Goal: Transaction & Acquisition: Purchase product/service

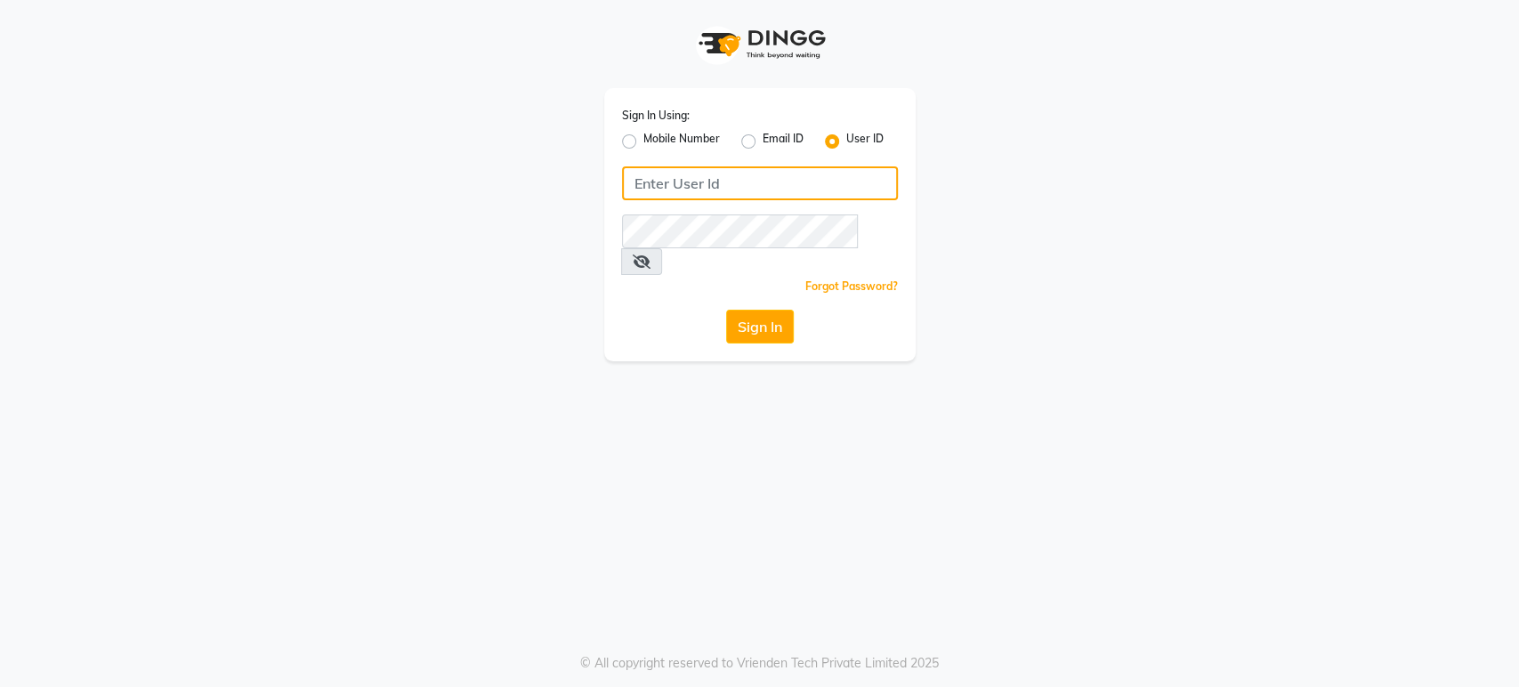
click at [674, 172] on input "Username" at bounding box center [760, 183] width 276 height 34
type input "H&S"
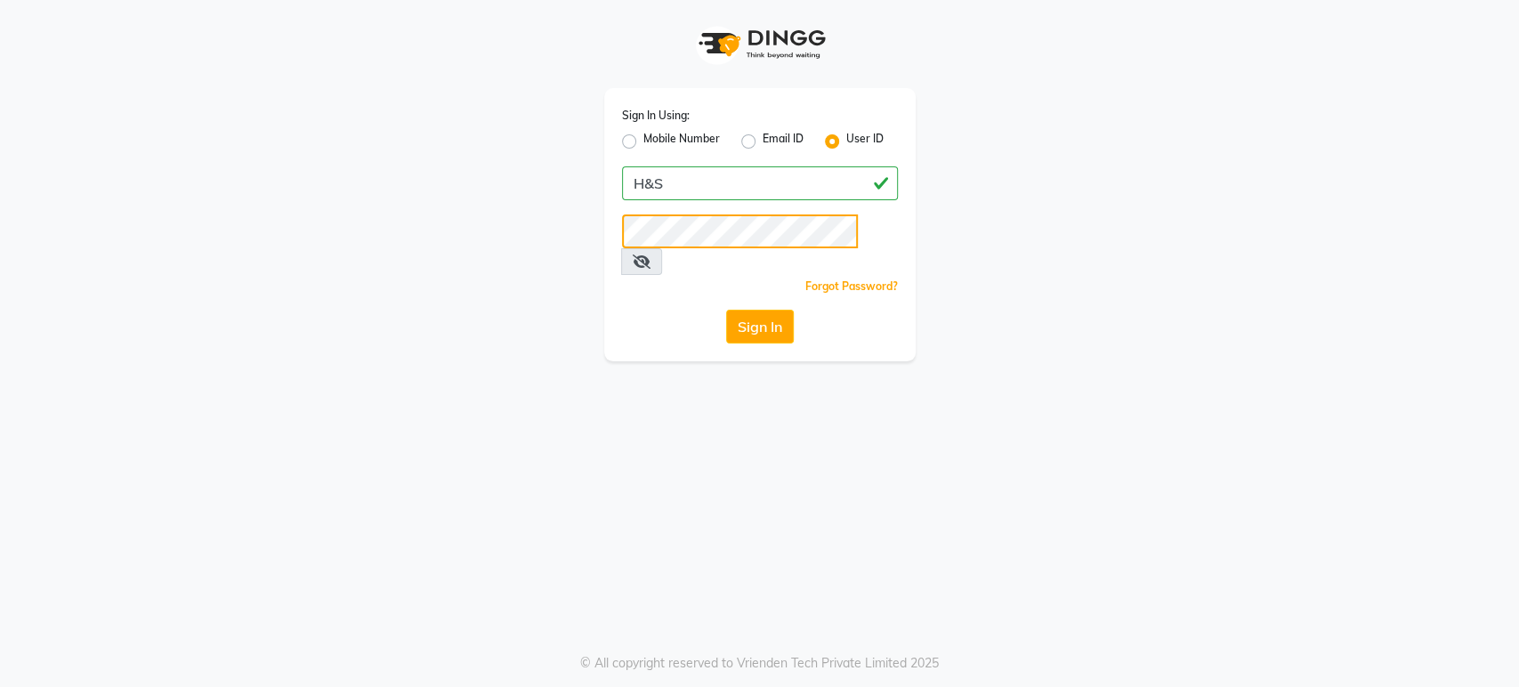
click at [726, 310] on button "Sign In" at bounding box center [760, 327] width 68 height 34
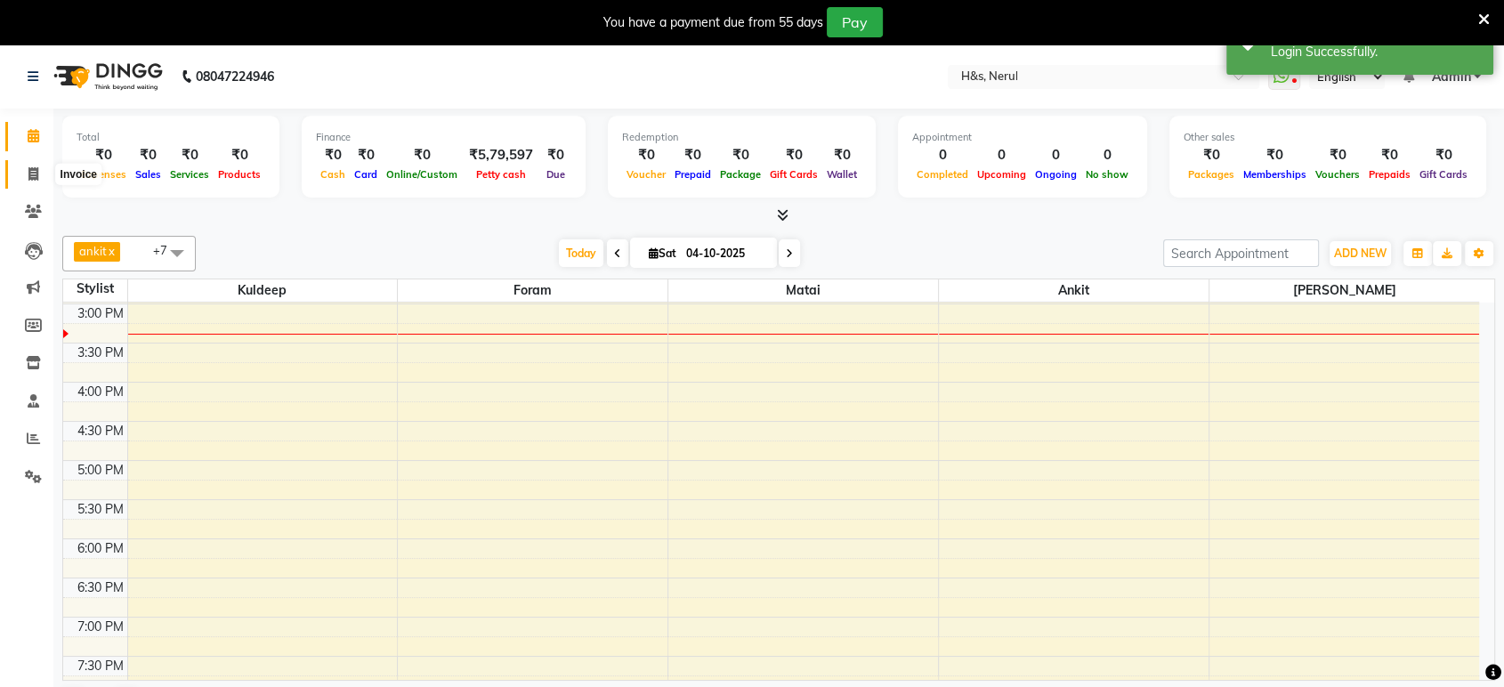
click at [39, 168] on span at bounding box center [33, 175] width 31 height 20
select select "6419"
select select "service"
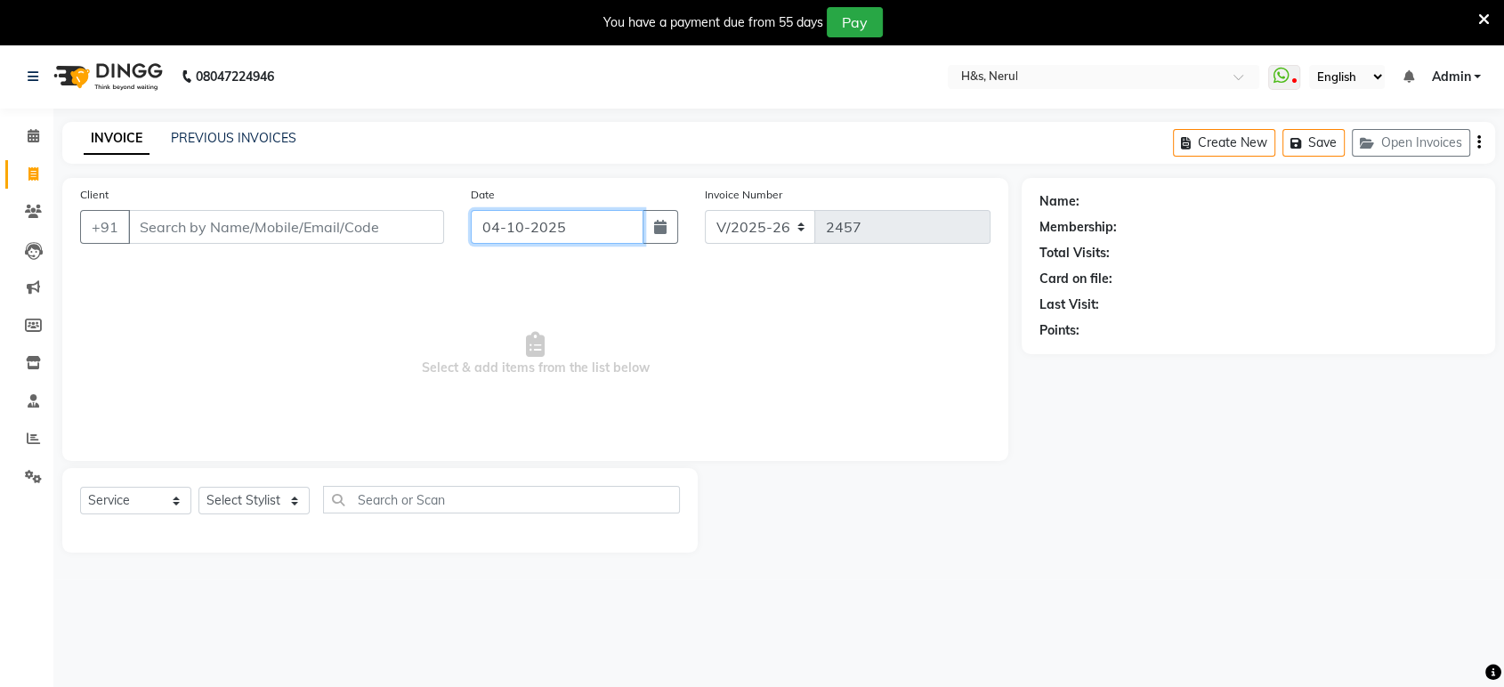
click at [508, 226] on input "04-10-2025" at bounding box center [557, 227] width 173 height 34
select select "10"
select select "2025"
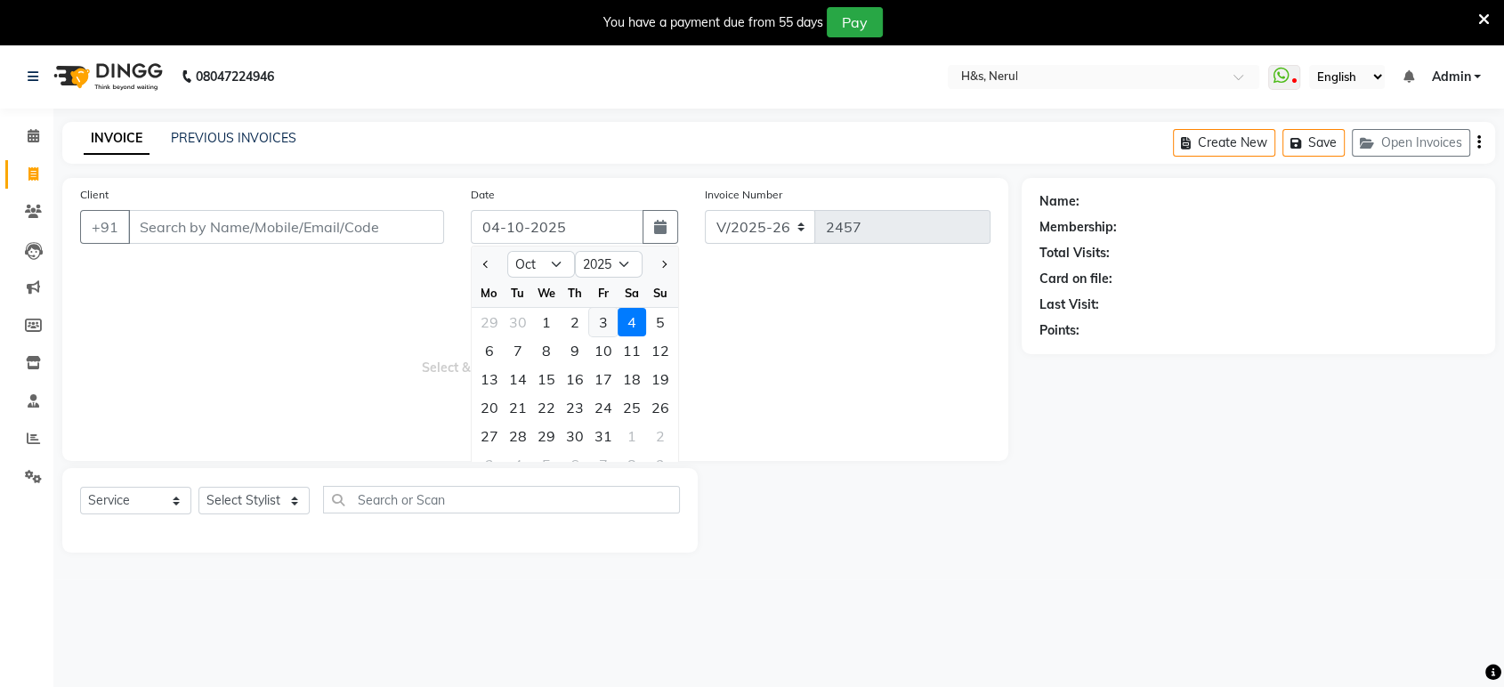
click at [594, 319] on div "3" at bounding box center [603, 322] width 28 height 28
type input "03-10-2025"
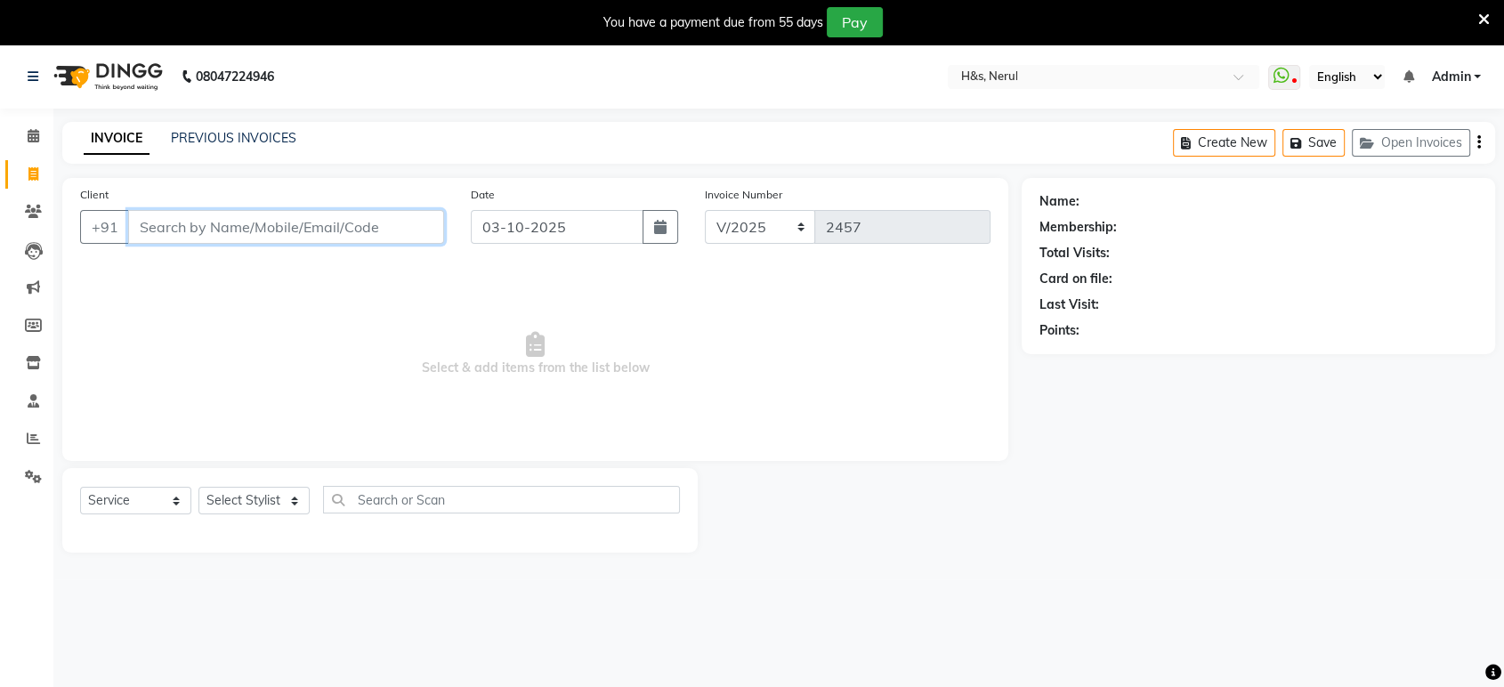
click at [258, 236] on input "Client" at bounding box center [286, 227] width 316 height 34
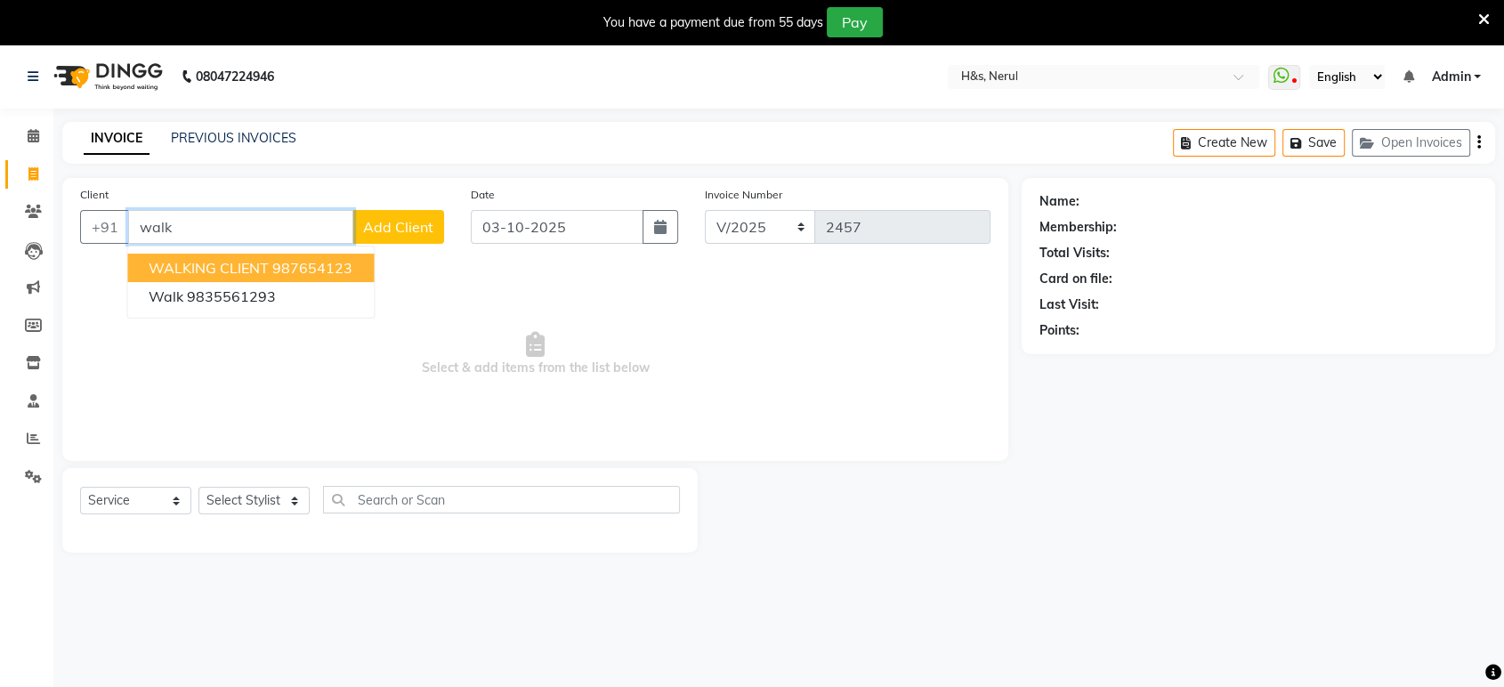
click at [188, 270] on span "WALKING CLIENT" at bounding box center [209, 268] width 120 height 18
type input "987654123"
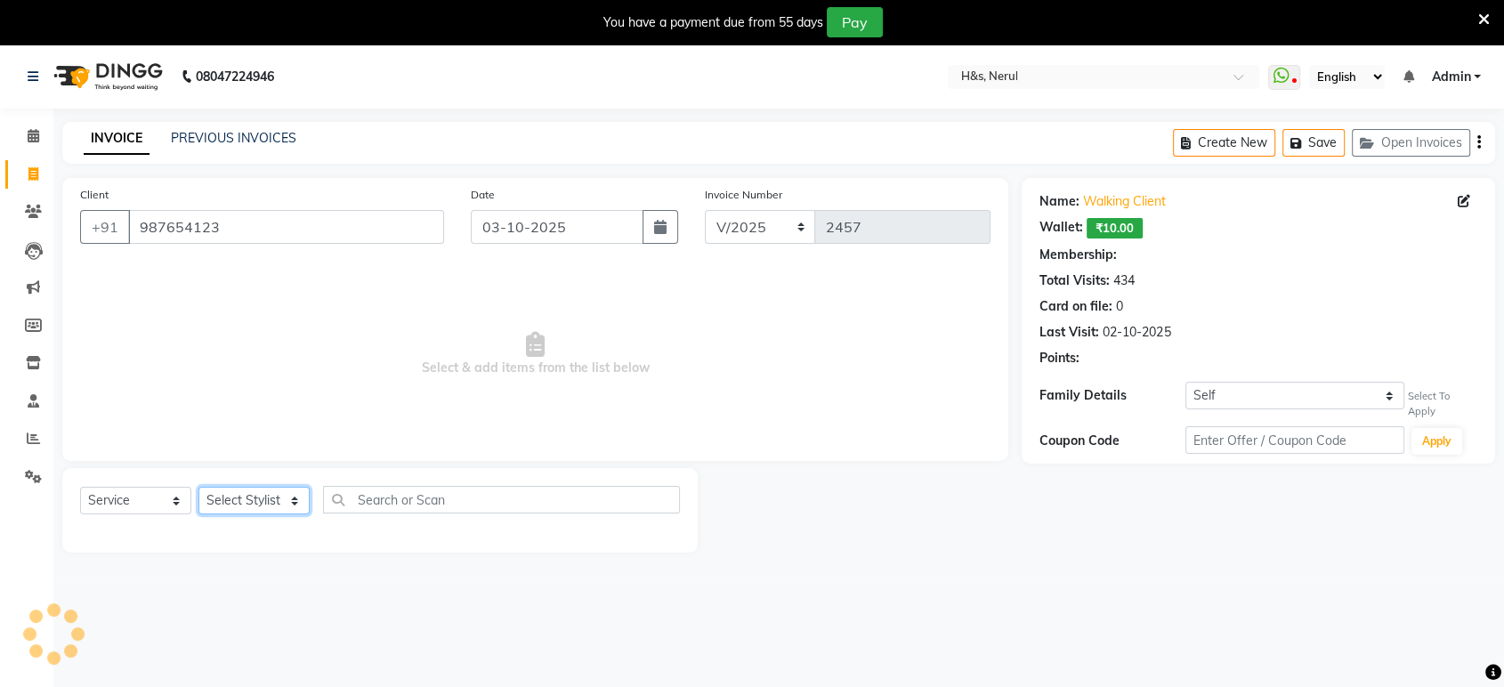
click at [274, 499] on select "Select Stylist ankit [PERSON_NAME] Foram [PERSON_NAME] [PERSON_NAME] sheetal" at bounding box center [253, 501] width 111 height 28
select select "49331"
click at [198, 487] on select "Select Stylist ankit [PERSON_NAME] Foram [PERSON_NAME] [PERSON_NAME] sheetal" at bounding box center [253, 501] width 111 height 28
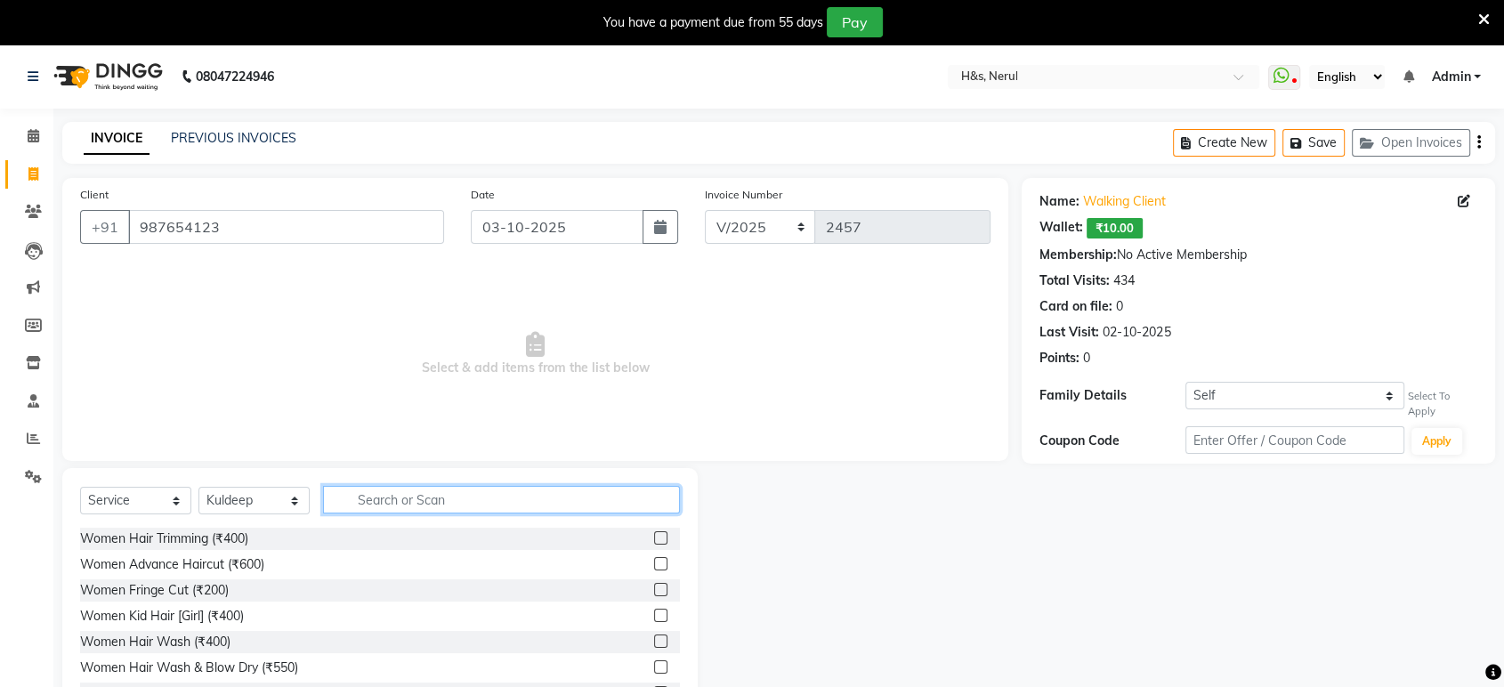
click at [413, 504] on input "text" at bounding box center [501, 500] width 357 height 28
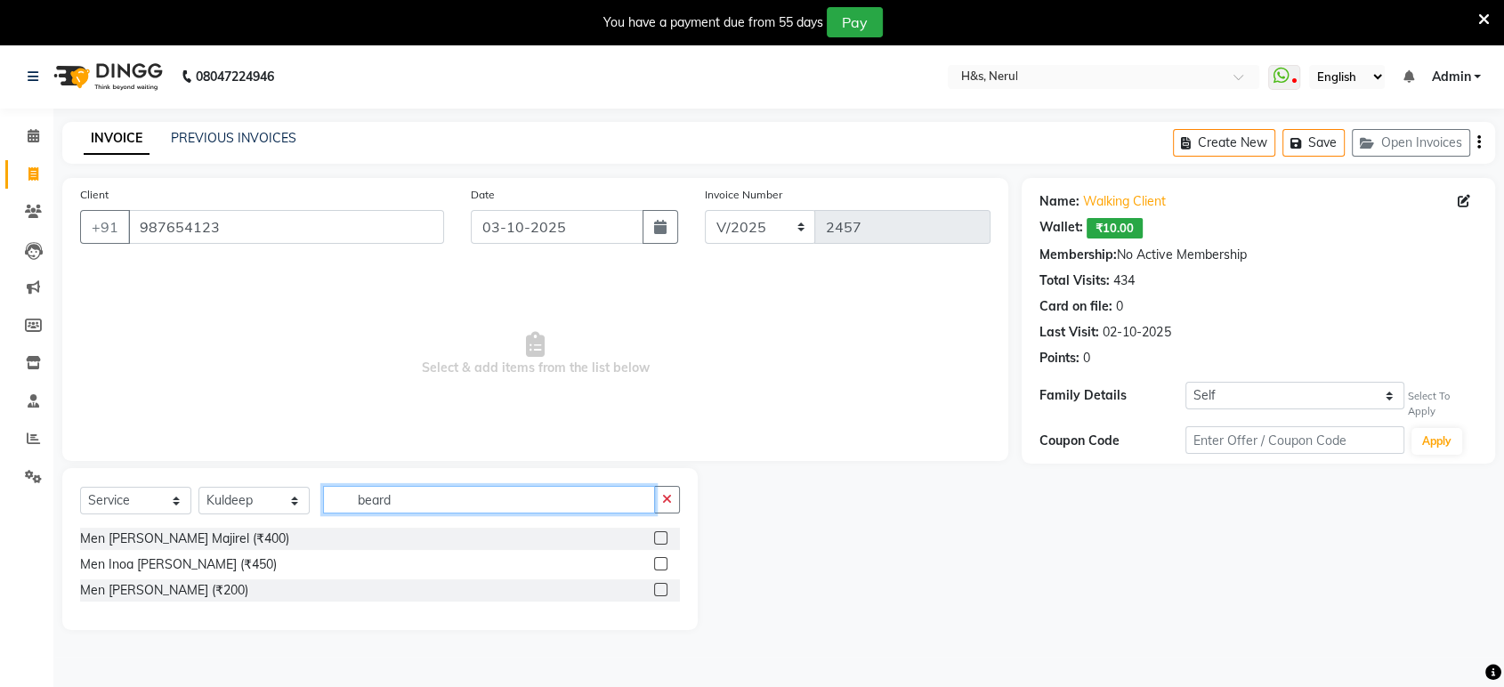
type input "beard"
click at [660, 592] on label at bounding box center [660, 589] width 13 height 13
click at [660, 592] on input "checkbox" at bounding box center [660, 591] width 12 height 12
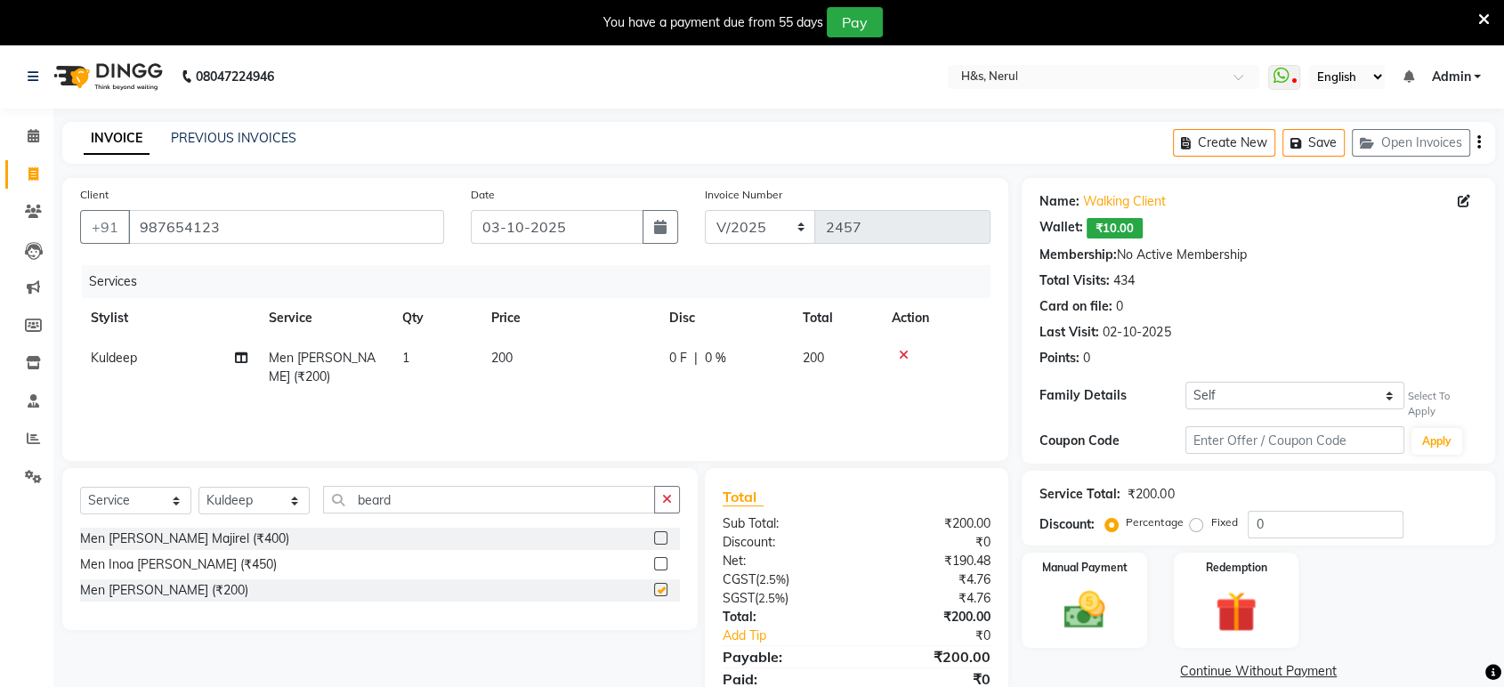
checkbox input "false"
click at [1119, 611] on img at bounding box center [1083, 611] width 69 height 50
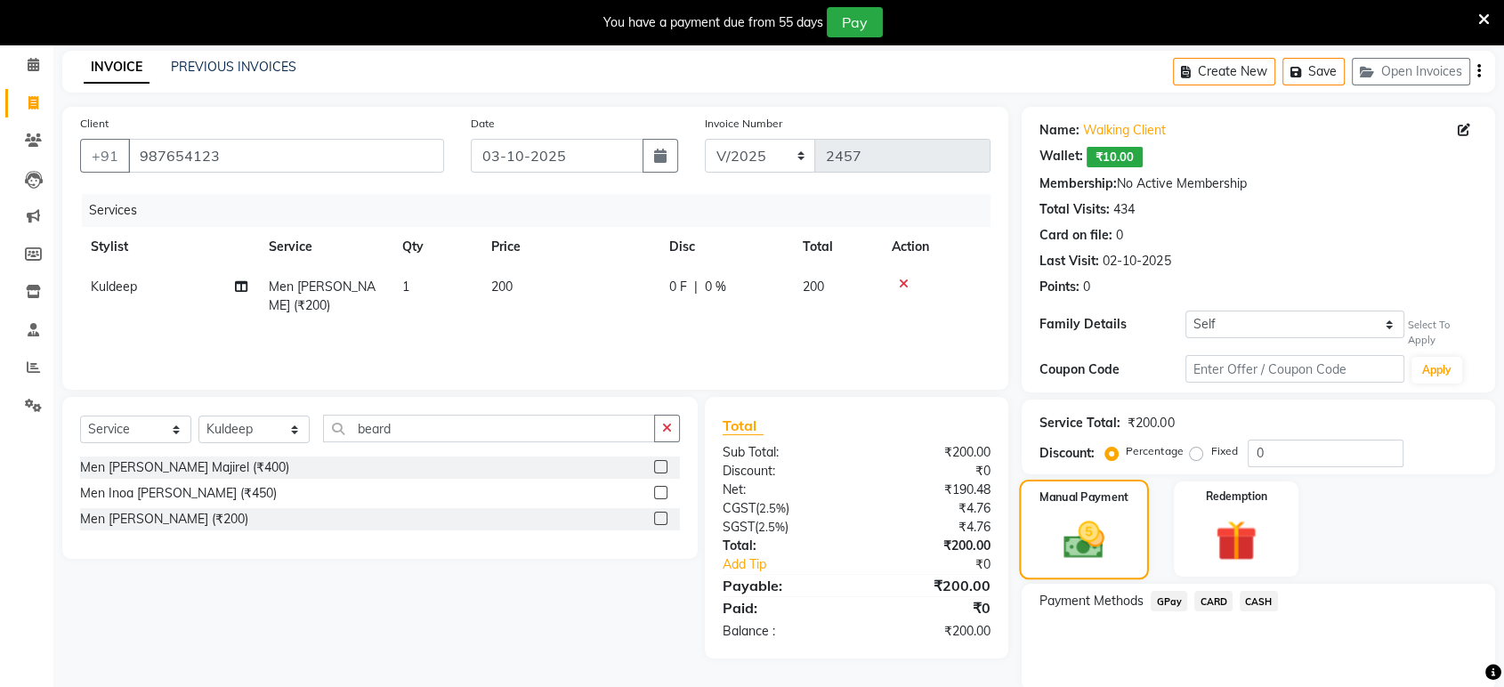
scroll to position [99, 0]
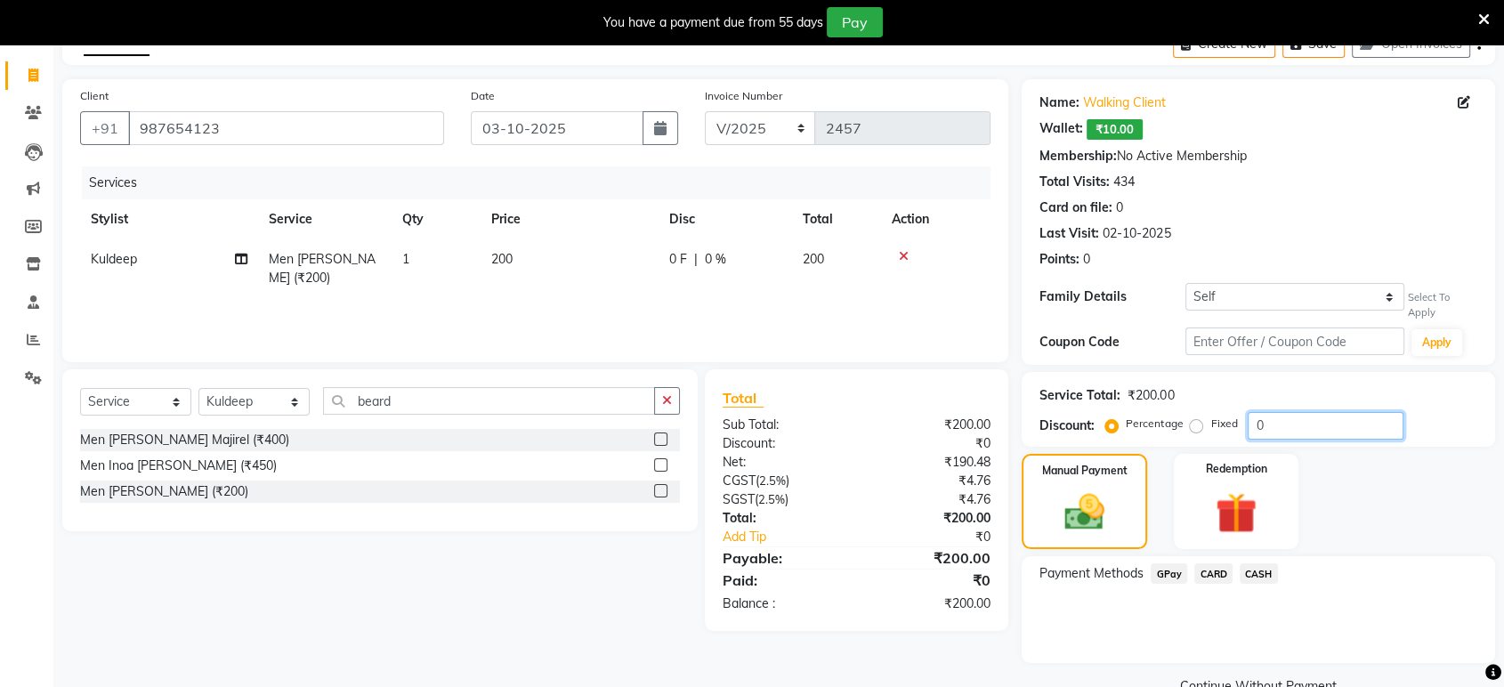
click at [1375, 426] on input "0" at bounding box center [1326, 426] width 156 height 28
type input "20"
click at [1387, 464] on div "Manual Payment Redemption" at bounding box center [1258, 502] width 500 height 96
click at [427, 133] on input "987654123" at bounding box center [286, 128] width 316 height 34
type input "98765412"
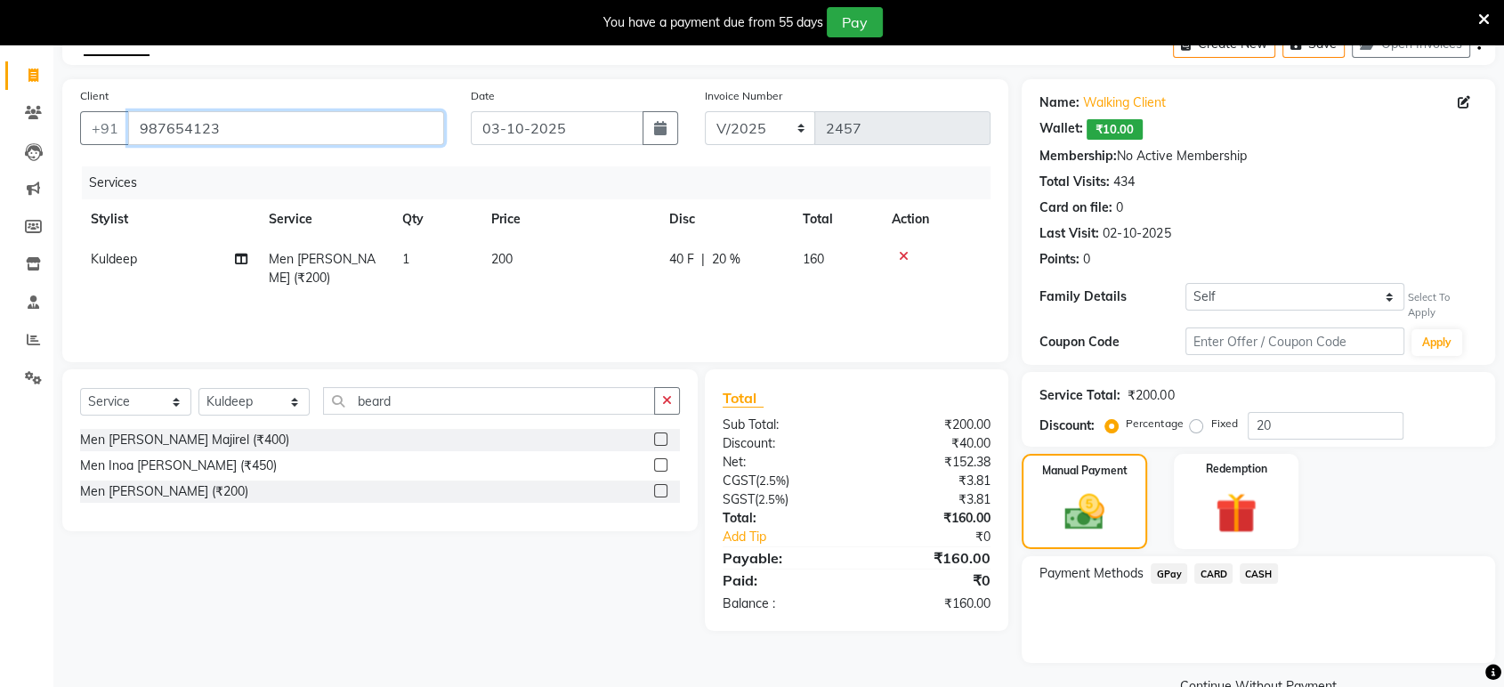
type input "0"
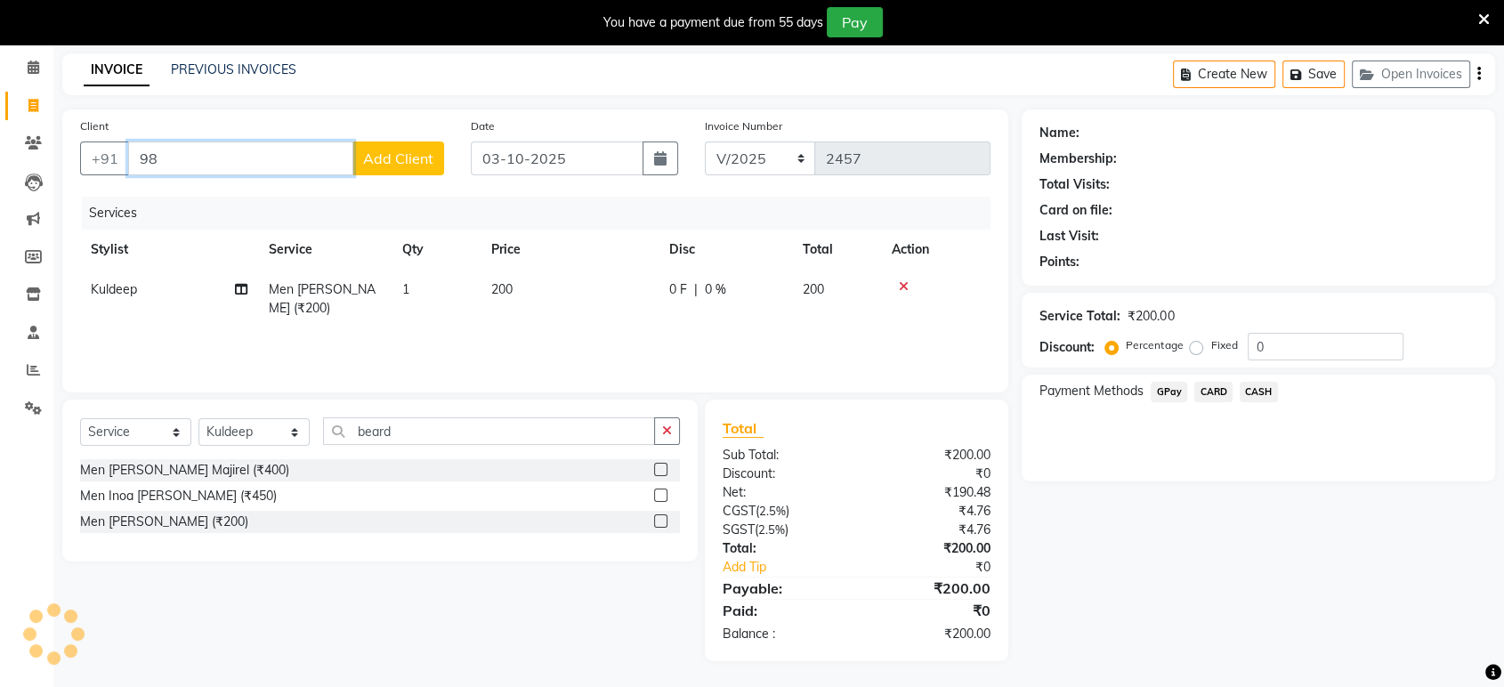
type input "9"
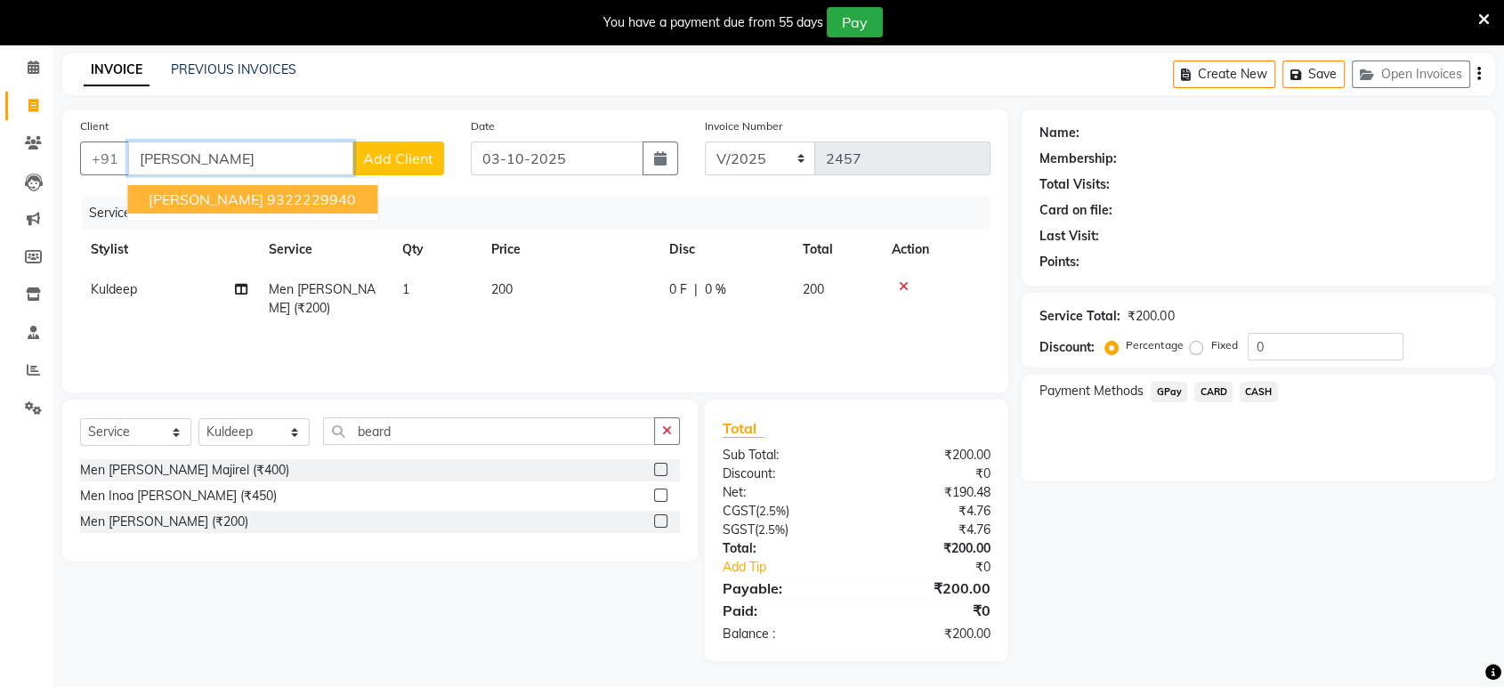
click at [275, 190] on button "[PERSON_NAME] 9322229940" at bounding box center [252, 199] width 250 height 28
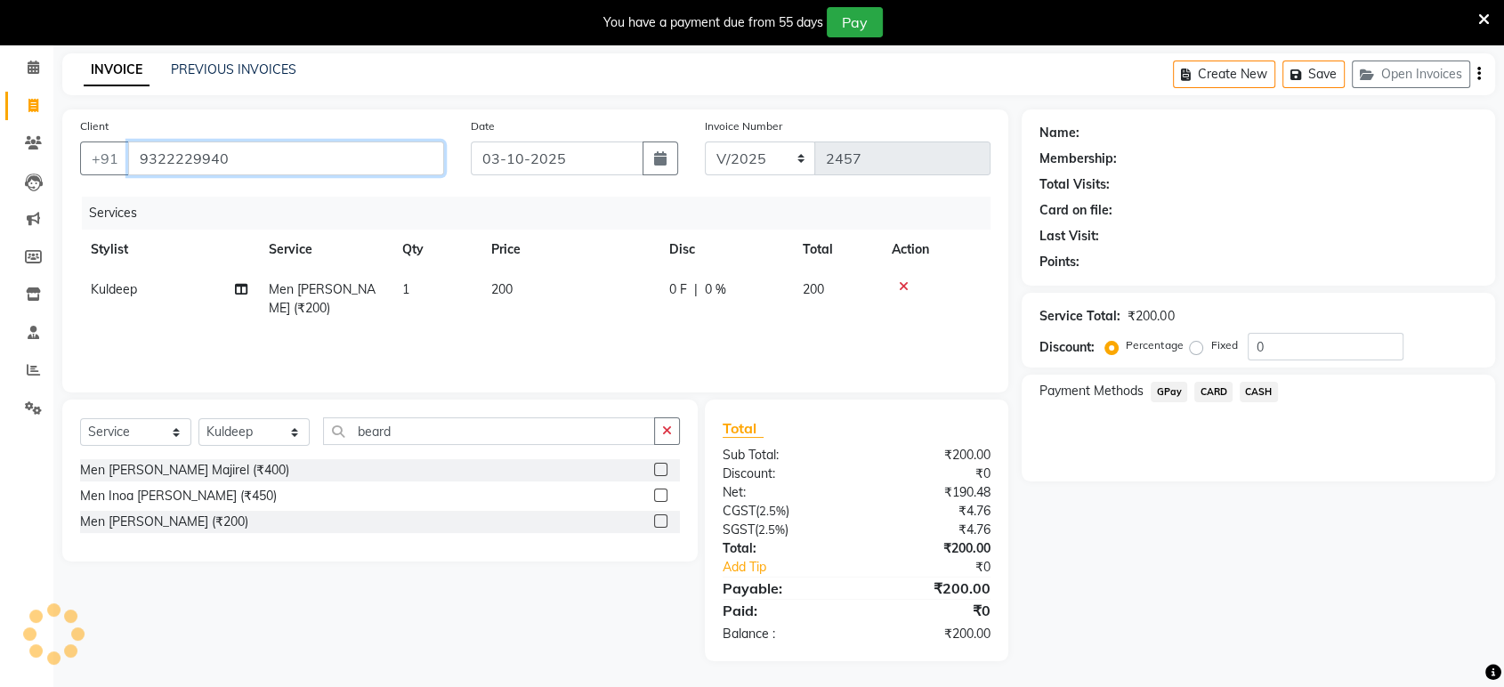
type input "9322229940"
select select "1: Object"
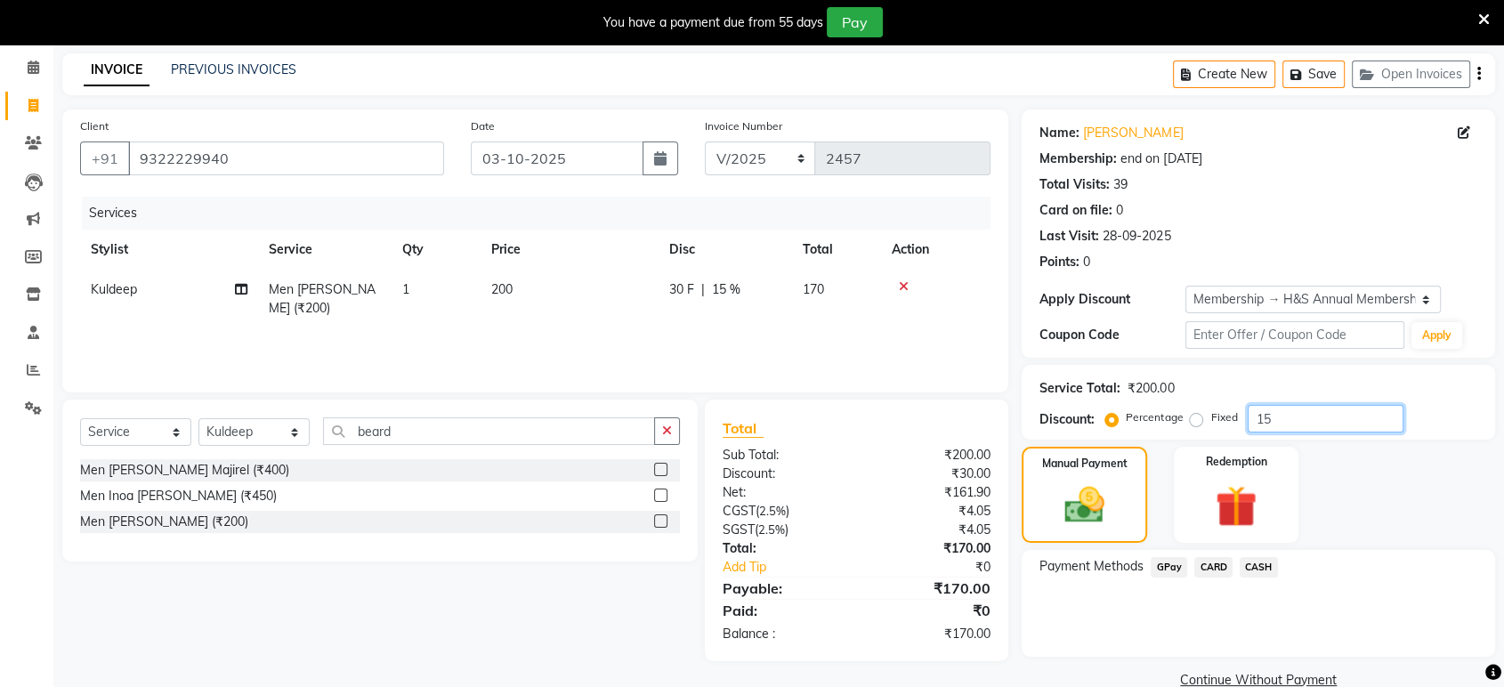
click at [1296, 428] on input "15" at bounding box center [1326, 419] width 156 height 28
type input "1"
type input "20"
click at [1423, 512] on div "Manual Payment Redemption" at bounding box center [1258, 495] width 500 height 96
click at [1253, 562] on span "CASH" at bounding box center [1259, 567] width 38 height 20
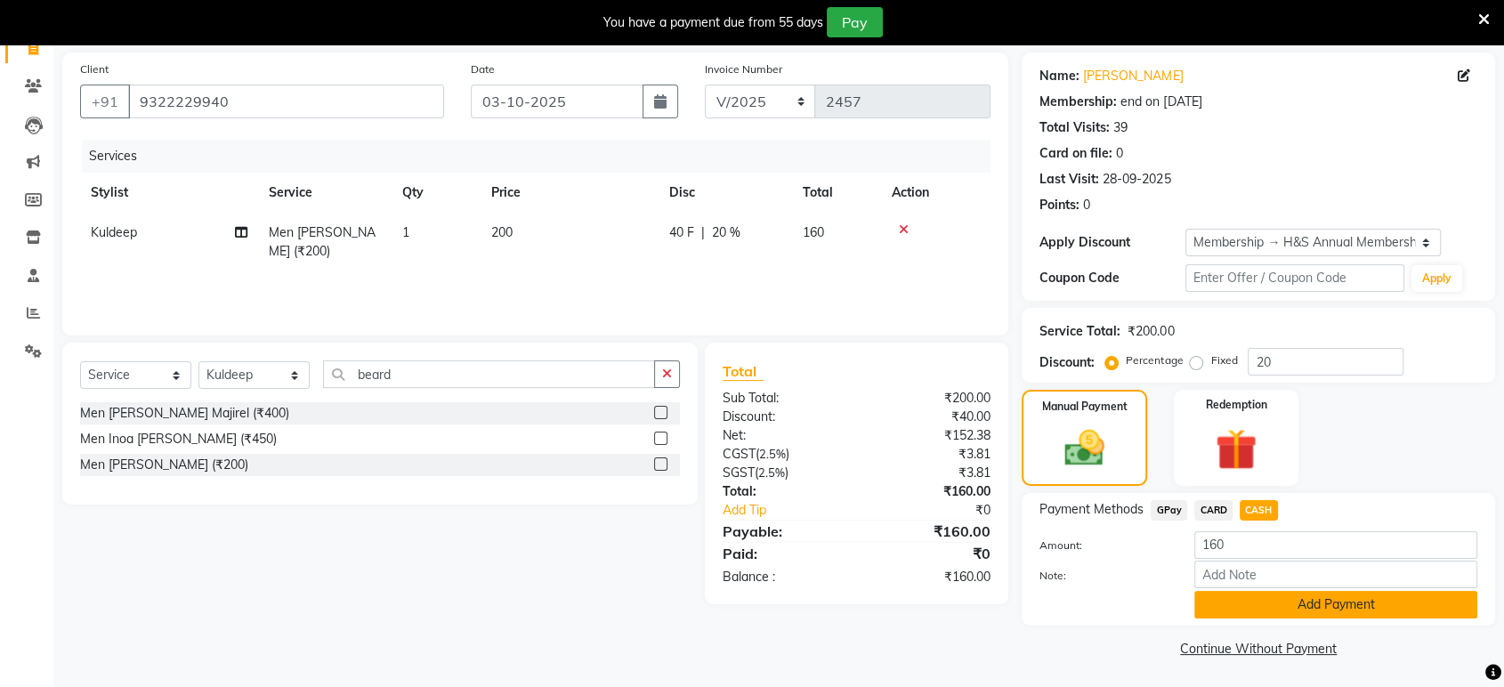
click at [1270, 591] on button "Add Payment" at bounding box center [1335, 605] width 283 height 28
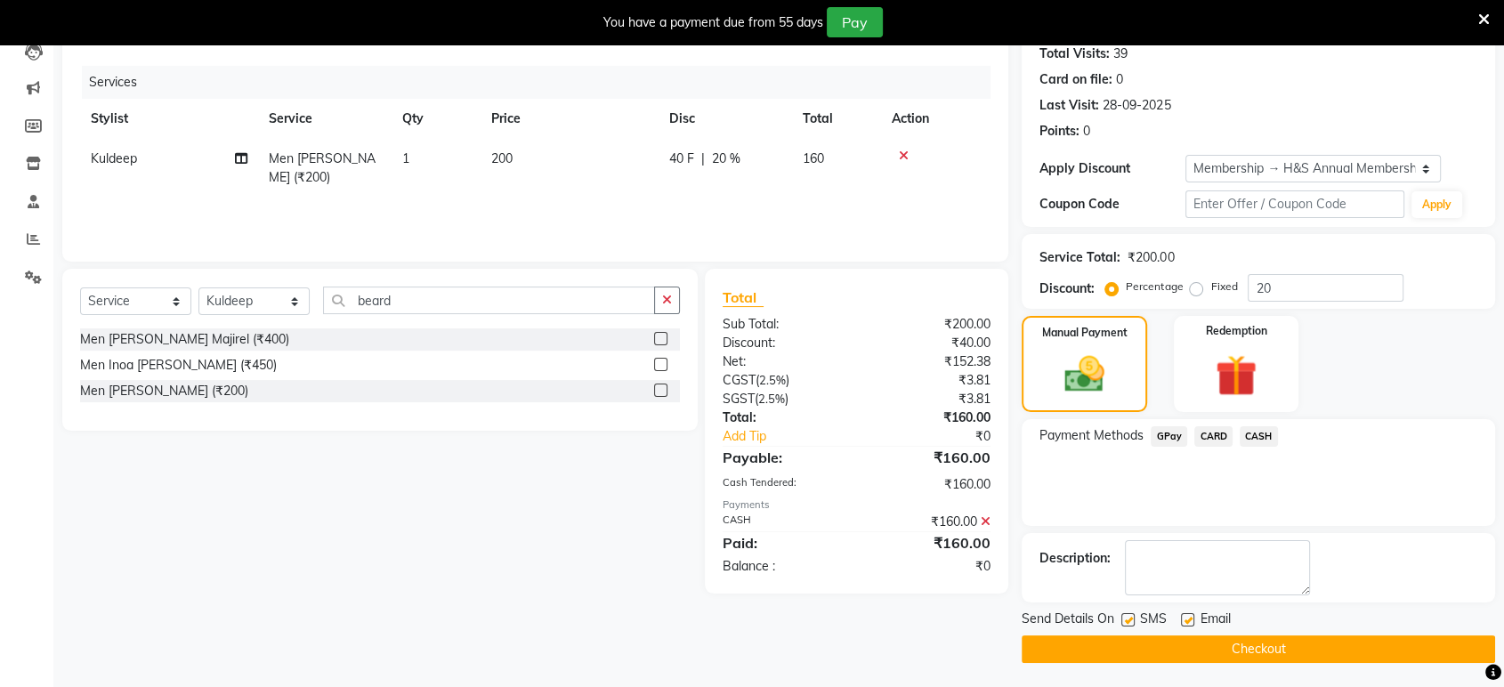
scroll to position [200, 0]
click at [1186, 616] on label at bounding box center [1187, 618] width 13 height 13
click at [1186, 616] on input "checkbox" at bounding box center [1187, 620] width 12 height 12
checkbox input "false"
drag, startPoint x: 1112, startPoint y: 618, endPoint x: 1123, endPoint y: 618, distance: 10.7
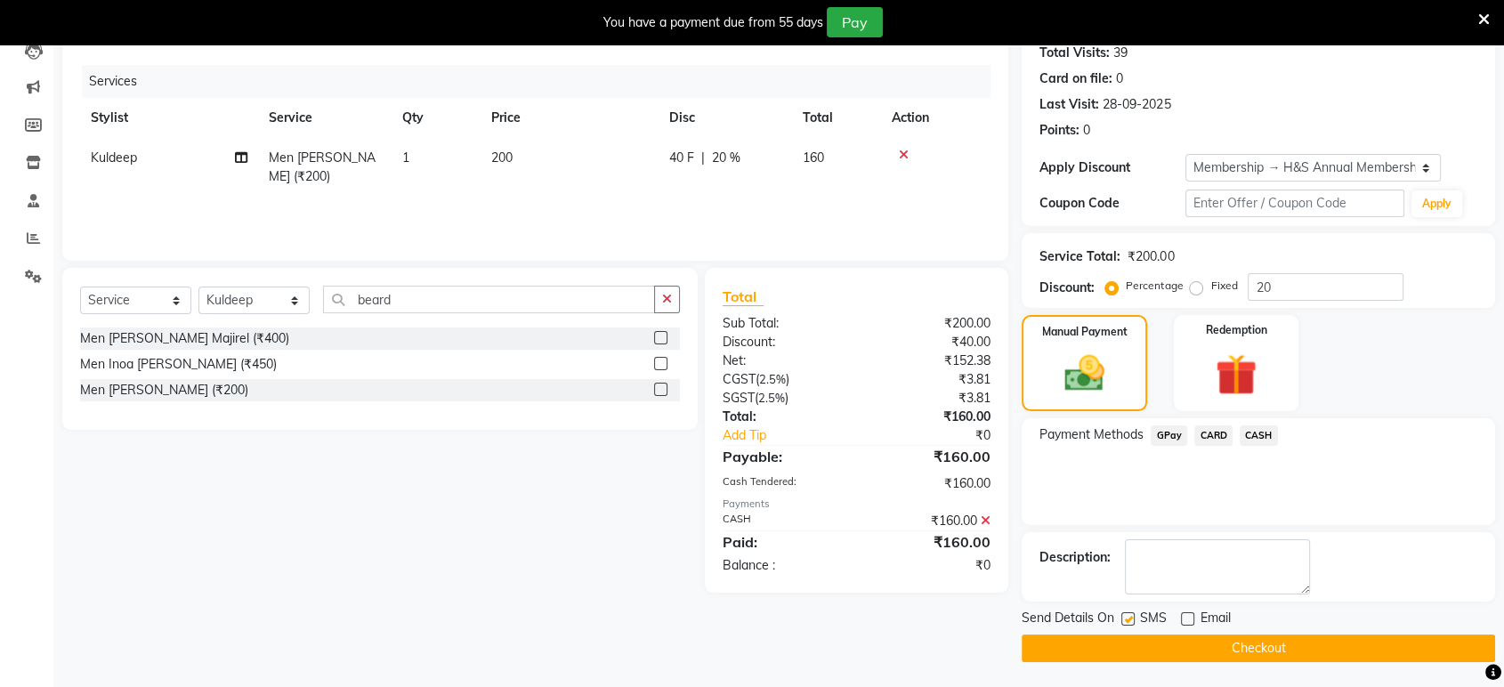
click at [1114, 618] on div "Send Details On SMS Email" at bounding box center [1258, 620] width 473 height 22
click at [1137, 618] on div "SMS" at bounding box center [1151, 620] width 60 height 22
click at [1135, 618] on div "SMS" at bounding box center [1151, 620] width 60 height 22
click at [1126, 618] on label at bounding box center [1127, 618] width 13 height 13
click at [1126, 618] on input "checkbox" at bounding box center [1127, 620] width 12 height 12
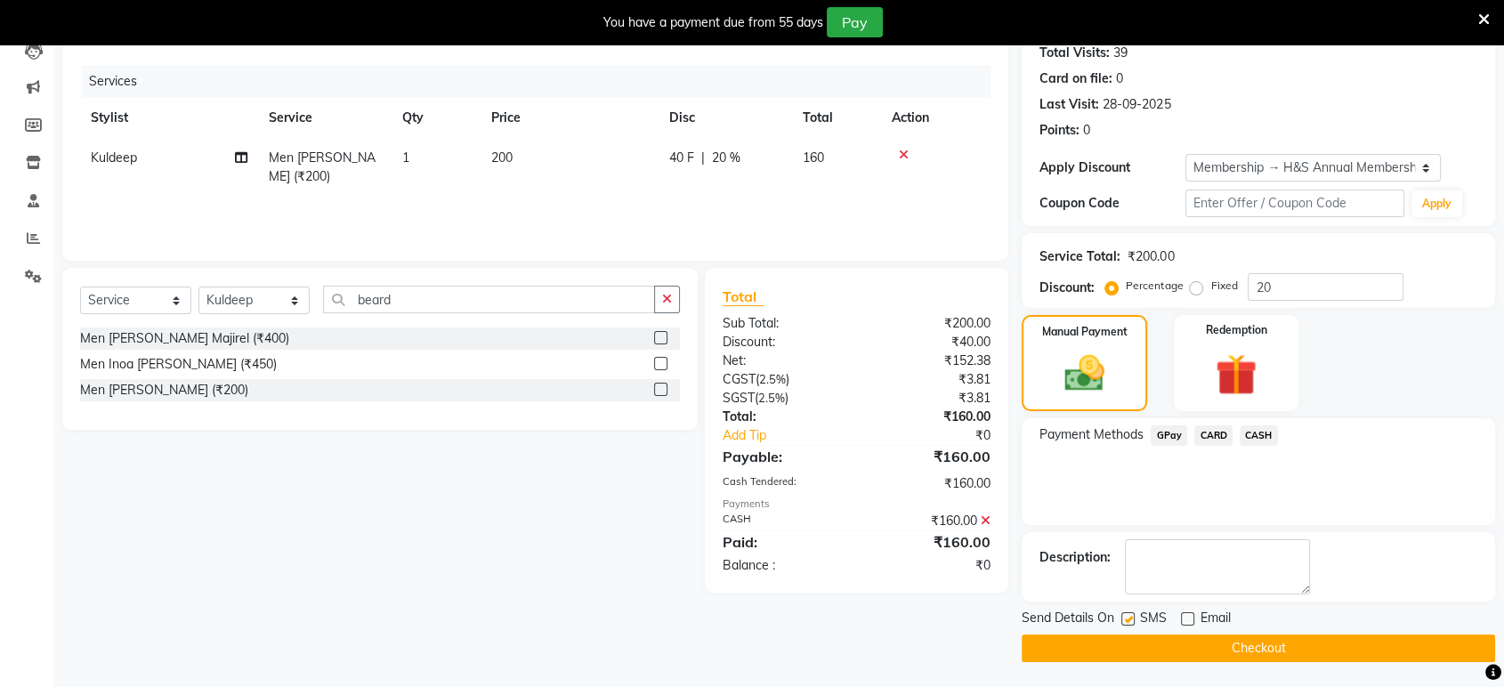
checkbox input "false"
click at [1142, 632] on div "Send Details On SMS Email Checkout" at bounding box center [1258, 635] width 473 height 53
click at [1142, 635] on button "Checkout" at bounding box center [1258, 648] width 473 height 28
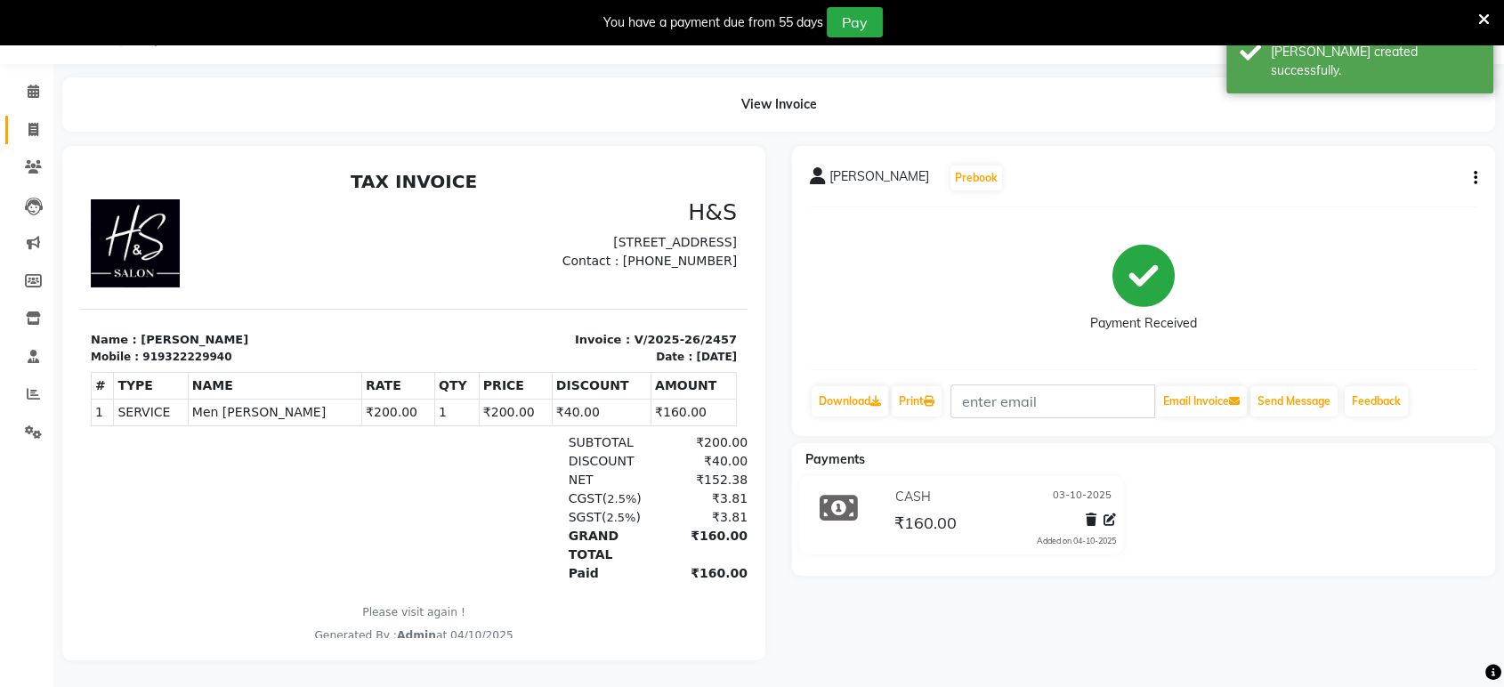
click at [23, 125] on link "Invoice" at bounding box center [26, 130] width 43 height 29
select select "service"
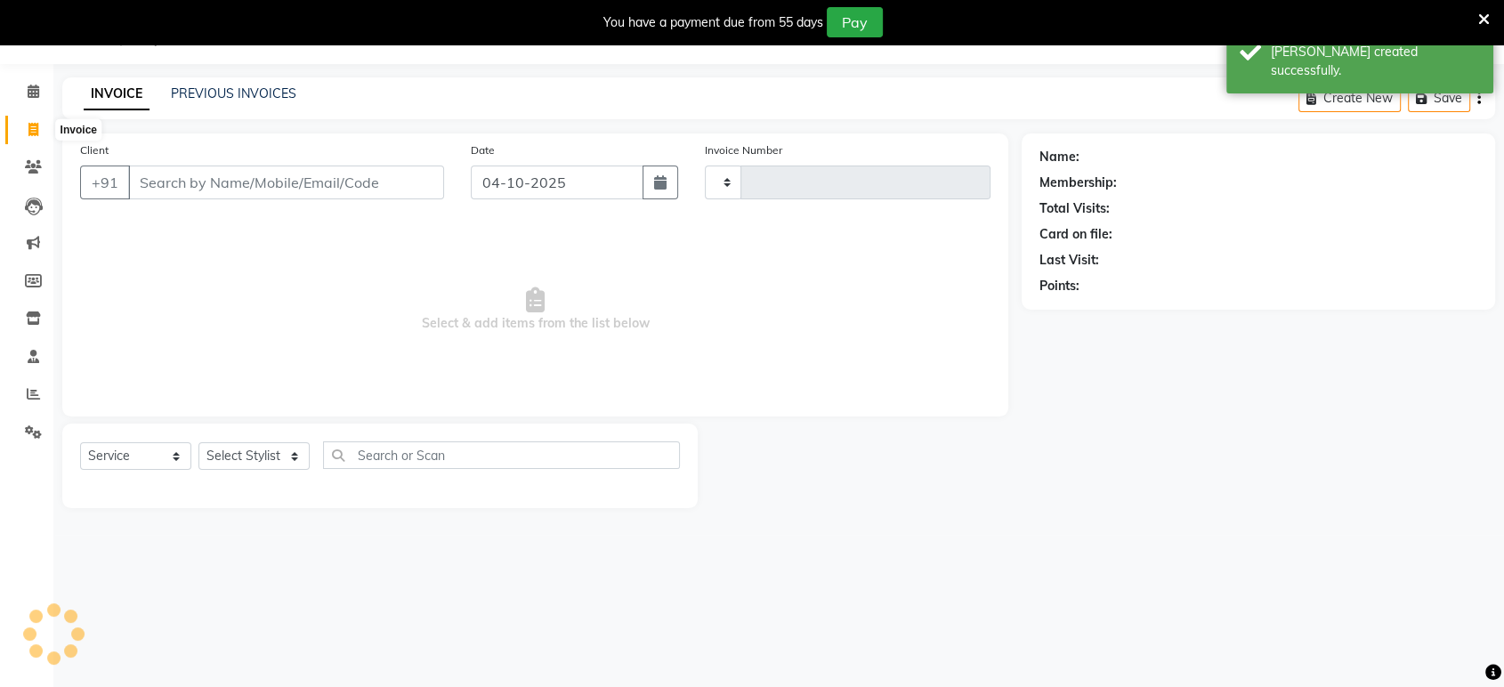
scroll to position [44, 0]
type input "2458"
select select "6419"
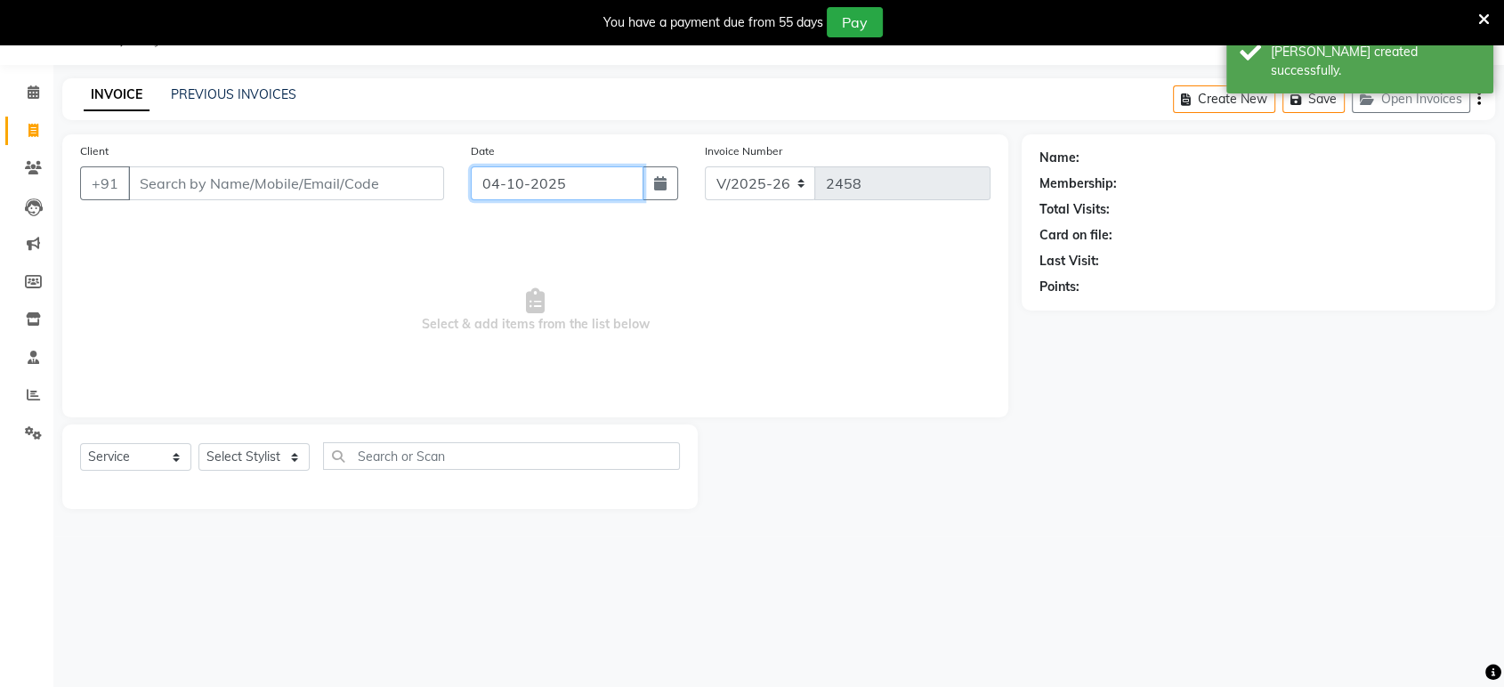
click at [521, 174] on input "04-10-2025" at bounding box center [557, 183] width 173 height 34
select select "10"
select select "2025"
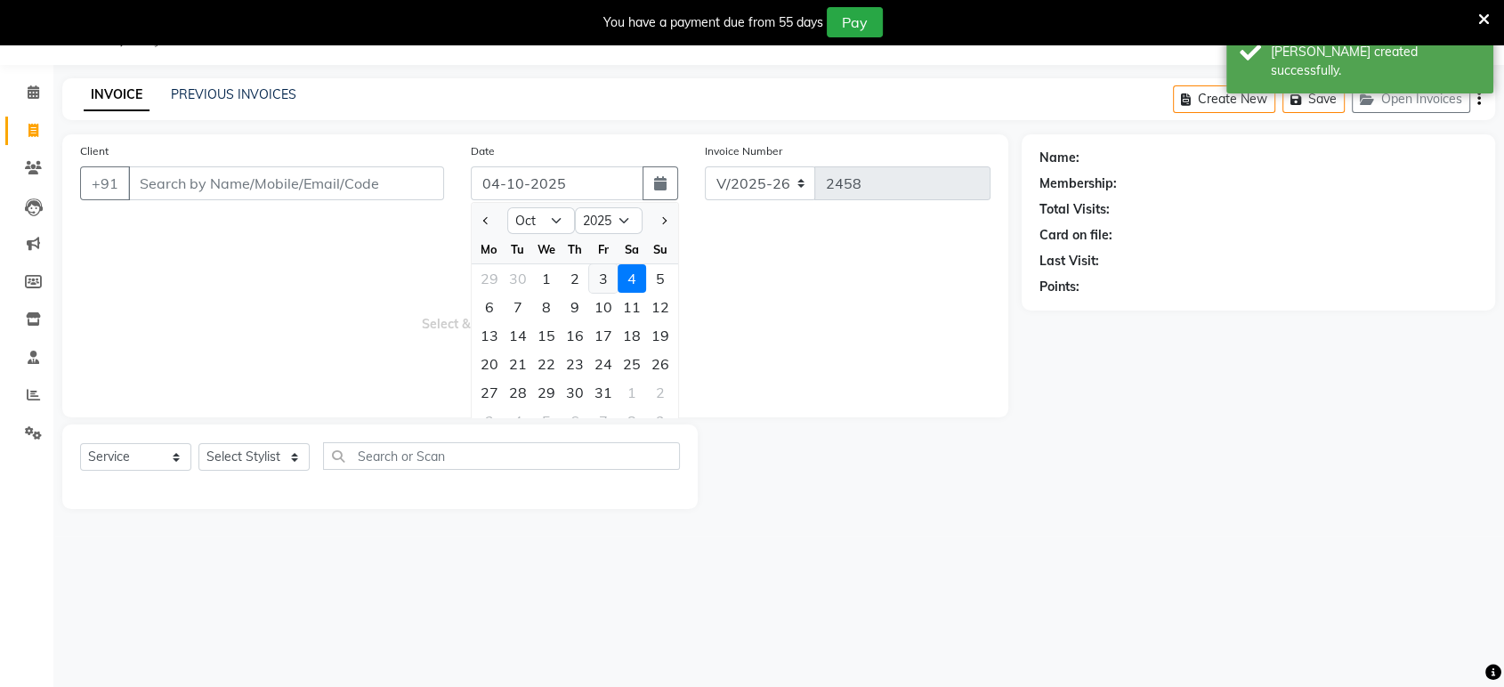
click at [598, 272] on div "3" at bounding box center [603, 278] width 28 height 28
type input "03-10-2025"
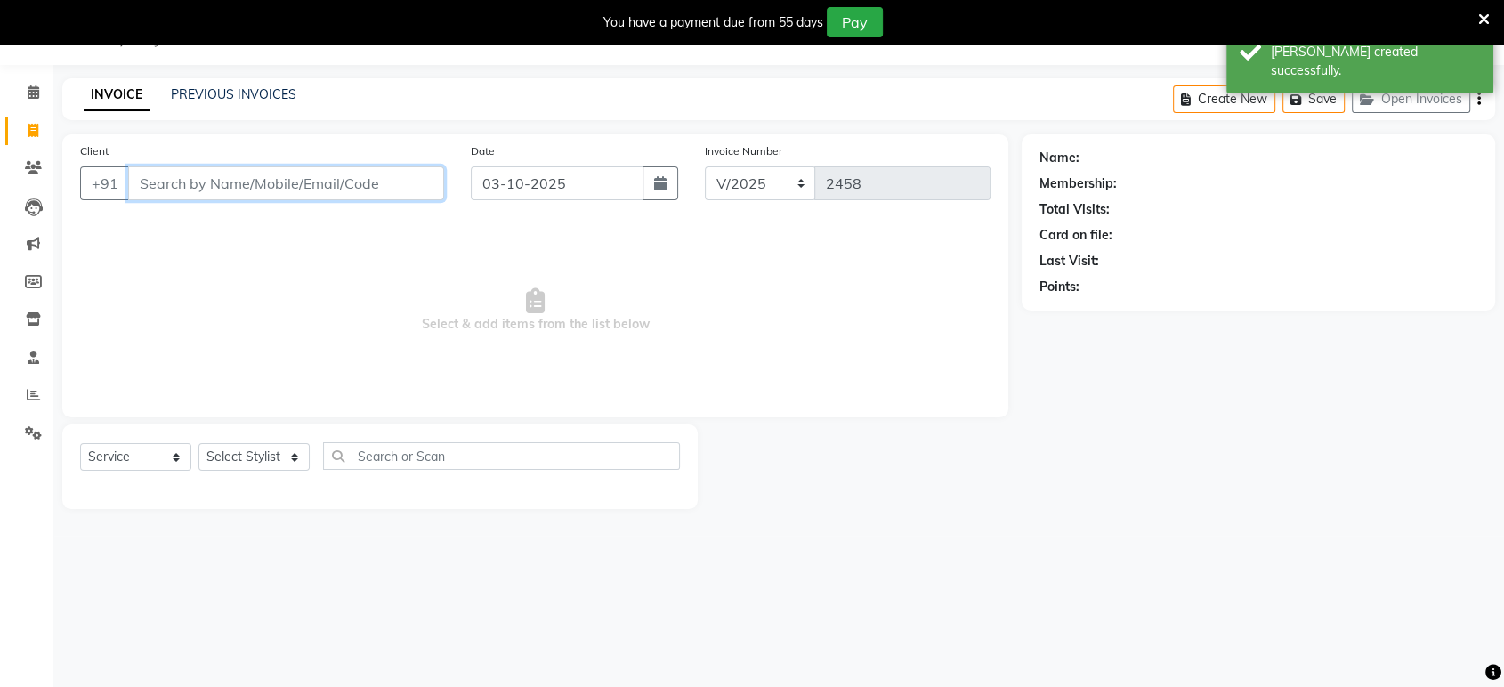
click at [369, 183] on input "Client" at bounding box center [286, 183] width 316 height 34
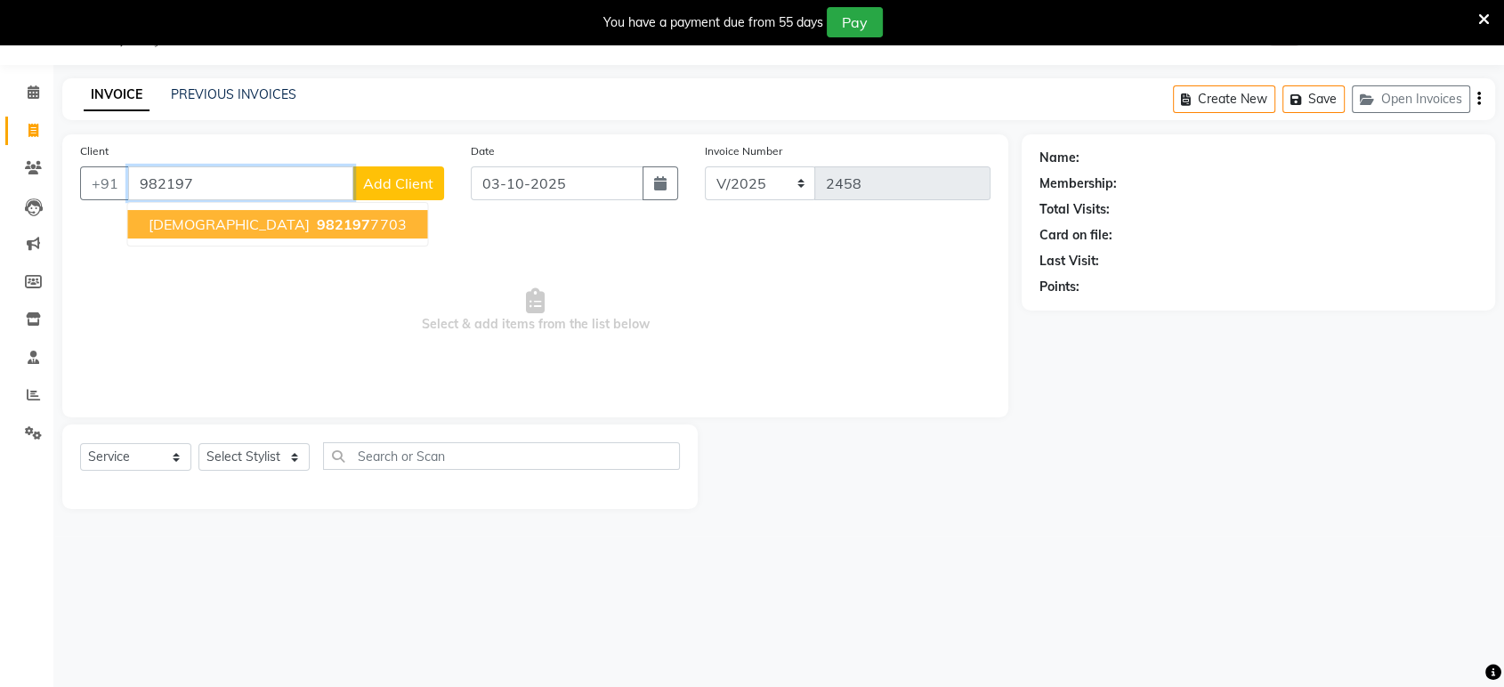
click at [181, 224] on span "[DEMOGRAPHIC_DATA]" at bounding box center [229, 224] width 161 height 18
type input "9821977703"
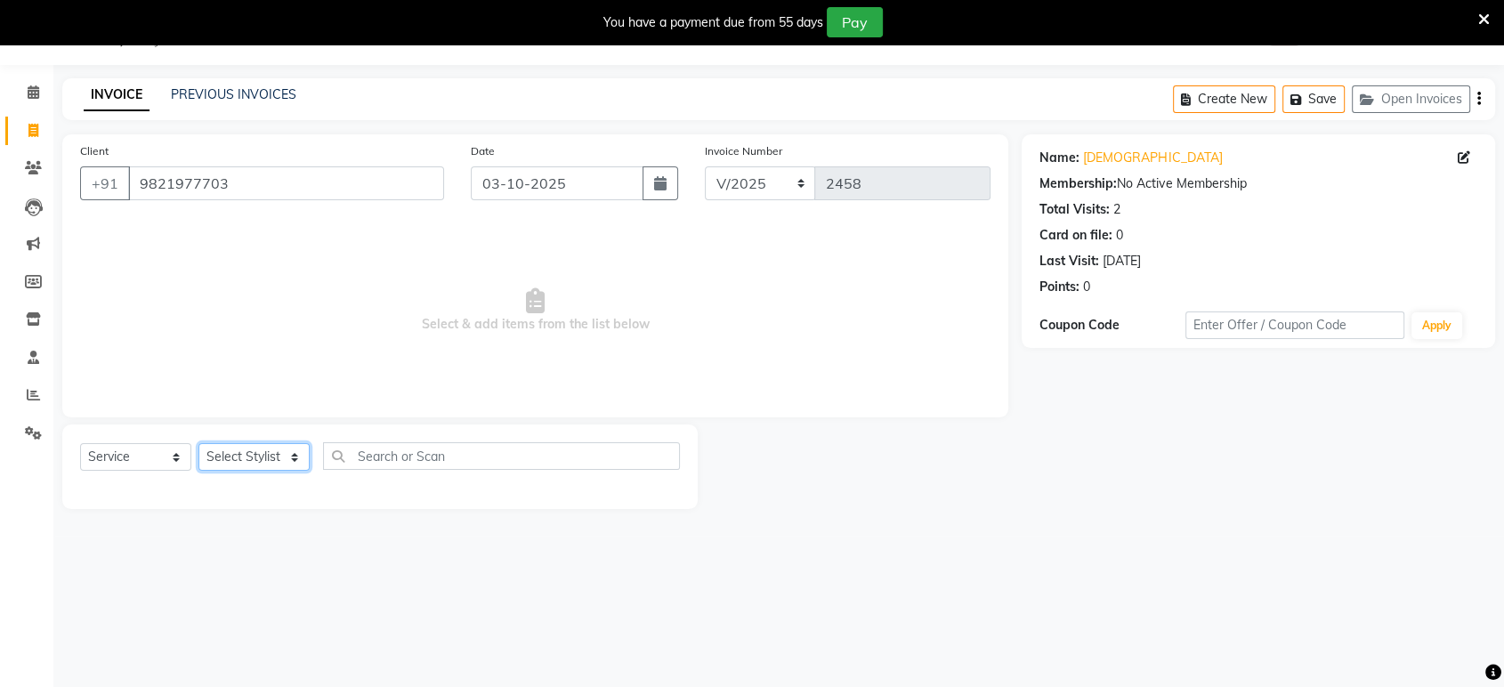
drag, startPoint x: 213, startPoint y: 459, endPoint x: 227, endPoint y: 463, distance: 14.7
click at [227, 463] on select "Select Stylist ankit [PERSON_NAME] Foram [PERSON_NAME] [PERSON_NAME] sheetal" at bounding box center [253, 457] width 111 height 28
select select "61692"
click at [198, 443] on select "Select Stylist ankit [PERSON_NAME] Foram [PERSON_NAME] [PERSON_NAME] sheetal" at bounding box center [253, 457] width 111 height 28
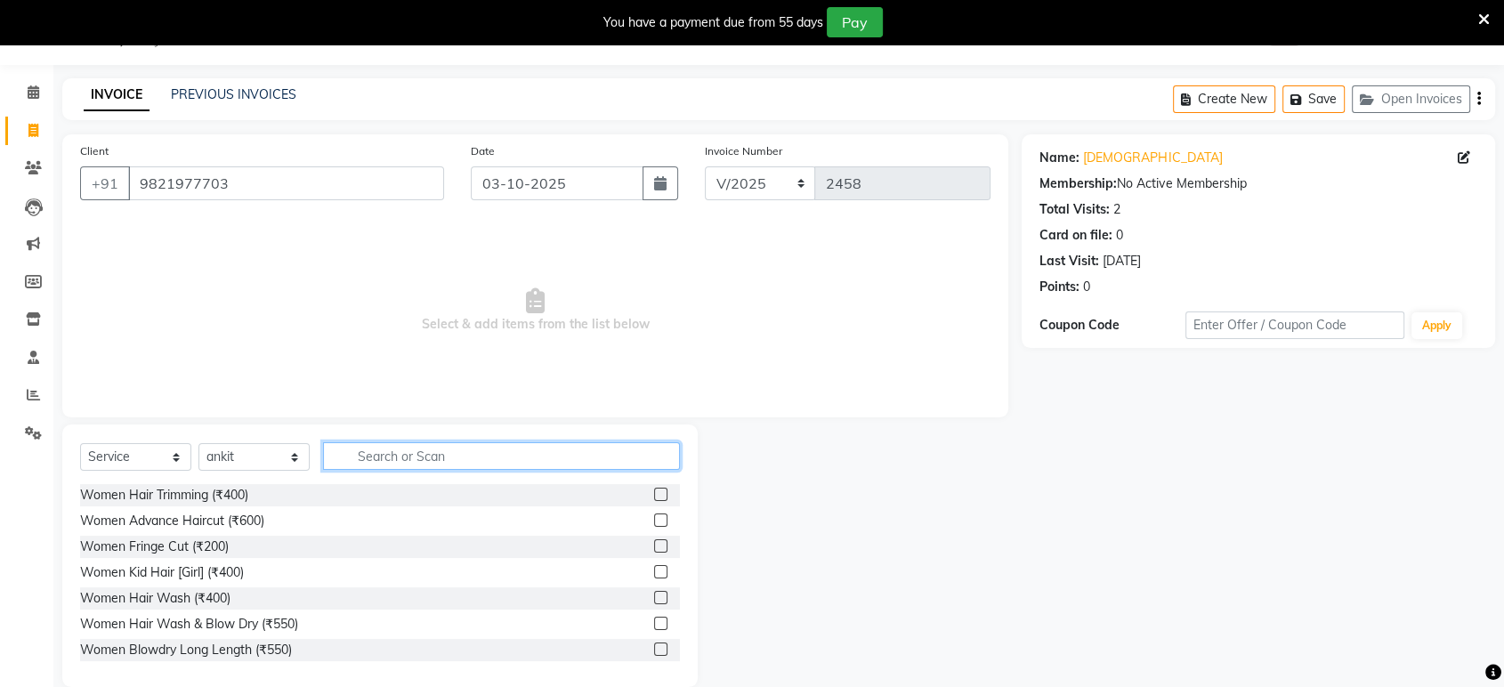
click at [382, 465] on input "text" at bounding box center [501, 456] width 357 height 28
click at [654, 618] on label at bounding box center [660, 623] width 13 height 13
click at [654, 618] on input "checkbox" at bounding box center [660, 624] width 12 height 12
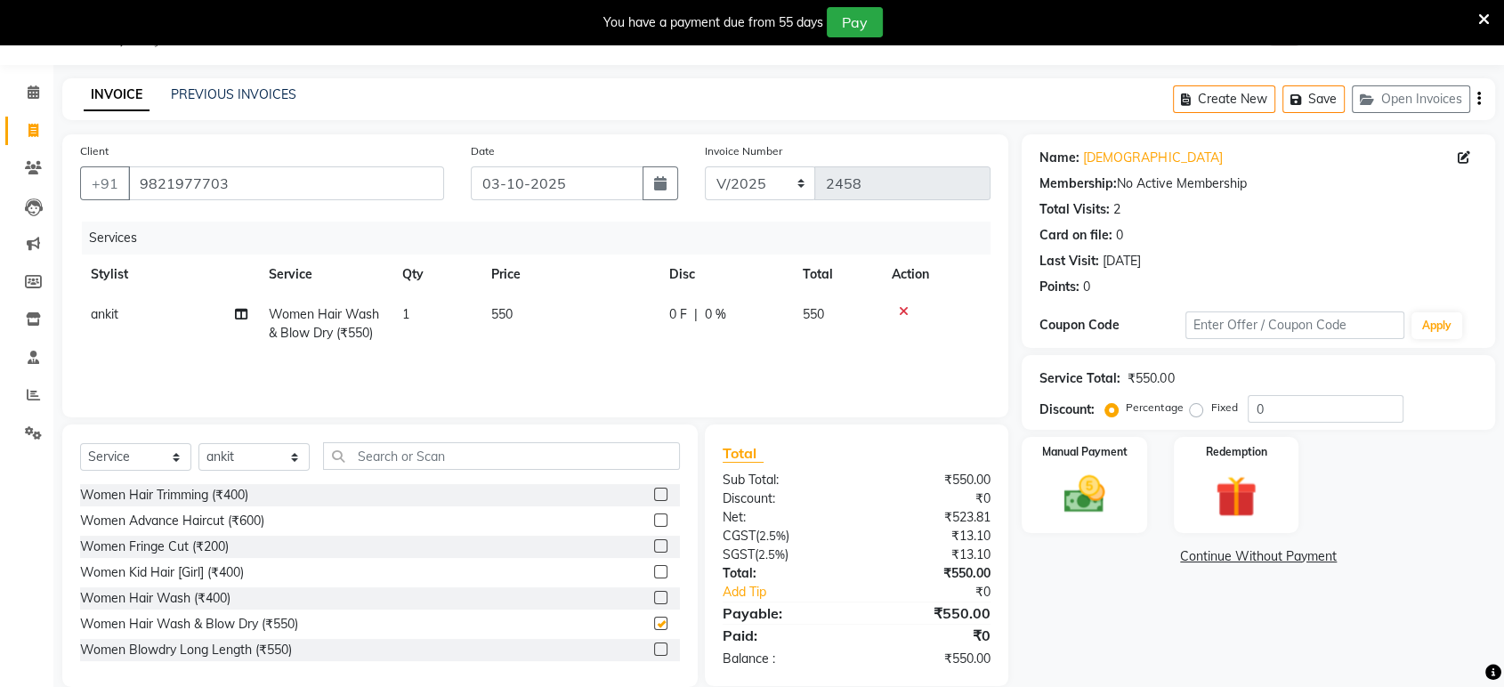
checkbox input "false"
click at [614, 326] on td "550" at bounding box center [570, 324] width 178 height 59
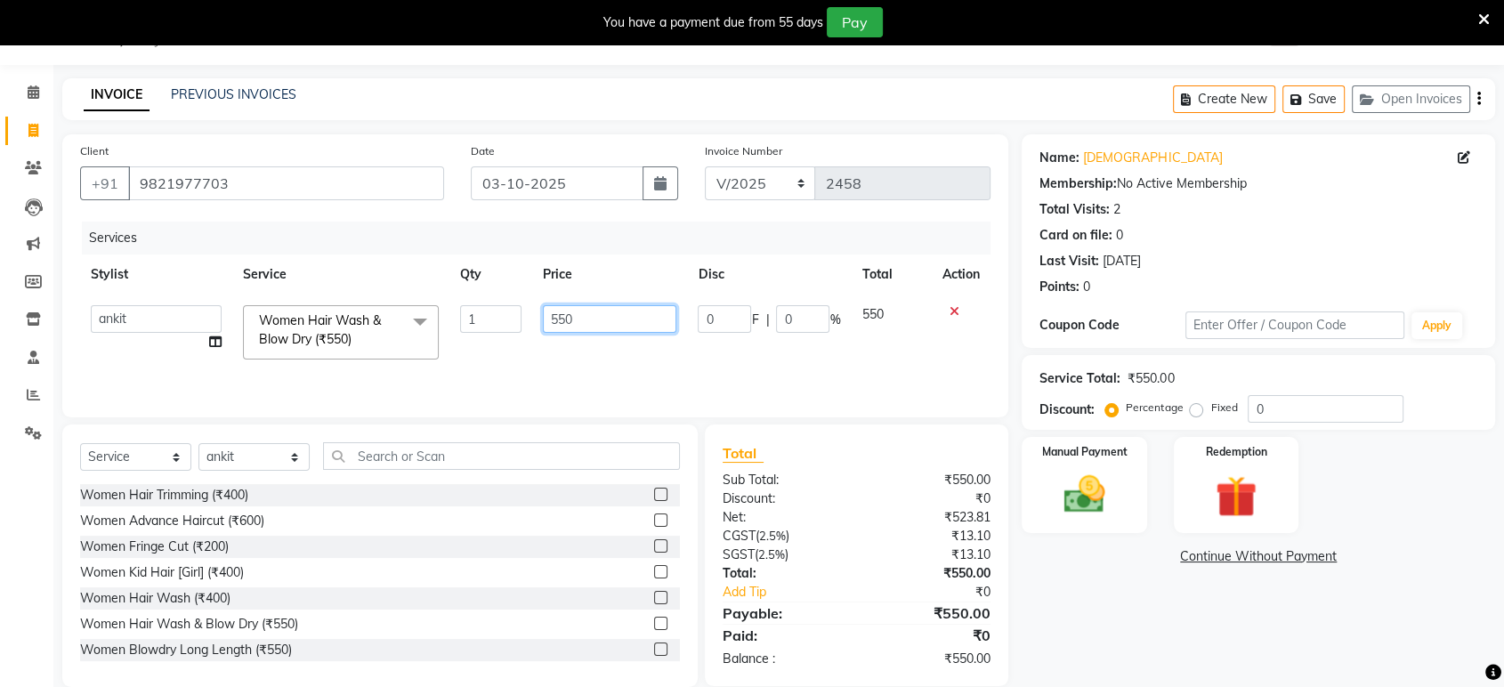
click at [609, 322] on input "550" at bounding box center [610, 319] width 134 height 28
type input "5"
type input "350"
click at [1096, 618] on div "Name: Purana Membership: No Active Membership Total Visits: 2 Card on file: 0 L…" at bounding box center [1265, 410] width 487 height 553
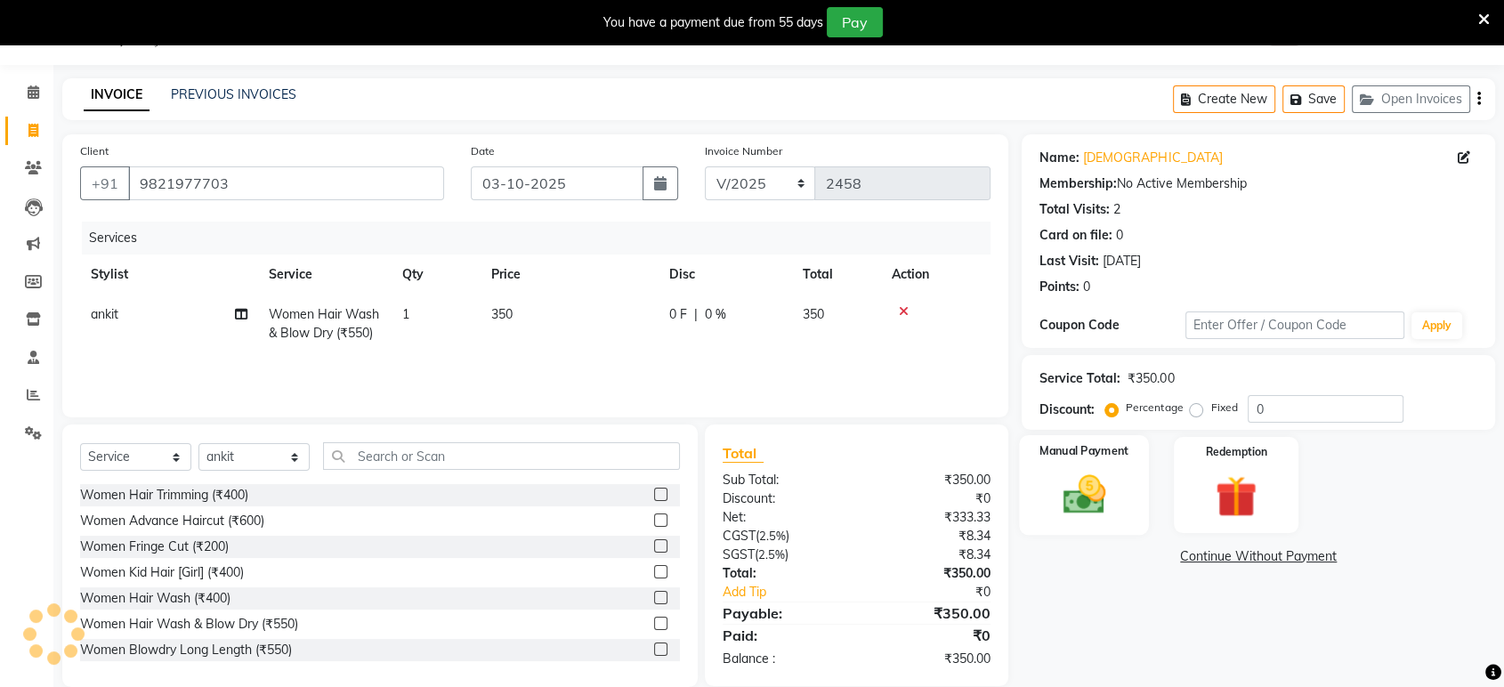
click at [1098, 525] on div "Manual Payment" at bounding box center [1085, 485] width 130 height 100
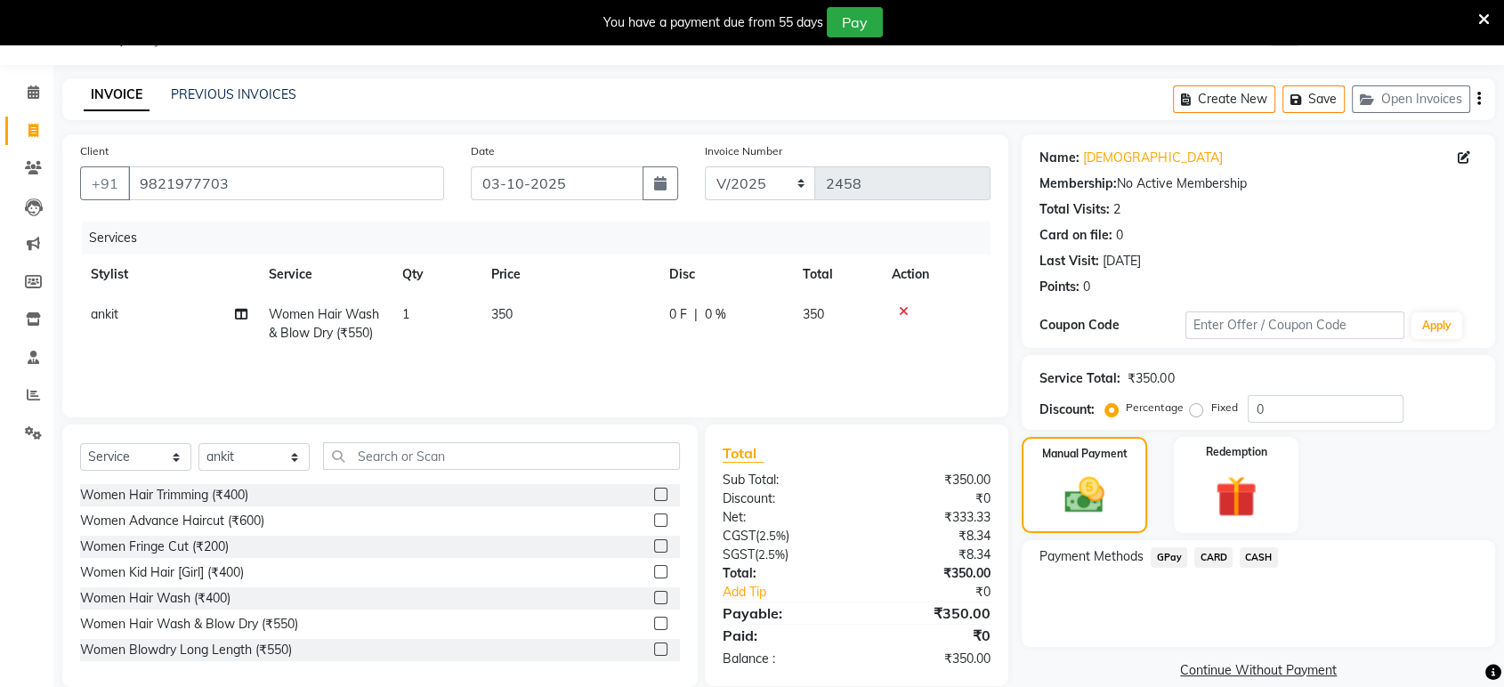
click at [1164, 557] on span "GPay" at bounding box center [1169, 557] width 36 height 20
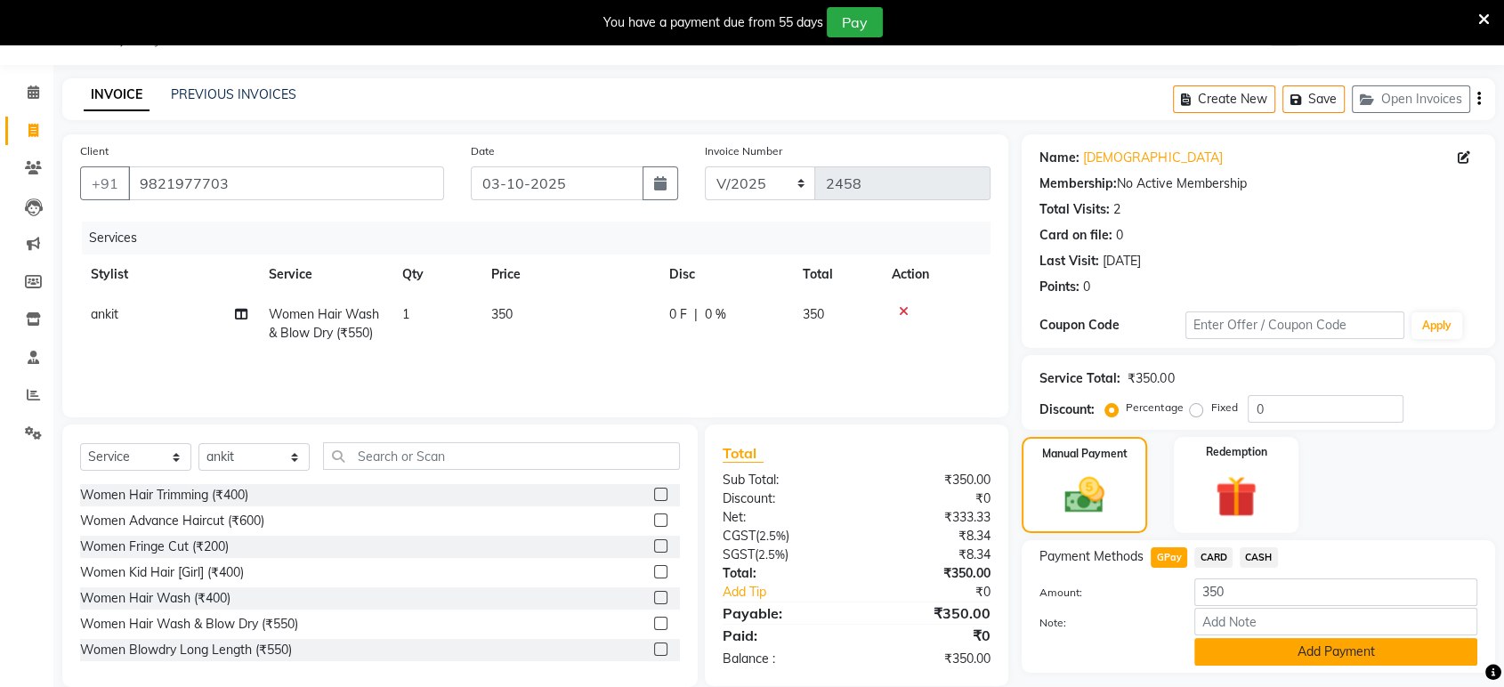
click at [1280, 645] on button "Add Payment" at bounding box center [1335, 652] width 283 height 28
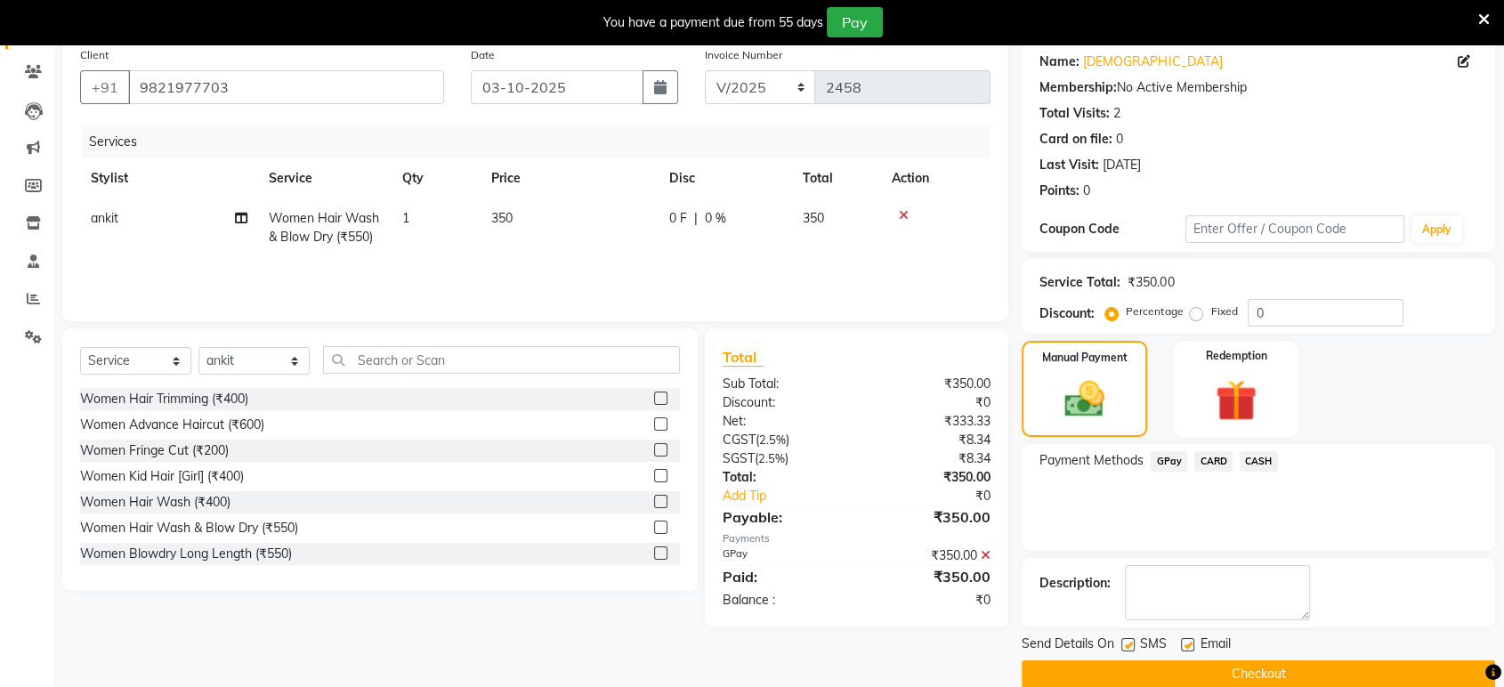
scroll to position [142, 0]
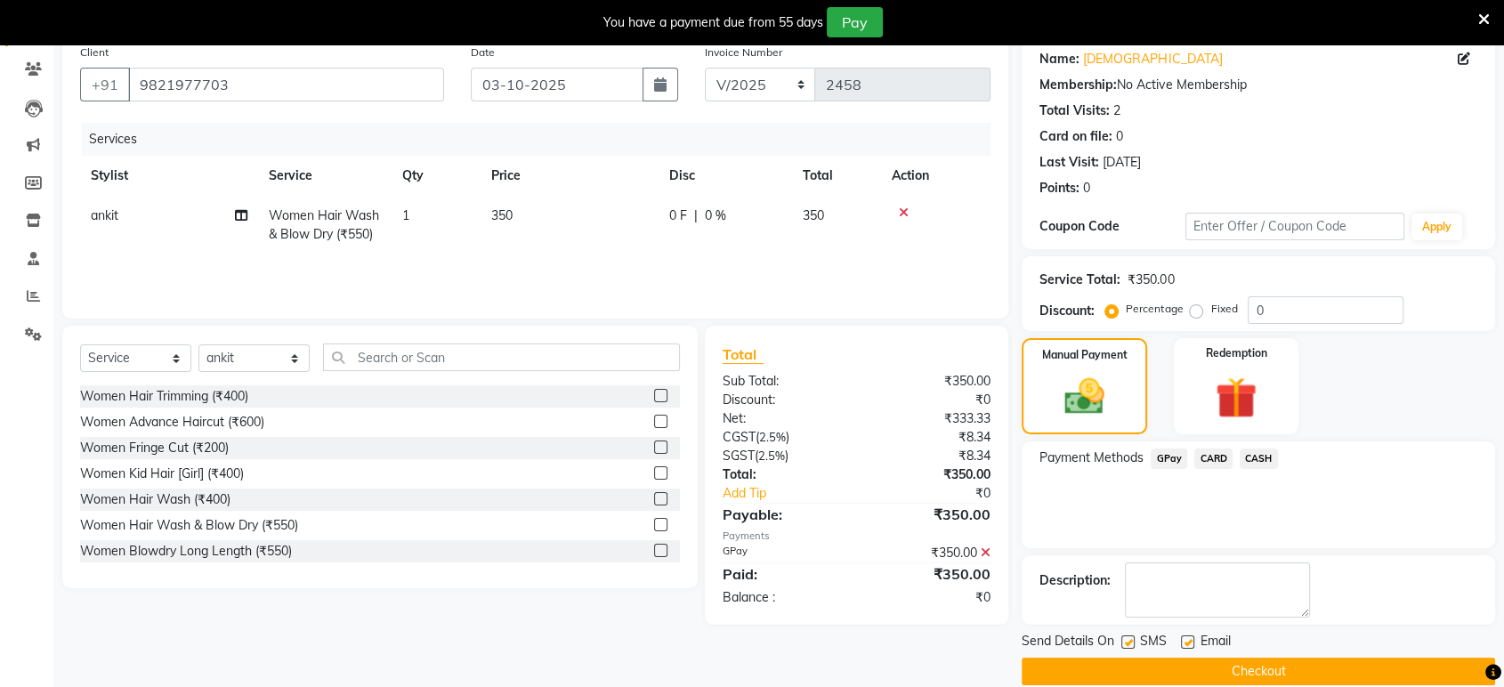
click at [1186, 644] on label at bounding box center [1187, 641] width 13 height 13
click at [1186, 644] on input "checkbox" at bounding box center [1187, 643] width 12 height 12
checkbox input "false"
click at [1127, 639] on label at bounding box center [1127, 641] width 13 height 13
click at [1127, 639] on input "checkbox" at bounding box center [1127, 643] width 12 height 12
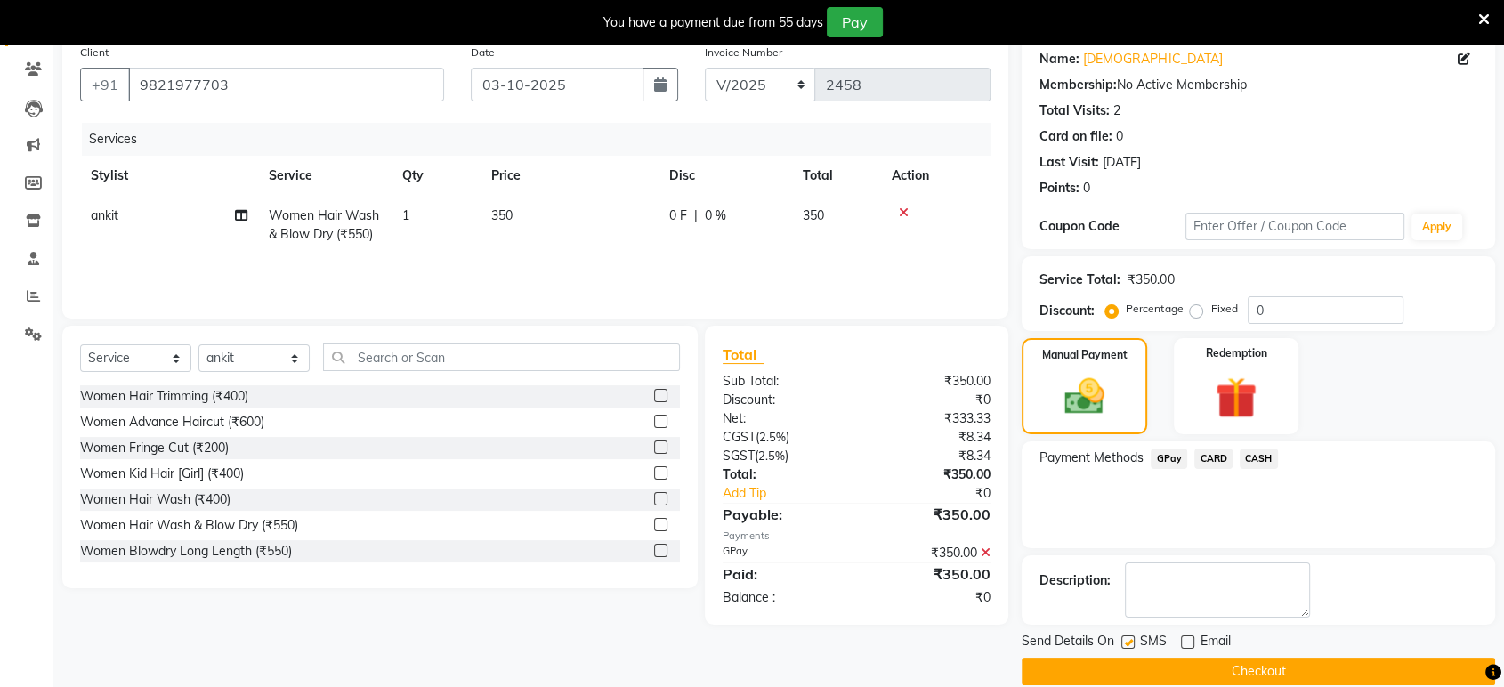
checkbox input "false"
click at [1180, 667] on button "Checkout" at bounding box center [1258, 672] width 473 height 28
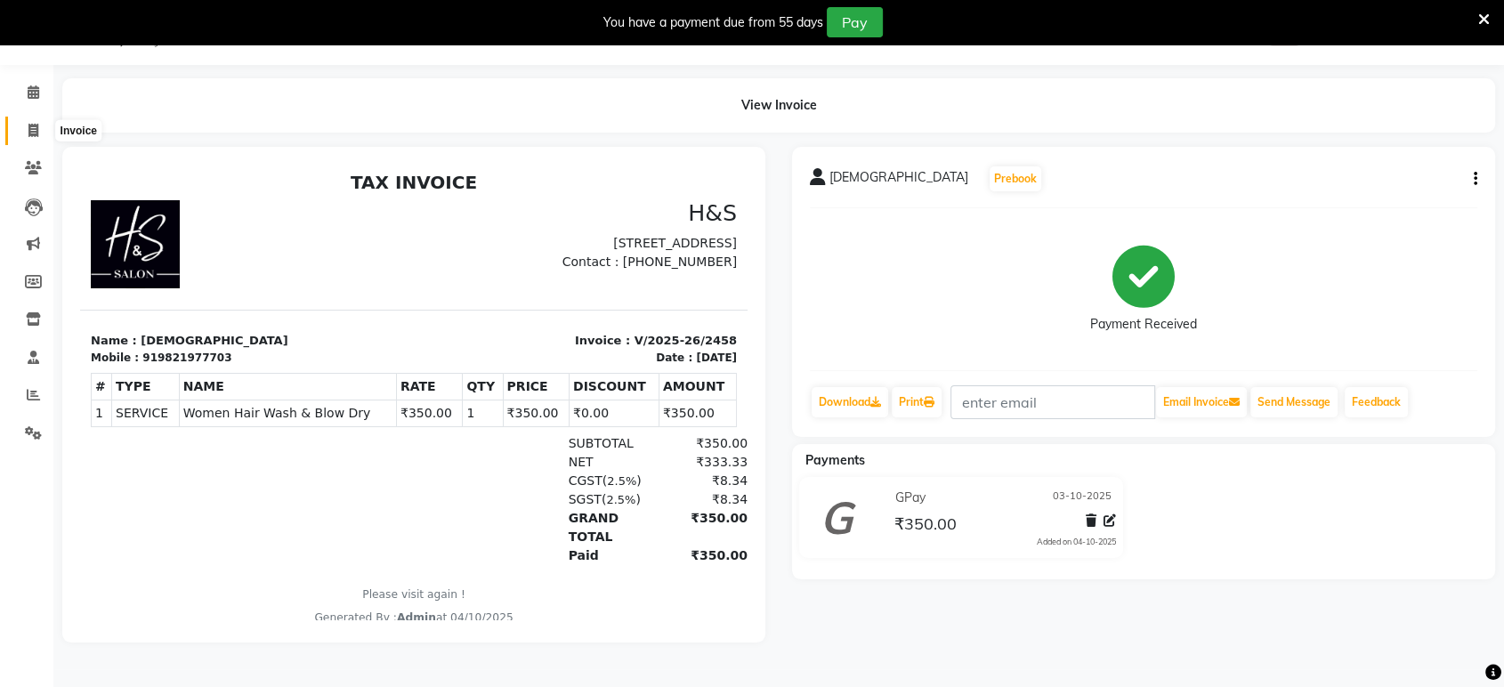
click at [30, 133] on icon at bounding box center [33, 130] width 10 height 13
select select "service"
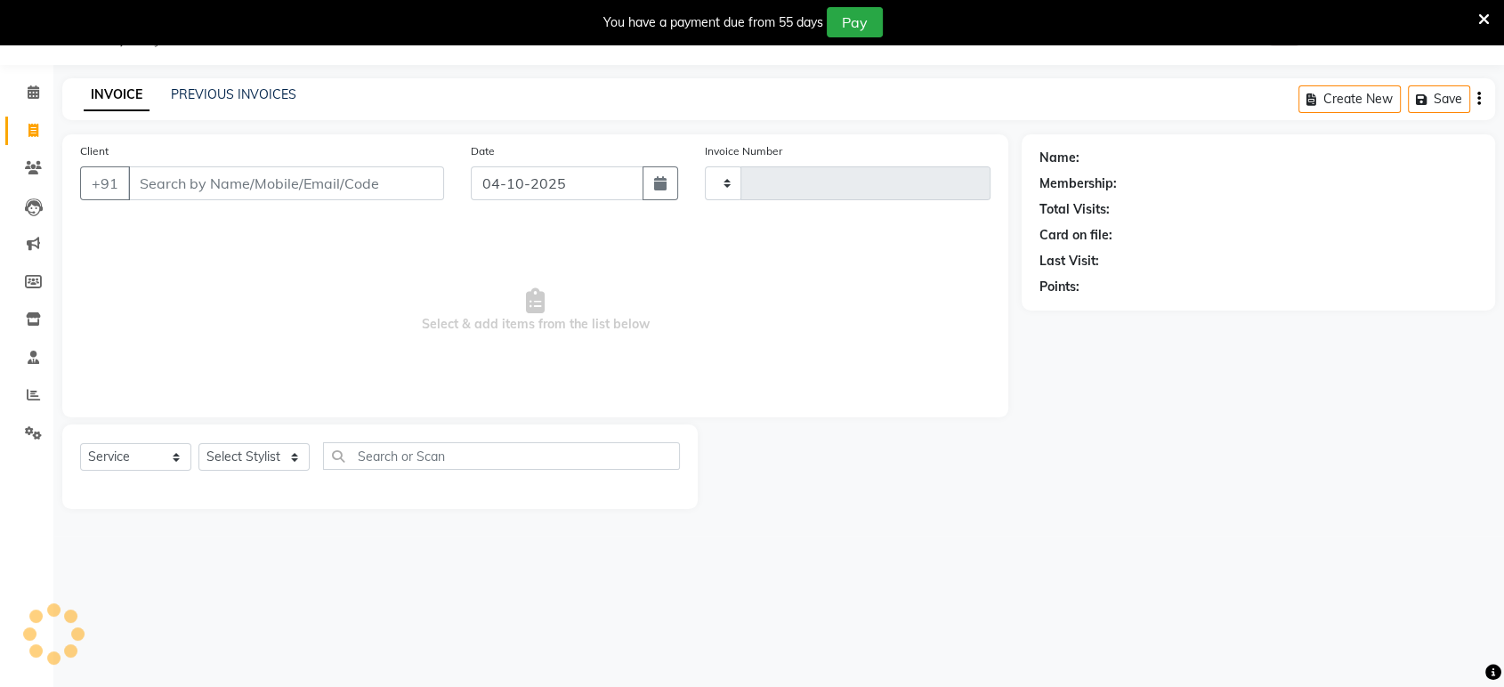
type input "2459"
select select "6419"
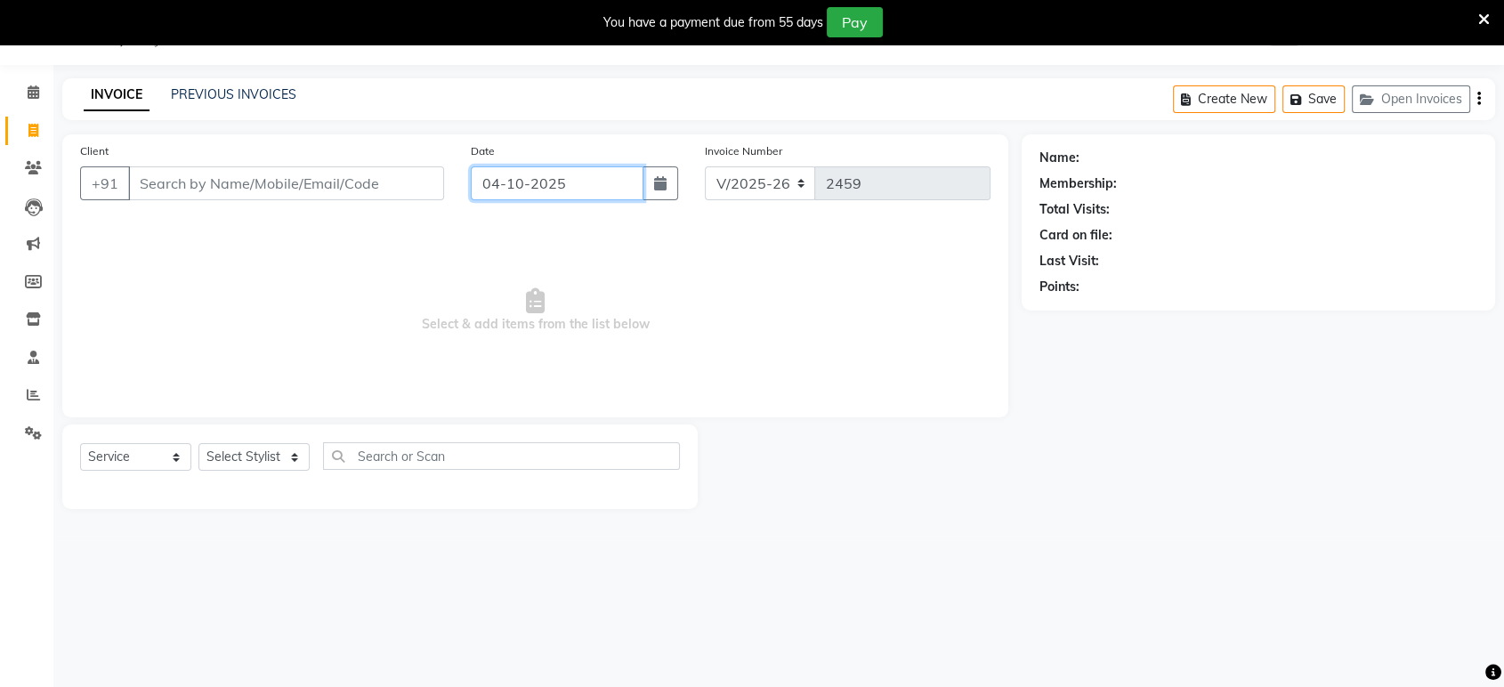
click at [496, 186] on input "04-10-2025" at bounding box center [557, 183] width 173 height 34
select select "10"
select select "2025"
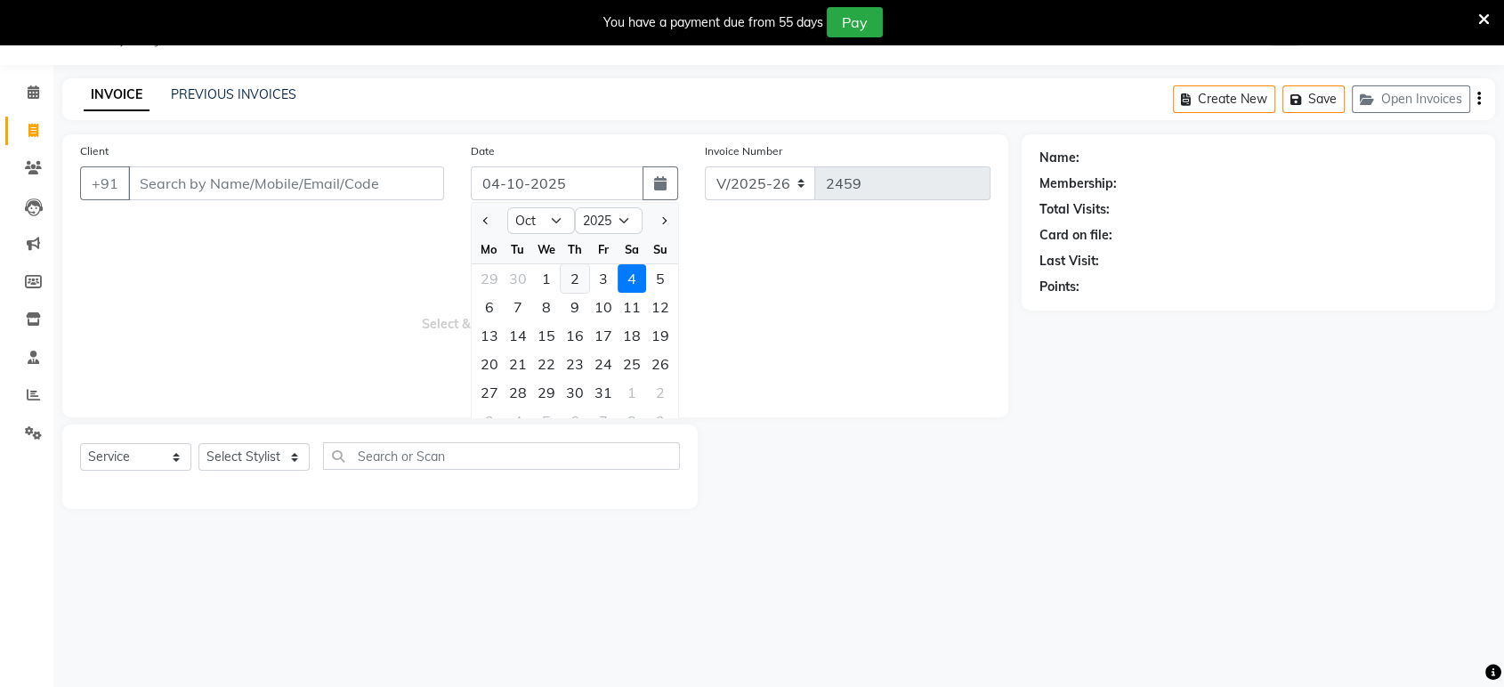
click at [587, 281] on div "2" at bounding box center [575, 278] width 28 height 28
type input "02-10-2025"
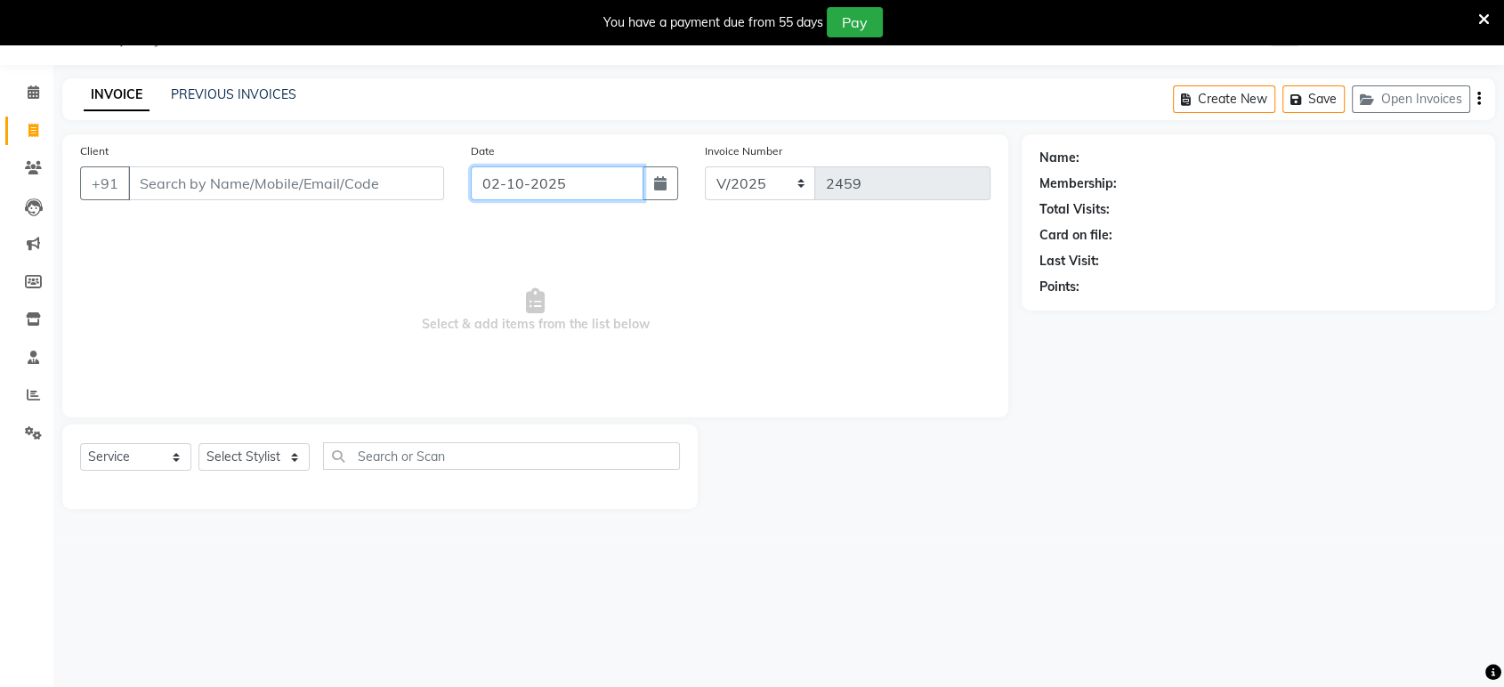
click at [612, 190] on input "02-10-2025" at bounding box center [557, 183] width 173 height 34
select select "10"
select select "2025"
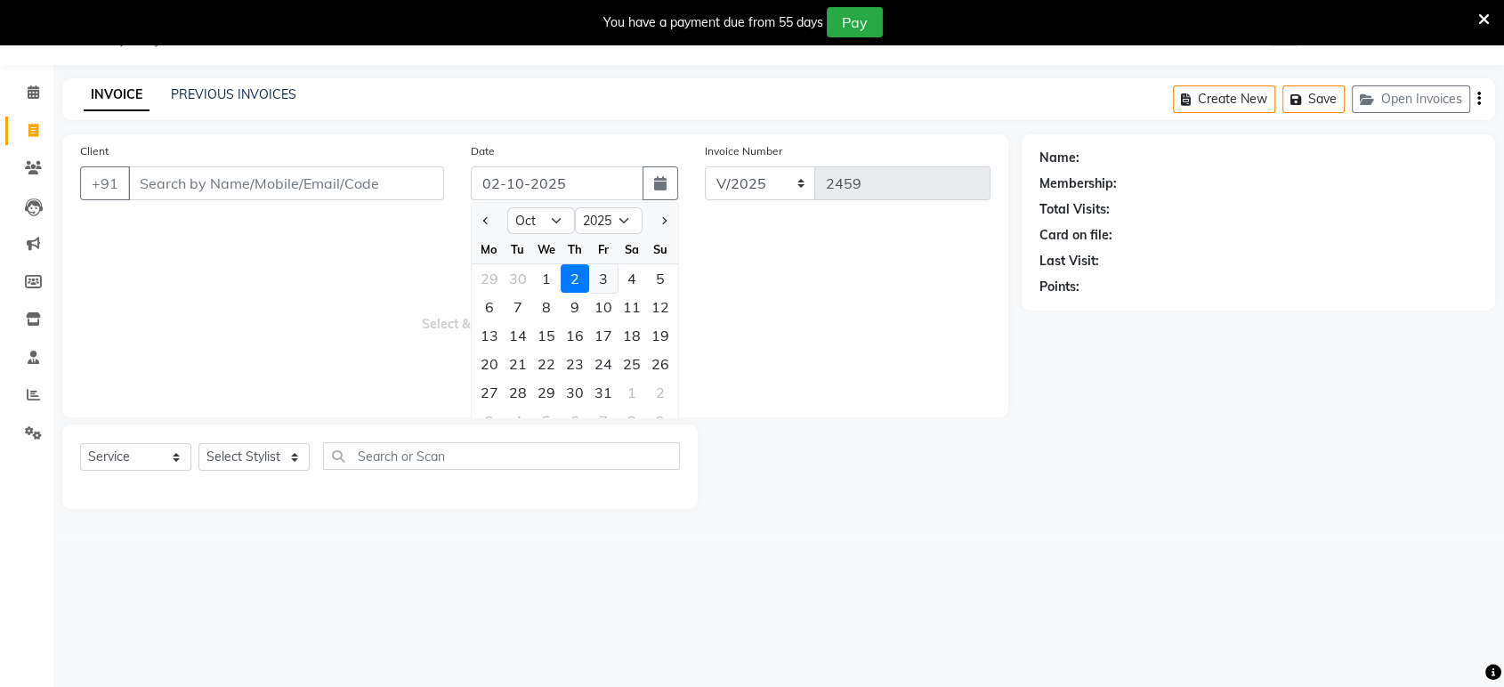
click at [609, 275] on div "3" at bounding box center [603, 278] width 28 height 28
type input "03-10-2025"
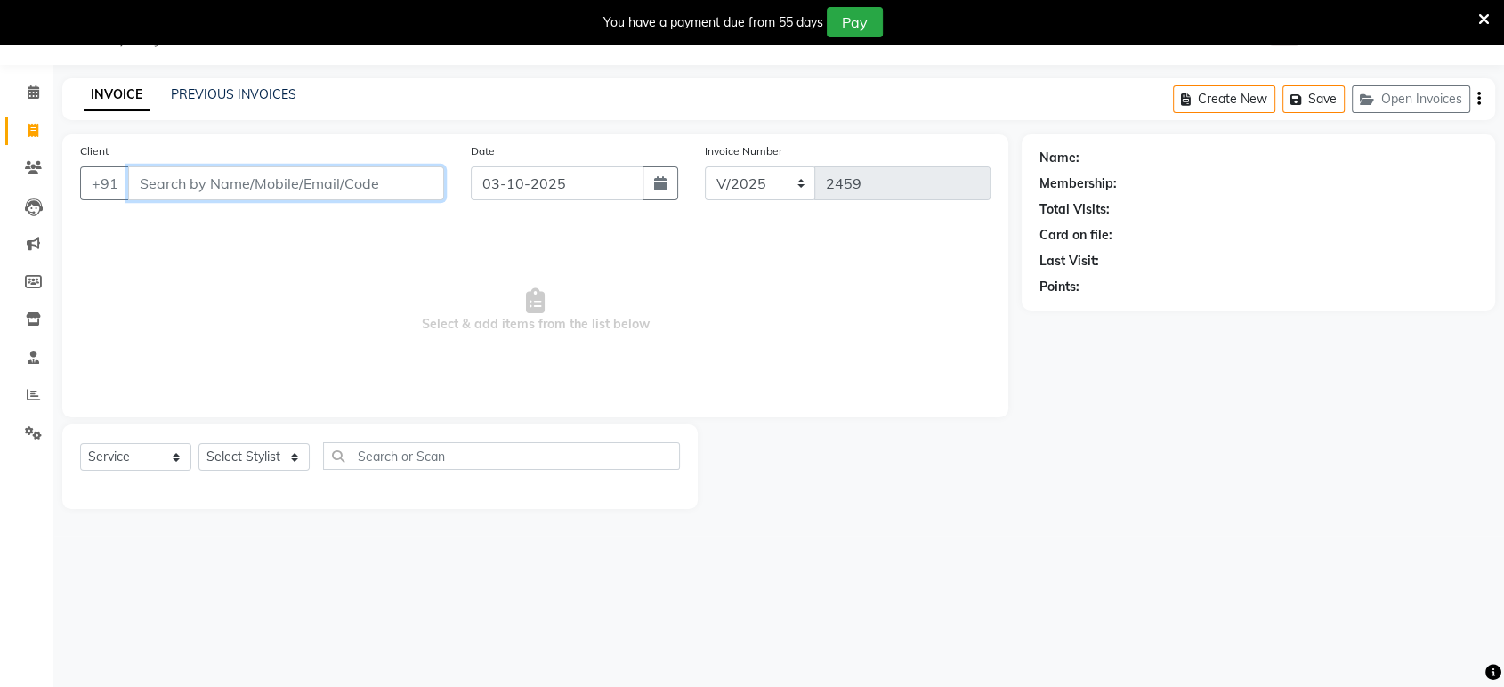
click at [214, 182] on input "Client" at bounding box center [286, 183] width 316 height 34
click at [290, 449] on select "Select Stylist ankit [PERSON_NAME] Foram [PERSON_NAME] [PERSON_NAME] sheetal" at bounding box center [253, 457] width 111 height 28
click at [198, 443] on select "Select Stylist ankit [PERSON_NAME] Foram [PERSON_NAME] [PERSON_NAME] sheetal" at bounding box center [253, 457] width 111 height 28
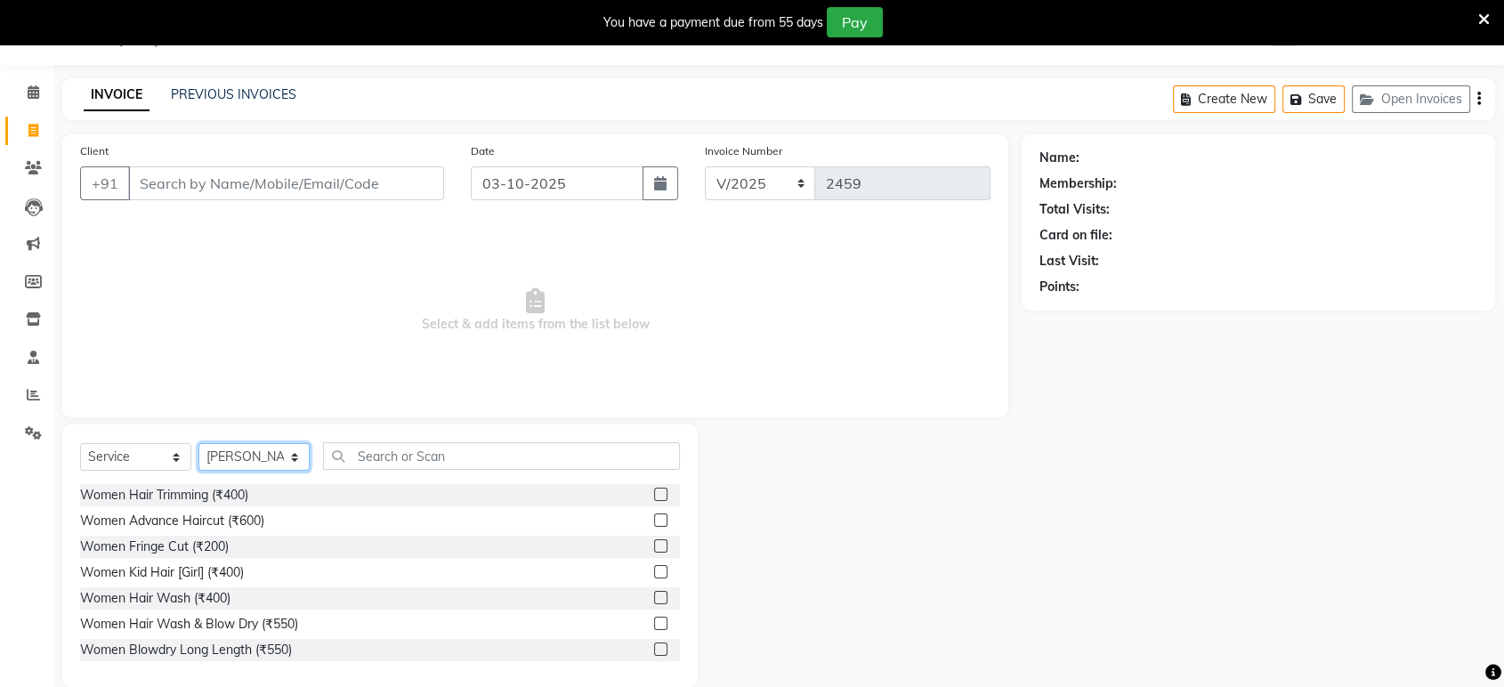
click at [281, 454] on select "Select Stylist ankit [PERSON_NAME] Foram [PERSON_NAME] [PERSON_NAME] sheetal" at bounding box center [253, 457] width 111 height 28
select select "61692"
click at [198, 443] on select "Select Stylist ankit [PERSON_NAME] Foram [PERSON_NAME] [PERSON_NAME] sheetal" at bounding box center [253, 457] width 111 height 28
click at [359, 187] on input "Client" at bounding box center [286, 183] width 316 height 34
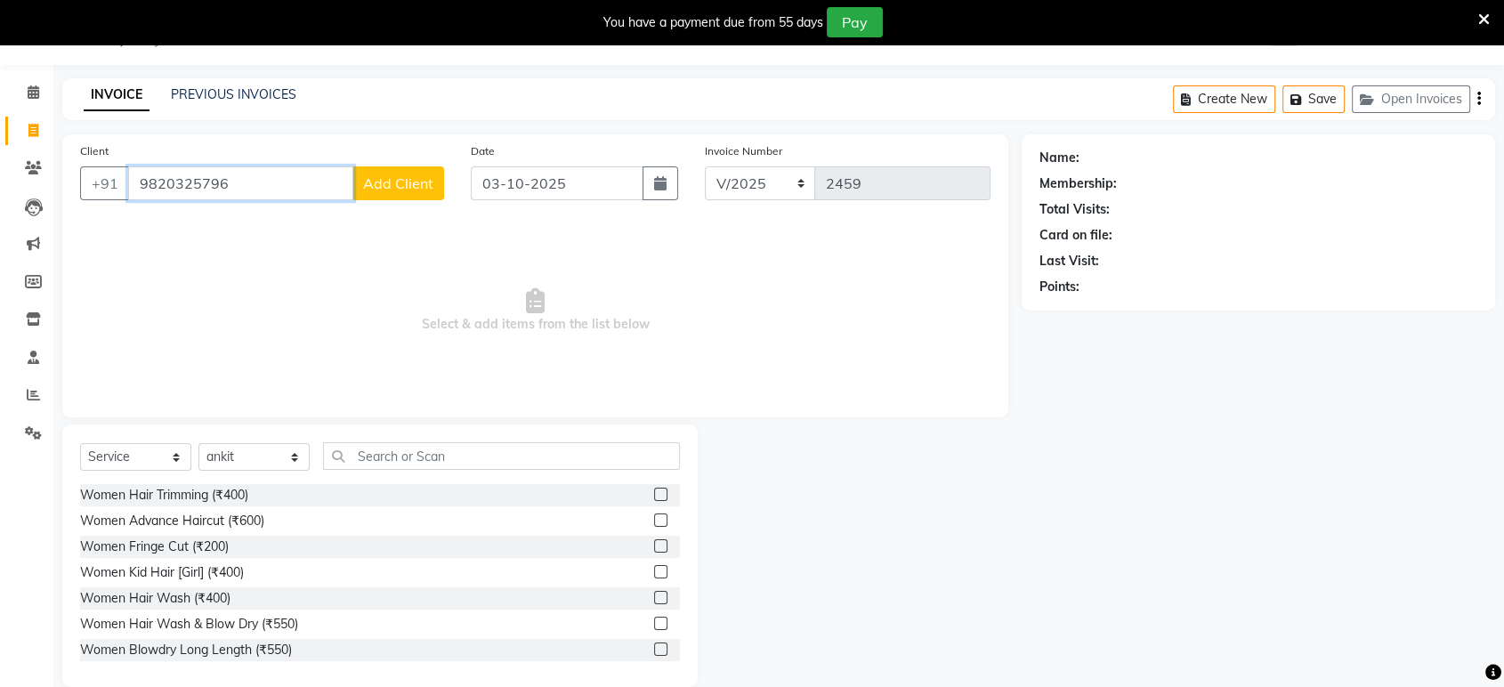
type input "9820325796"
click at [404, 176] on span "Add Client" at bounding box center [398, 183] width 70 height 18
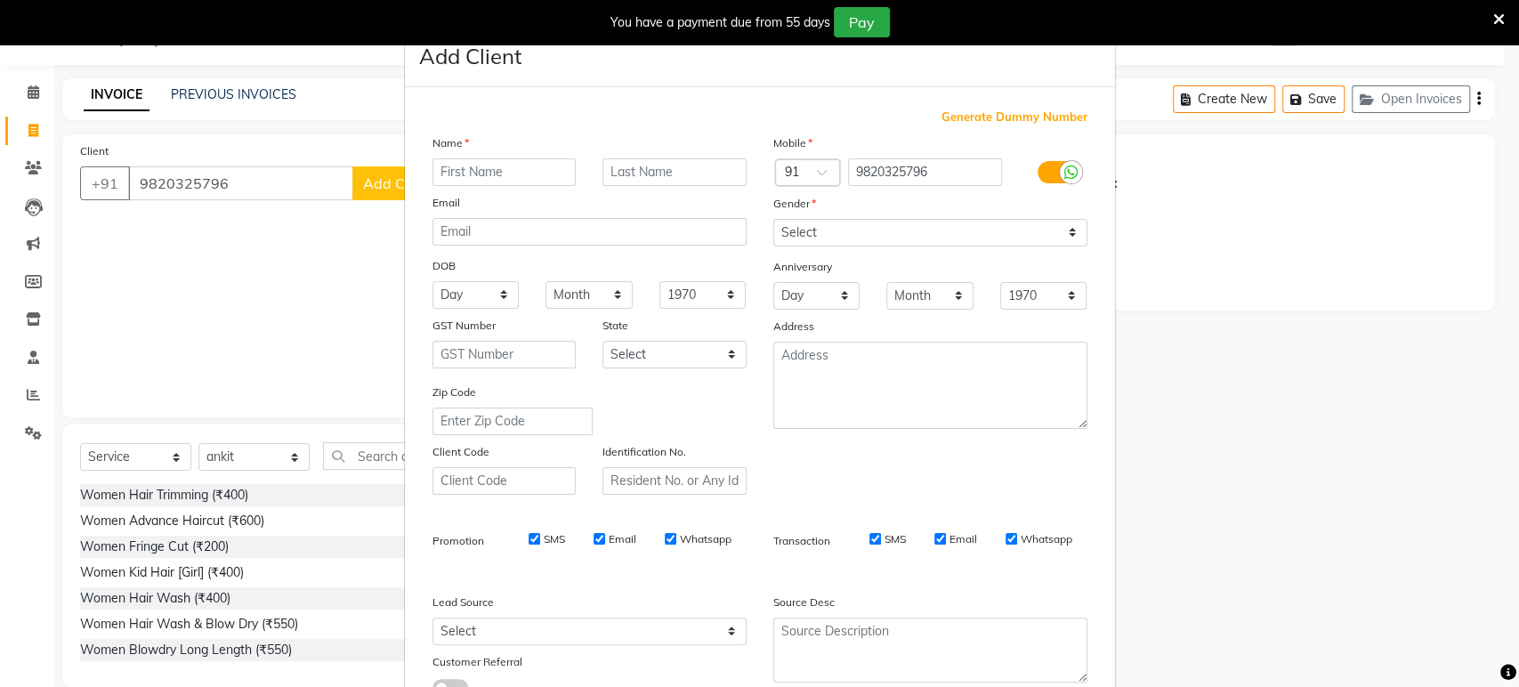
click at [513, 155] on div "Name" at bounding box center [589, 145] width 341 height 25
click at [522, 190] on div "Name Email DOB Day 01 02 03 04 05 06 07 08 09 10 11 12 13 14 15 16 17 18 19 20 …" at bounding box center [589, 313] width 341 height 361
click at [486, 174] on input "text" at bounding box center [504, 172] width 144 height 28
type input "[PERSON_NAME]"
click at [927, 226] on select "Select [DEMOGRAPHIC_DATA] [DEMOGRAPHIC_DATA] Other Prefer Not To Say" at bounding box center [930, 233] width 314 height 28
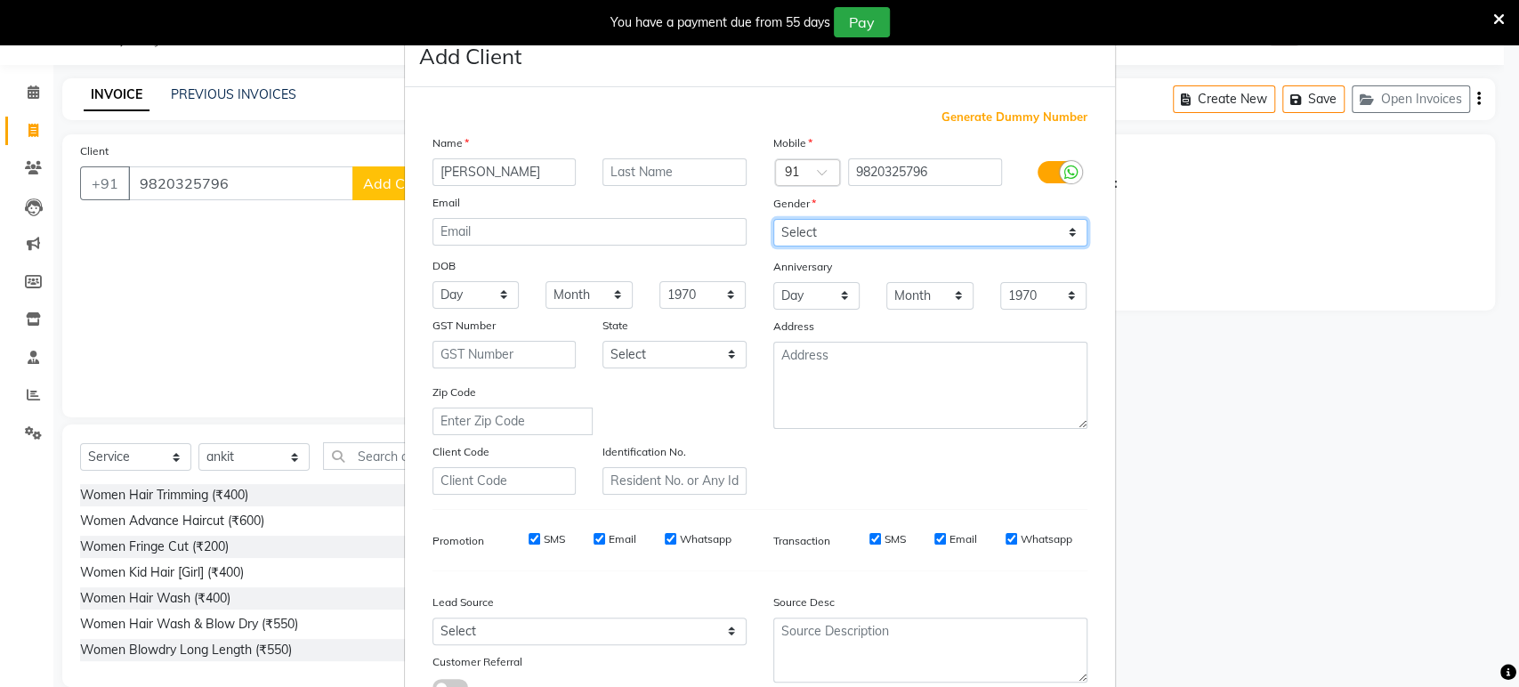
select select "[DEMOGRAPHIC_DATA]"
click at [773, 219] on select "Select [DEMOGRAPHIC_DATA] [DEMOGRAPHIC_DATA] Other Prefer Not To Say" at bounding box center [930, 233] width 314 height 28
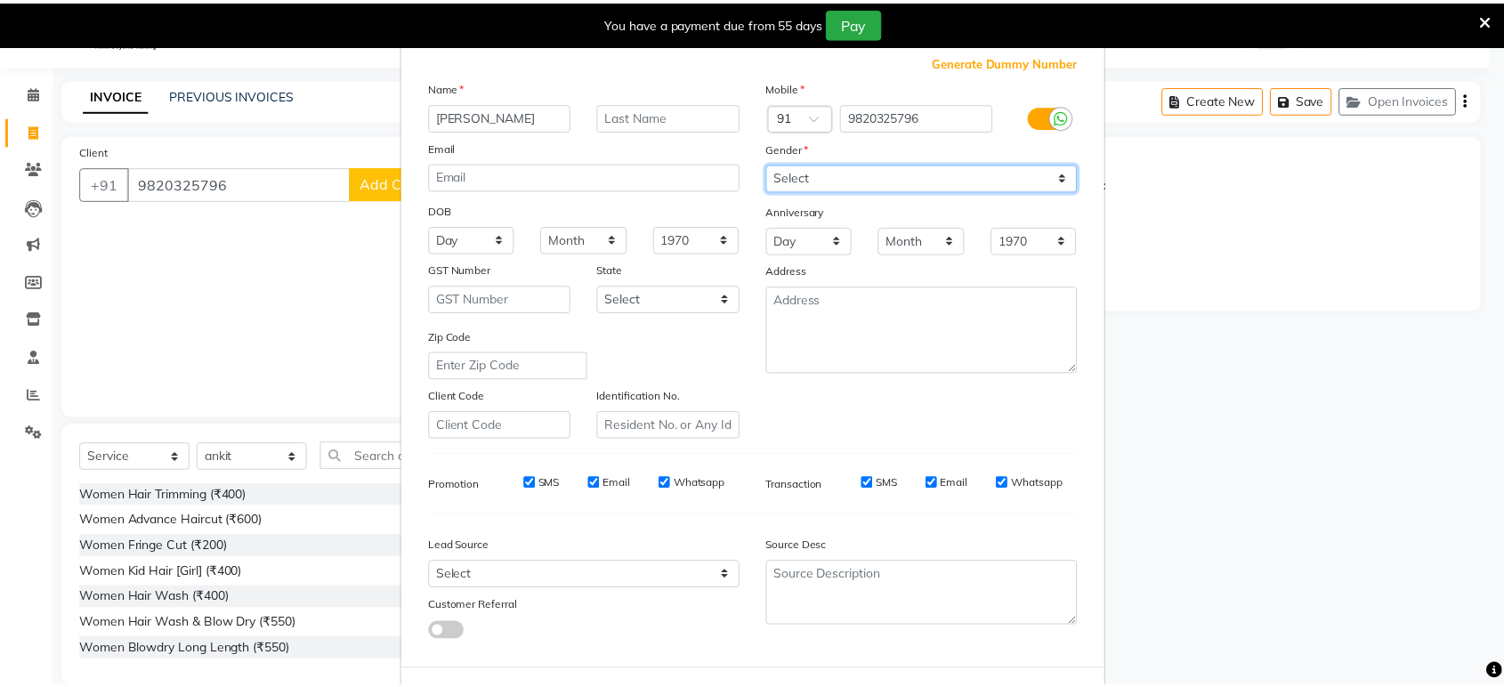
scroll to position [130, 0]
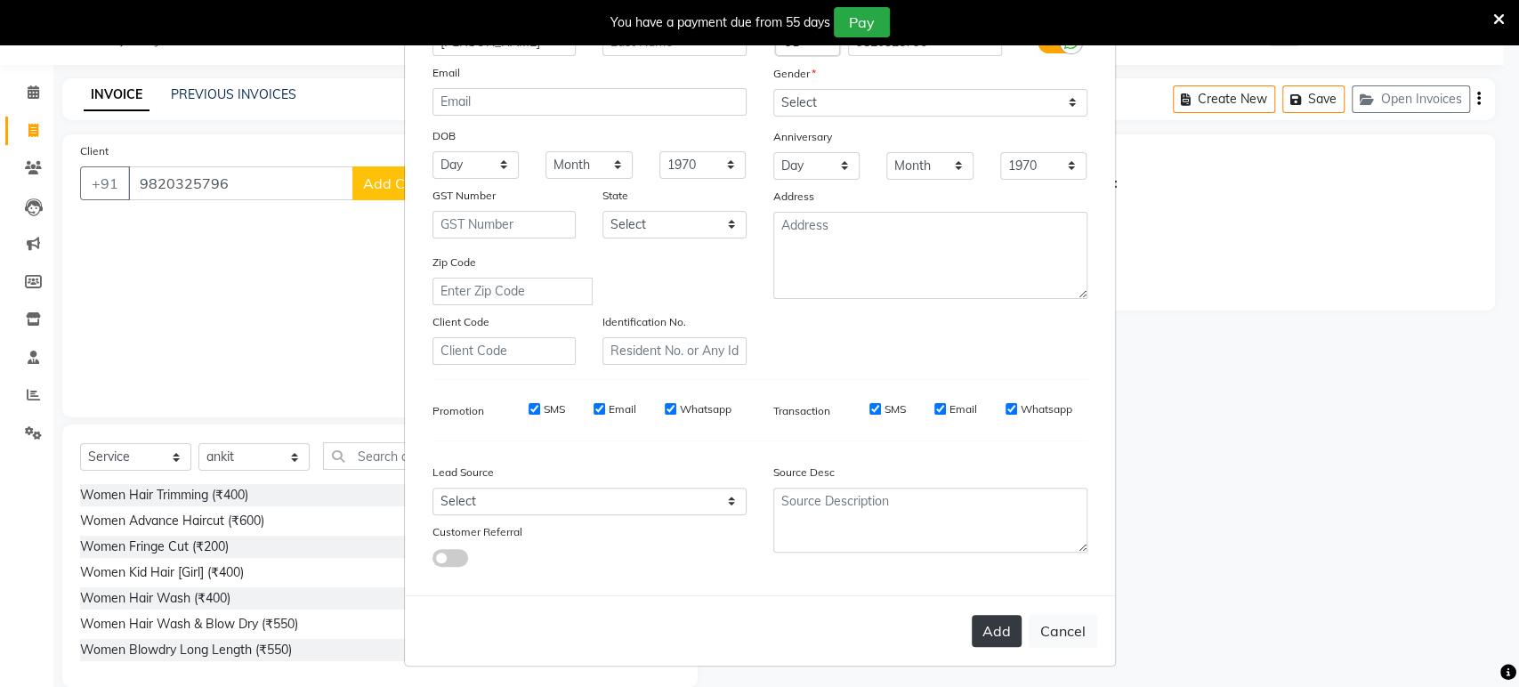
drag, startPoint x: 1003, startPoint y: 624, endPoint x: 990, endPoint y: 626, distance: 13.6
click at [1001, 624] on button "Add" at bounding box center [997, 631] width 50 height 32
select select
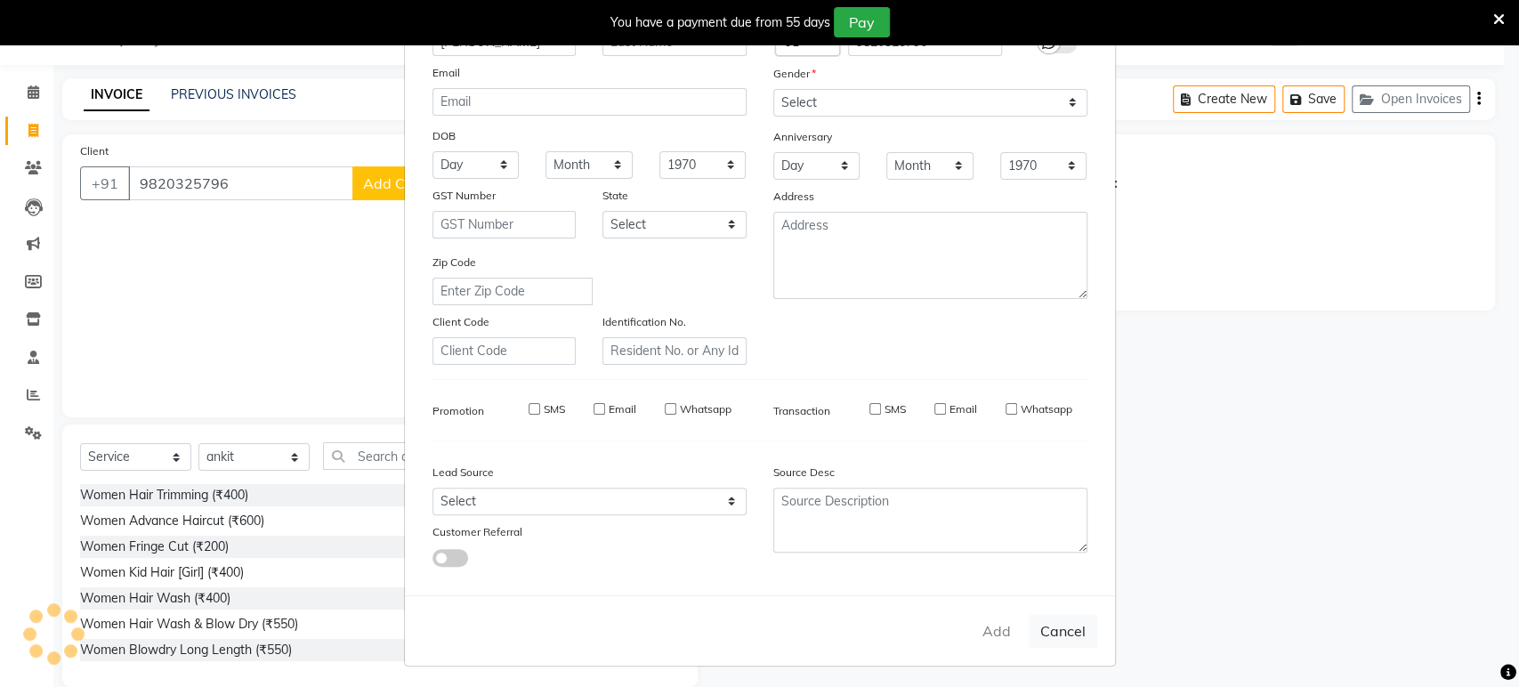
select select
checkbox input "false"
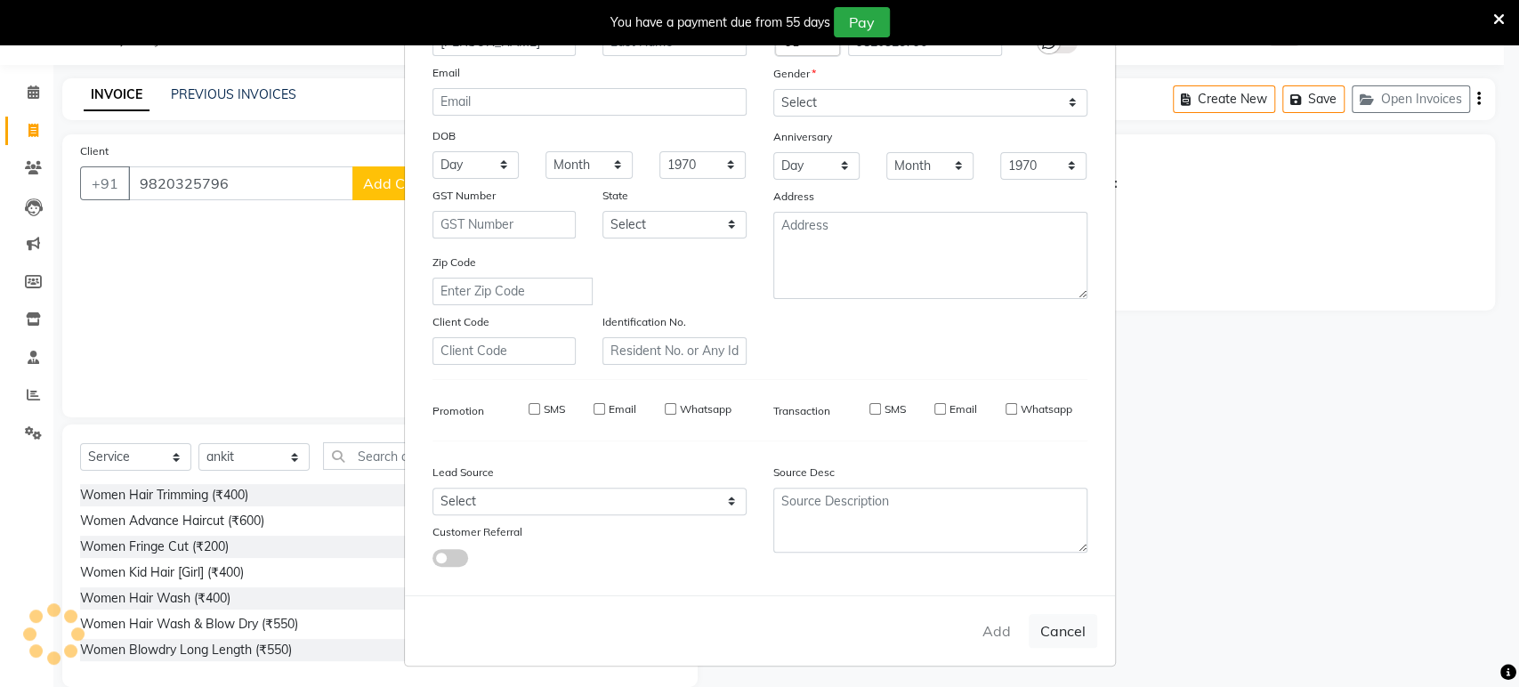
checkbox input "false"
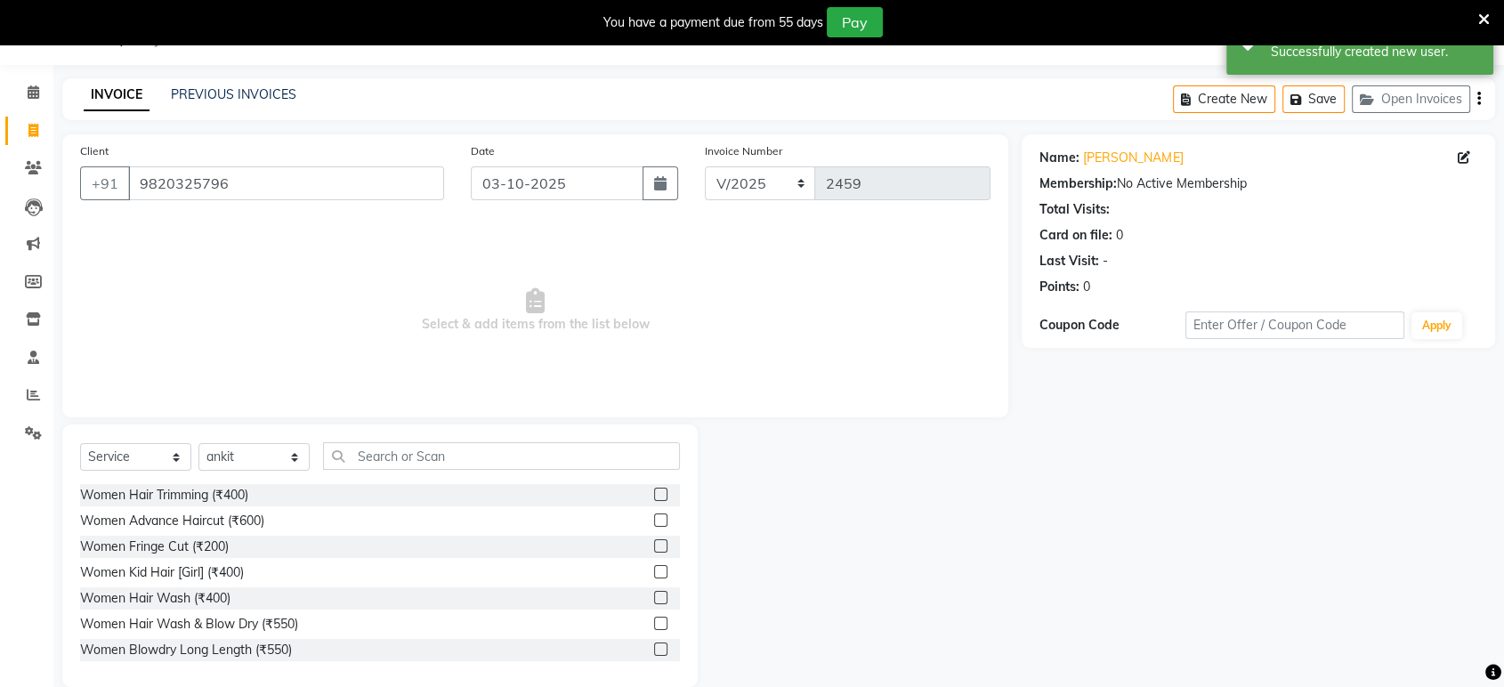
click at [449, 438] on div "Select Service Product Membership Package Voucher Prepaid Gift Card Select Styl…" at bounding box center [379, 555] width 635 height 263
click at [469, 465] on input "text" at bounding box center [501, 456] width 357 height 28
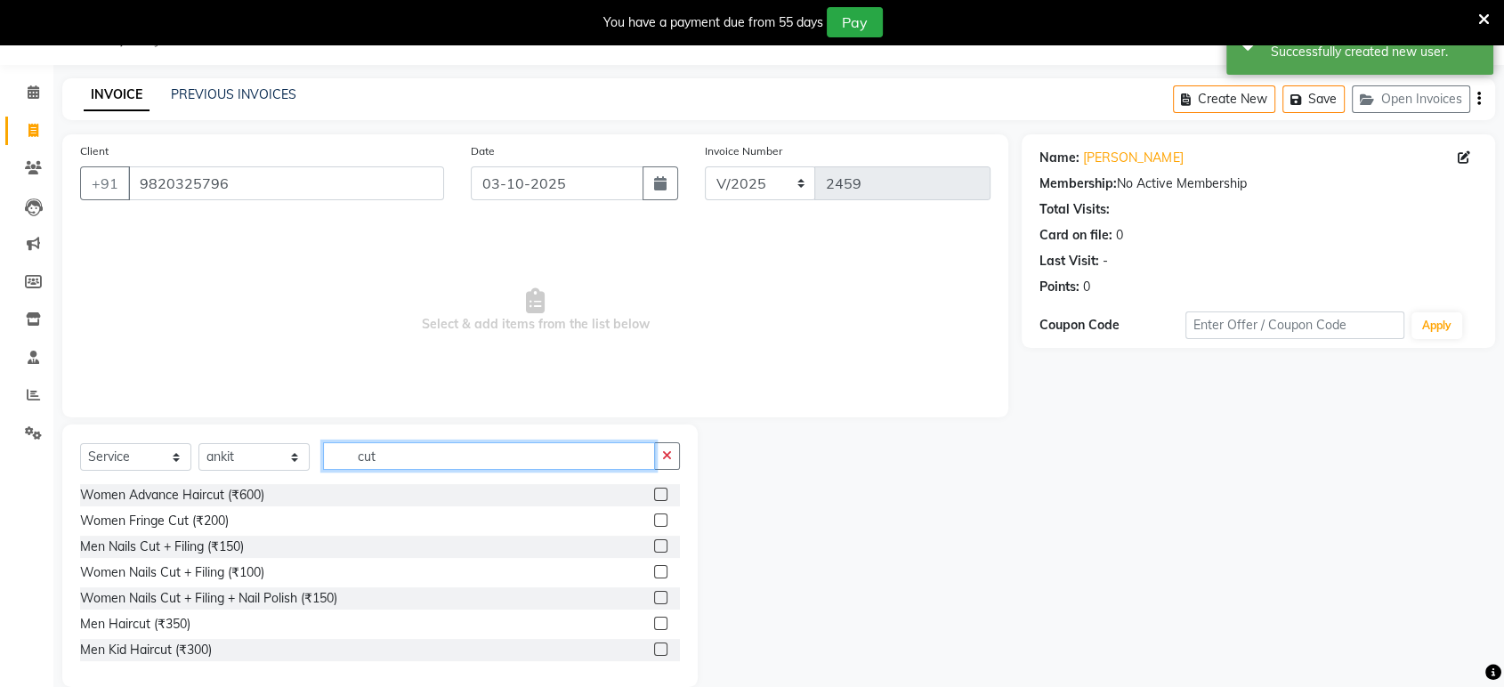
type input "cut"
click at [654, 625] on label at bounding box center [660, 623] width 13 height 13
click at [654, 625] on input "checkbox" at bounding box center [660, 624] width 12 height 12
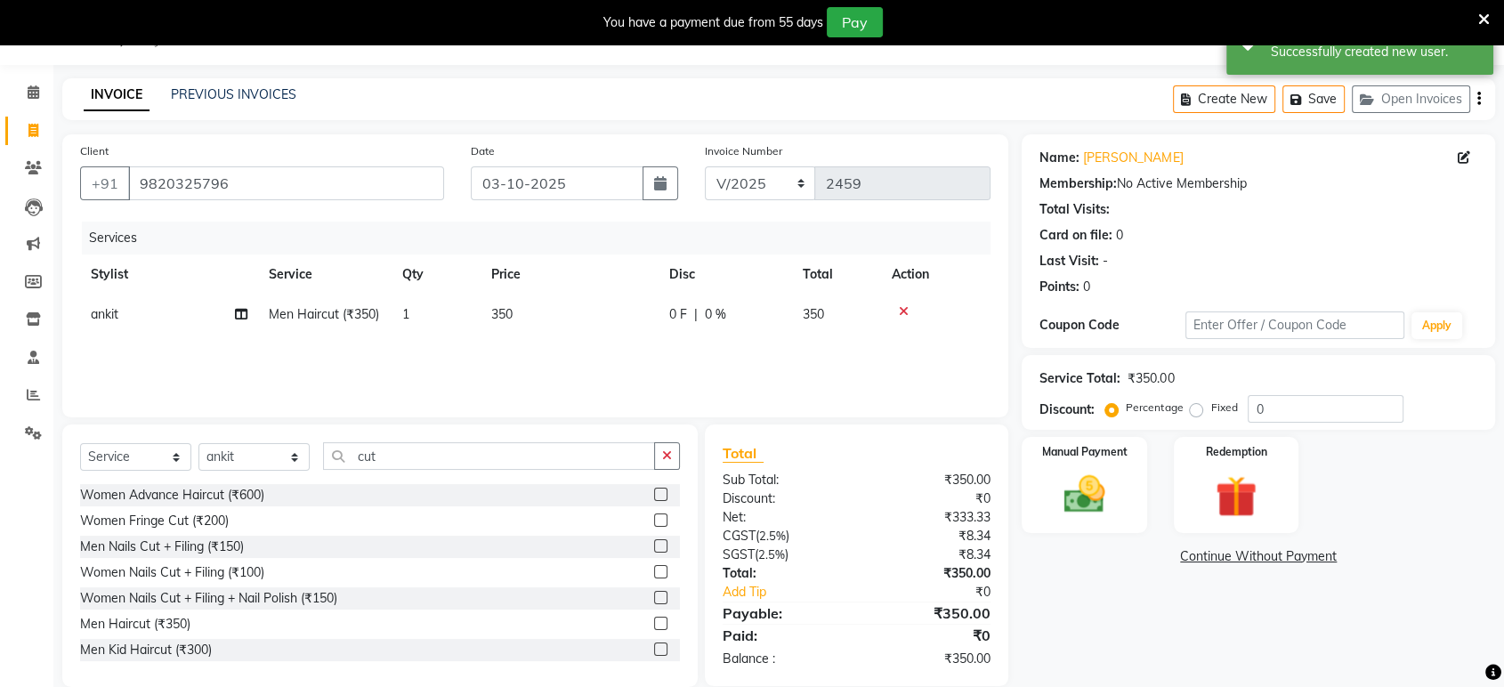
click at [654, 625] on label at bounding box center [660, 623] width 13 height 13
click at [654, 625] on input "checkbox" at bounding box center [660, 624] width 12 height 12
click at [654, 625] on label at bounding box center [660, 623] width 13 height 13
click at [654, 625] on input "checkbox" at bounding box center [660, 624] width 12 height 12
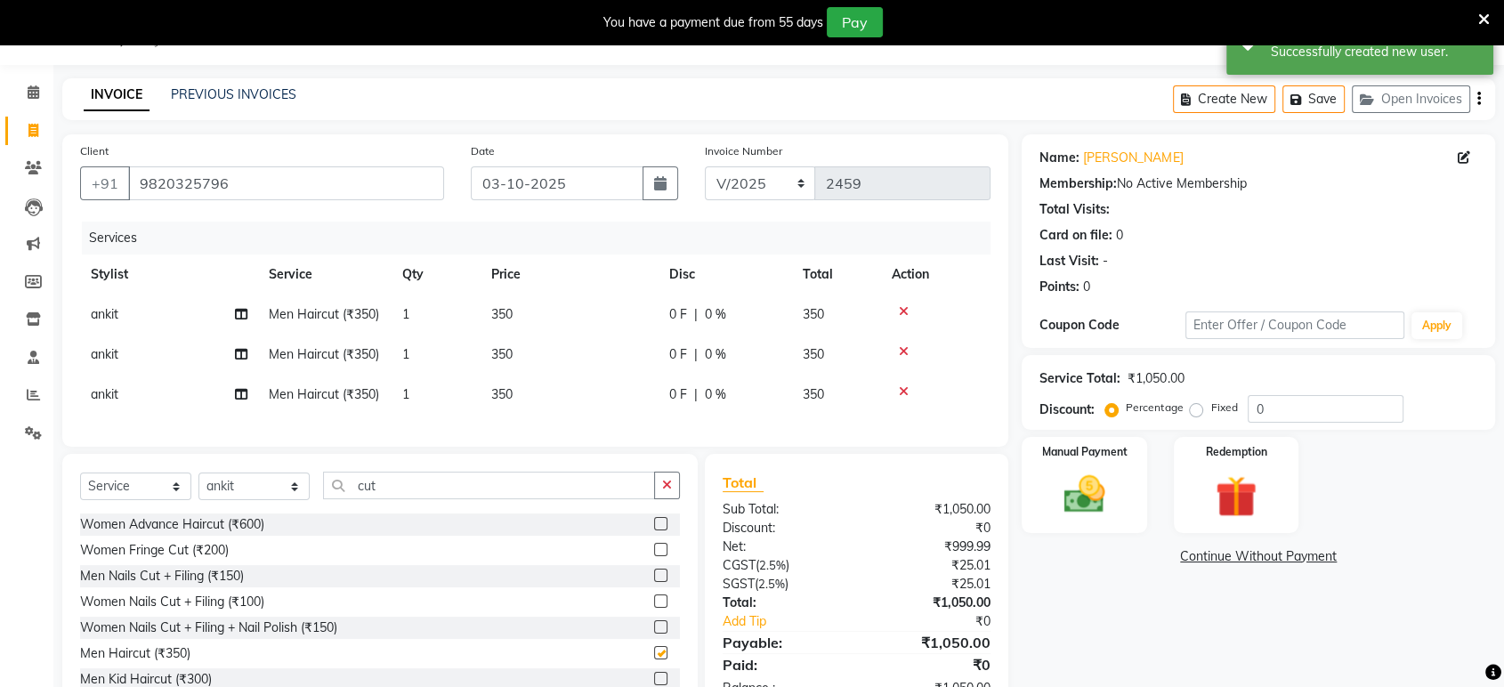
checkbox input "false"
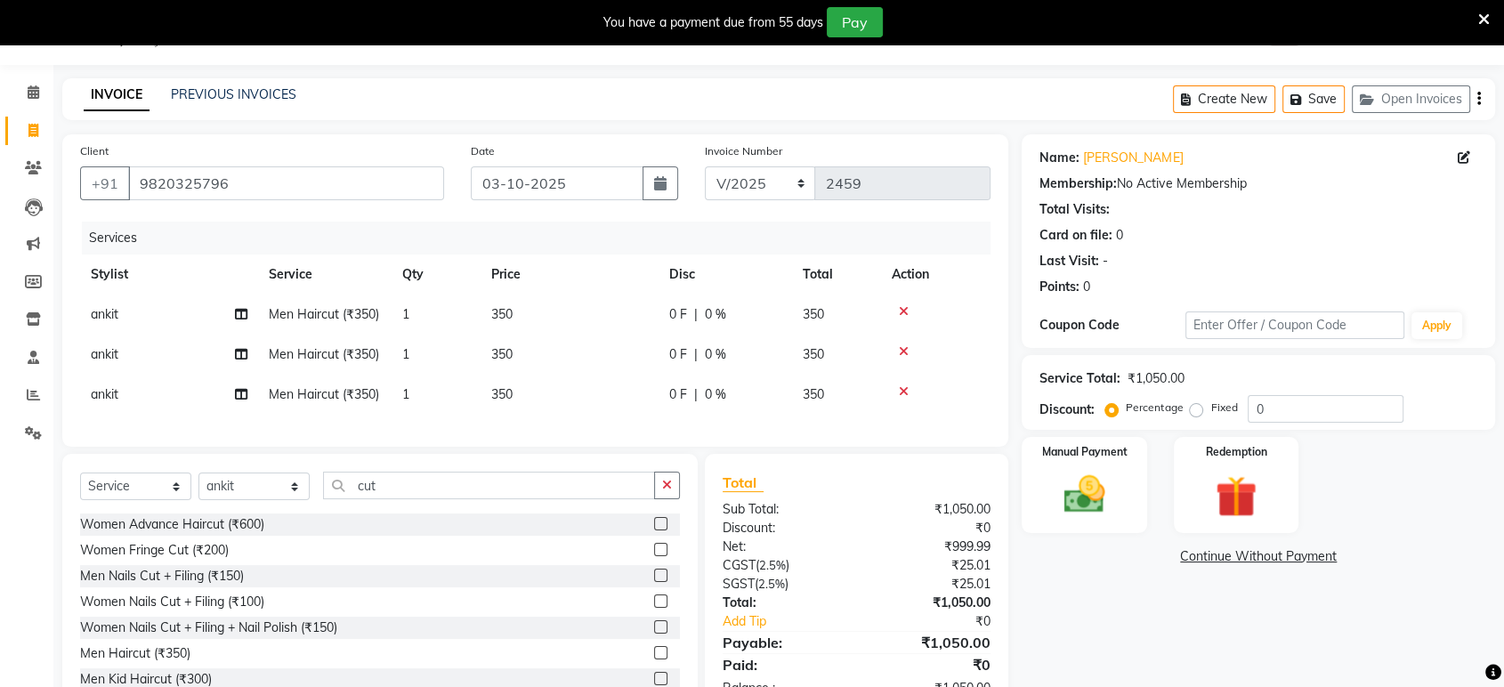
click at [107, 353] on span "ankit" at bounding box center [105, 354] width 28 height 16
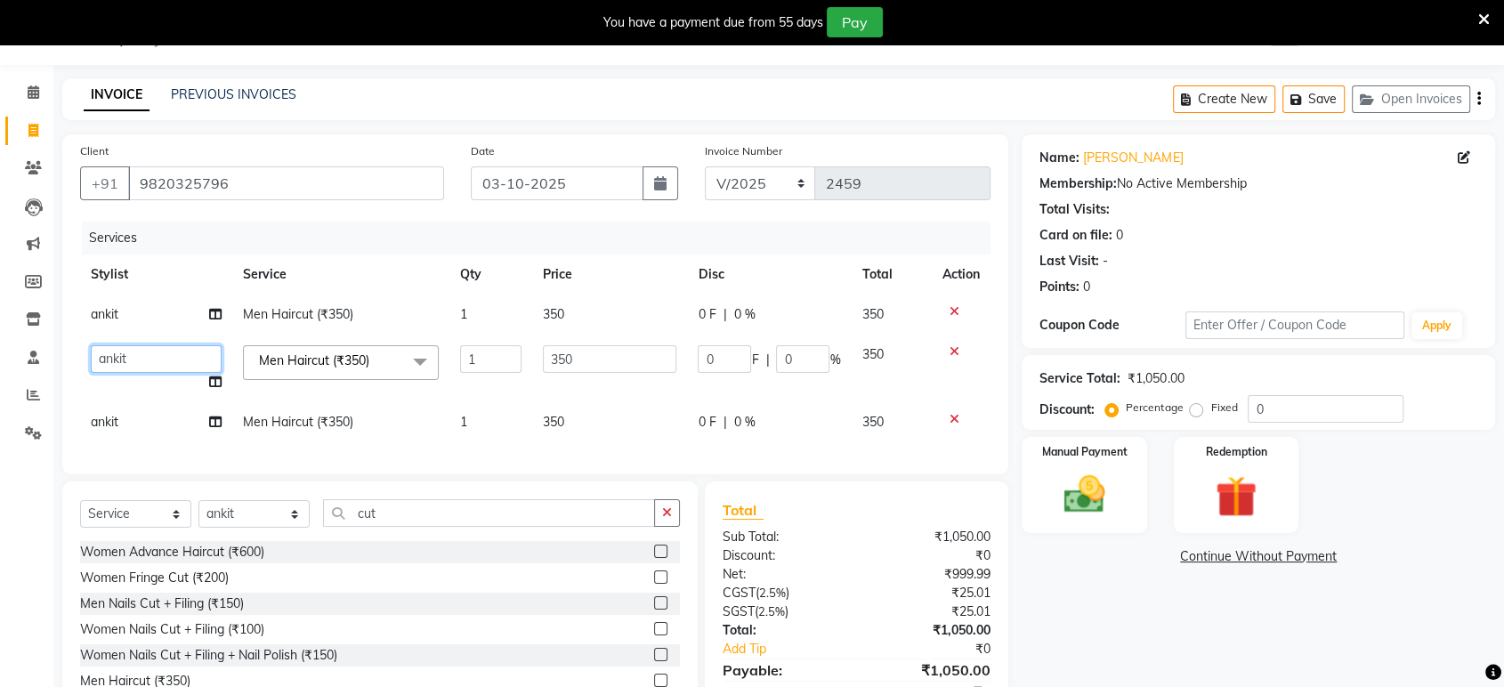
click at [107, 353] on select "ankit [PERSON_NAME] Foram [PERSON_NAME] [PERSON_NAME] sheetal" at bounding box center [156, 359] width 131 height 28
select select "53268"
click at [172, 402] on td "ankit" at bounding box center [156, 422] width 152 height 40
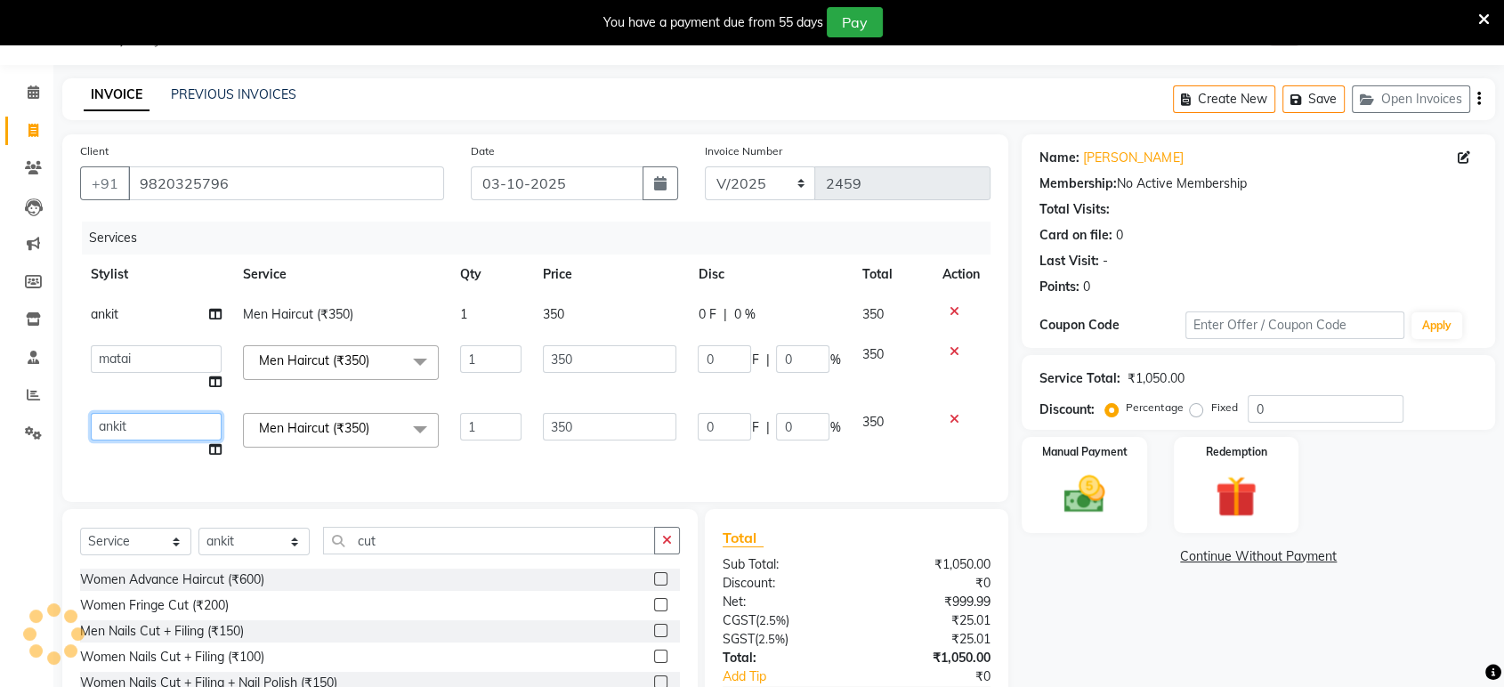
drag, startPoint x: 166, startPoint y: 414, endPoint x: 171, endPoint y: 423, distance: 9.9
click at [174, 413] on select "ankit [PERSON_NAME] Foram [PERSON_NAME] [PERSON_NAME] sheetal" at bounding box center [156, 427] width 131 height 28
select select "53268"
click at [1080, 481] on img at bounding box center [1083, 495] width 69 height 50
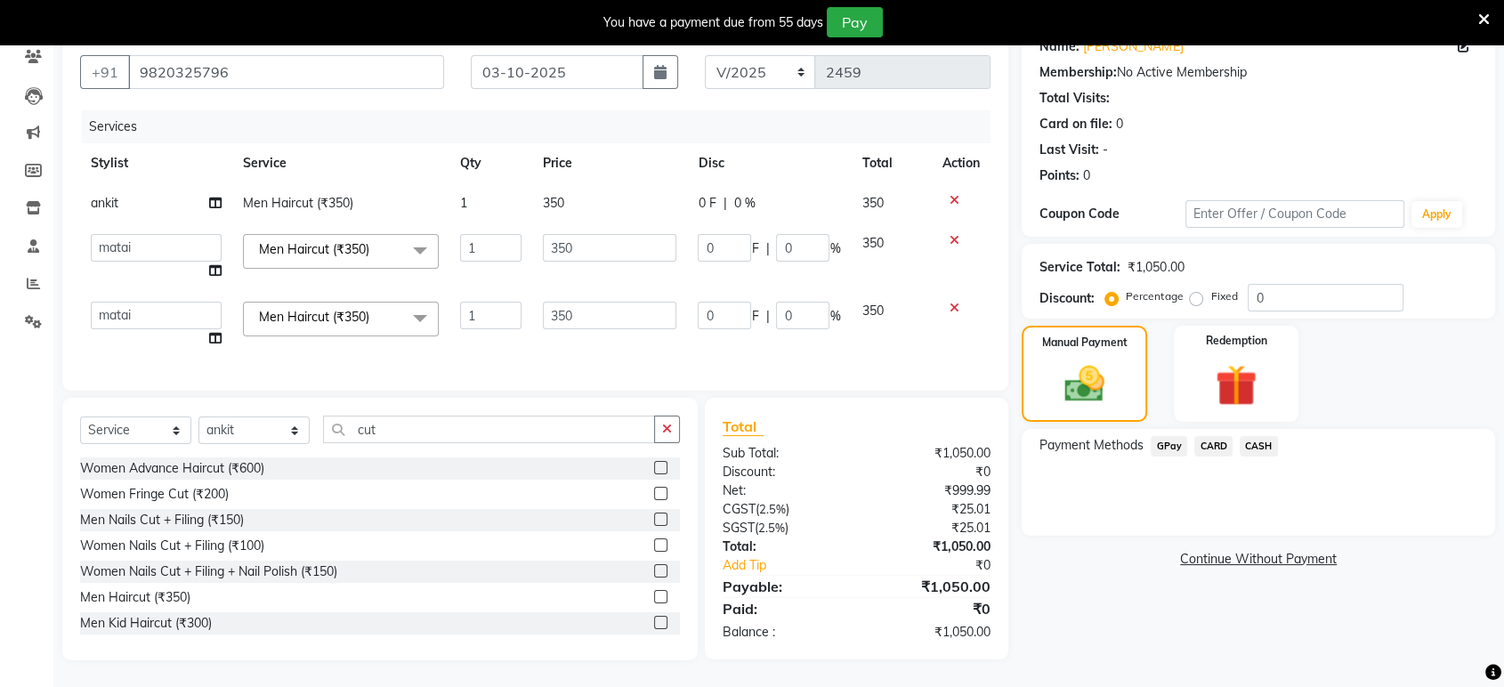
scroll to position [169, 0]
click at [1256, 436] on span "CASH" at bounding box center [1259, 446] width 38 height 20
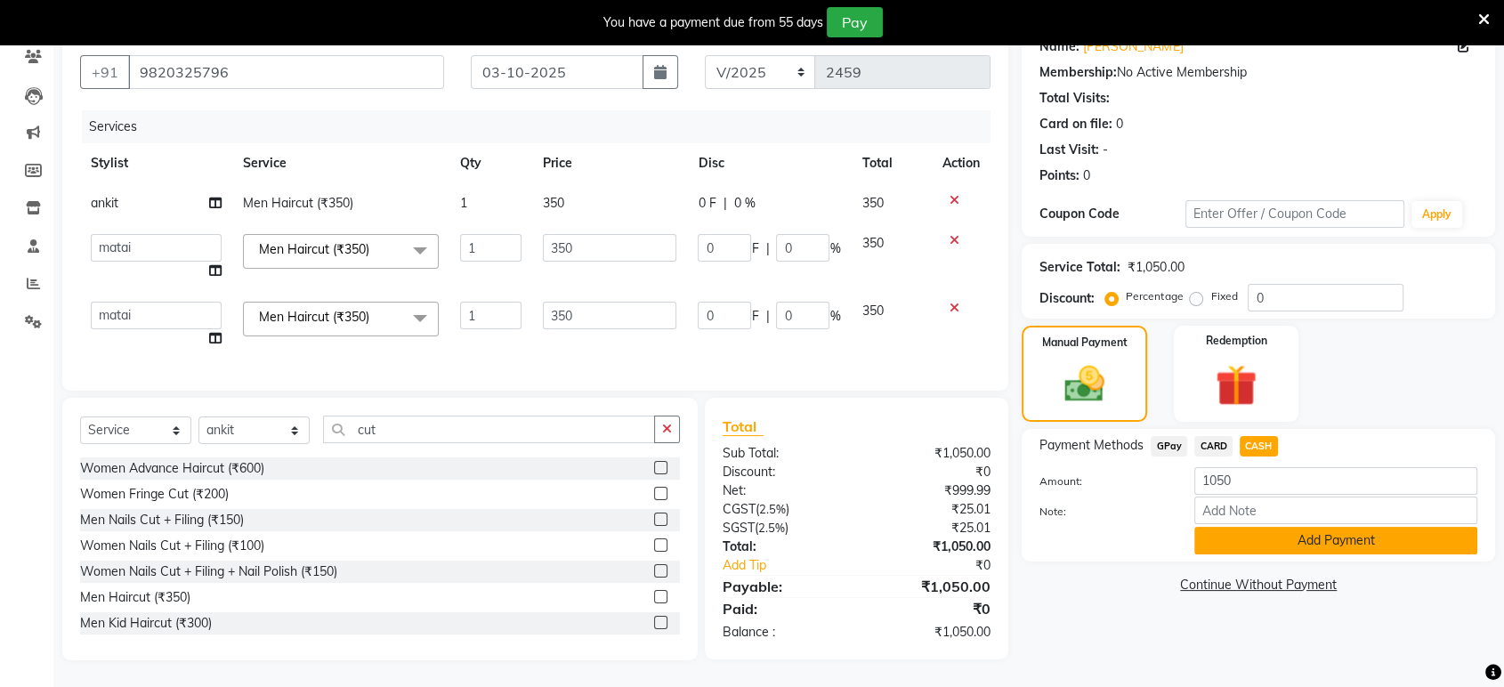
click at [1270, 527] on button "Add Payment" at bounding box center [1335, 541] width 283 height 28
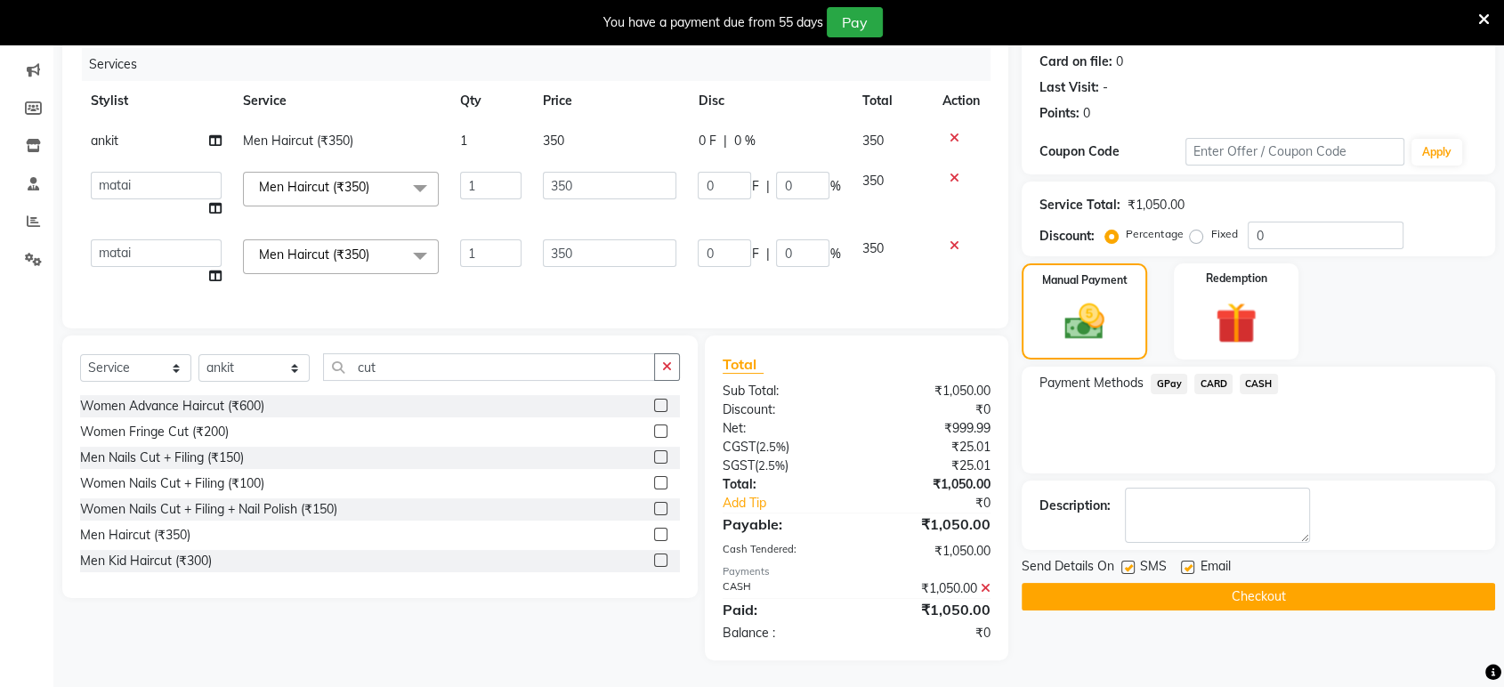
scroll to position [230, 0]
click at [1189, 561] on label at bounding box center [1187, 567] width 13 height 13
click at [1189, 562] on input "checkbox" at bounding box center [1187, 568] width 12 height 12
checkbox input "false"
click at [1128, 561] on label at bounding box center [1127, 567] width 13 height 13
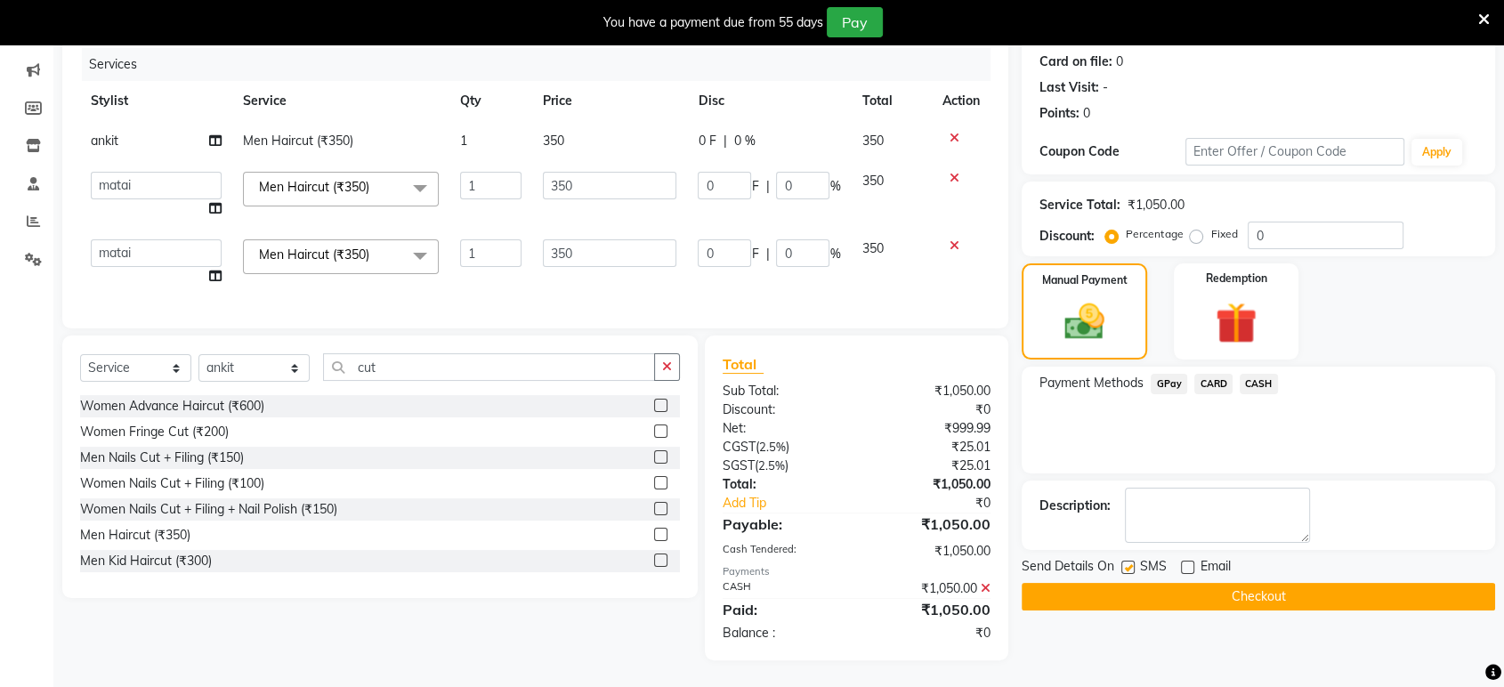
click at [1128, 562] on input "checkbox" at bounding box center [1127, 568] width 12 height 12
checkbox input "false"
click at [1176, 595] on button "Checkout" at bounding box center [1258, 597] width 473 height 28
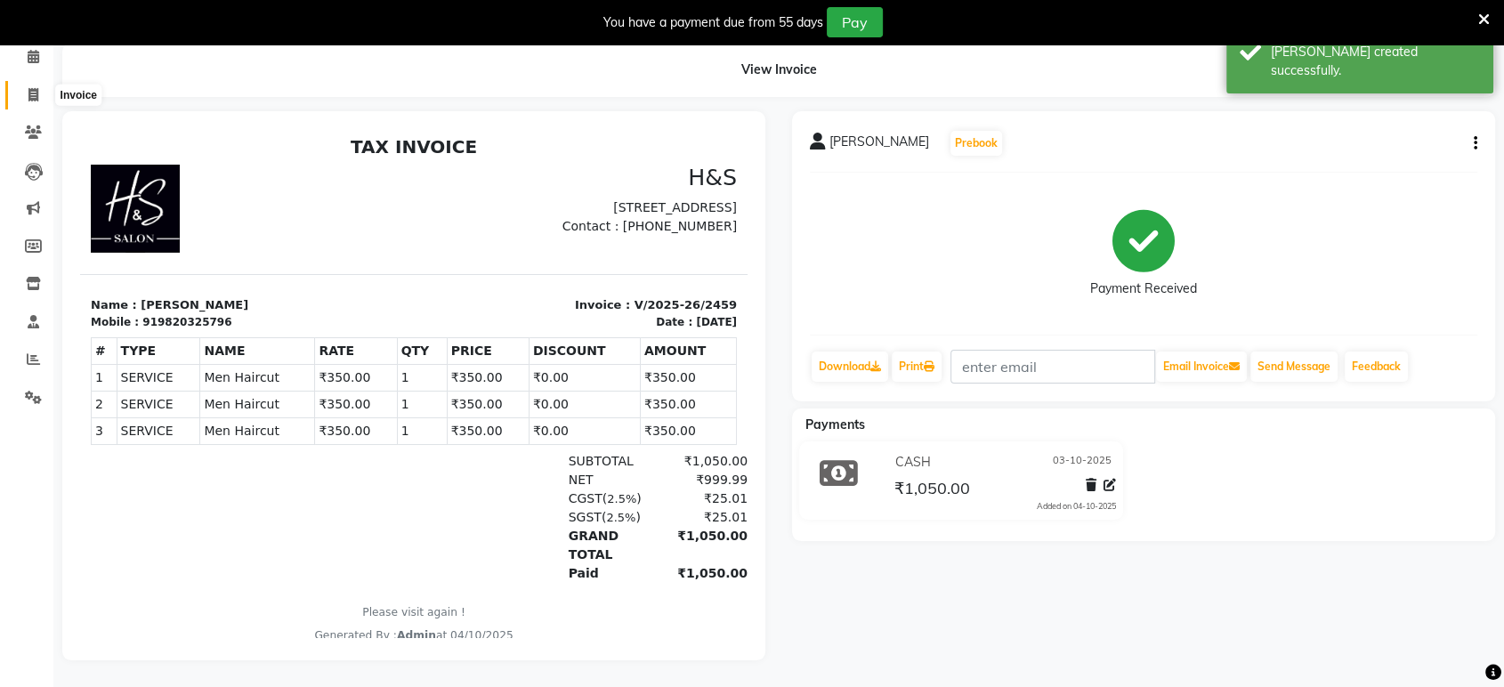
click at [33, 85] on span at bounding box center [33, 95] width 31 height 20
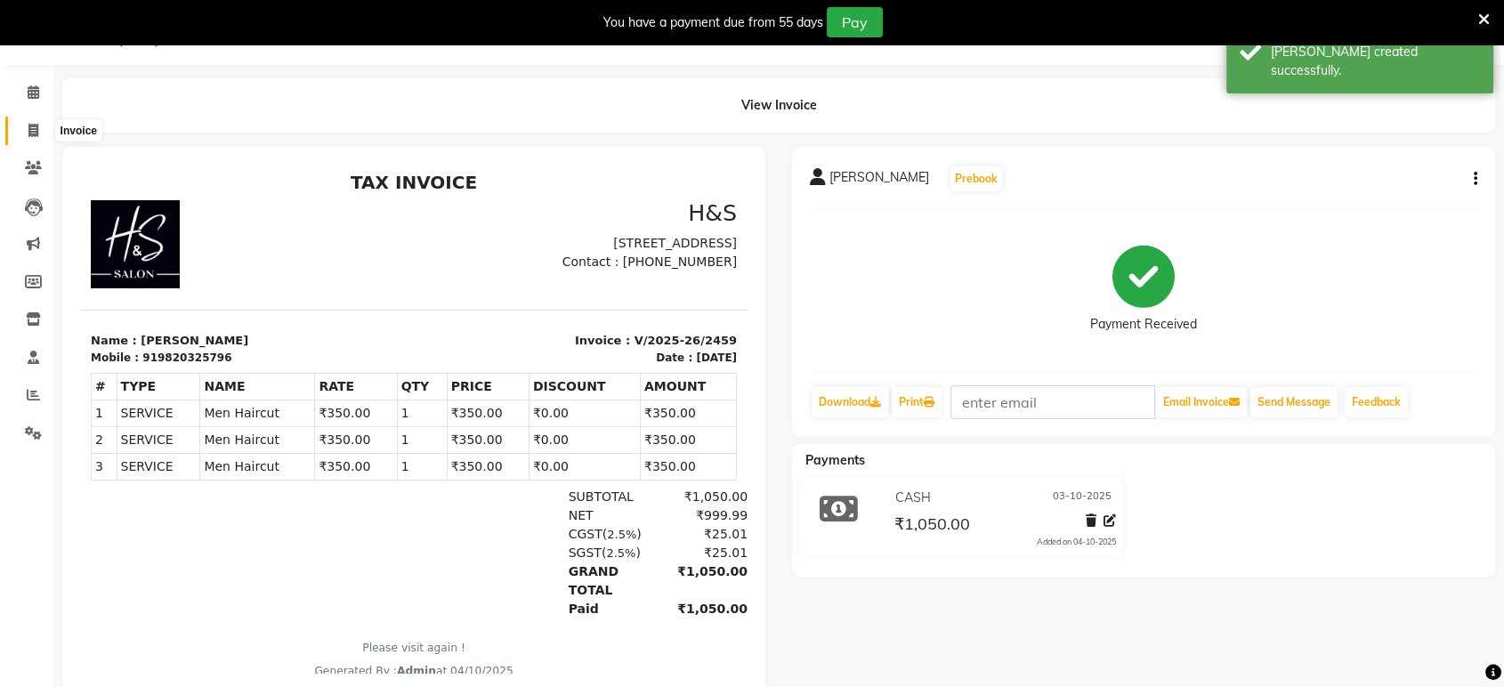
select select "6419"
select select "service"
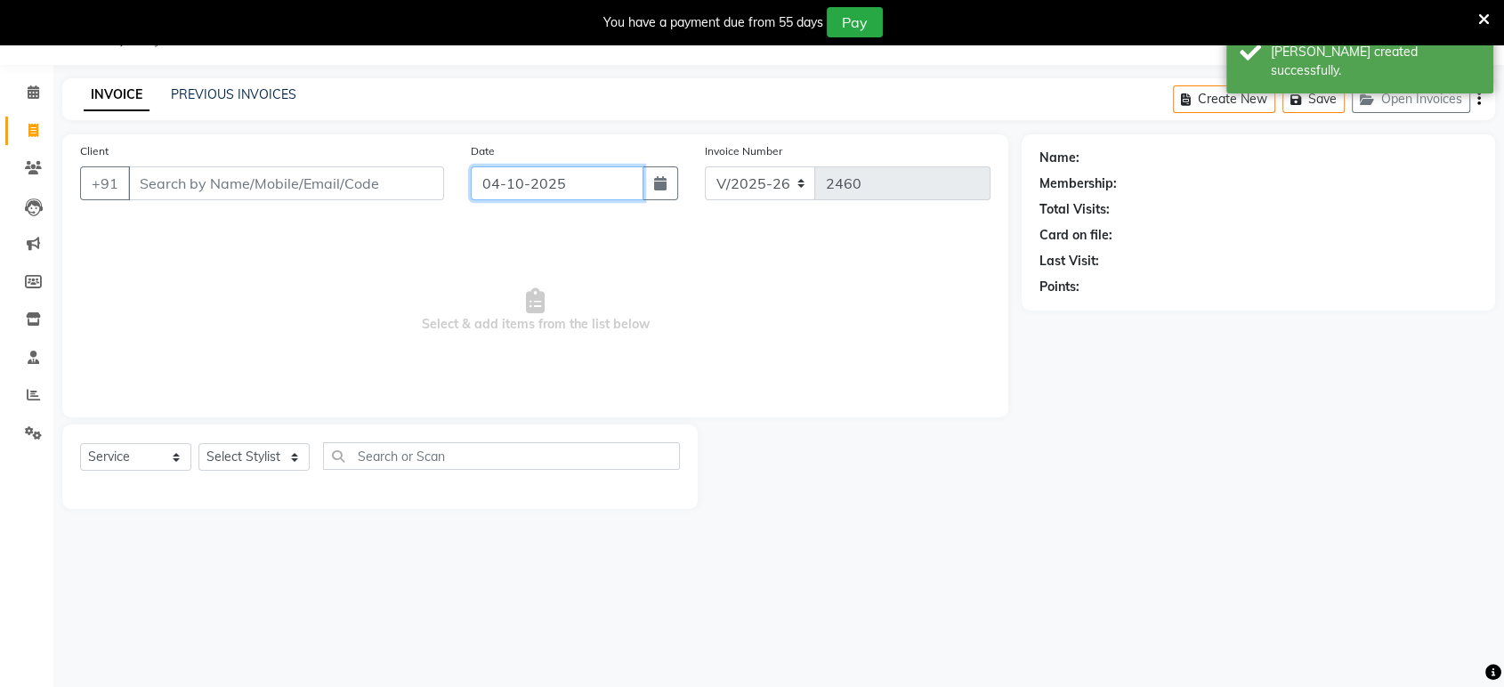
click at [605, 194] on input "04-10-2025" at bounding box center [557, 183] width 173 height 34
select select "10"
select select "2025"
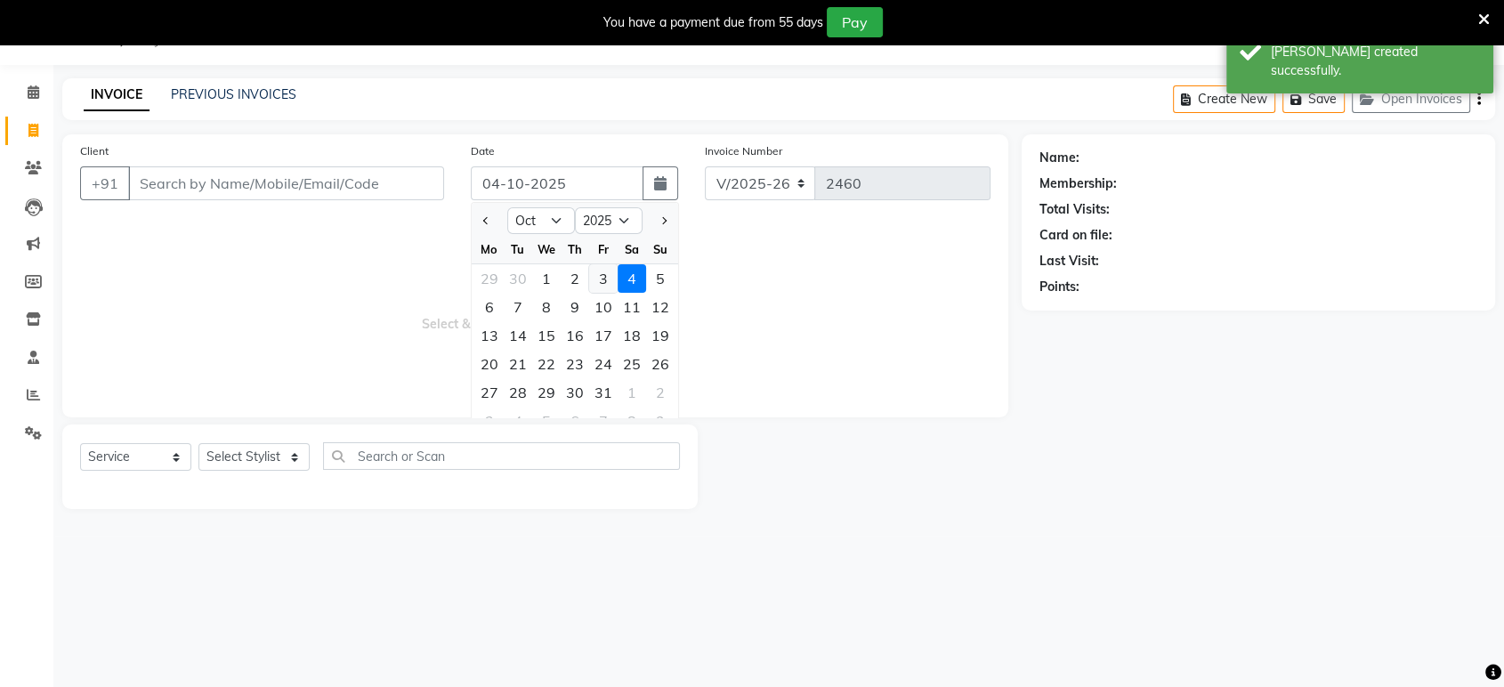
click at [605, 277] on div "3" at bounding box center [603, 278] width 28 height 28
type input "03-10-2025"
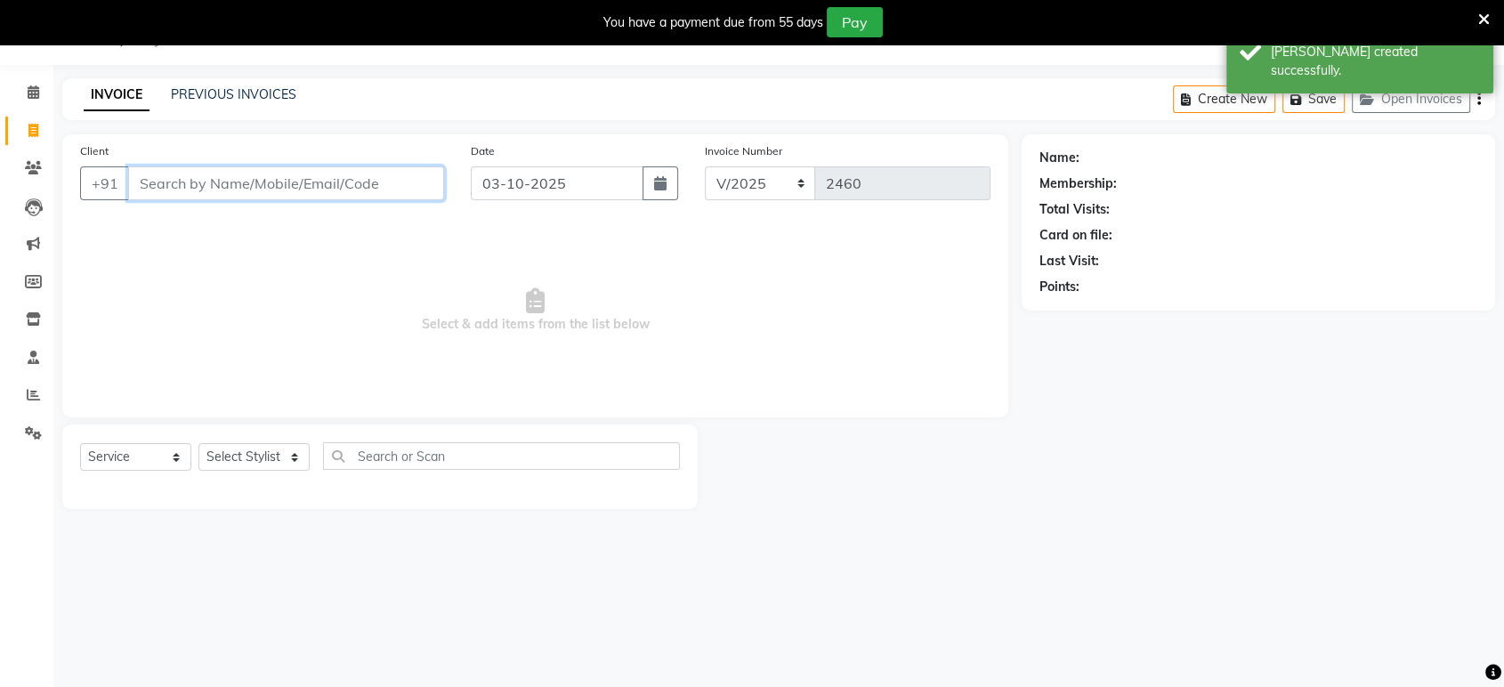
click at [265, 187] on input "Client" at bounding box center [286, 183] width 316 height 34
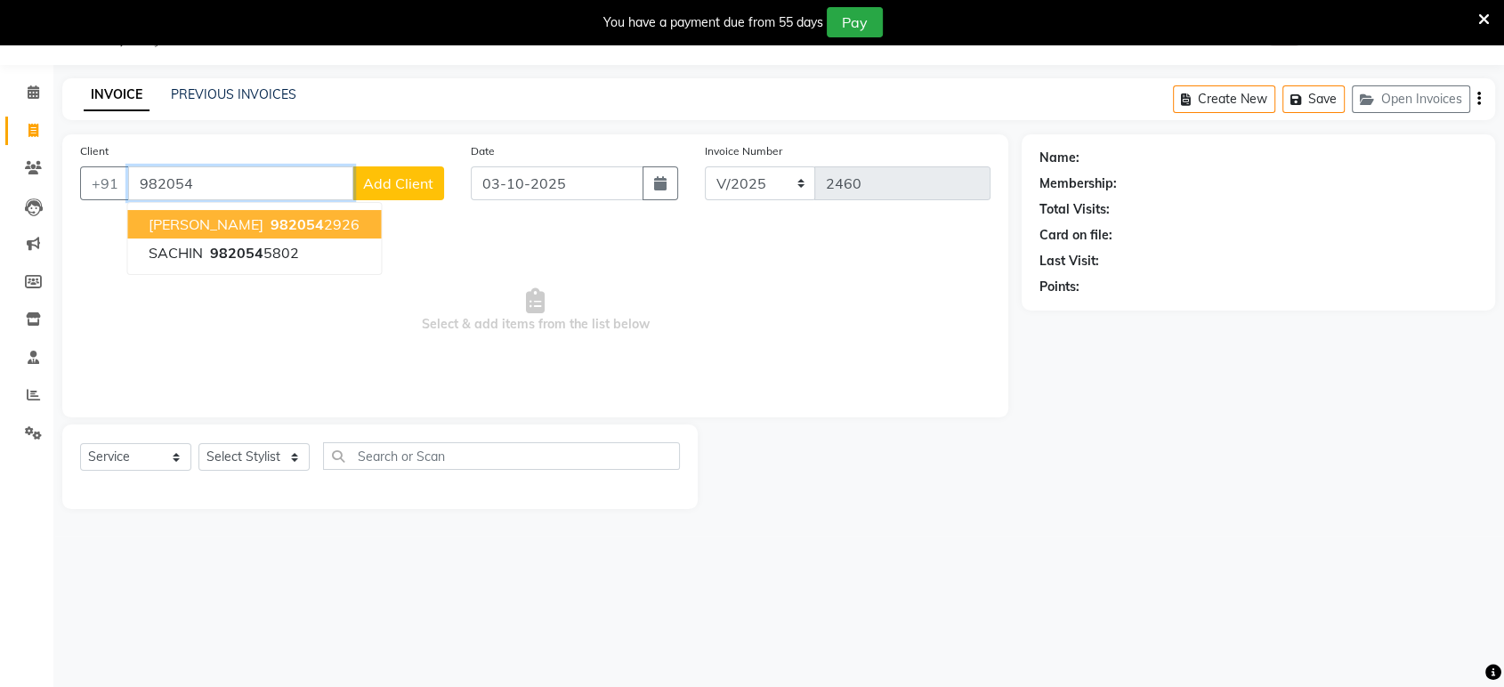
click at [289, 212] on button "[PERSON_NAME] 982054 2926" at bounding box center [254, 224] width 254 height 28
type input "9820542926"
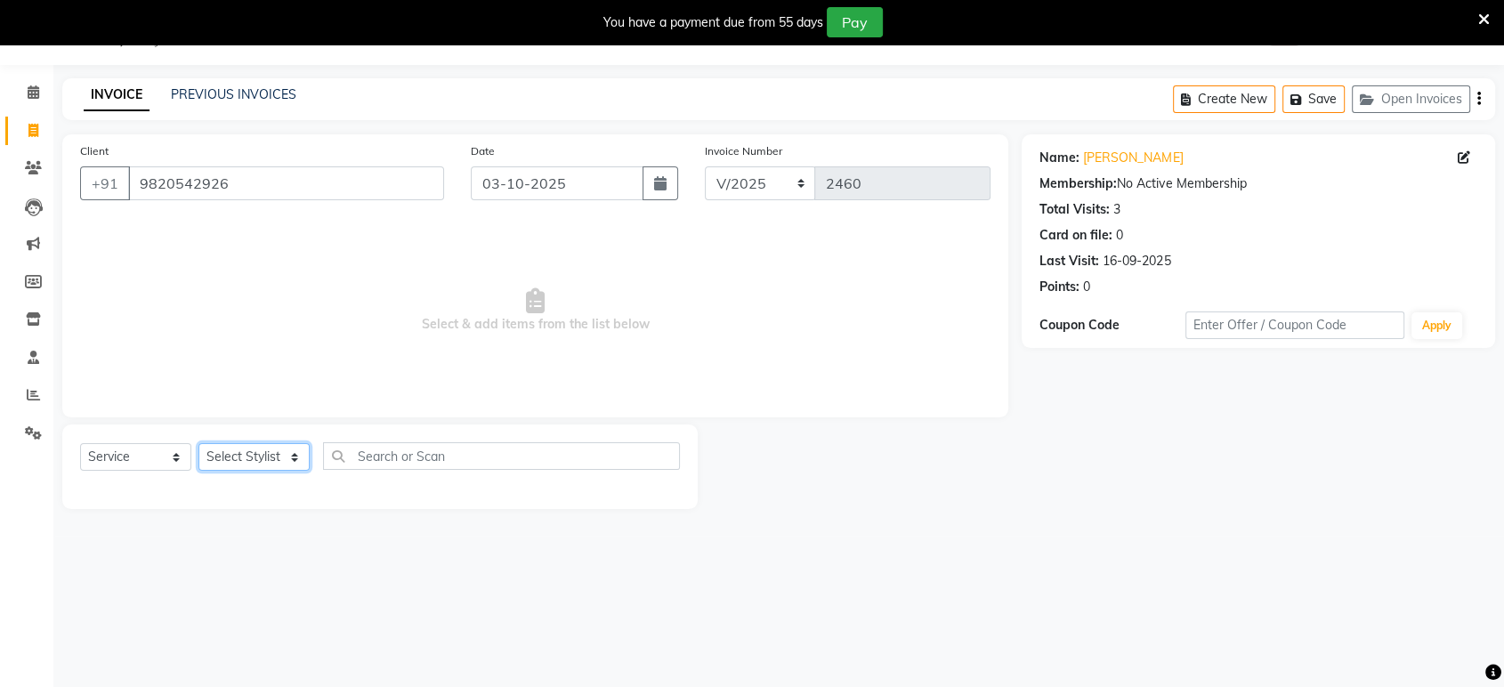
click at [288, 464] on select "Select Stylist ankit [PERSON_NAME] Foram [PERSON_NAME] [PERSON_NAME] sheetal" at bounding box center [253, 457] width 111 height 28
select select "49331"
click at [198, 443] on select "Select Stylist ankit [PERSON_NAME] Foram [PERSON_NAME] [PERSON_NAME] sheetal" at bounding box center [253, 457] width 111 height 28
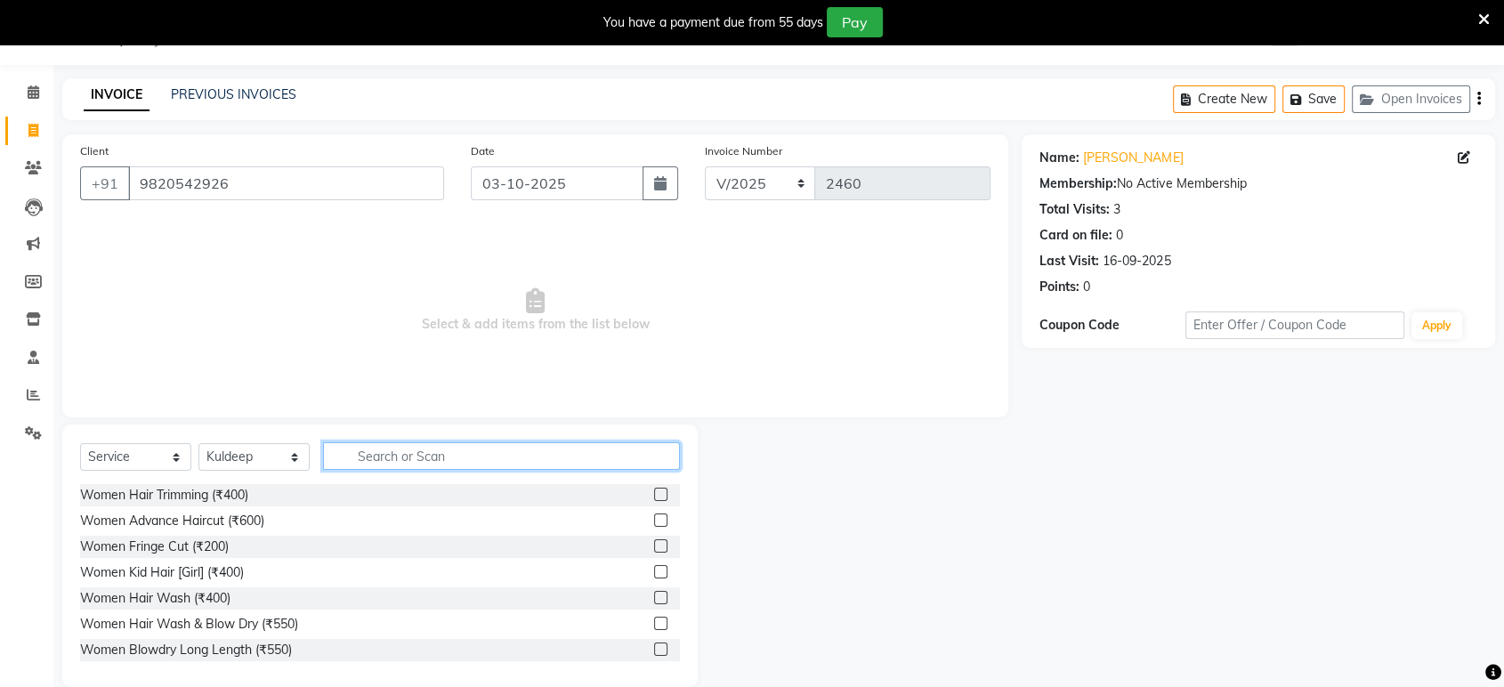
click at [419, 449] on input "text" at bounding box center [501, 456] width 357 height 28
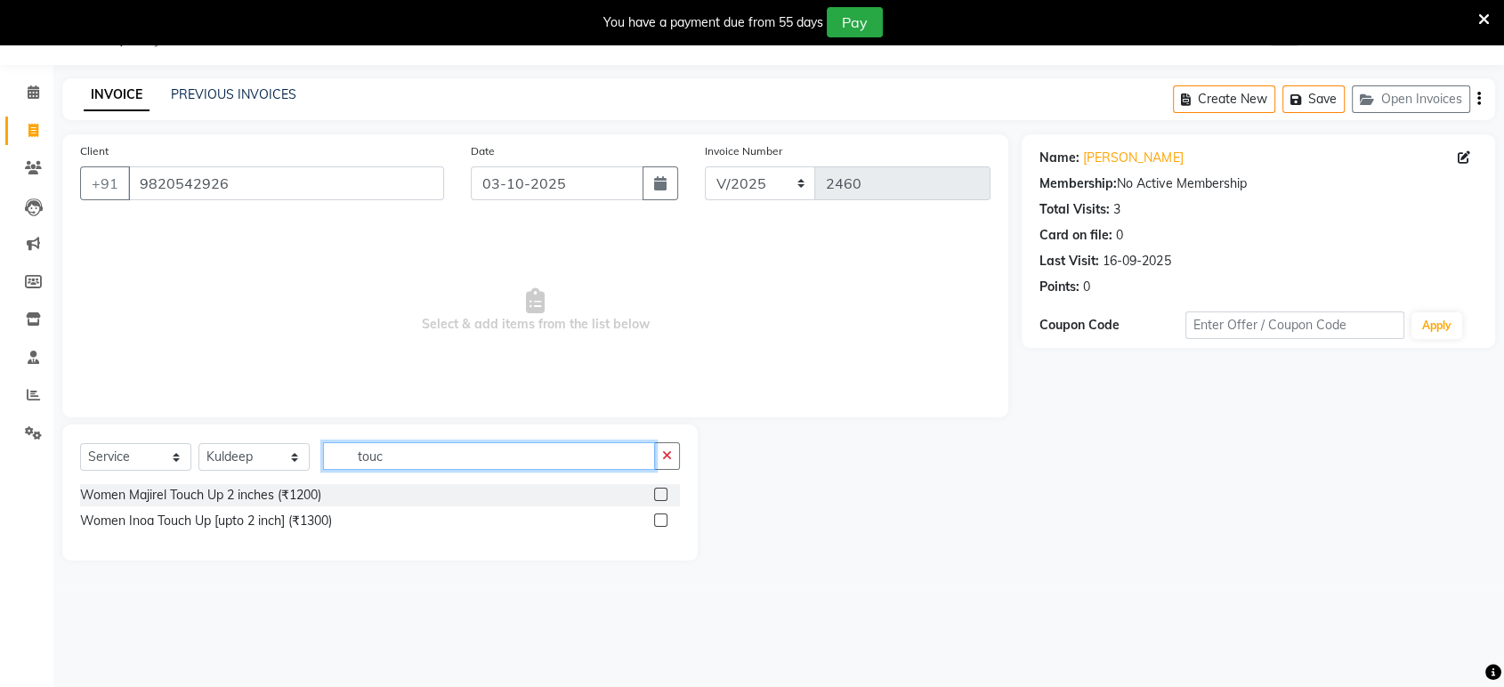
type input "touc"
click at [661, 493] on label at bounding box center [660, 494] width 13 height 13
click at [661, 493] on input "checkbox" at bounding box center [660, 495] width 12 height 12
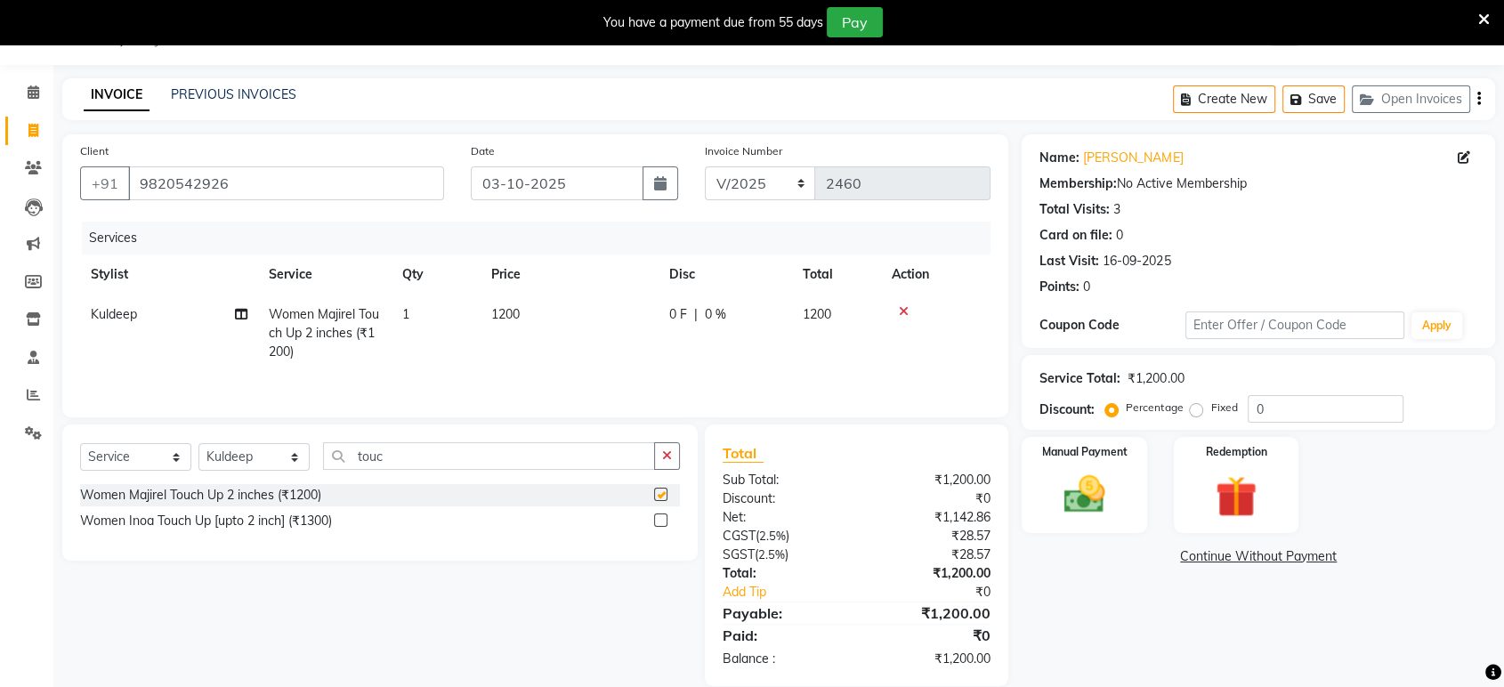
checkbox input "false"
click at [630, 457] on input "touc" at bounding box center [489, 456] width 332 height 28
click at [655, 463] on button "button" at bounding box center [667, 456] width 26 height 28
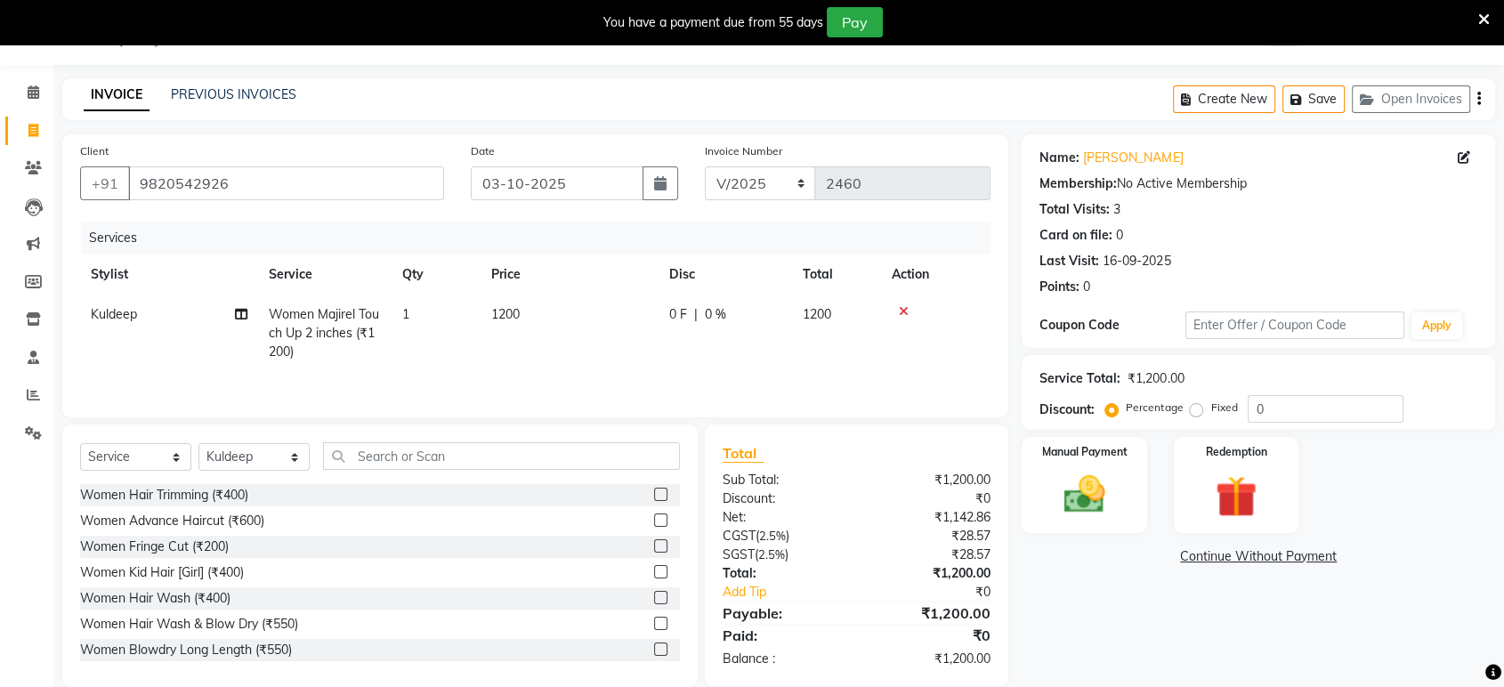
click at [654, 519] on label at bounding box center [660, 519] width 13 height 13
click at [654, 519] on input "checkbox" at bounding box center [660, 521] width 12 height 12
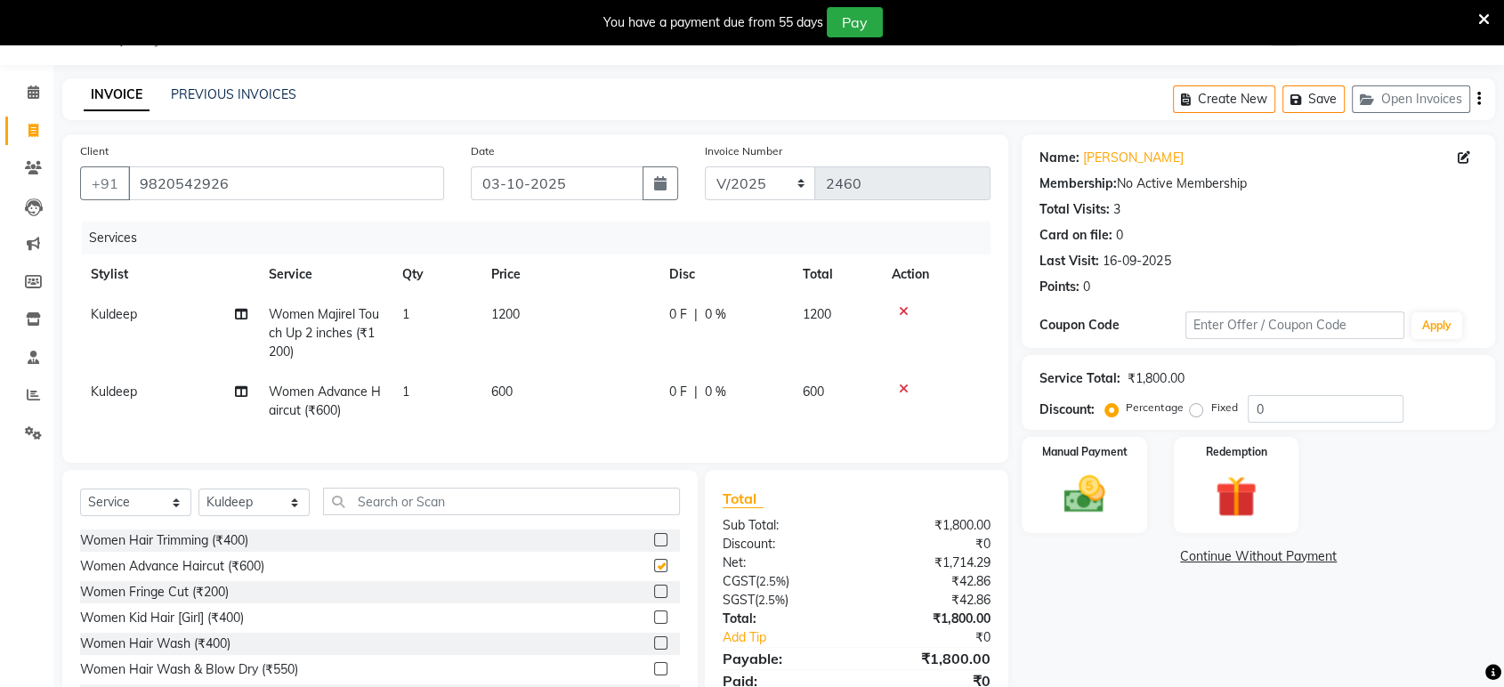
checkbox input "false"
click at [288, 516] on select "Select Stylist ankit [PERSON_NAME] Foram [PERSON_NAME] [PERSON_NAME] sheetal" at bounding box center [253, 503] width 111 height 28
select select "49333"
click at [198, 503] on select "Select Stylist ankit [PERSON_NAME] Foram [PERSON_NAME] [PERSON_NAME] sheetal" at bounding box center [253, 503] width 111 height 28
click at [438, 503] on input "text" at bounding box center [501, 502] width 357 height 28
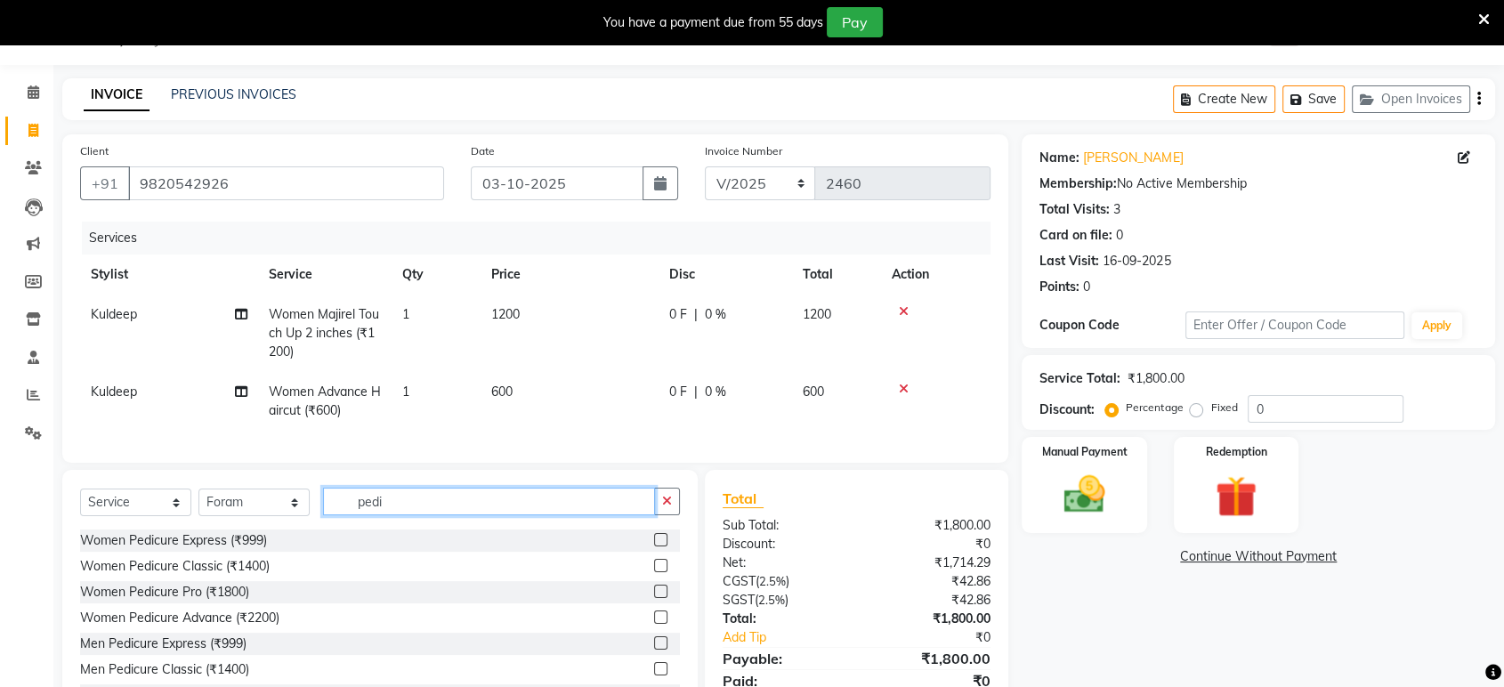
type input "pedi"
click at [654, 546] on label at bounding box center [660, 539] width 13 height 13
click at [654, 546] on input "checkbox" at bounding box center [660, 541] width 12 height 12
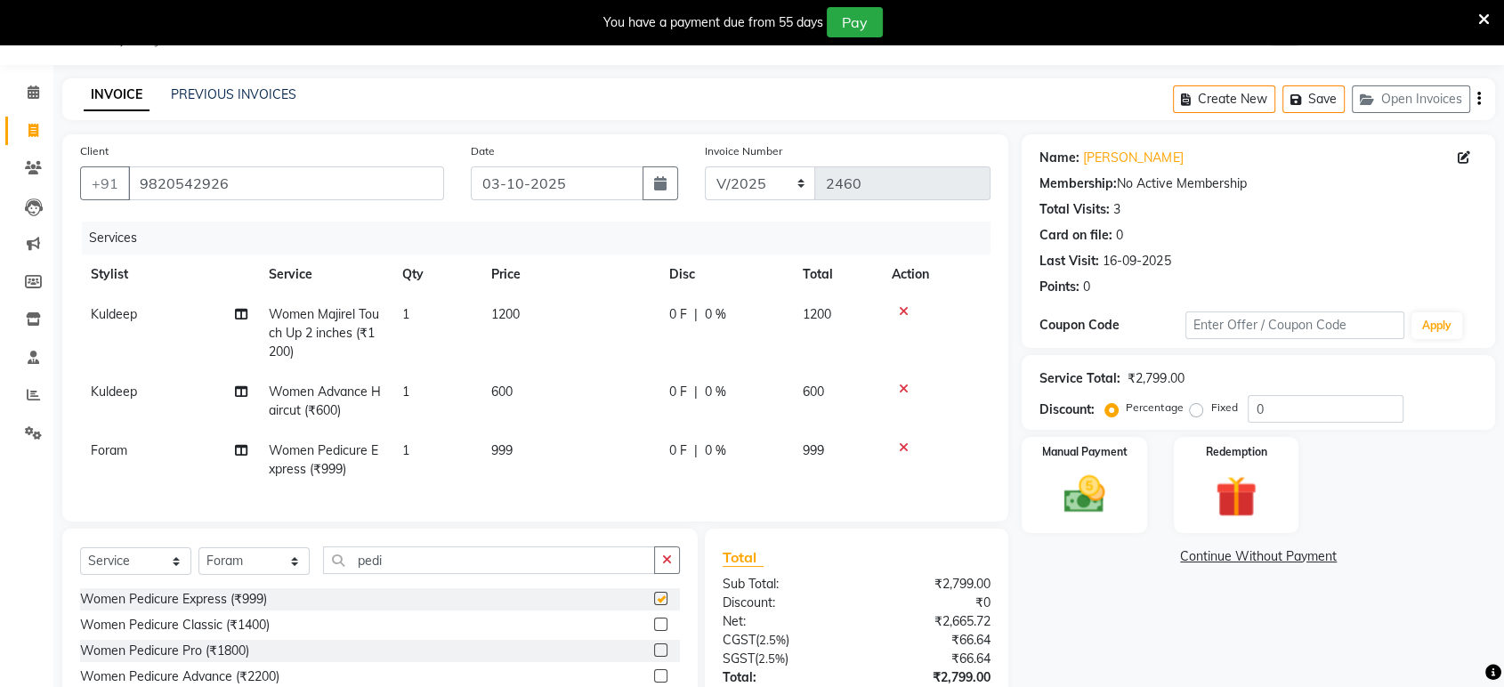
checkbox input "false"
click at [669, 566] on icon "button" at bounding box center [667, 560] width 10 height 12
click at [271, 574] on select "Select Stylist ankit [PERSON_NAME] Foram [PERSON_NAME] [PERSON_NAME] sheetal" at bounding box center [253, 561] width 111 height 28
select select "92646"
click at [198, 562] on select "Select Stylist ankit [PERSON_NAME] Foram [PERSON_NAME] [PERSON_NAME] sheetal" at bounding box center [253, 561] width 111 height 28
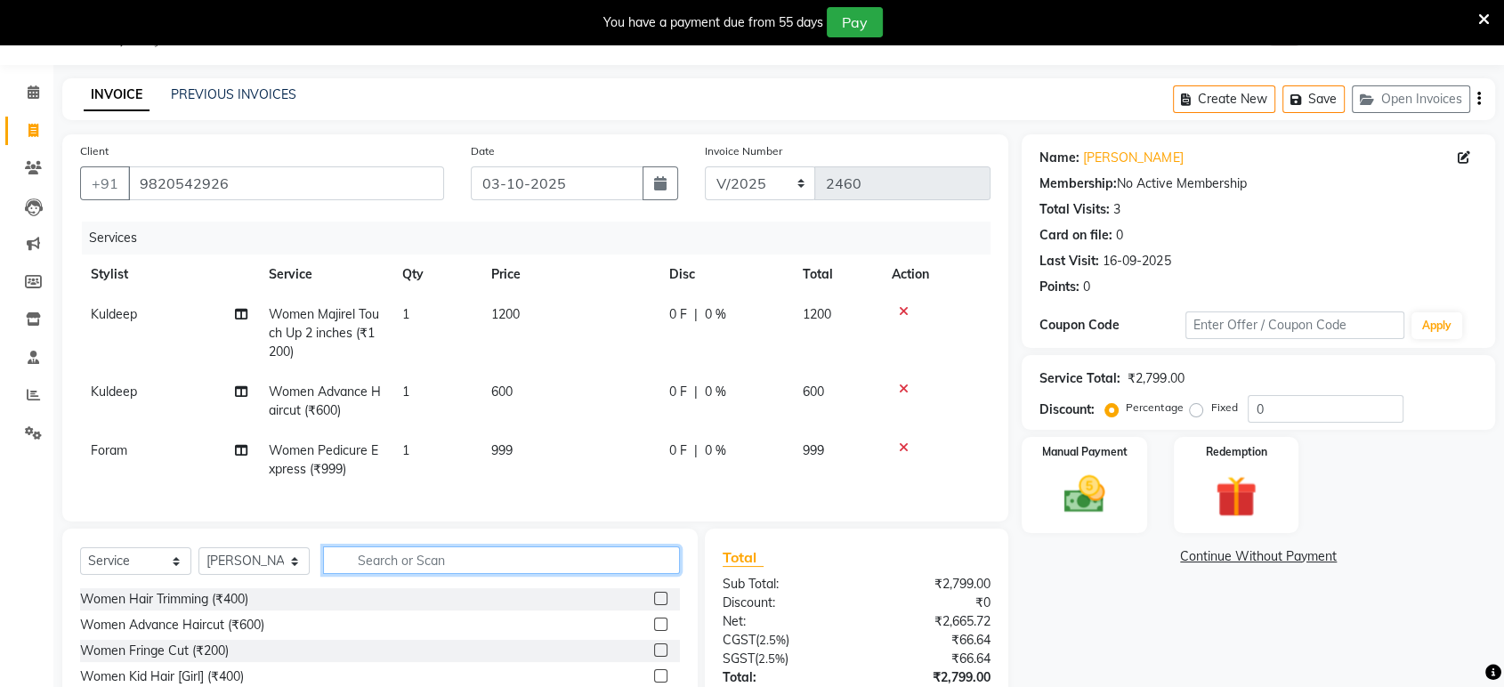
click at [385, 564] on input "text" at bounding box center [501, 560] width 357 height 28
type input "mani"
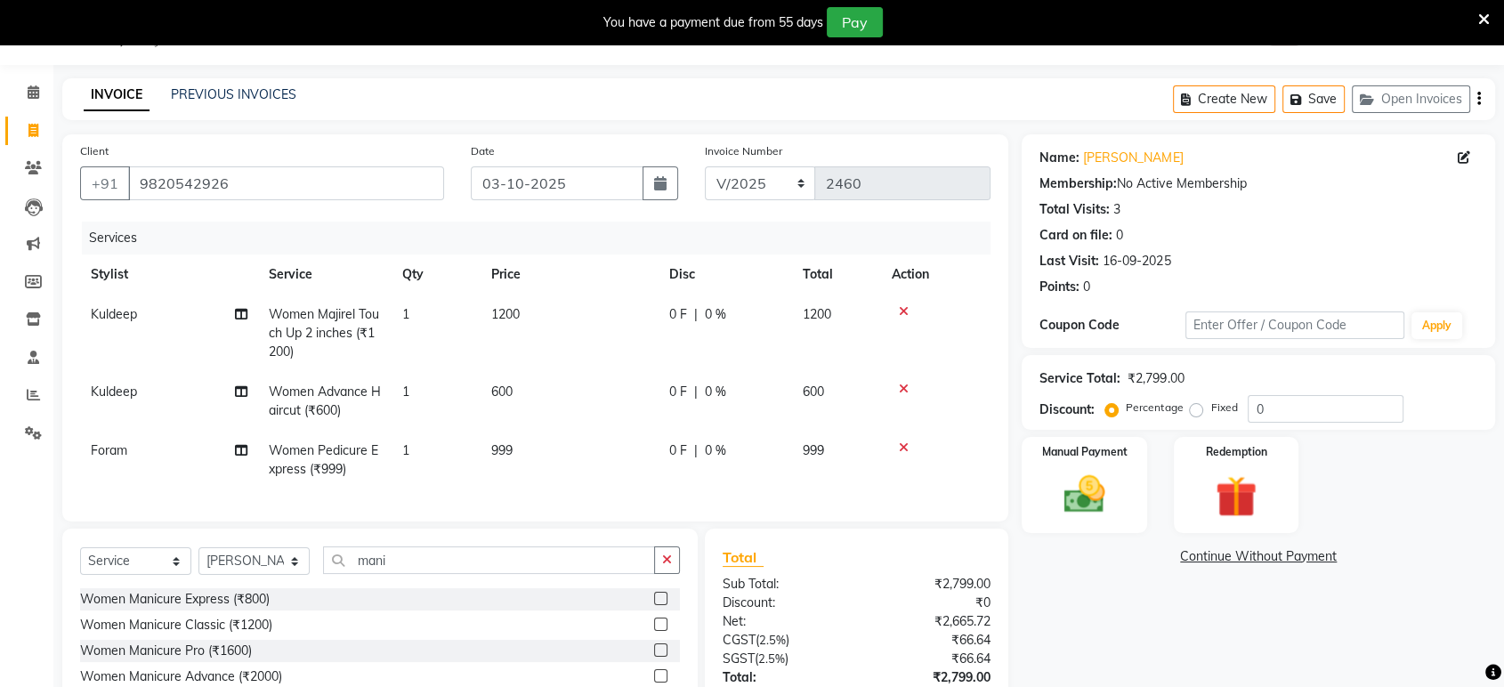
click at [654, 605] on label at bounding box center [660, 598] width 13 height 13
click at [654, 605] on input "checkbox" at bounding box center [660, 600] width 12 height 12
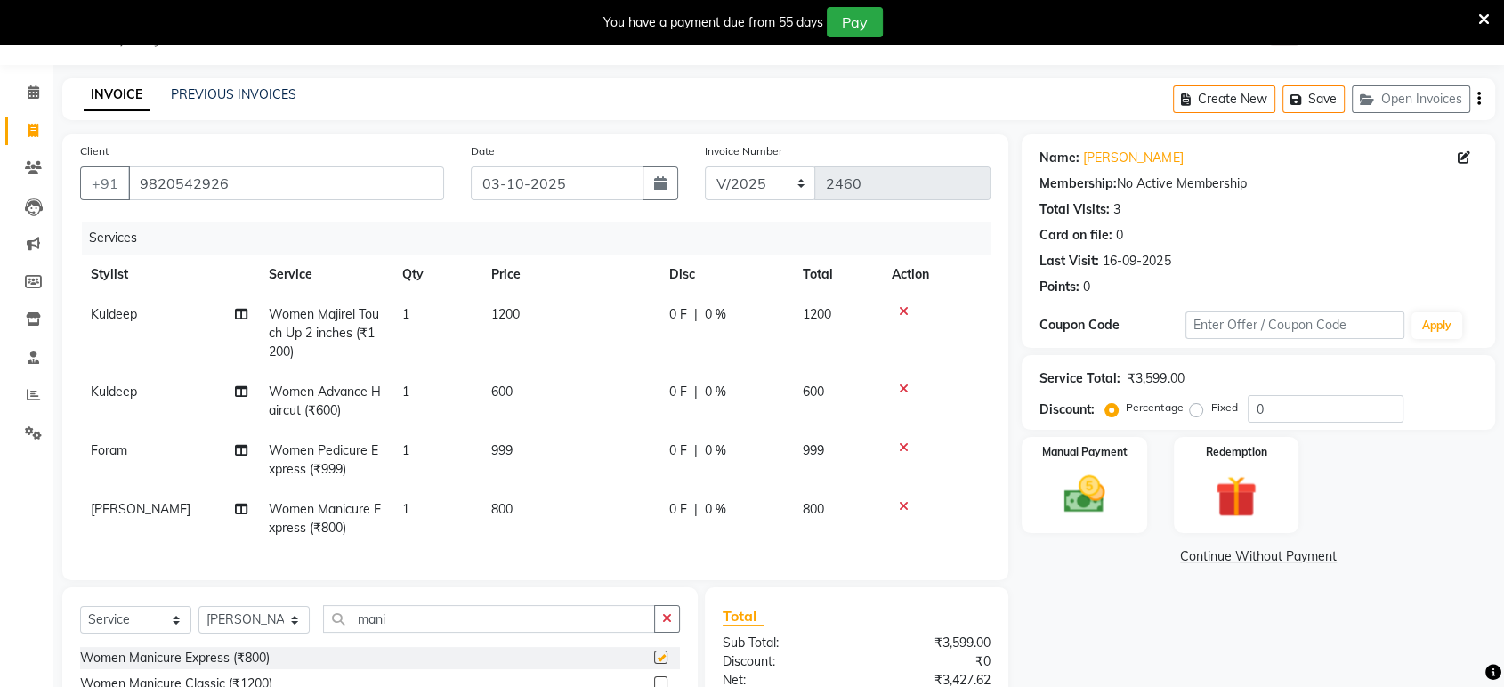
checkbox input "false"
drag, startPoint x: 470, startPoint y: 469, endPoint x: 490, endPoint y: 481, distance: 23.5
click at [470, 469] on td "1" at bounding box center [436, 460] width 89 height 59
select select "49333"
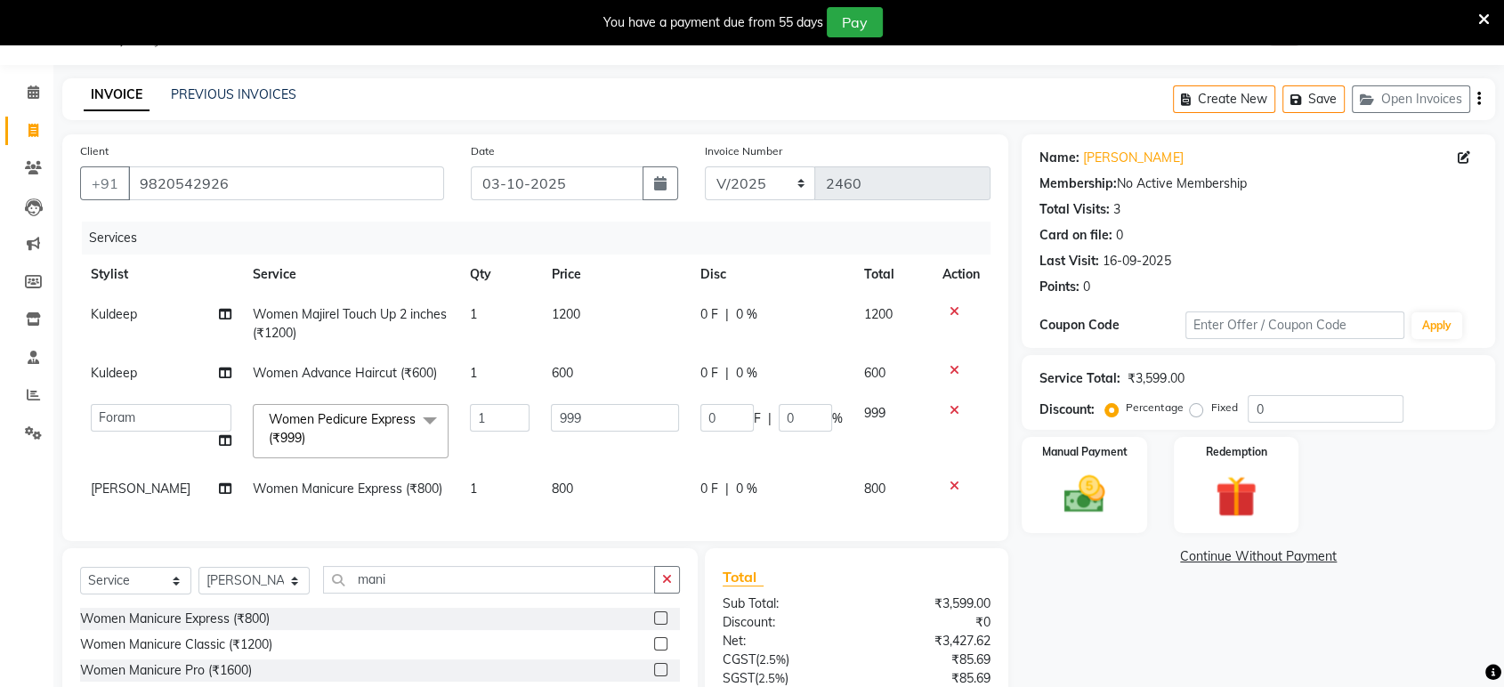
click at [551, 483] on span "800" at bounding box center [561, 489] width 21 height 16
select select "92646"
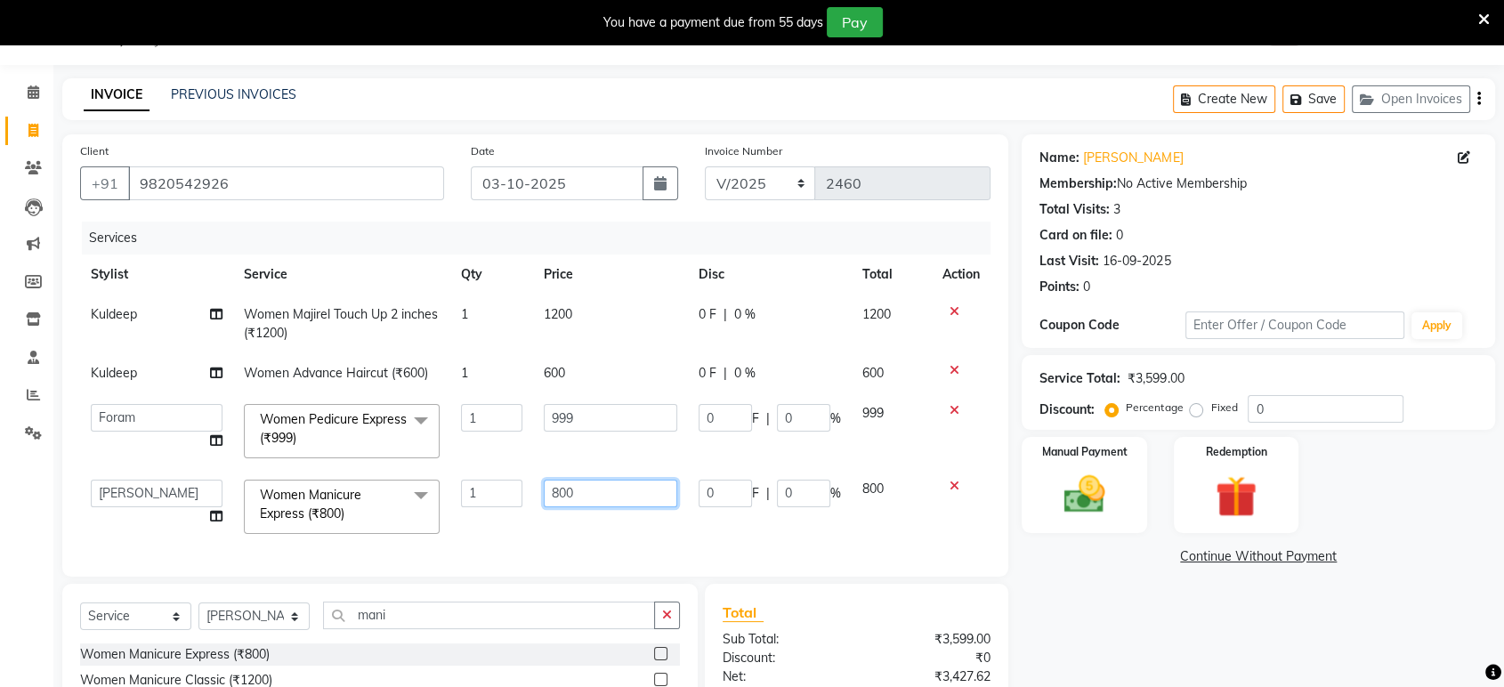
click at [559, 482] on input "800" at bounding box center [610, 494] width 133 height 28
type input "900"
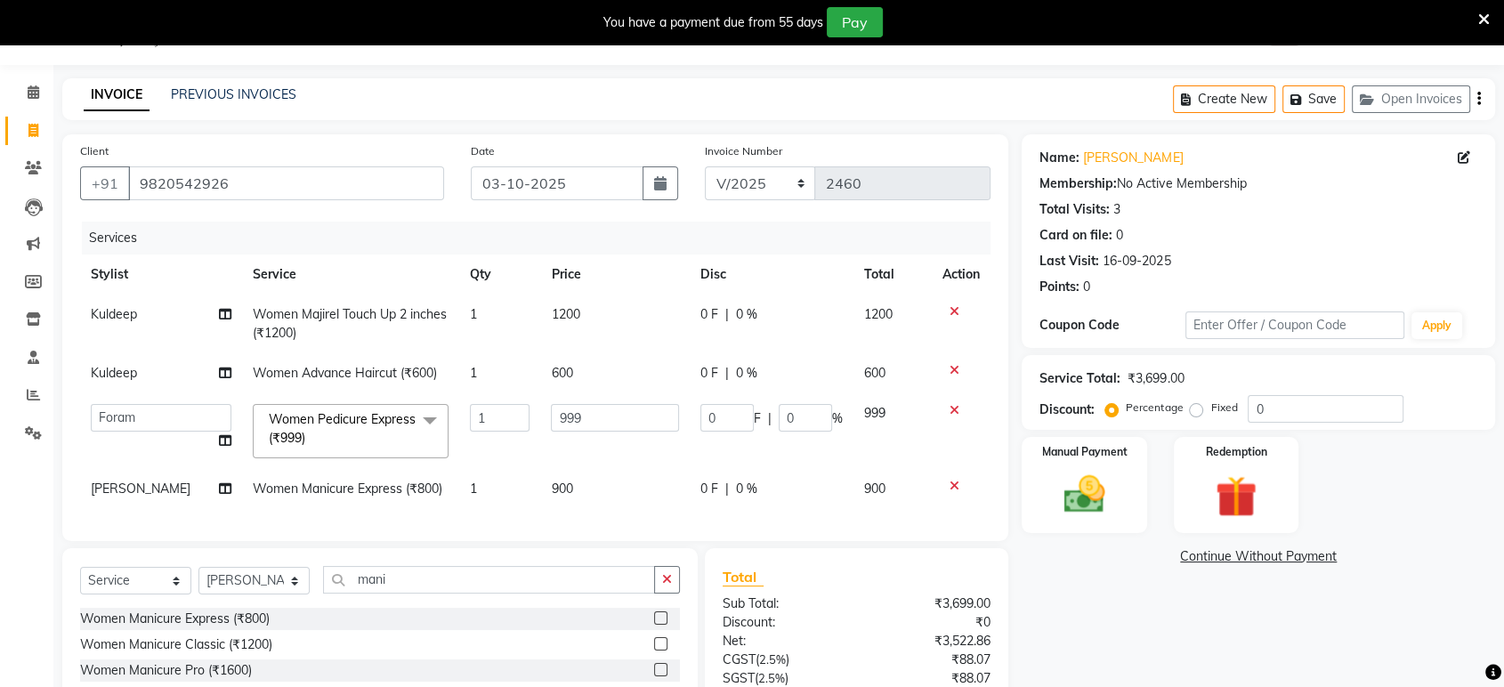
click at [631, 401] on td "999" at bounding box center [615, 431] width 150 height 76
click at [623, 426] on input "999" at bounding box center [615, 418] width 128 height 28
type input "9"
type input "1000"
click at [1123, 497] on div "Manual Payment" at bounding box center [1085, 485] width 130 height 100
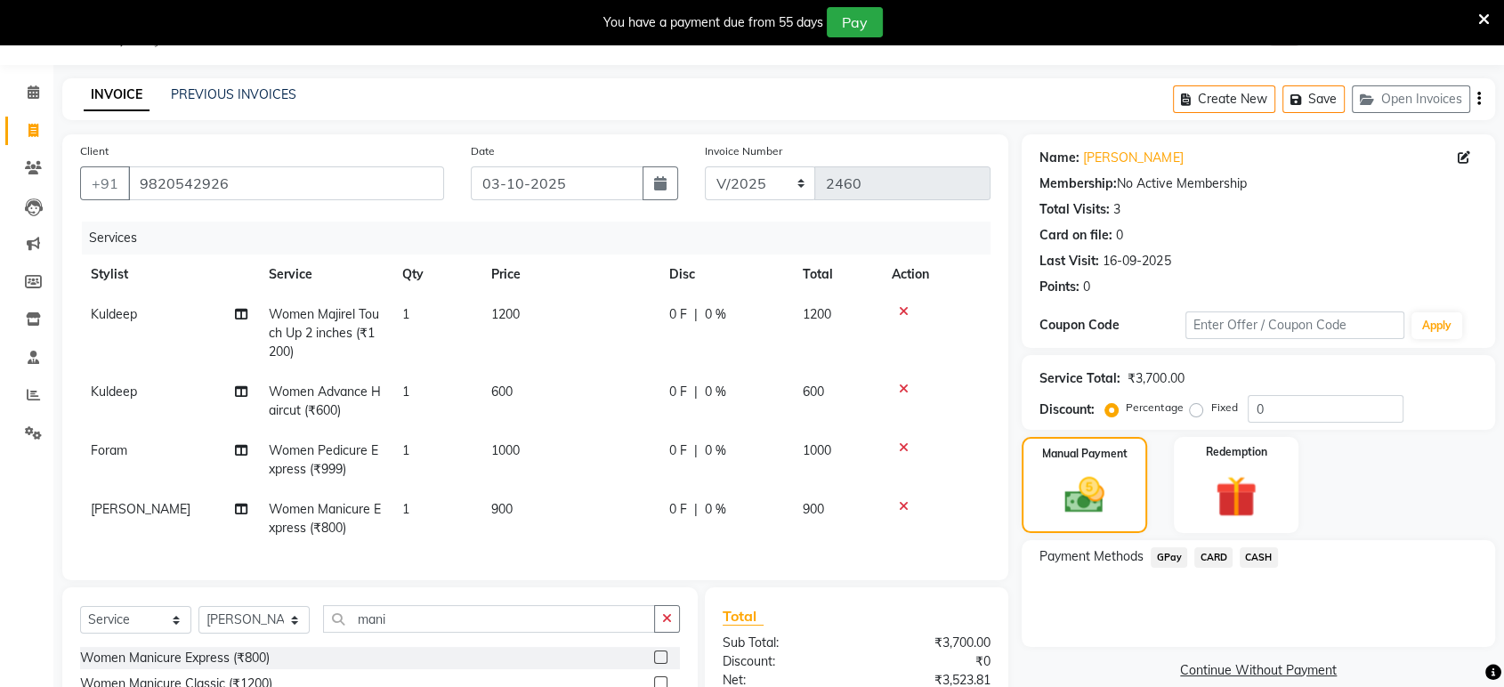
click at [1176, 554] on span "GPay" at bounding box center [1169, 557] width 36 height 20
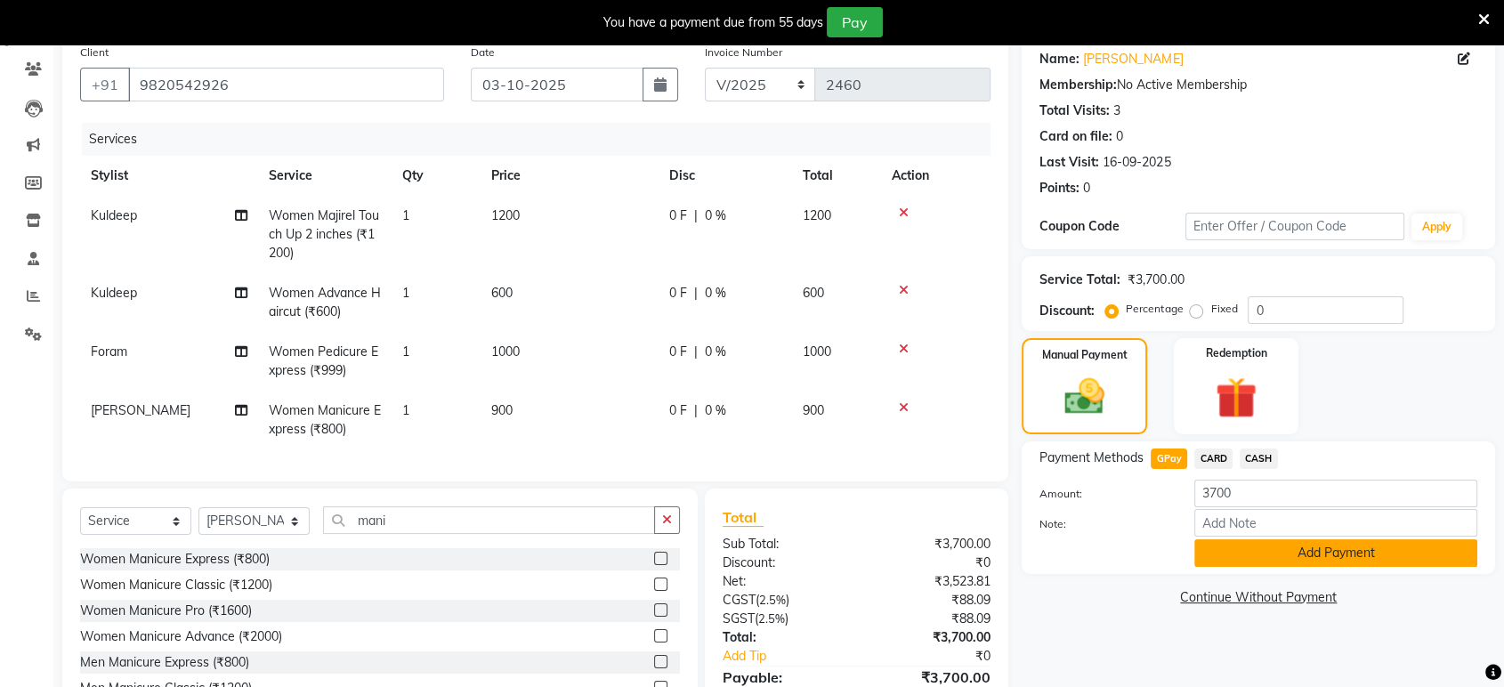
click at [1410, 541] on button "Add Payment" at bounding box center [1335, 553] width 283 height 28
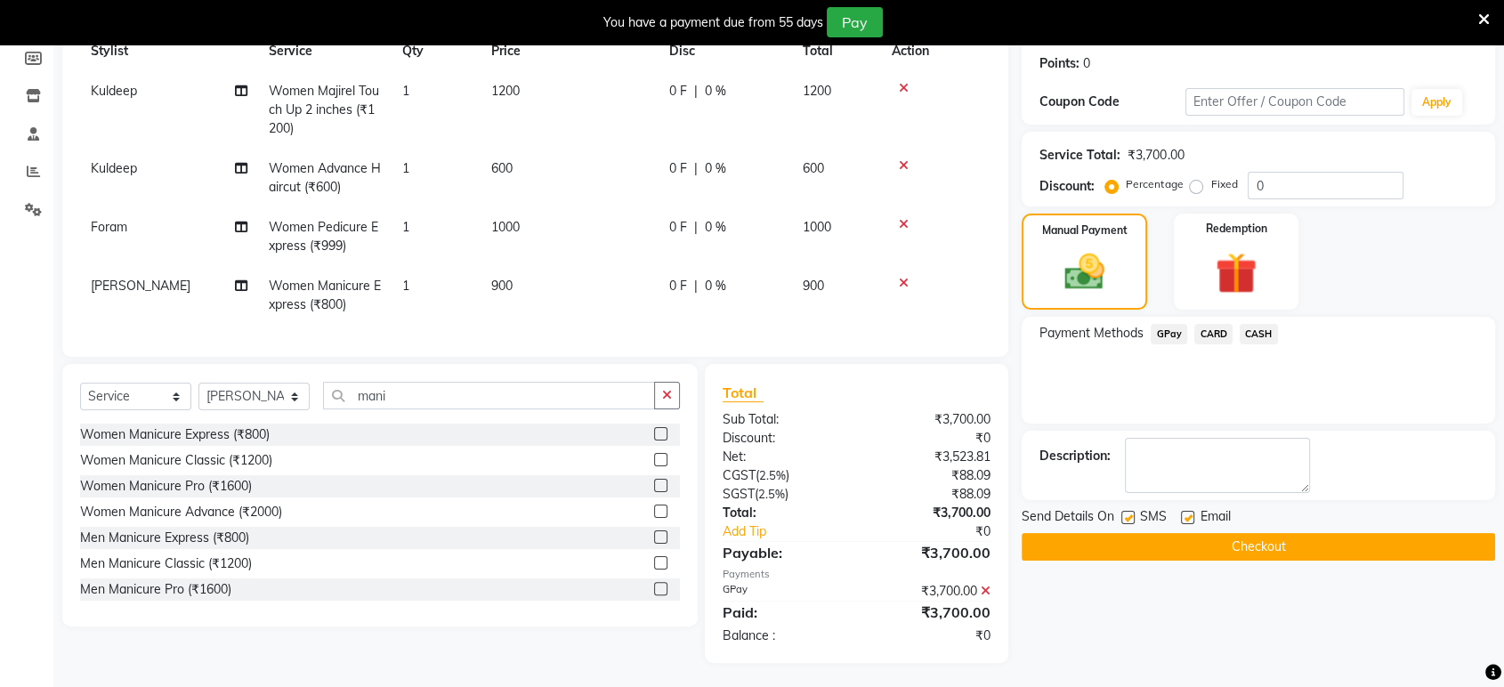
scroll to position [275, 0]
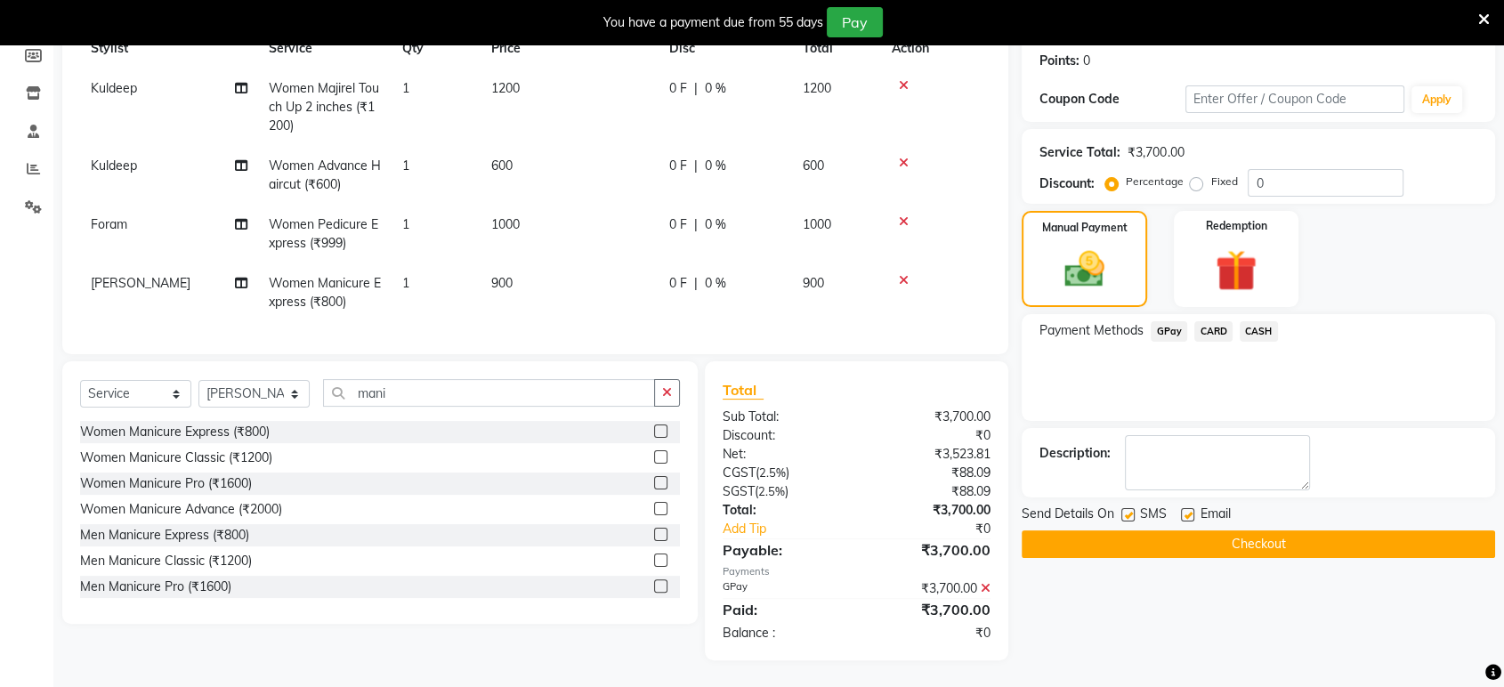
click at [1184, 511] on label at bounding box center [1187, 514] width 13 height 13
click at [1184, 511] on input "checkbox" at bounding box center [1187, 516] width 12 height 12
checkbox input "false"
click at [1131, 509] on label at bounding box center [1127, 514] width 13 height 13
click at [1131, 510] on input "checkbox" at bounding box center [1127, 516] width 12 height 12
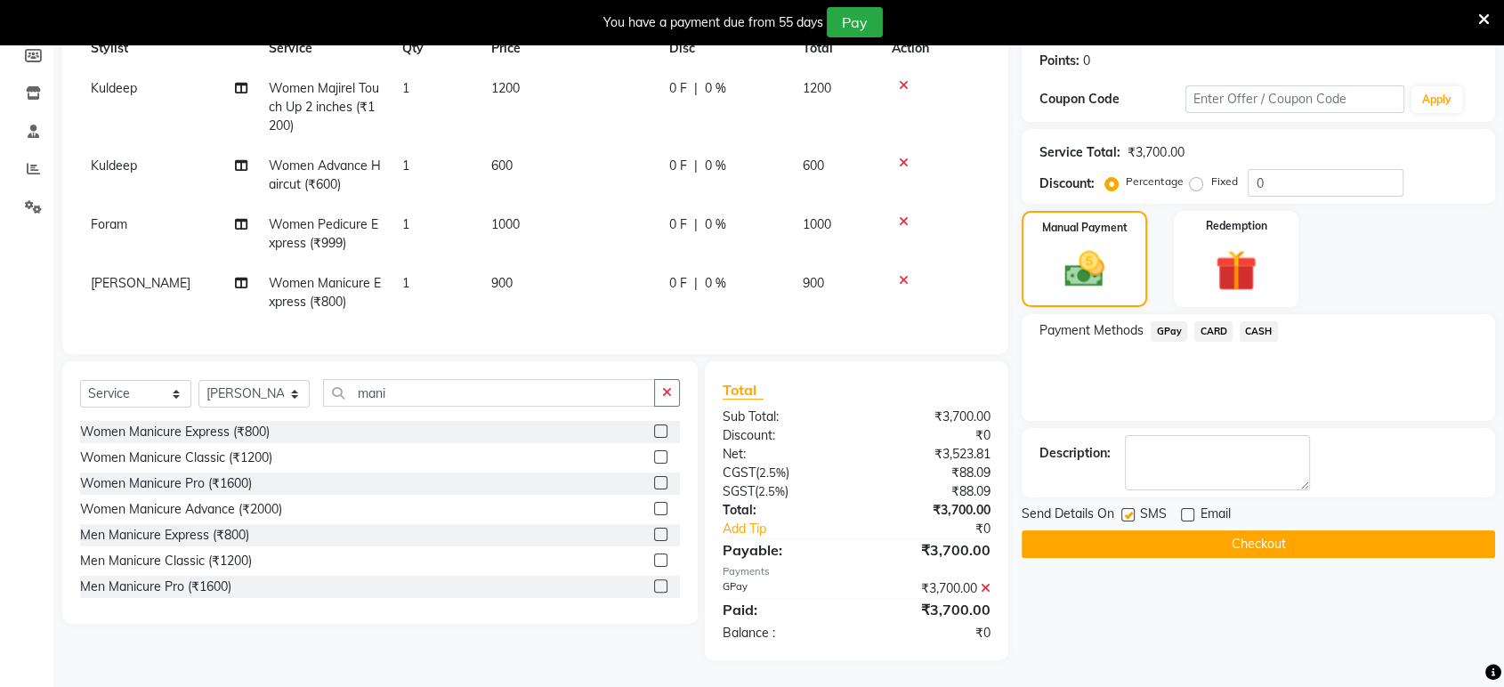
checkbox input "false"
click at [1153, 545] on button "Checkout" at bounding box center [1258, 544] width 473 height 28
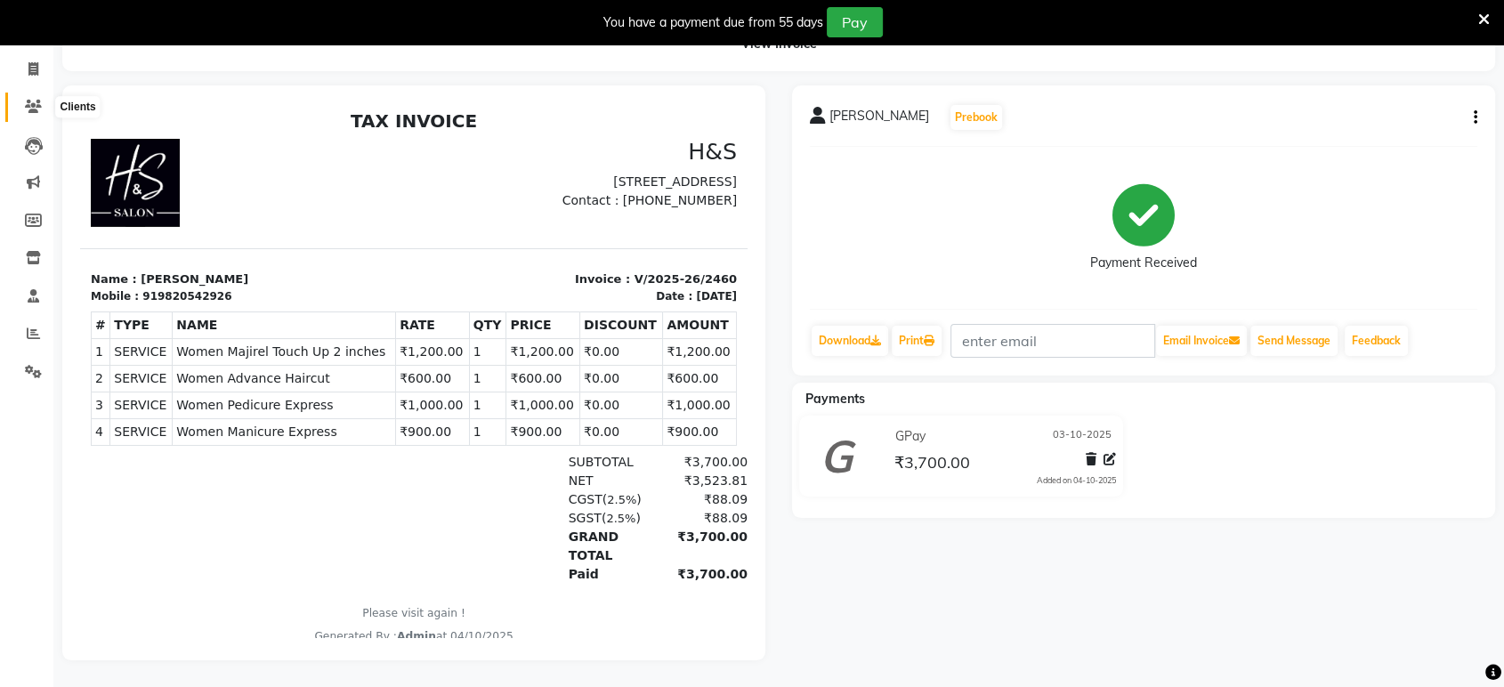
click at [28, 100] on icon at bounding box center [33, 106] width 17 height 13
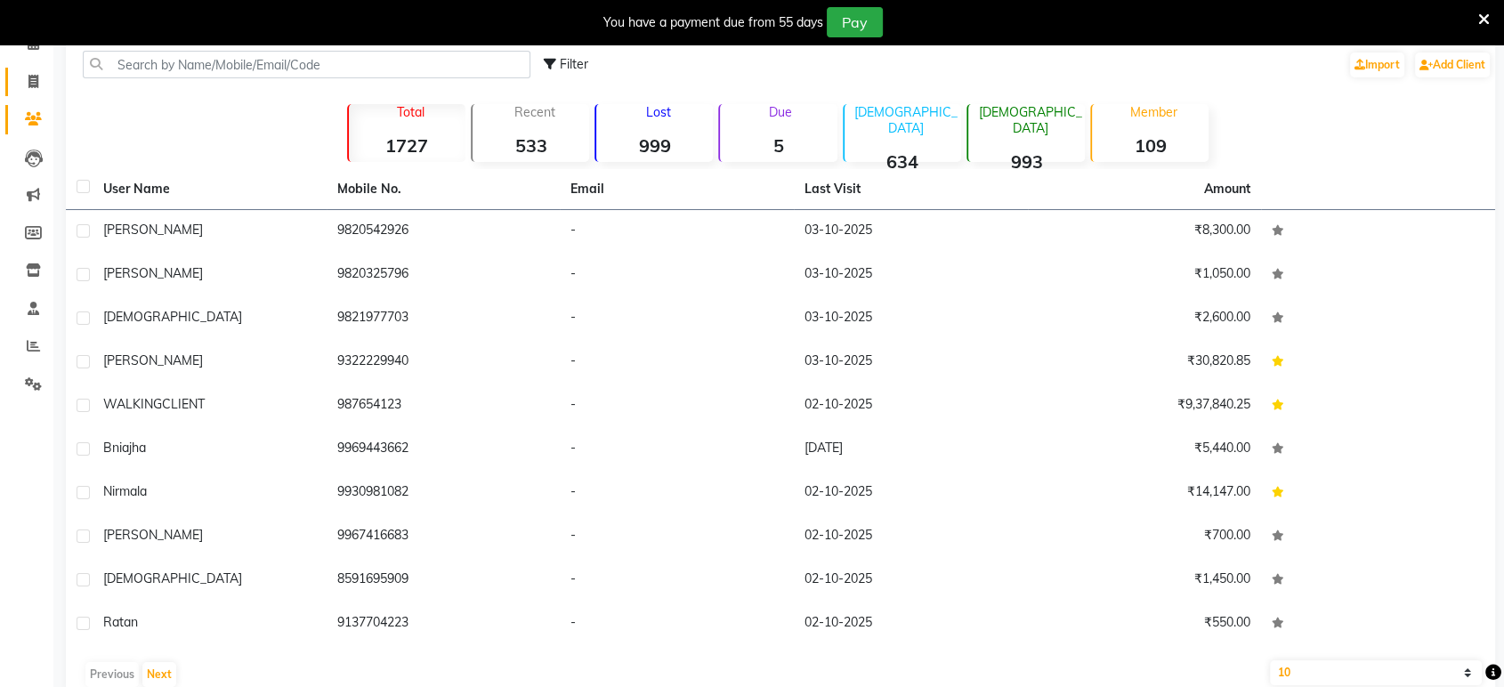
scroll to position [20, 0]
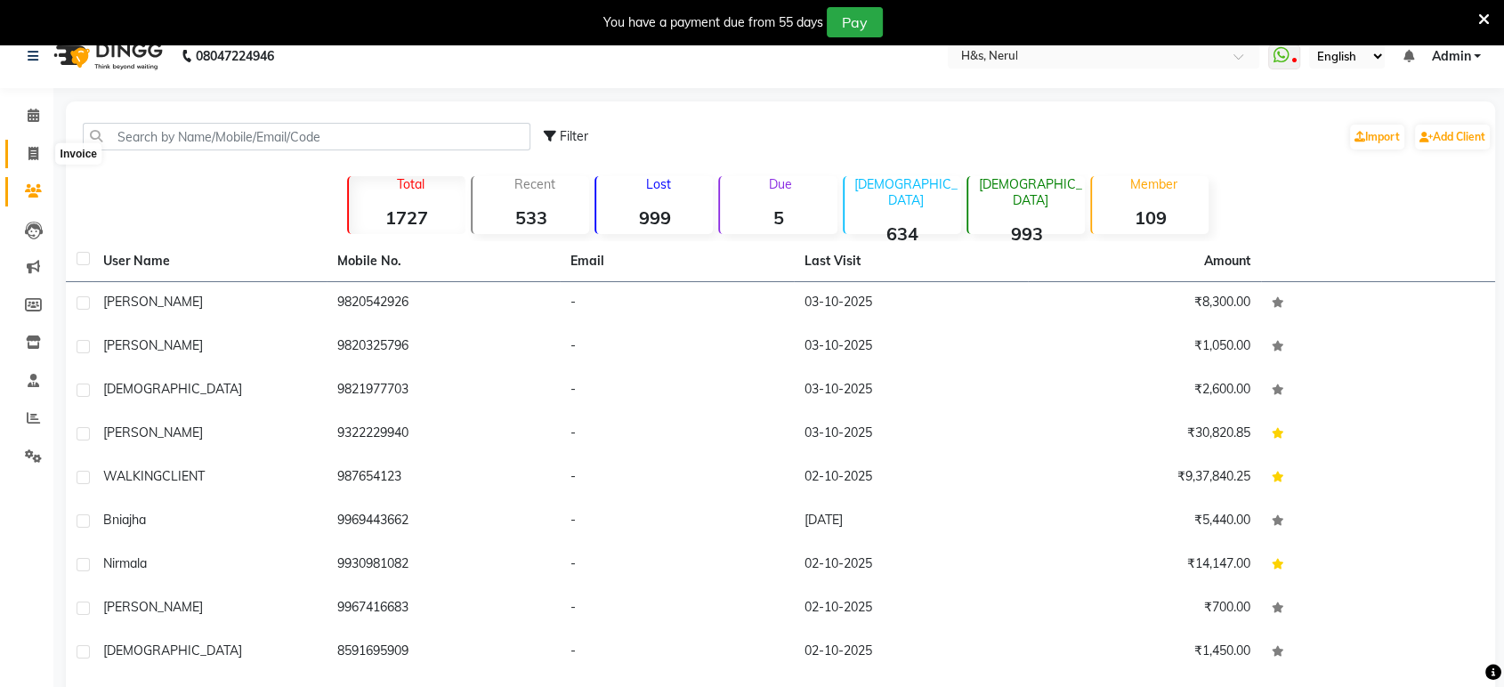
click at [37, 144] on span at bounding box center [33, 154] width 31 height 20
select select "service"
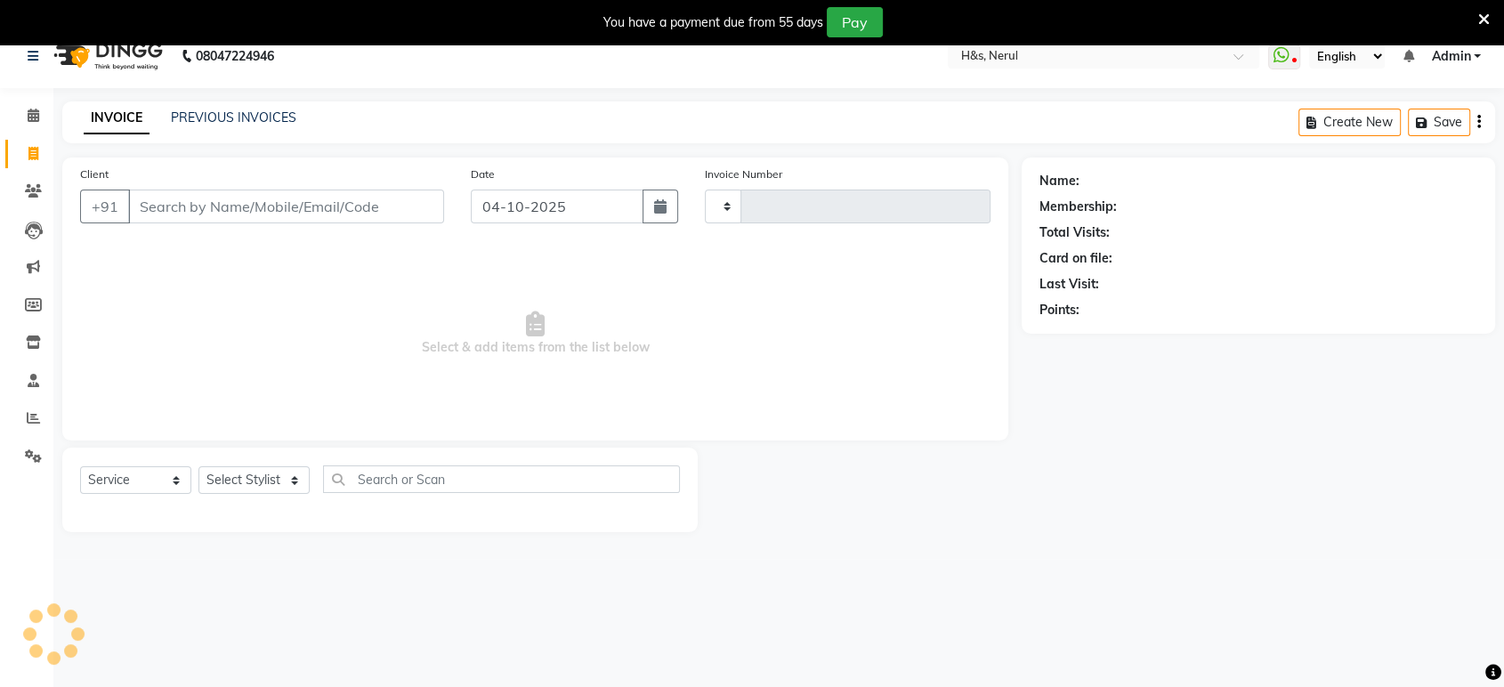
scroll to position [44, 0]
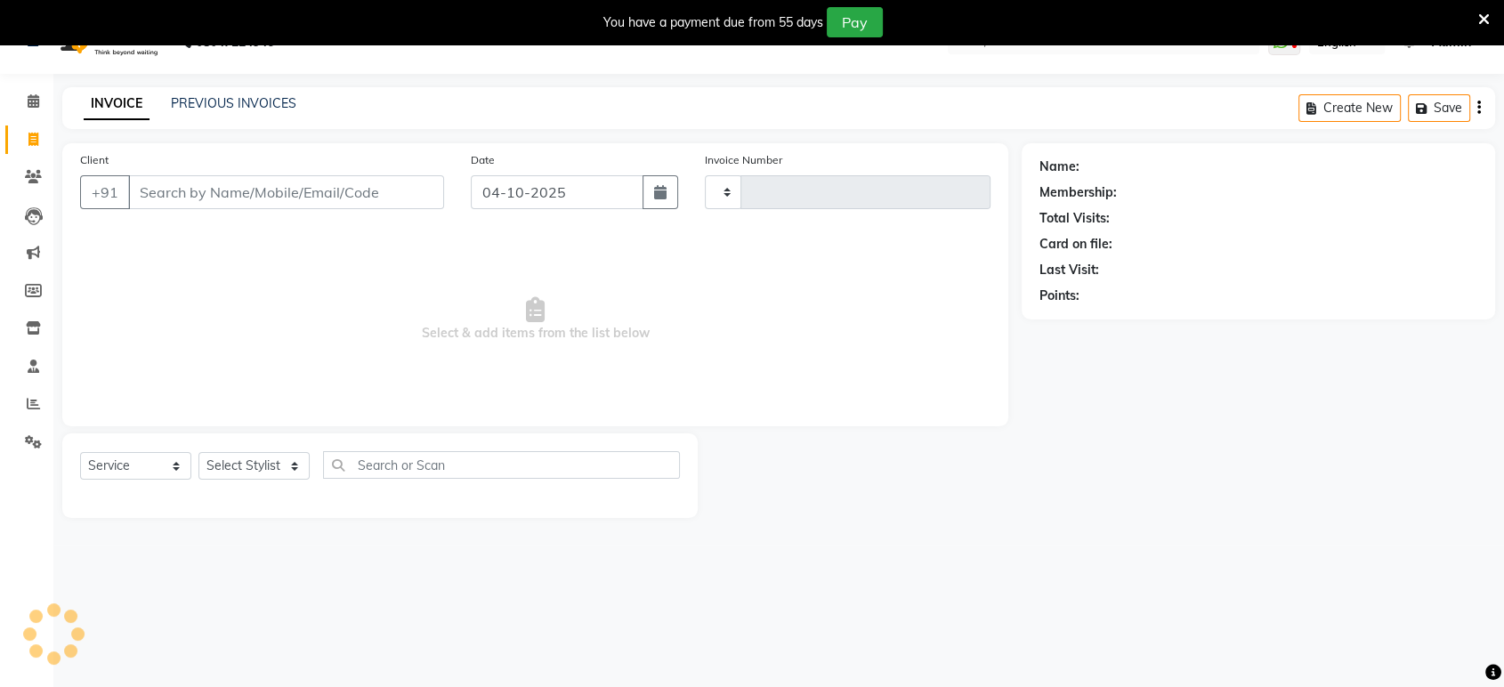
type input "2461"
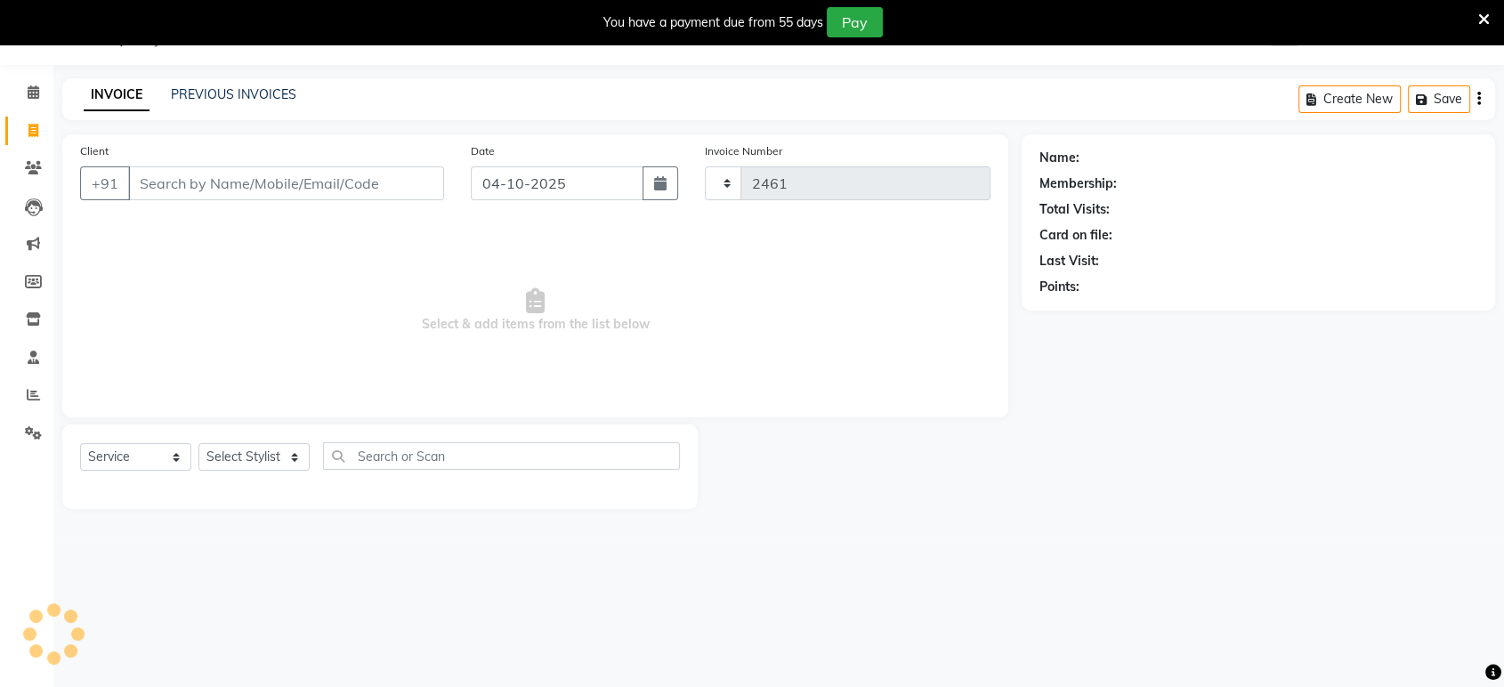
select select "6419"
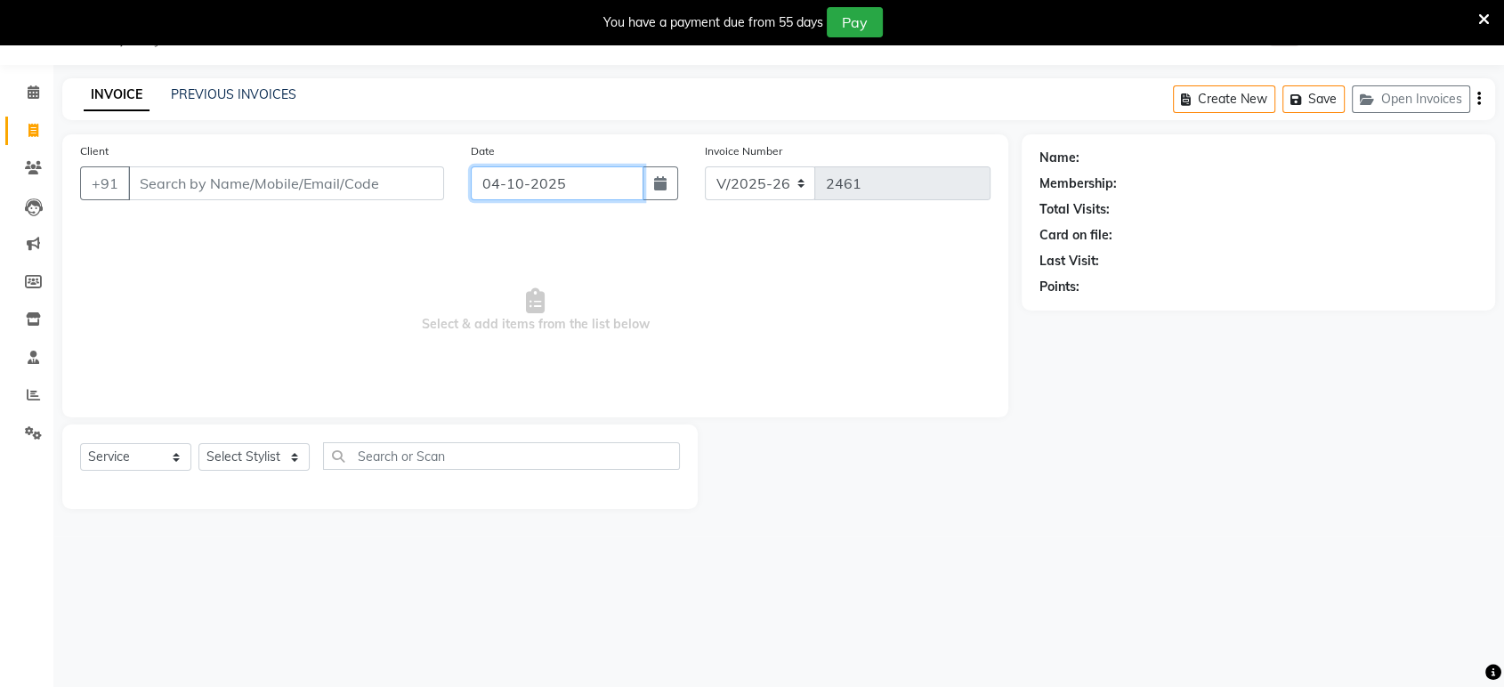
click at [591, 170] on input "04-10-2025" at bounding box center [557, 183] width 173 height 34
select select "10"
select select "2025"
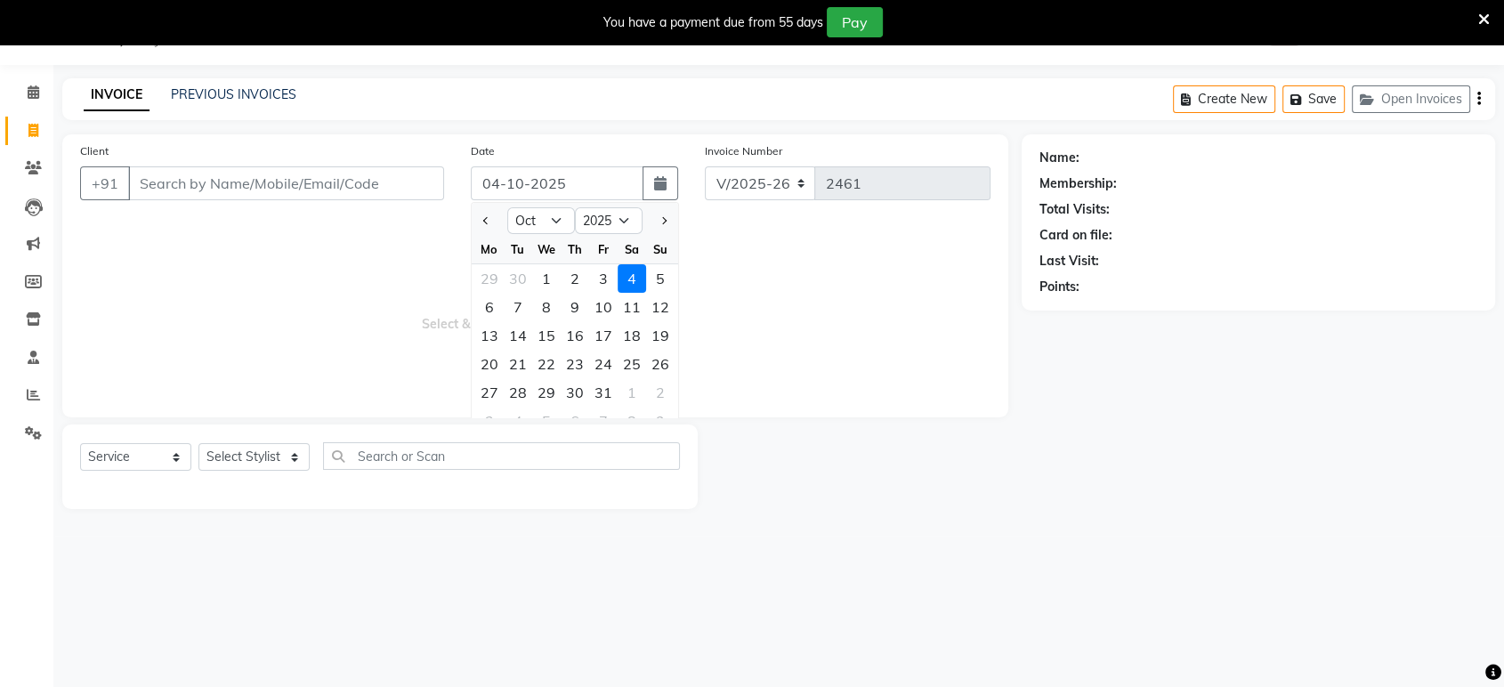
click at [593, 274] on div "3" at bounding box center [603, 278] width 28 height 28
type input "03-10-2025"
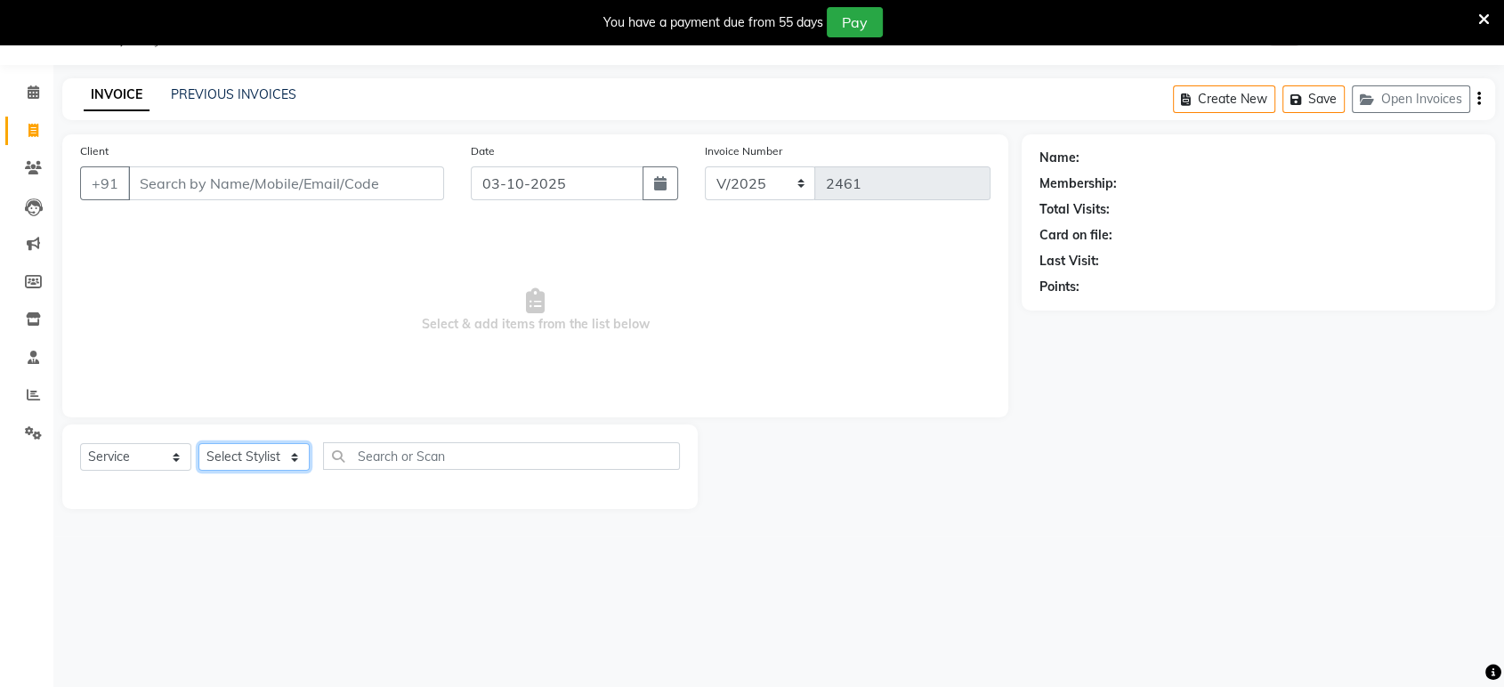
click at [255, 450] on select "Select Stylist ankit [PERSON_NAME] Foram [PERSON_NAME] [PERSON_NAME] sheetal" at bounding box center [253, 457] width 111 height 28
click at [313, 177] on input "Client" at bounding box center [286, 183] width 316 height 34
type input "d"
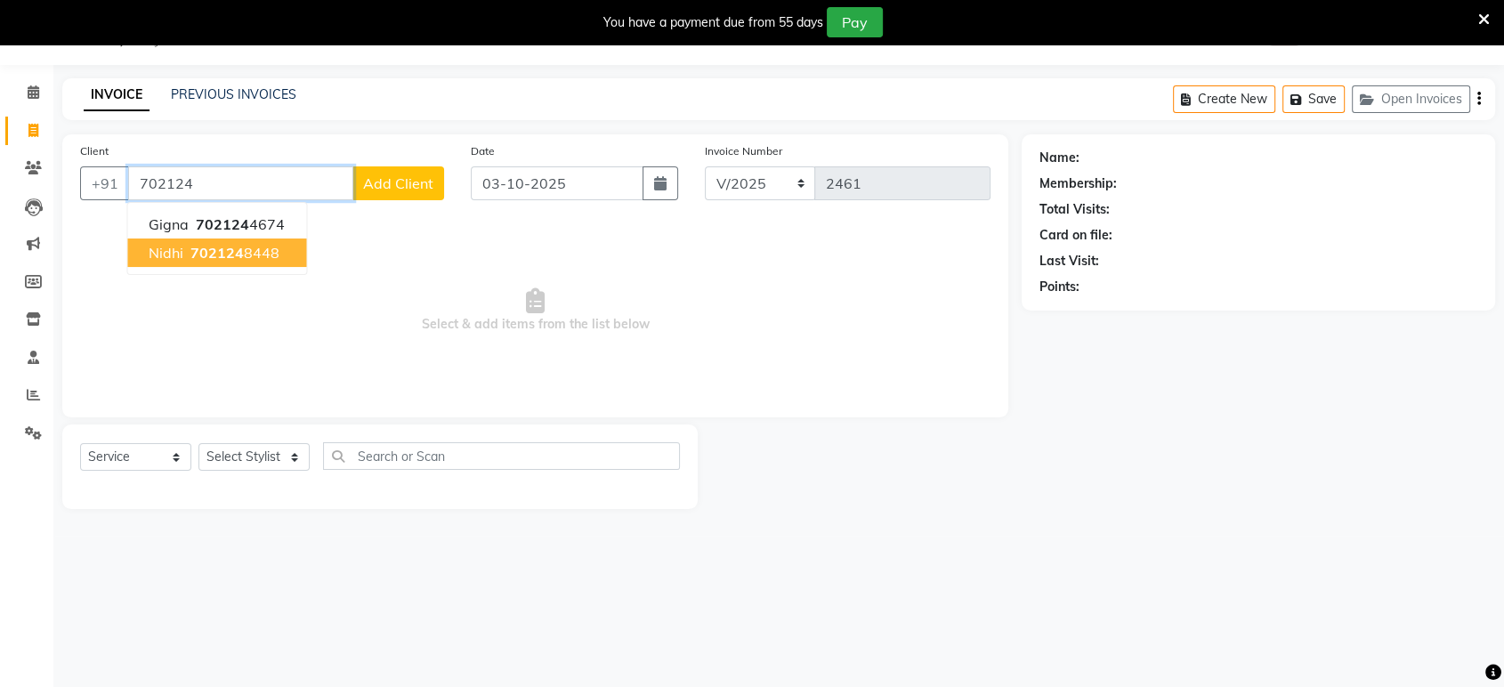
drag, startPoint x: 230, startPoint y: 255, endPoint x: 287, endPoint y: 454, distance: 207.3
click at [229, 257] on span "702124" at bounding box center [216, 253] width 53 height 18
type input "7021248448"
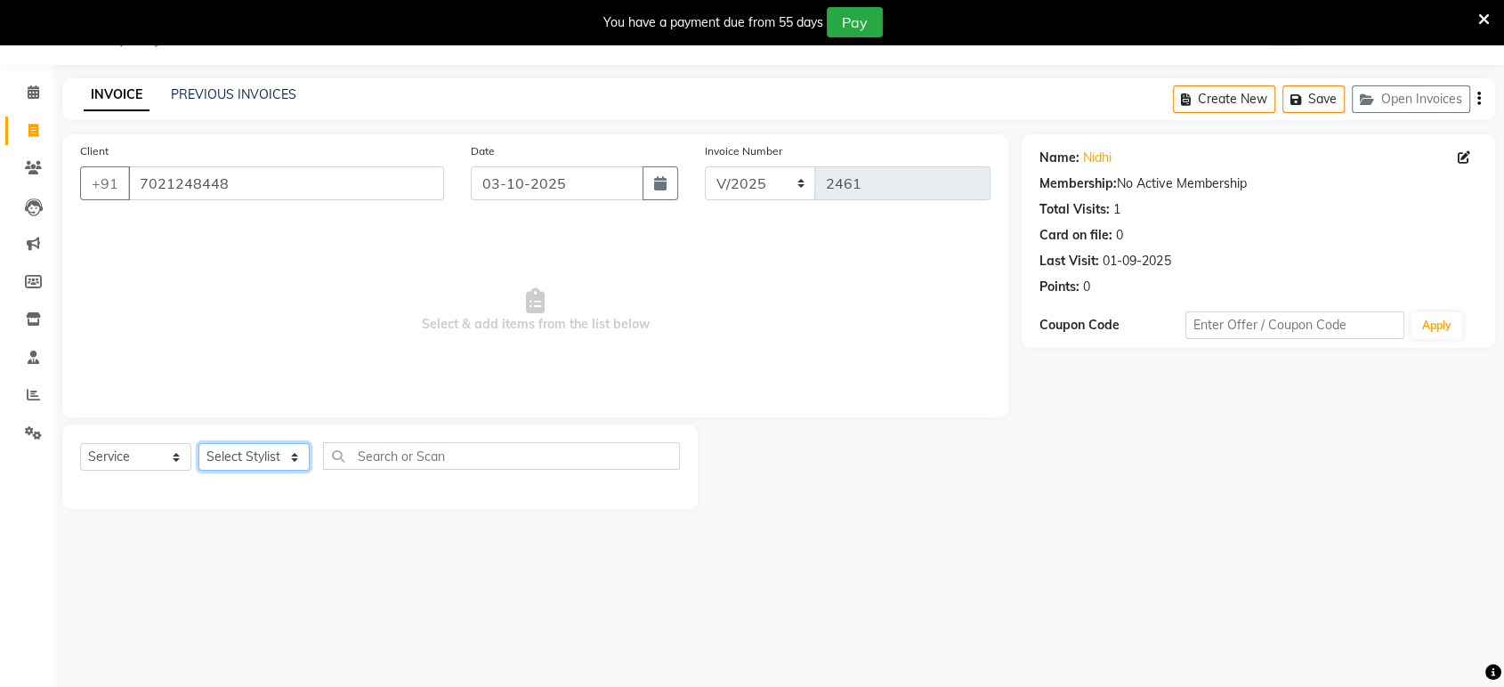
click at [281, 457] on select "Select Stylist ankit [PERSON_NAME] Foram [PERSON_NAME] [PERSON_NAME] sheetal" at bounding box center [253, 457] width 111 height 28
select select "61692"
click at [198, 443] on select "Select Stylist ankit [PERSON_NAME] Foram [PERSON_NAME] [PERSON_NAME] sheetal" at bounding box center [253, 457] width 111 height 28
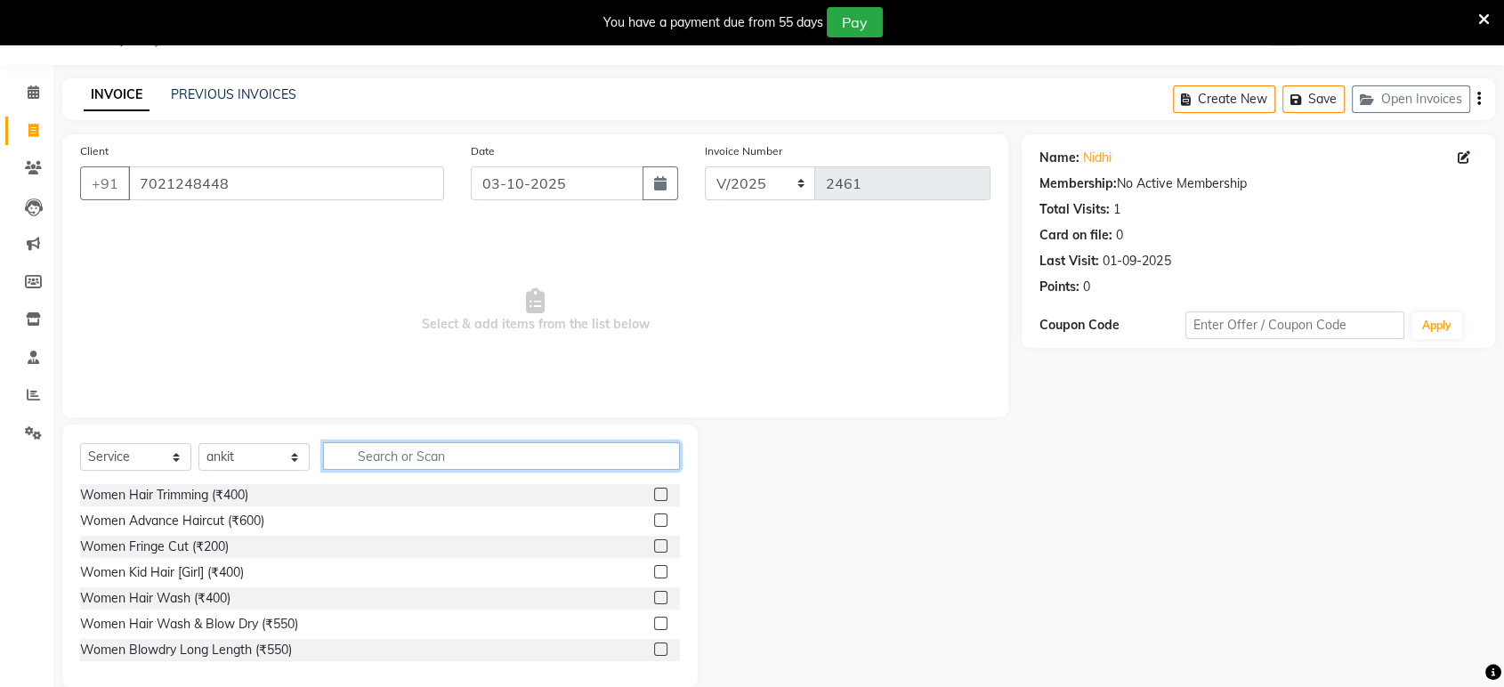
click at [350, 450] on input "text" at bounding box center [501, 456] width 357 height 28
type input "[MEDICAL_DATA]"
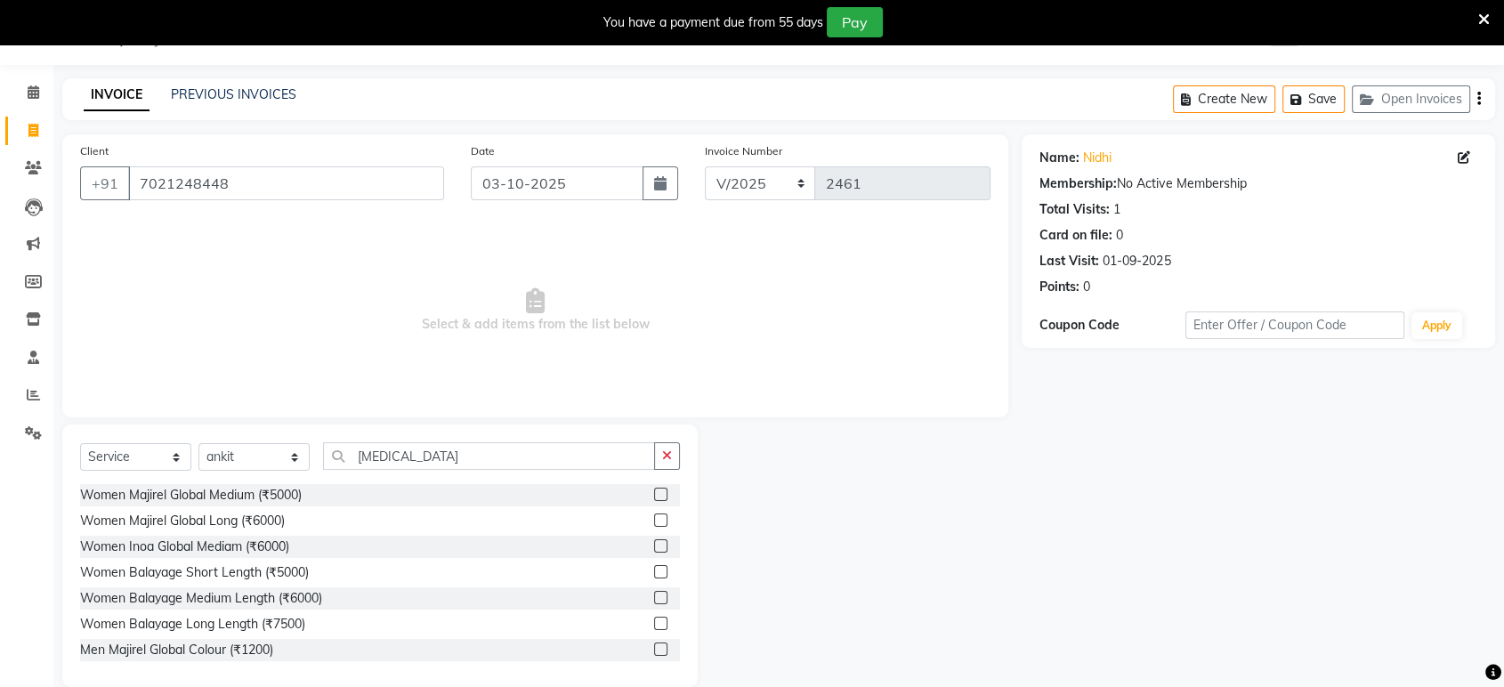
click at [654, 627] on label at bounding box center [660, 623] width 13 height 13
click at [654, 627] on input "checkbox" at bounding box center [660, 624] width 12 height 12
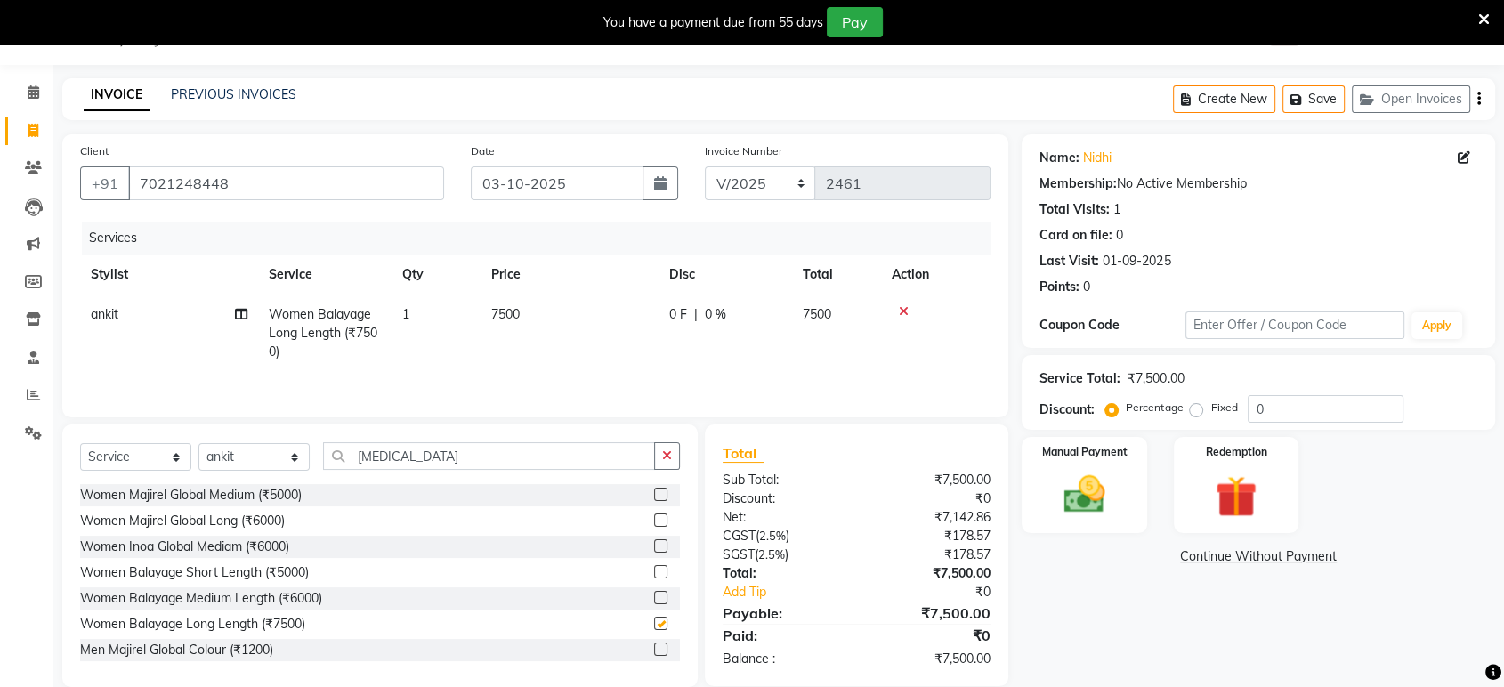
checkbox input "false"
click at [484, 304] on tr "ankit Women Balayage Long Length (₹7500) 1 7500 0 F | 0 % 7500" at bounding box center [535, 333] width 910 height 77
click at [543, 300] on td "7500" at bounding box center [570, 333] width 178 height 77
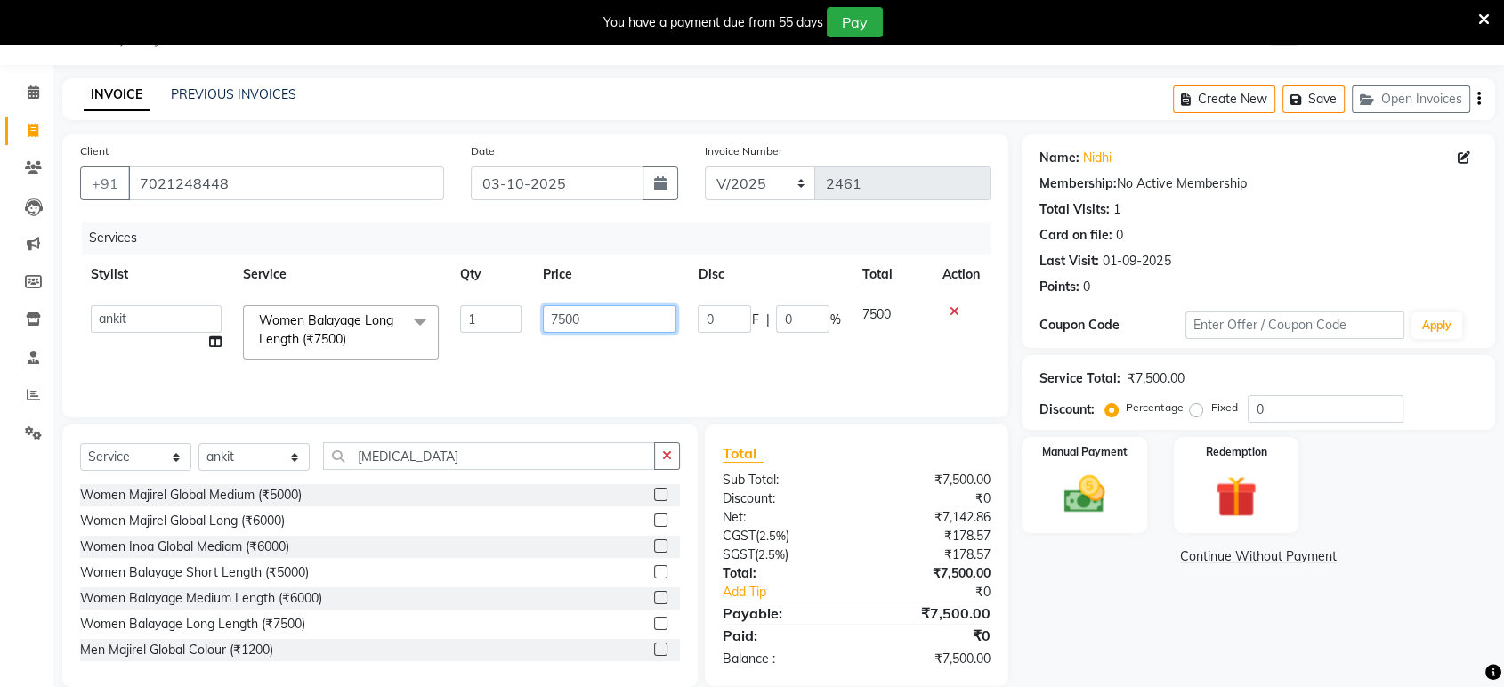
click at [566, 325] on input "7500" at bounding box center [610, 319] width 134 height 28
type input "7000"
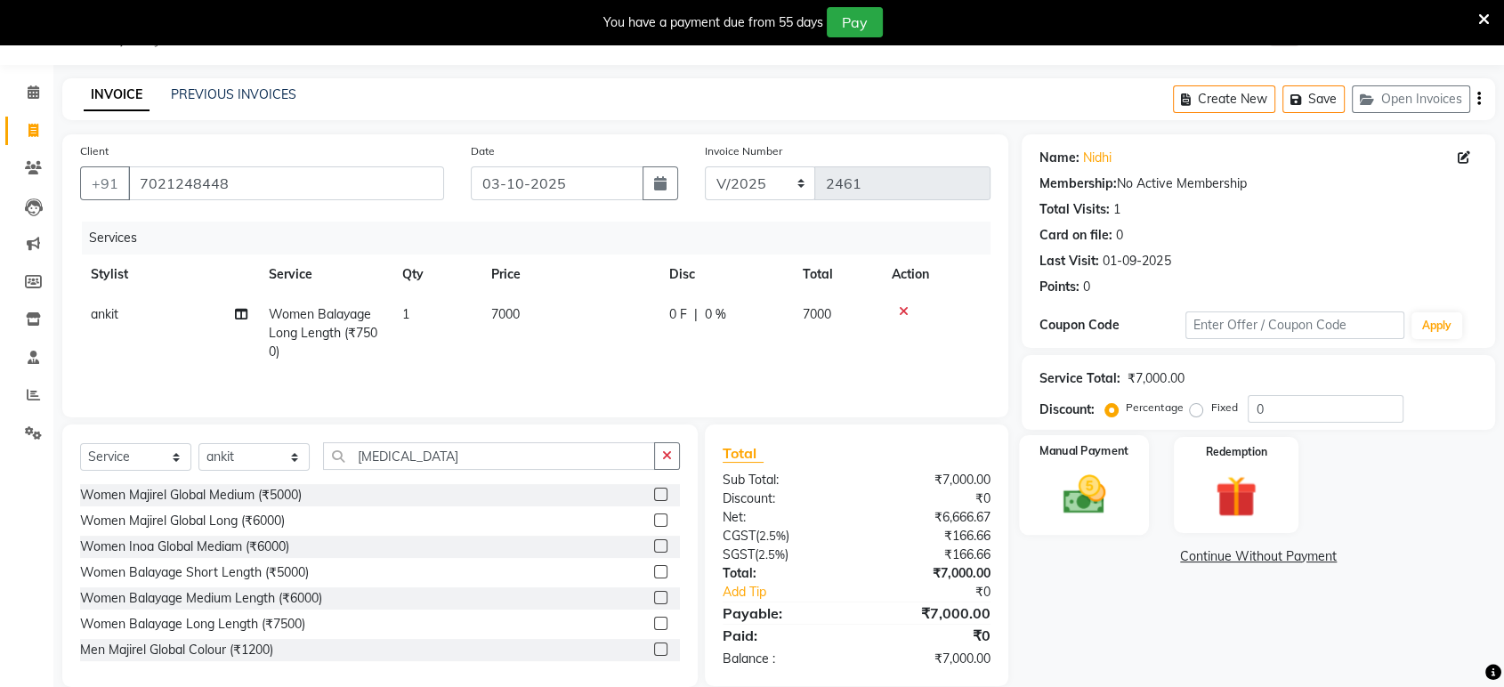
click at [1103, 504] on img at bounding box center [1083, 495] width 69 height 50
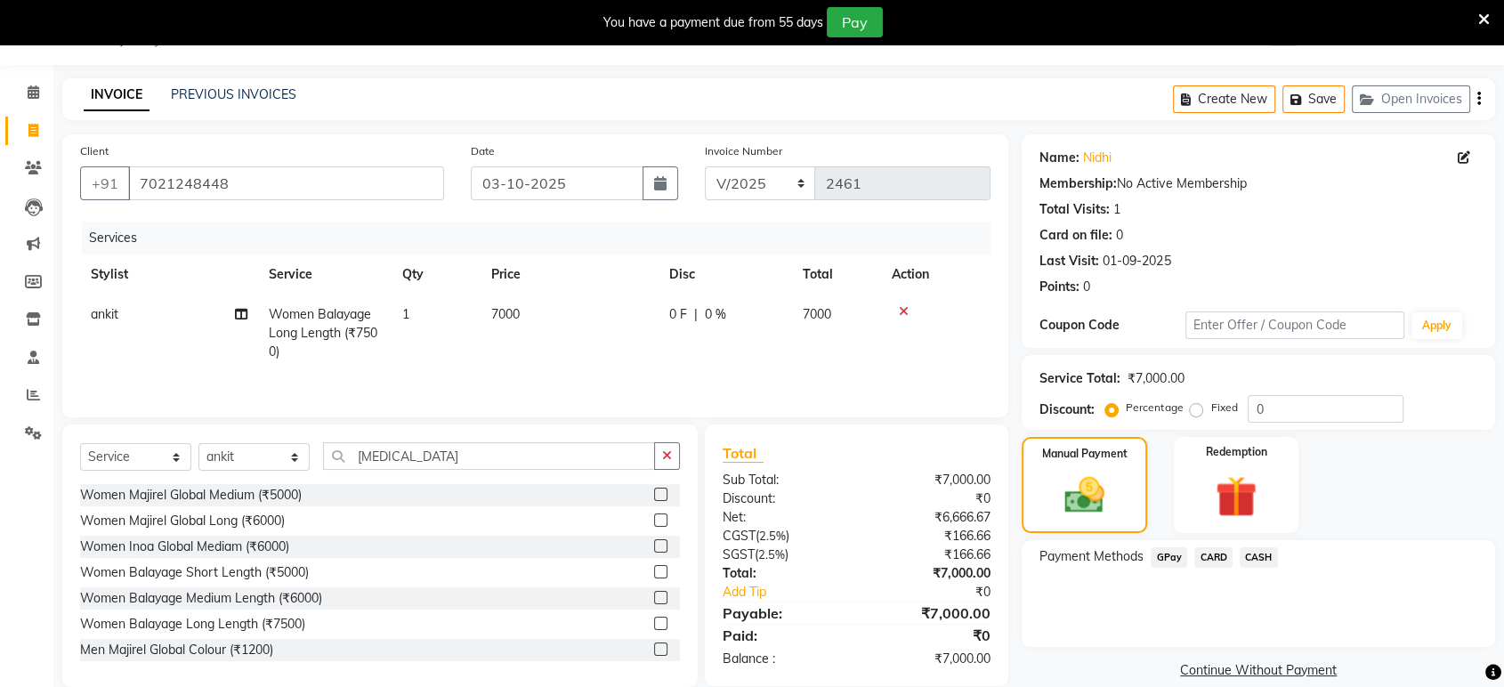
click at [1174, 558] on span "GPay" at bounding box center [1169, 557] width 36 height 20
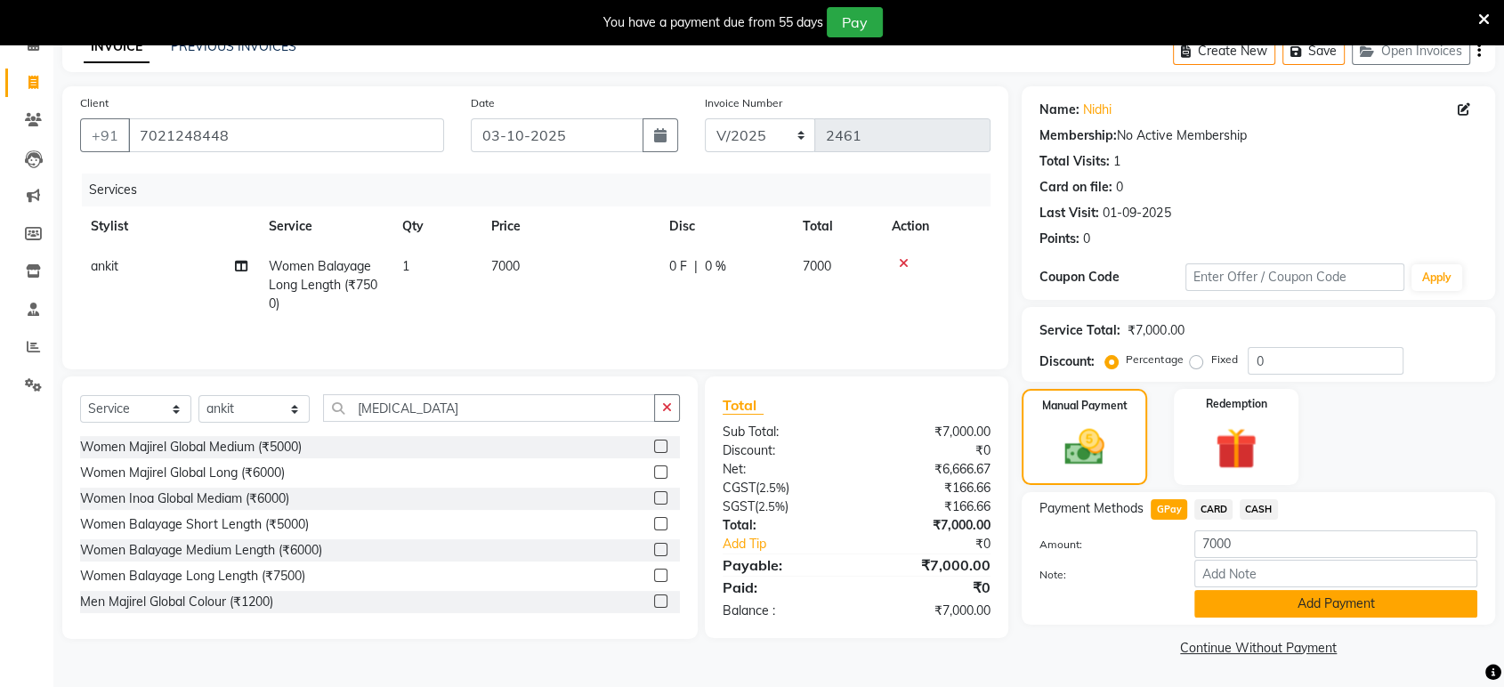
click at [1335, 592] on button "Add Payment" at bounding box center [1335, 604] width 283 height 28
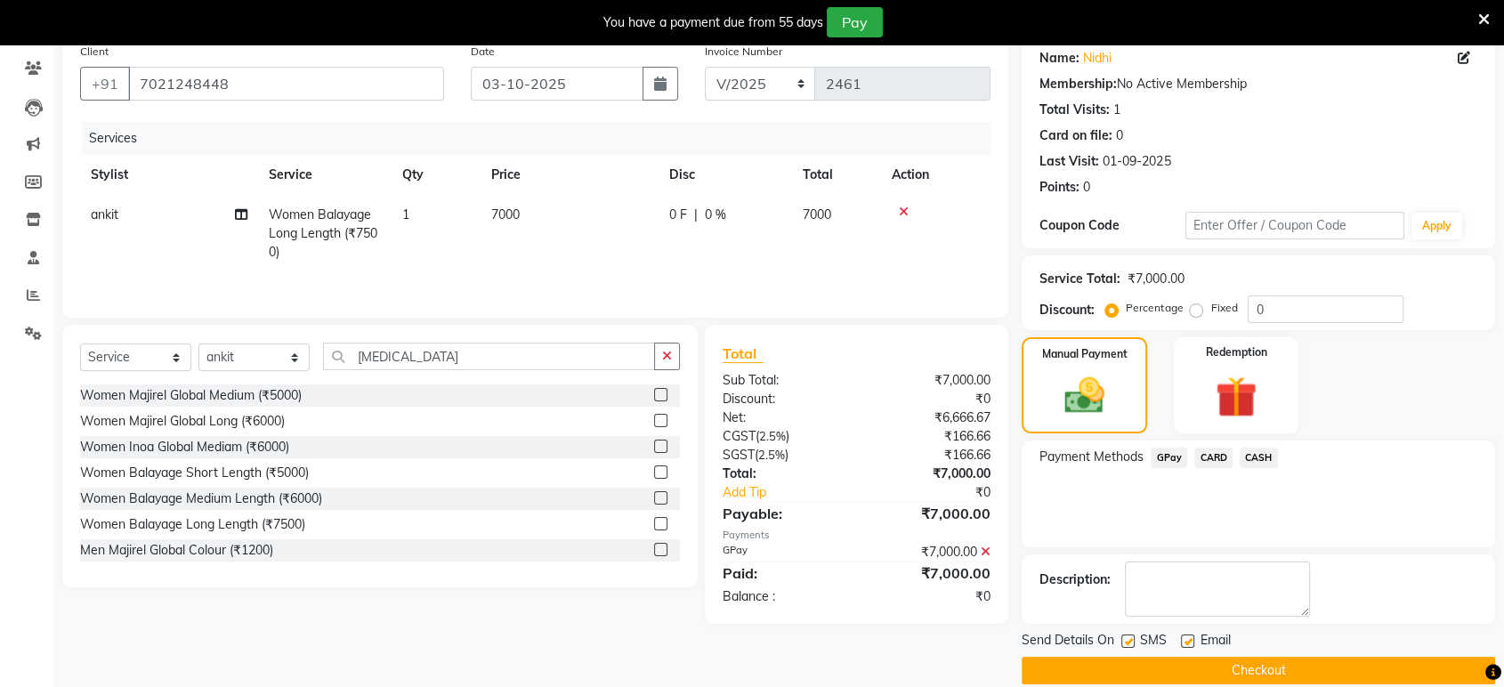
scroll to position [166, 0]
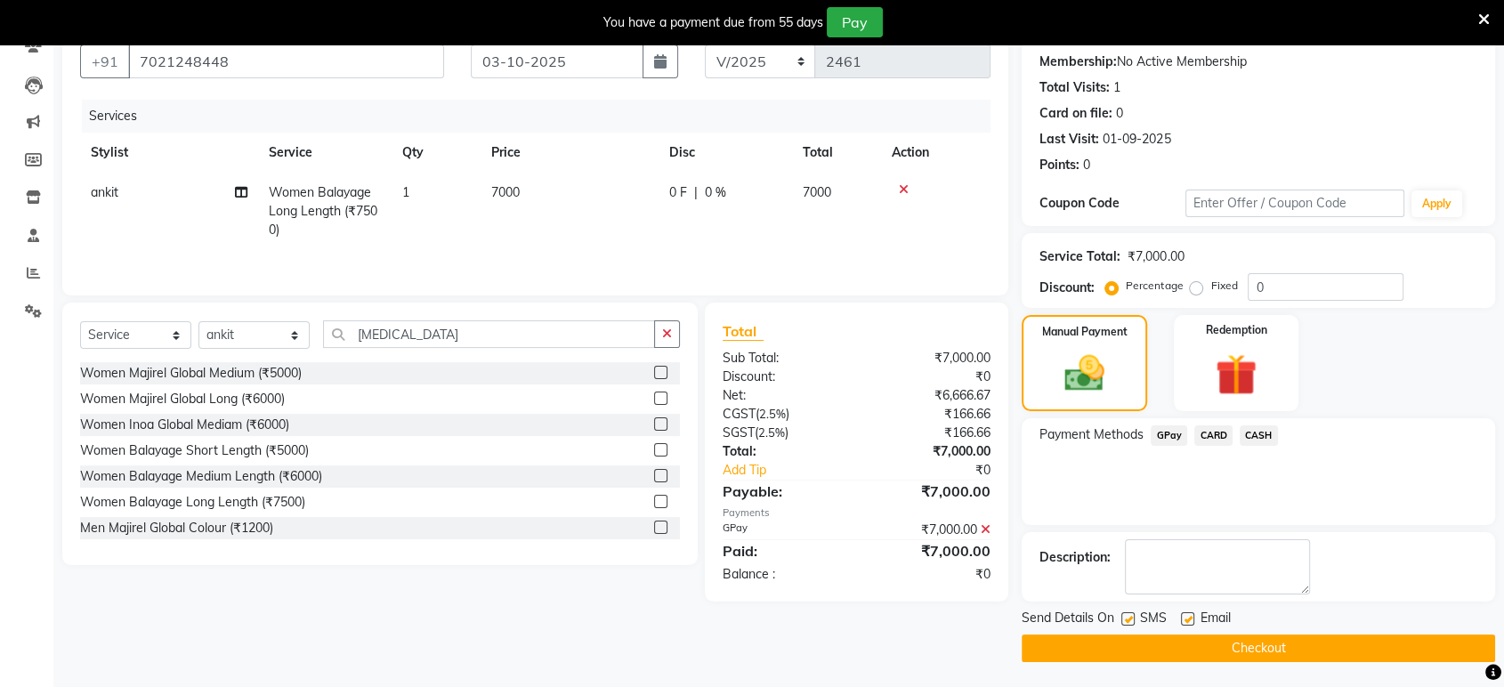
click at [1186, 623] on label at bounding box center [1187, 618] width 13 height 13
click at [1186, 623] on input "checkbox" at bounding box center [1187, 620] width 12 height 12
checkbox input "false"
click at [1132, 620] on label at bounding box center [1127, 618] width 13 height 13
click at [1132, 620] on input "checkbox" at bounding box center [1127, 620] width 12 height 12
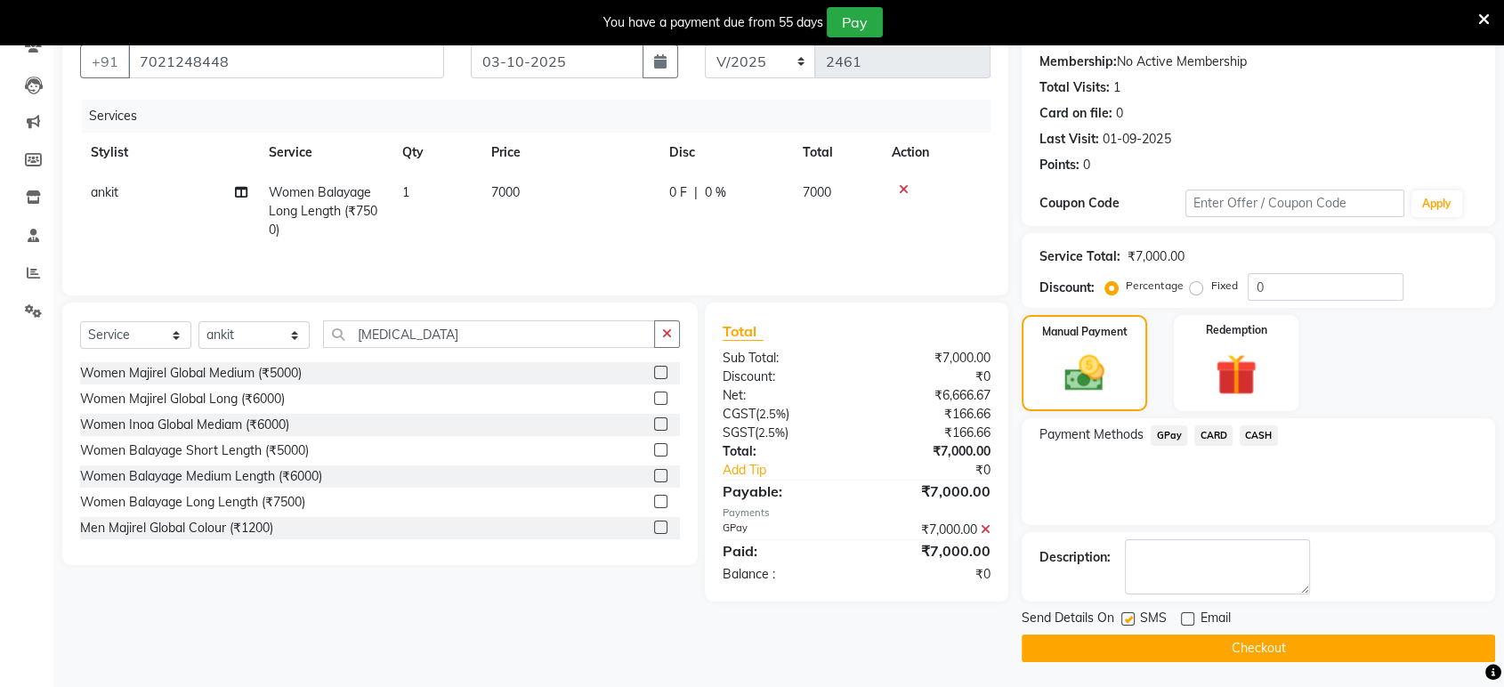
checkbox input "false"
click at [1165, 647] on button "Checkout" at bounding box center [1258, 648] width 473 height 28
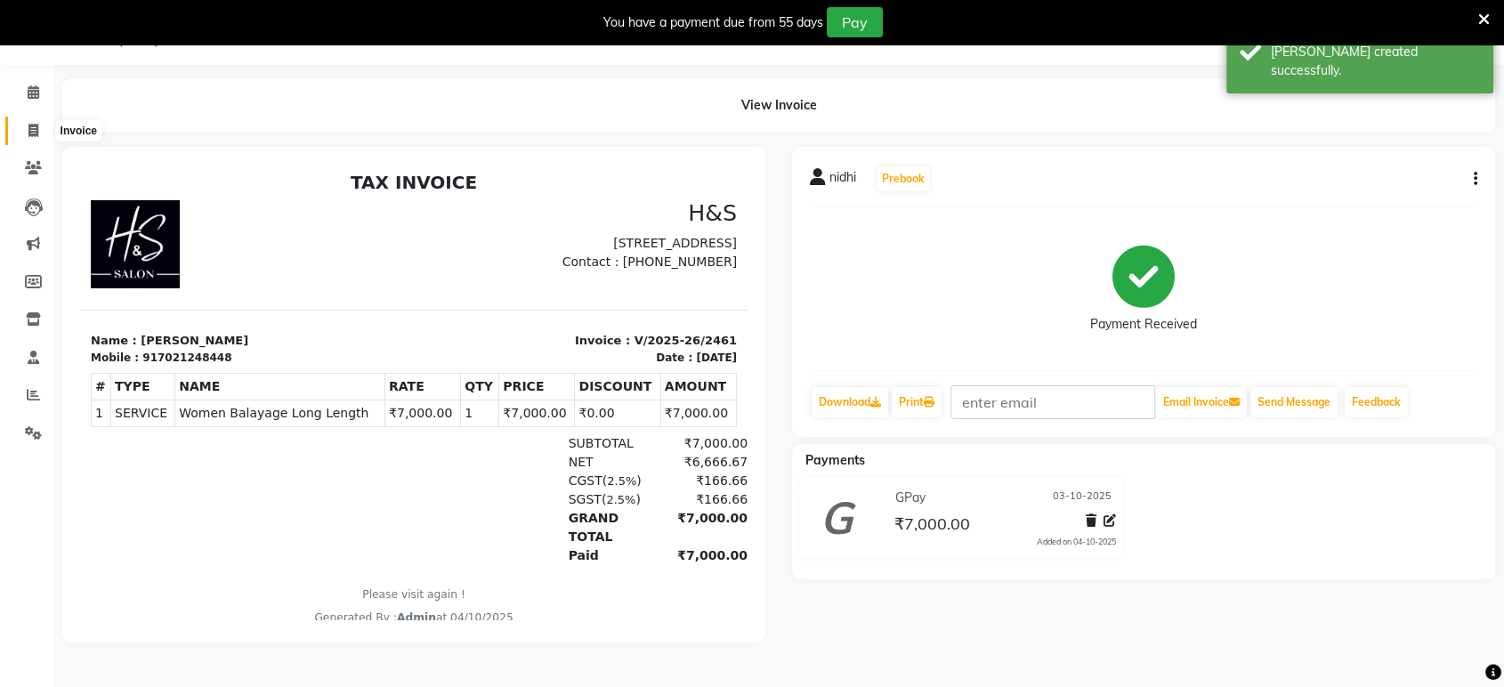
click at [28, 135] on icon at bounding box center [33, 130] width 10 height 13
select select "6419"
select select "service"
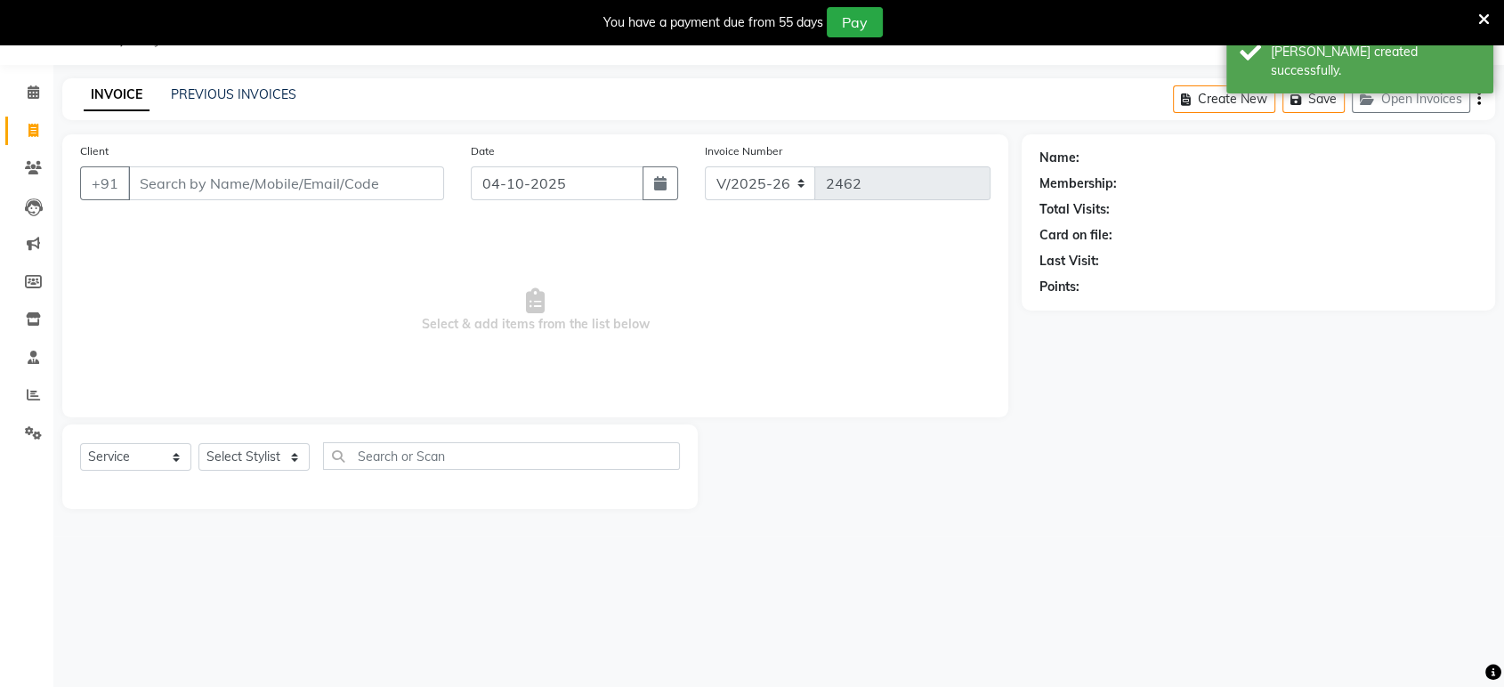
click at [151, 190] on input "Client" at bounding box center [286, 183] width 316 height 34
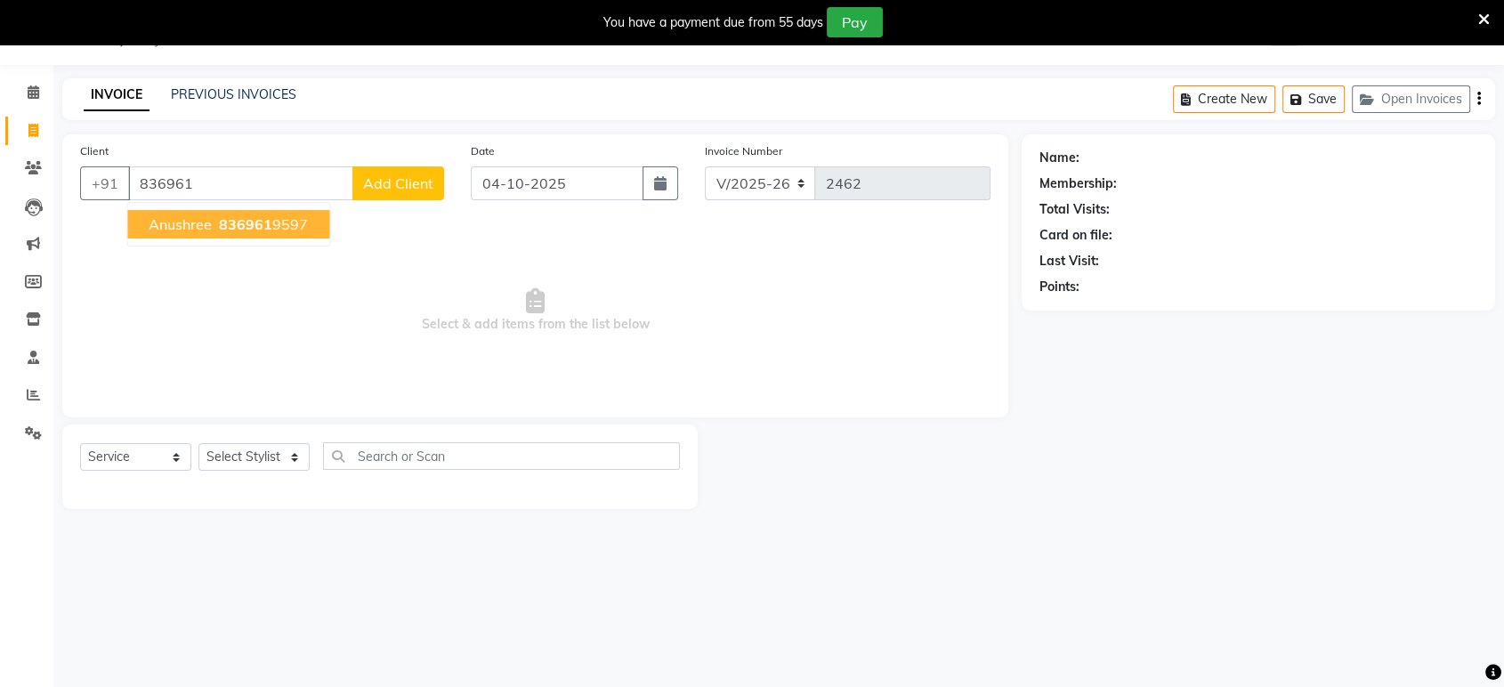
drag, startPoint x: 204, startPoint y: 228, endPoint x: 178, endPoint y: 240, distance: 28.7
click at [202, 230] on span "anushree" at bounding box center [180, 224] width 63 height 18
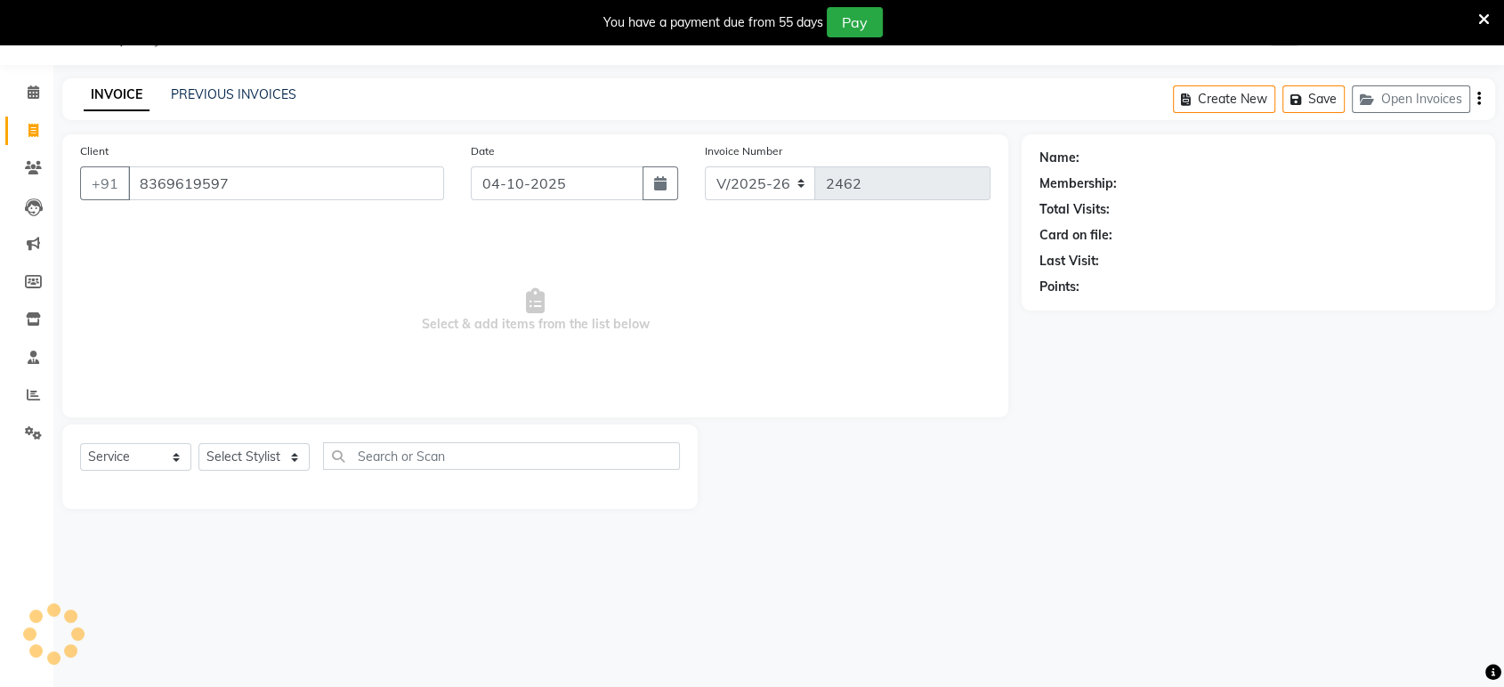
type input "8369619597"
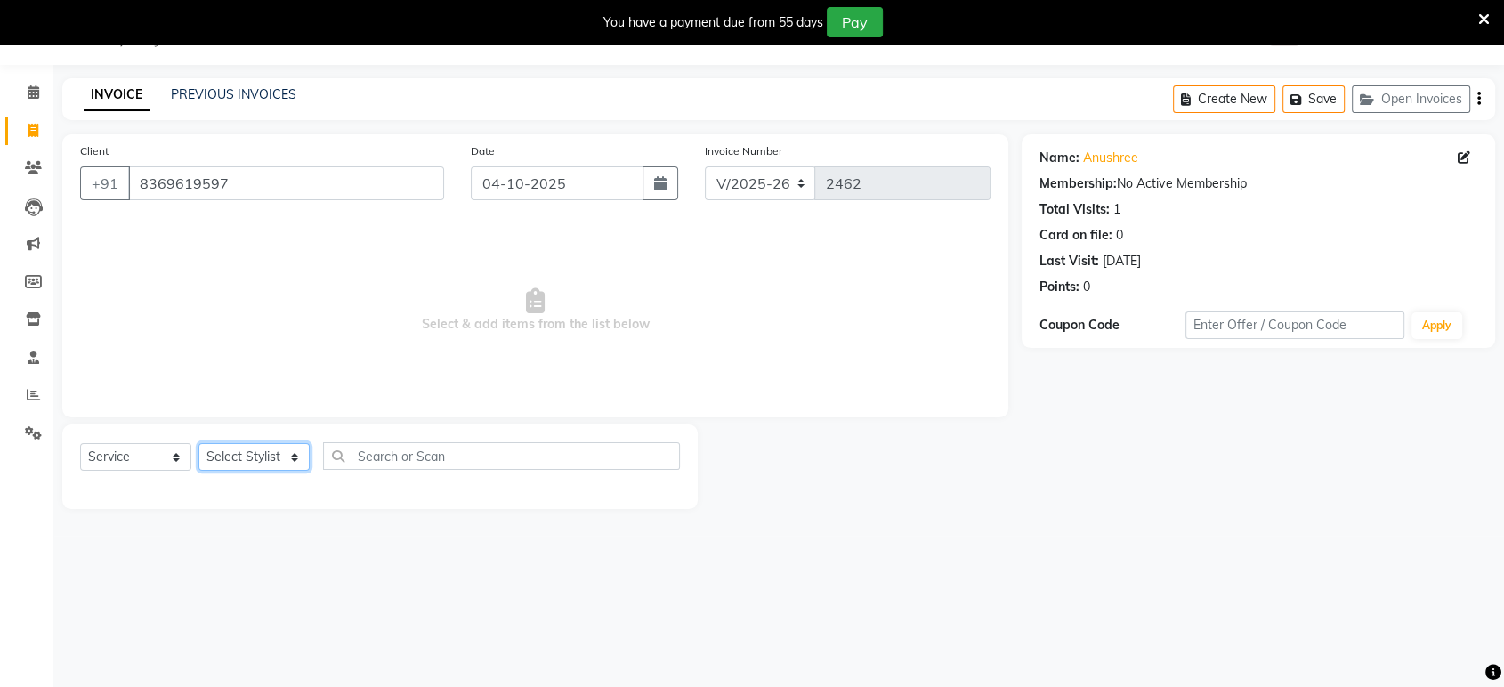
click at [303, 449] on select "Select Stylist ankit [PERSON_NAME] Foram [PERSON_NAME] [PERSON_NAME] sheetal" at bounding box center [253, 457] width 111 height 28
select select "49331"
click at [198, 443] on select "Select Stylist ankit [PERSON_NAME] Foram [PERSON_NAME] [PERSON_NAME] sheetal" at bounding box center [253, 457] width 111 height 28
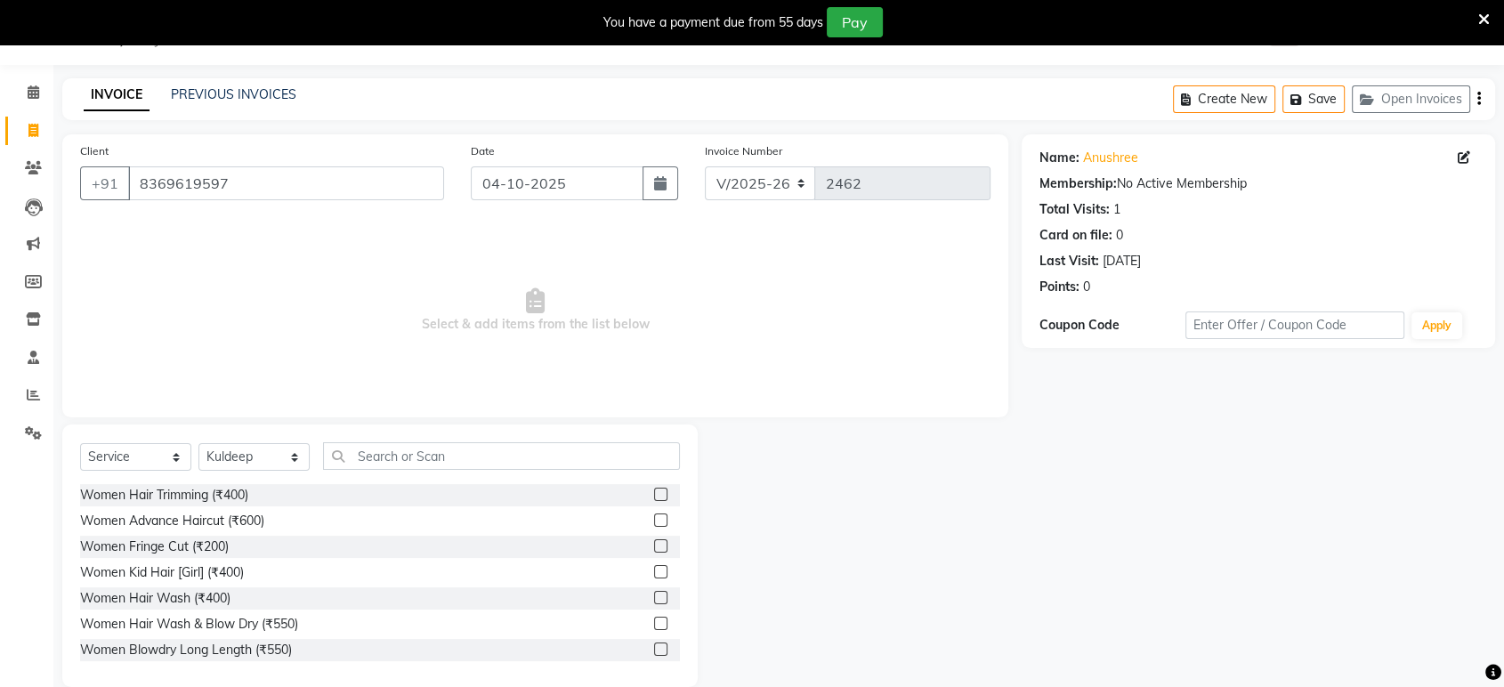
click at [654, 516] on label at bounding box center [660, 519] width 13 height 13
click at [654, 516] on input "checkbox" at bounding box center [660, 521] width 12 height 12
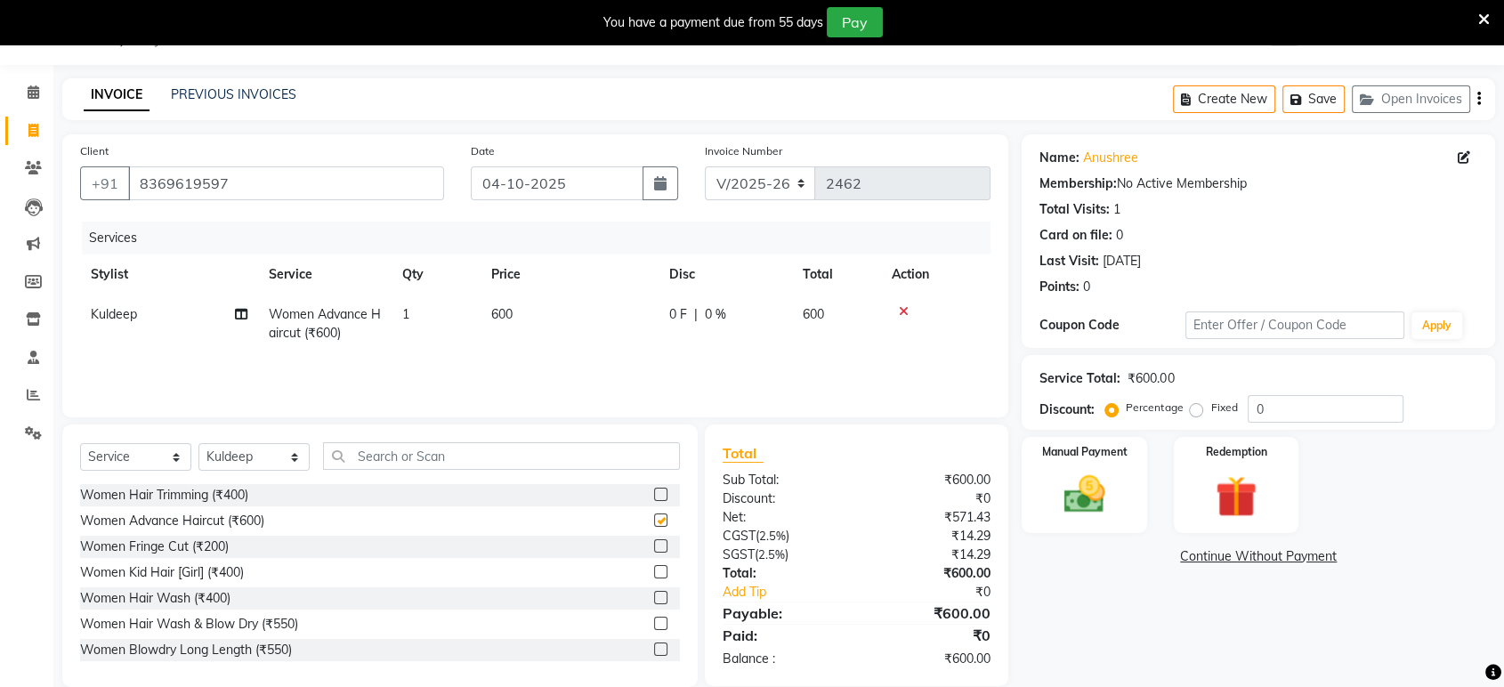
checkbox input "false"
click at [654, 595] on label at bounding box center [660, 597] width 13 height 13
click at [654, 595] on input "checkbox" at bounding box center [660, 599] width 12 height 12
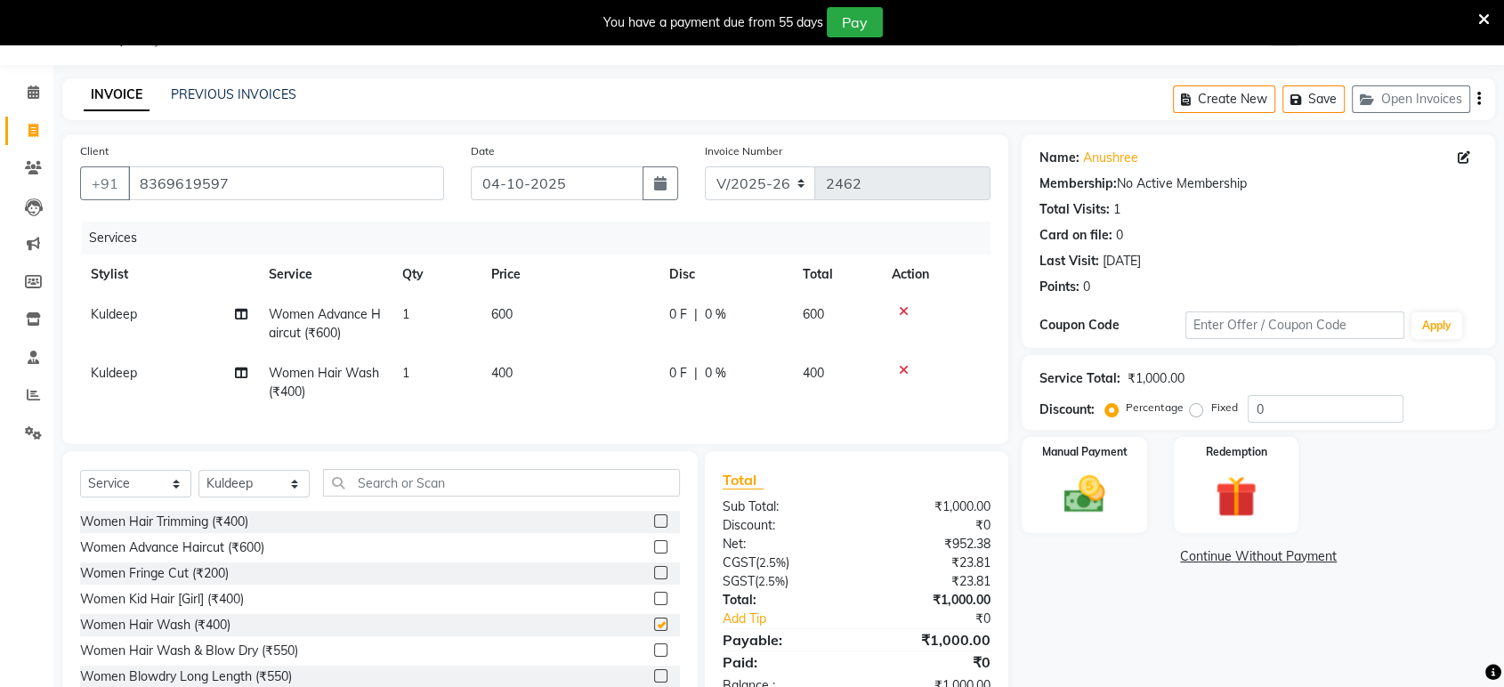
checkbox input "false"
click at [506, 180] on input "04-10-2025" at bounding box center [557, 183] width 173 height 34
select select "10"
select select "2025"
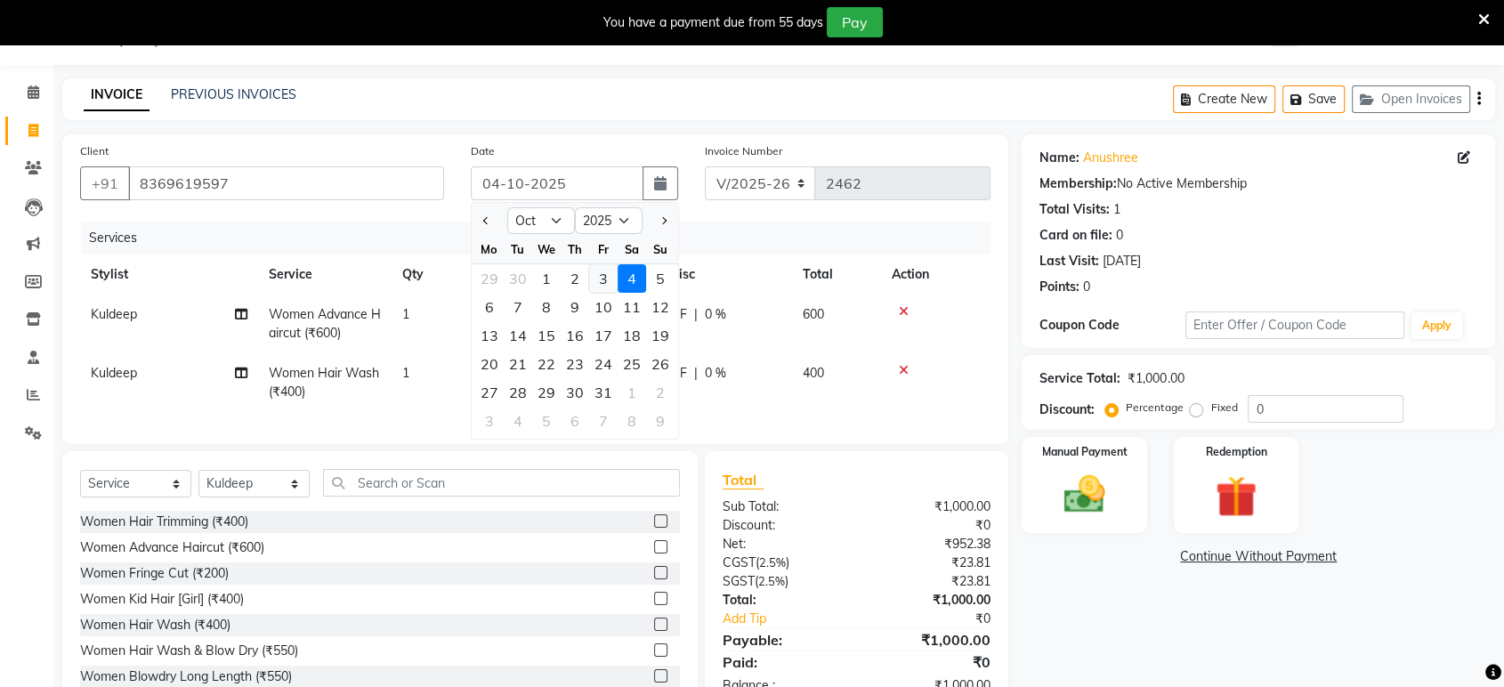
click at [609, 282] on div "3" at bounding box center [603, 278] width 28 height 28
type input "03-10-2025"
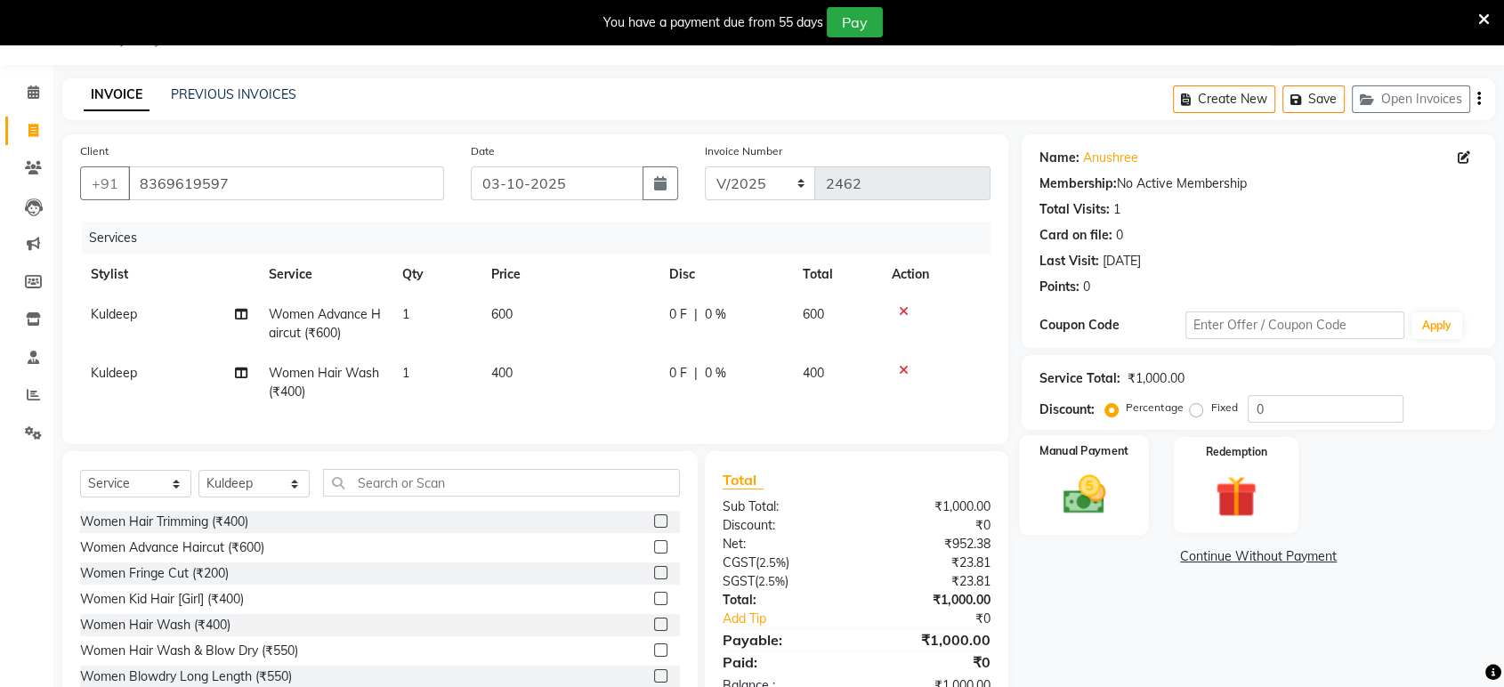
click at [1089, 478] on img at bounding box center [1083, 495] width 69 height 50
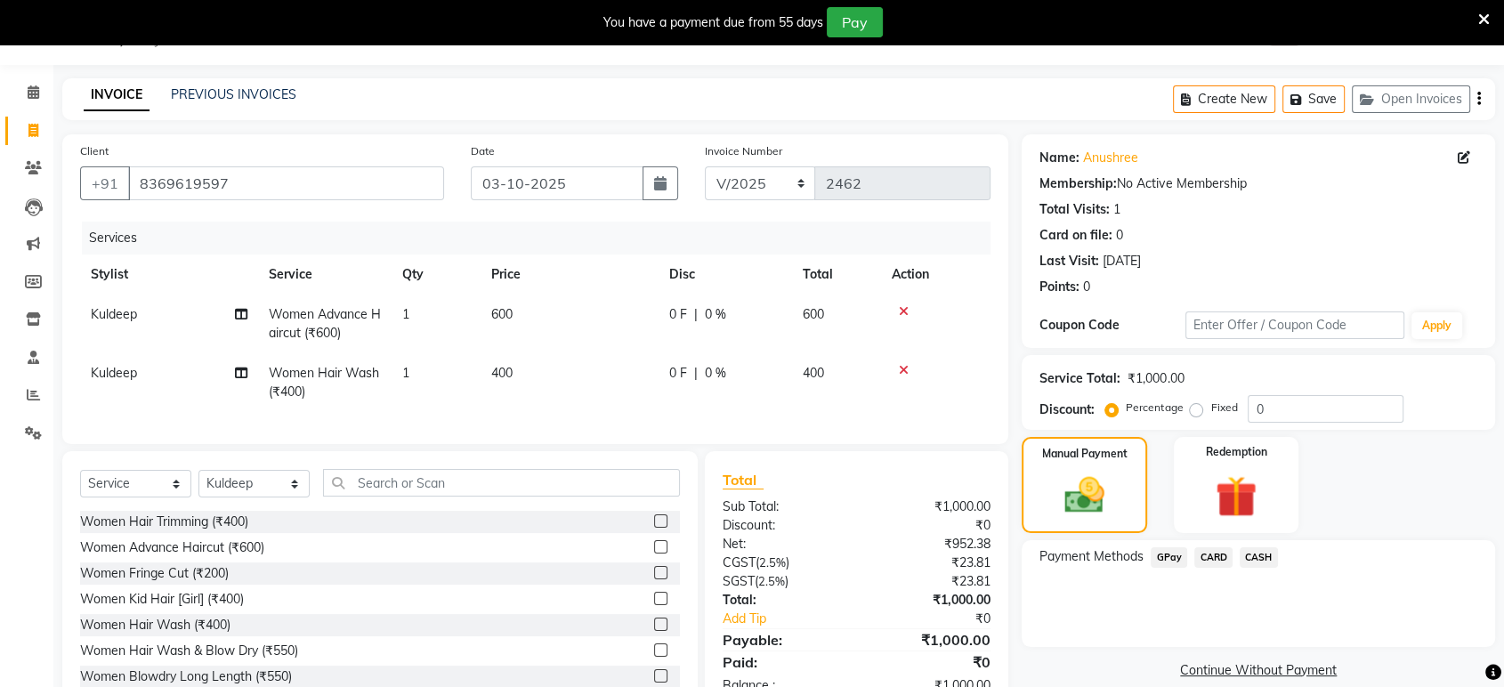
click at [1267, 552] on span "CASH" at bounding box center [1259, 557] width 38 height 20
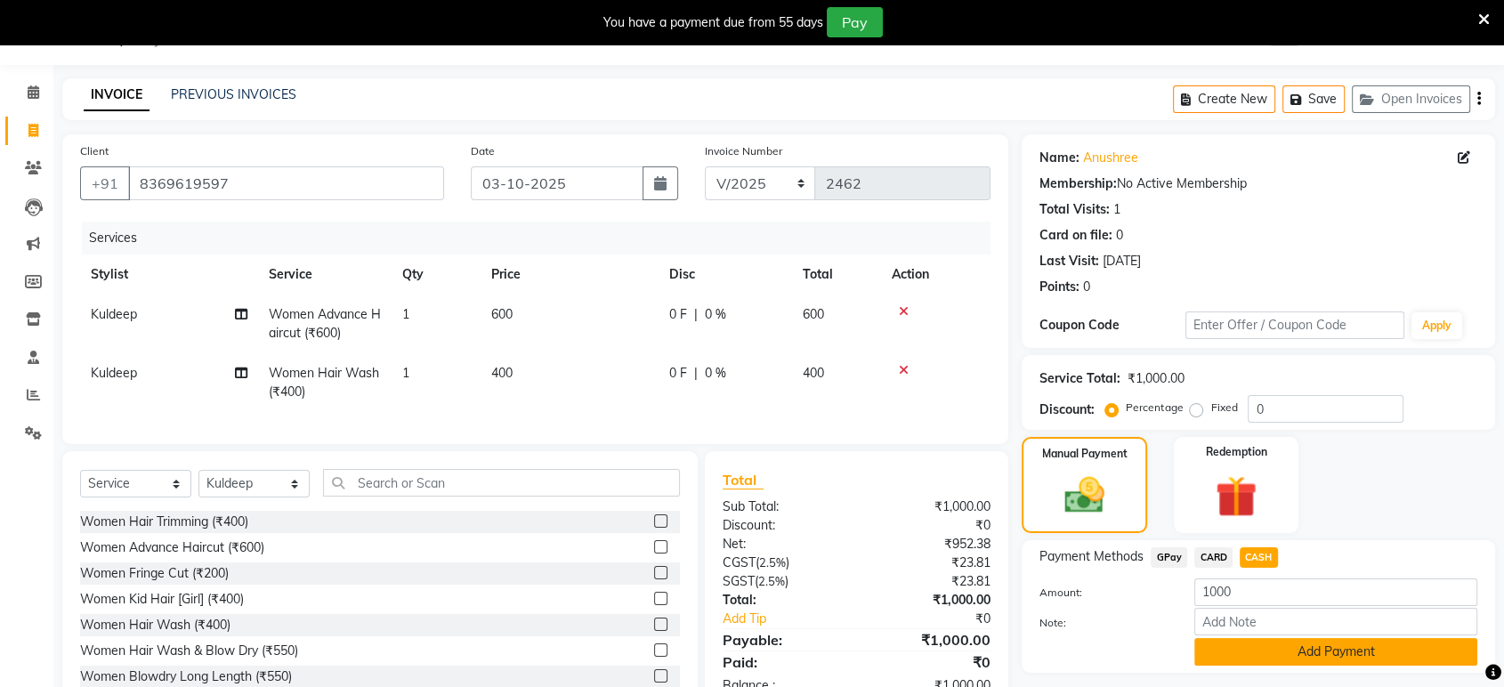
click at [1221, 646] on button "Add Payment" at bounding box center [1335, 652] width 283 height 28
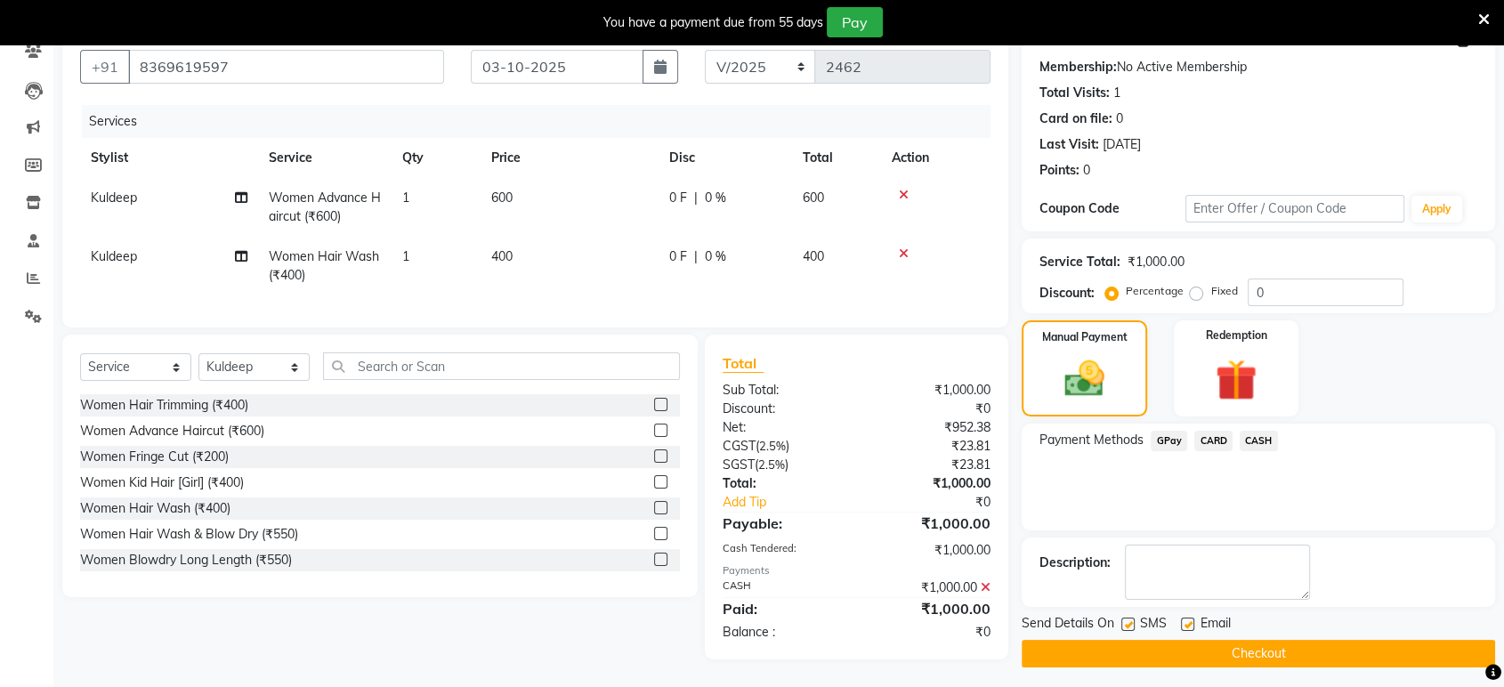
scroll to position [173, 0]
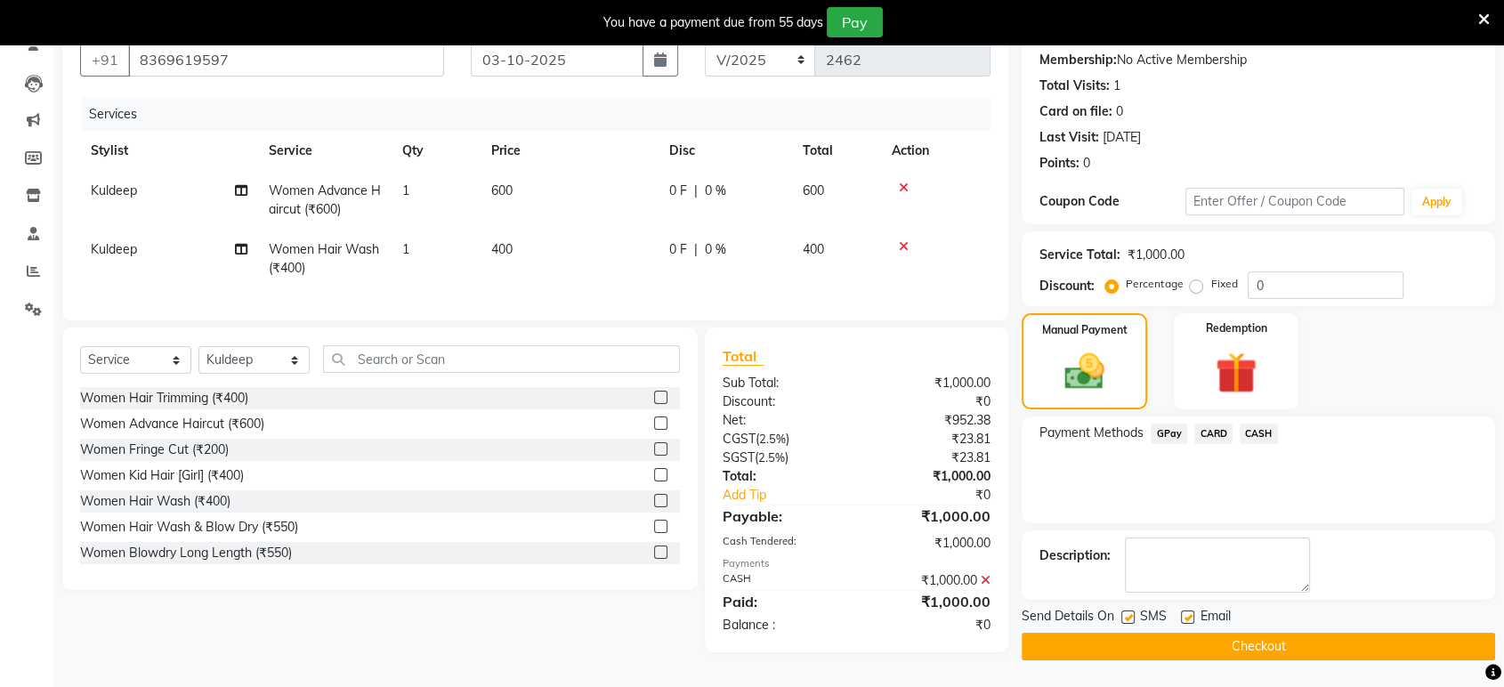
click at [1187, 615] on label at bounding box center [1187, 616] width 13 height 13
click at [1187, 615] on input "checkbox" at bounding box center [1187, 618] width 12 height 12
checkbox input "false"
click at [1123, 612] on label at bounding box center [1127, 616] width 13 height 13
click at [1123, 612] on input "checkbox" at bounding box center [1127, 618] width 12 height 12
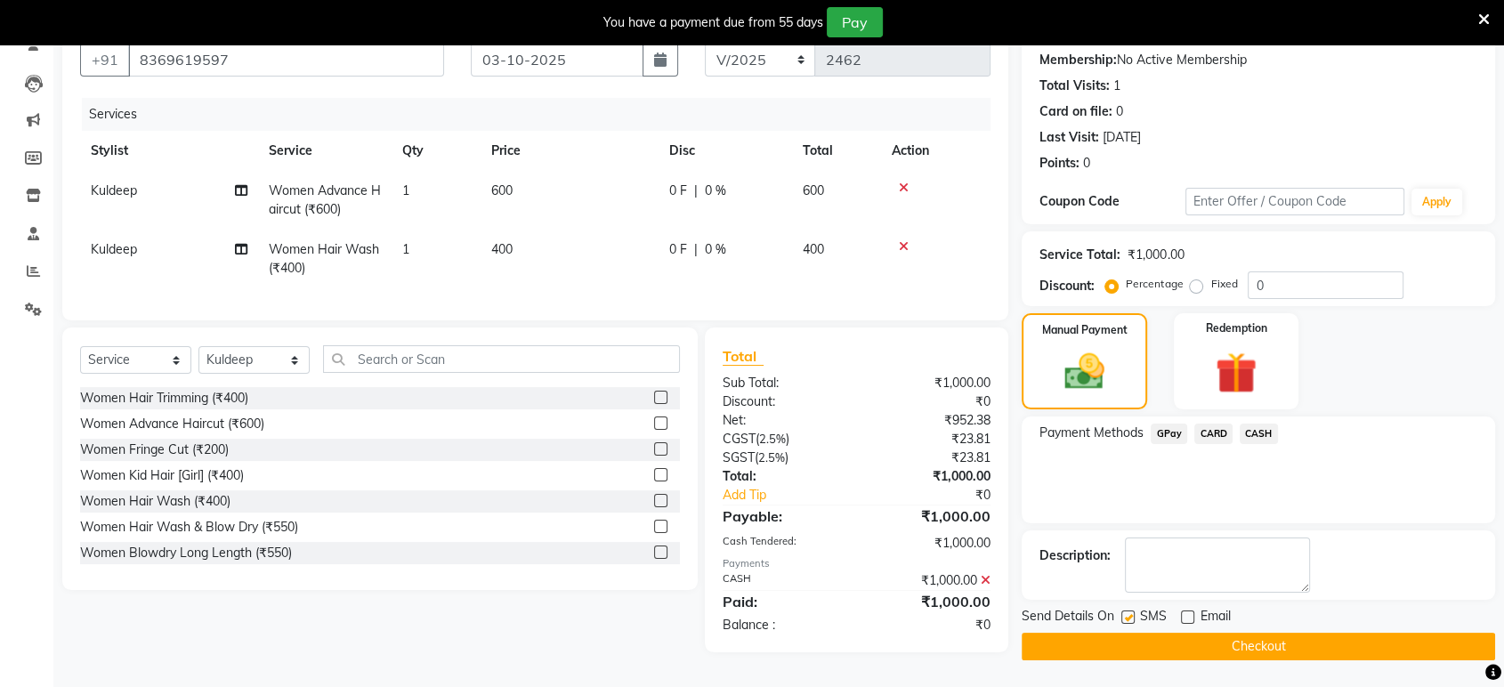
checkbox input "false"
drag, startPoint x: 1123, startPoint y: 612, endPoint x: 1123, endPoint y: 622, distance: 9.8
click at [1123, 622] on div at bounding box center [1127, 619] width 12 height 19
click at [1125, 635] on button "Checkout" at bounding box center [1258, 647] width 473 height 28
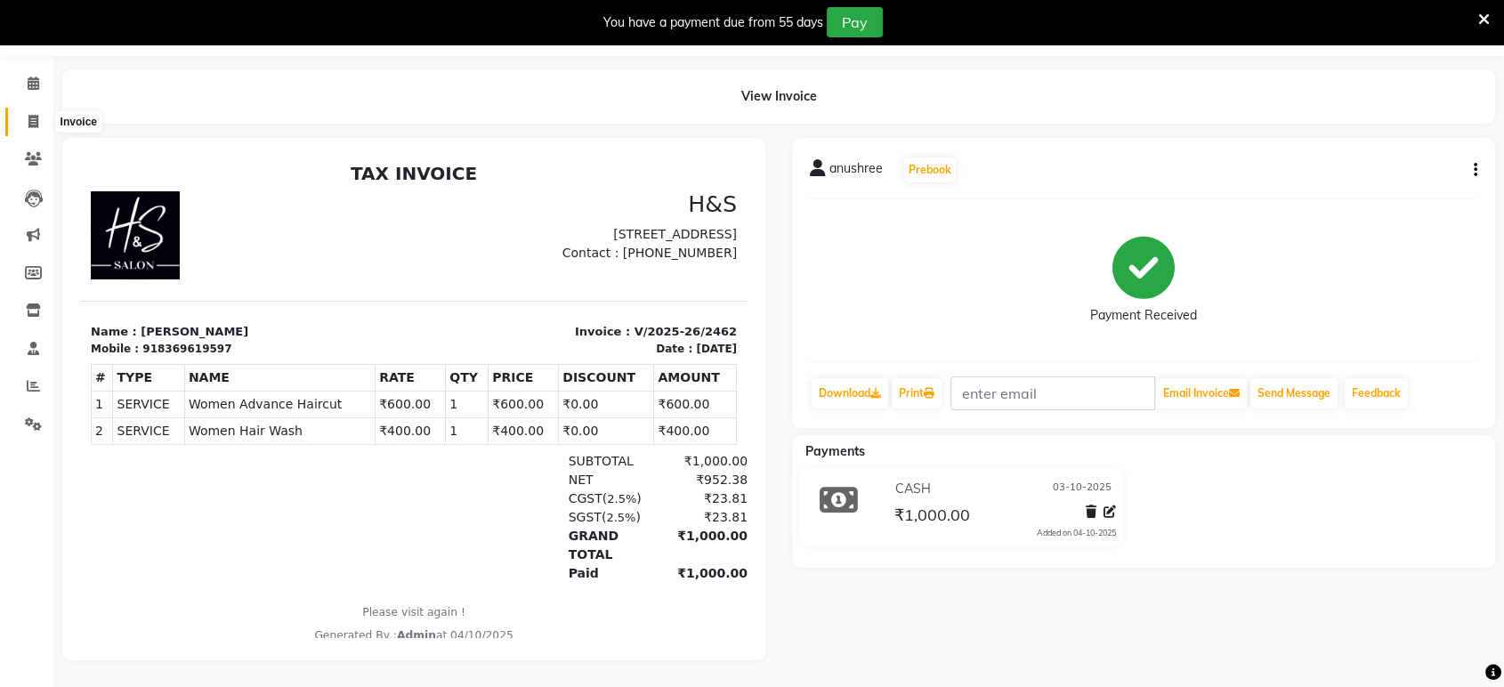
click at [28, 115] on icon at bounding box center [33, 121] width 10 height 13
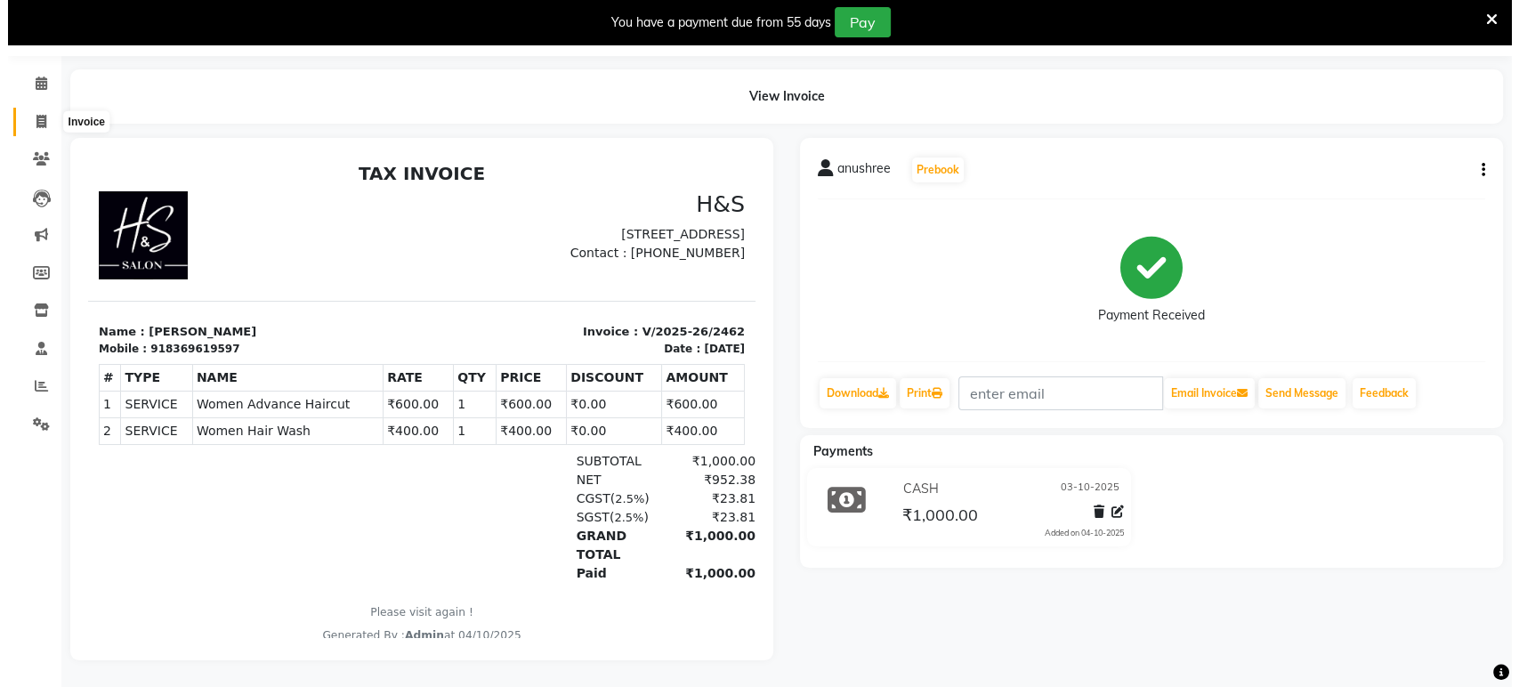
scroll to position [44, 0]
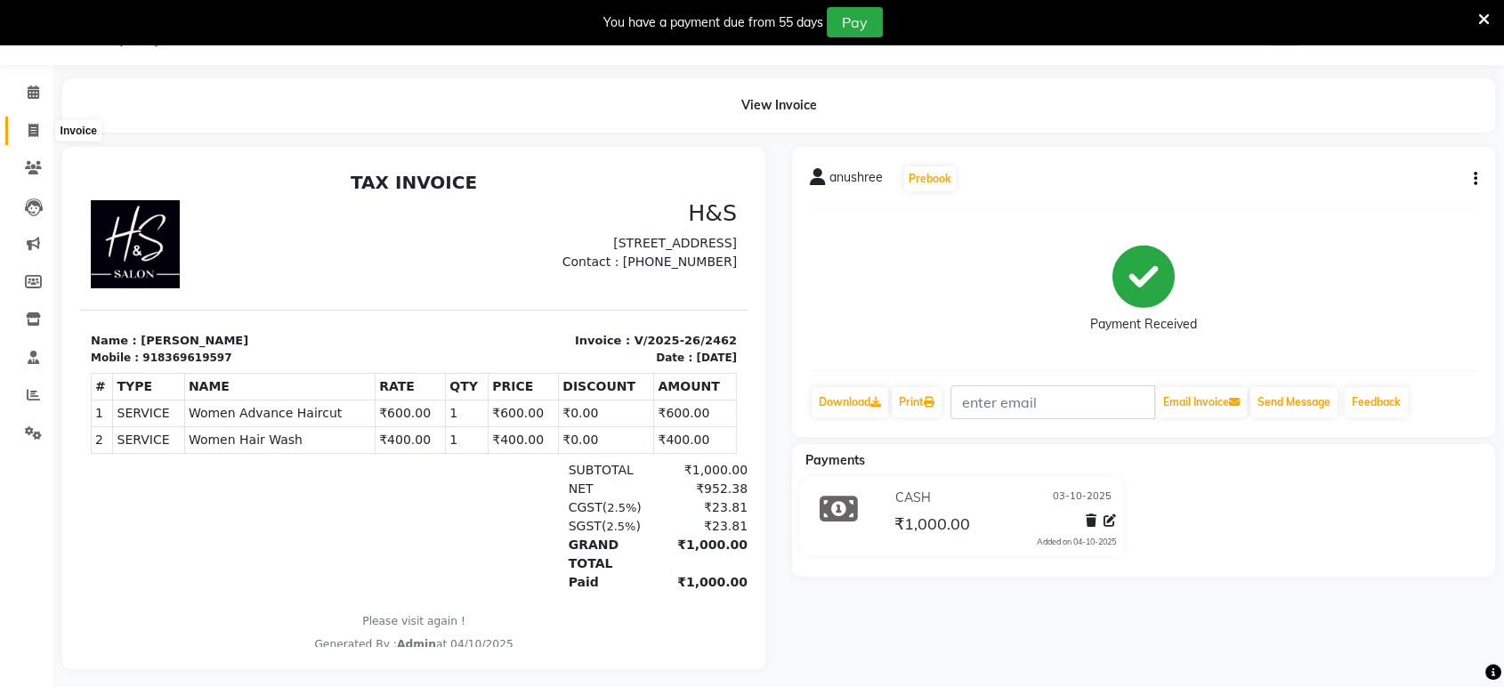
select select "6419"
select select "service"
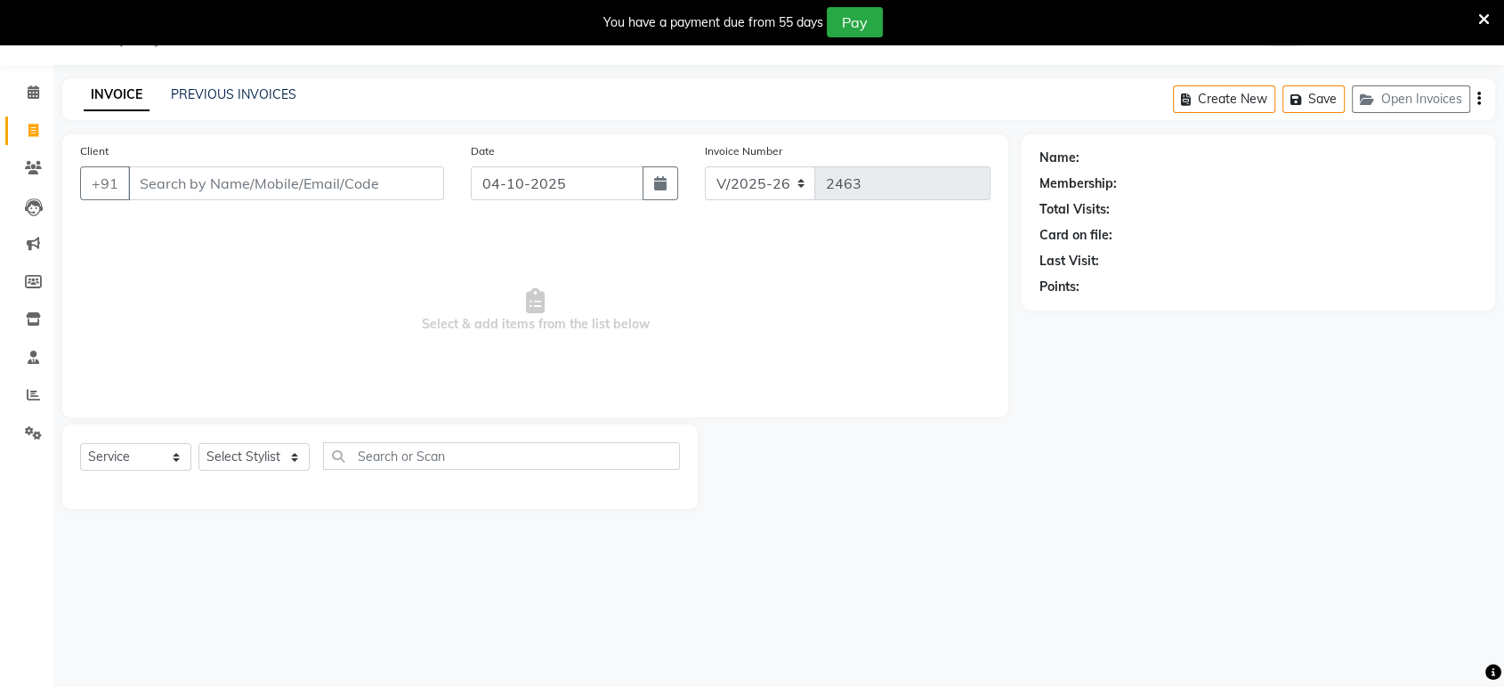
click at [611, 163] on div "Date [DATE]" at bounding box center [574, 177] width 234 height 73
click at [611, 176] on input "04-10-2025" at bounding box center [557, 183] width 173 height 34
select select "10"
select select "2025"
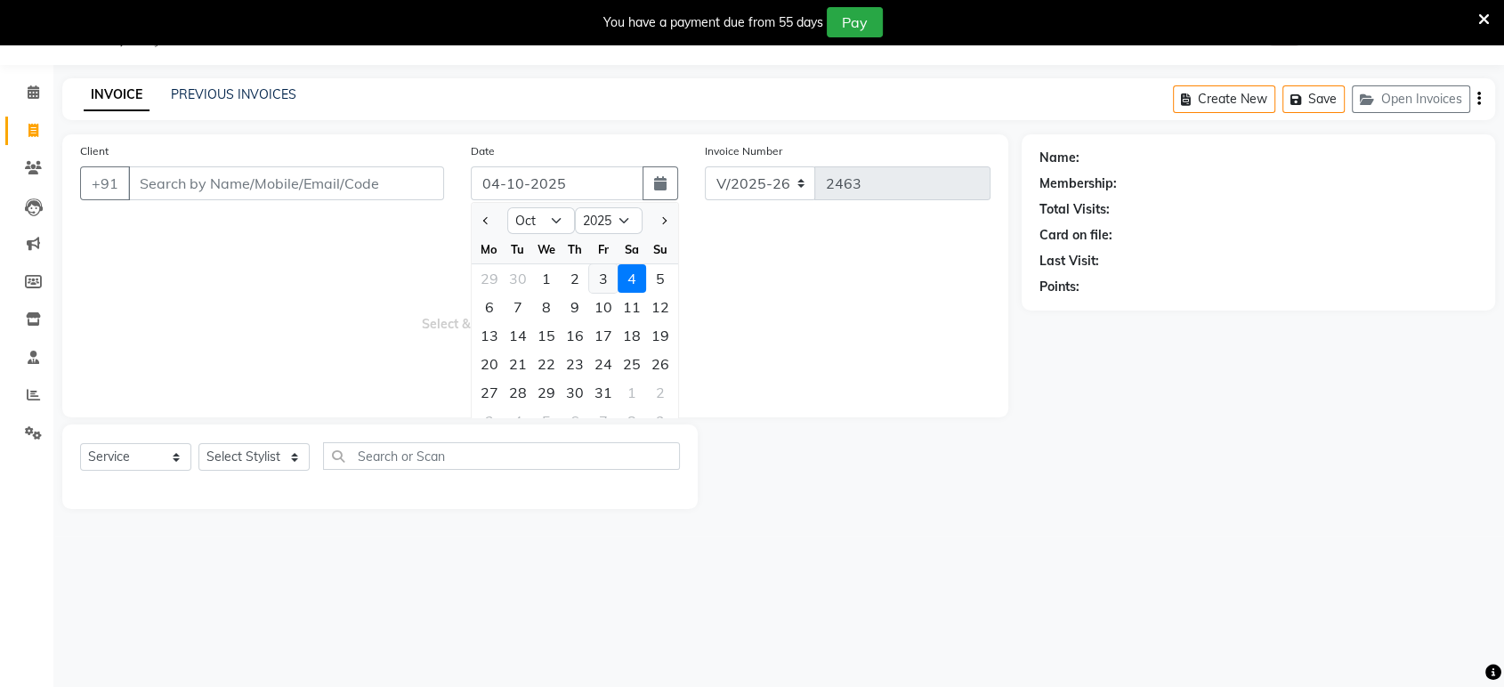
click at [595, 278] on div "3" at bounding box center [603, 278] width 28 height 28
type input "03-10-2025"
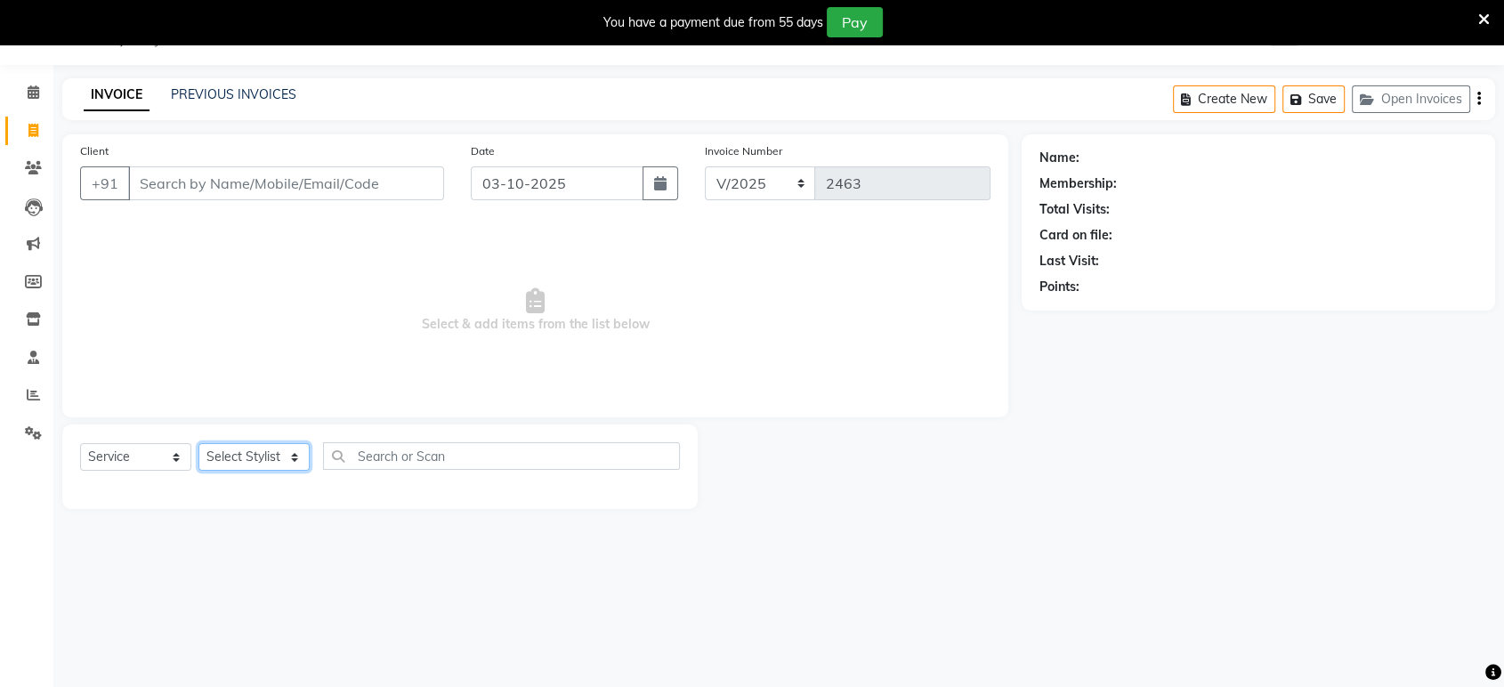
click at [286, 461] on select "Select Stylist ankit [PERSON_NAME] Foram [PERSON_NAME] [PERSON_NAME] sheetal" at bounding box center [253, 457] width 111 height 28
select select "49331"
click at [198, 443] on select "Select Stylist ankit [PERSON_NAME] Foram [PERSON_NAME] [PERSON_NAME] sheetal" at bounding box center [253, 457] width 111 height 28
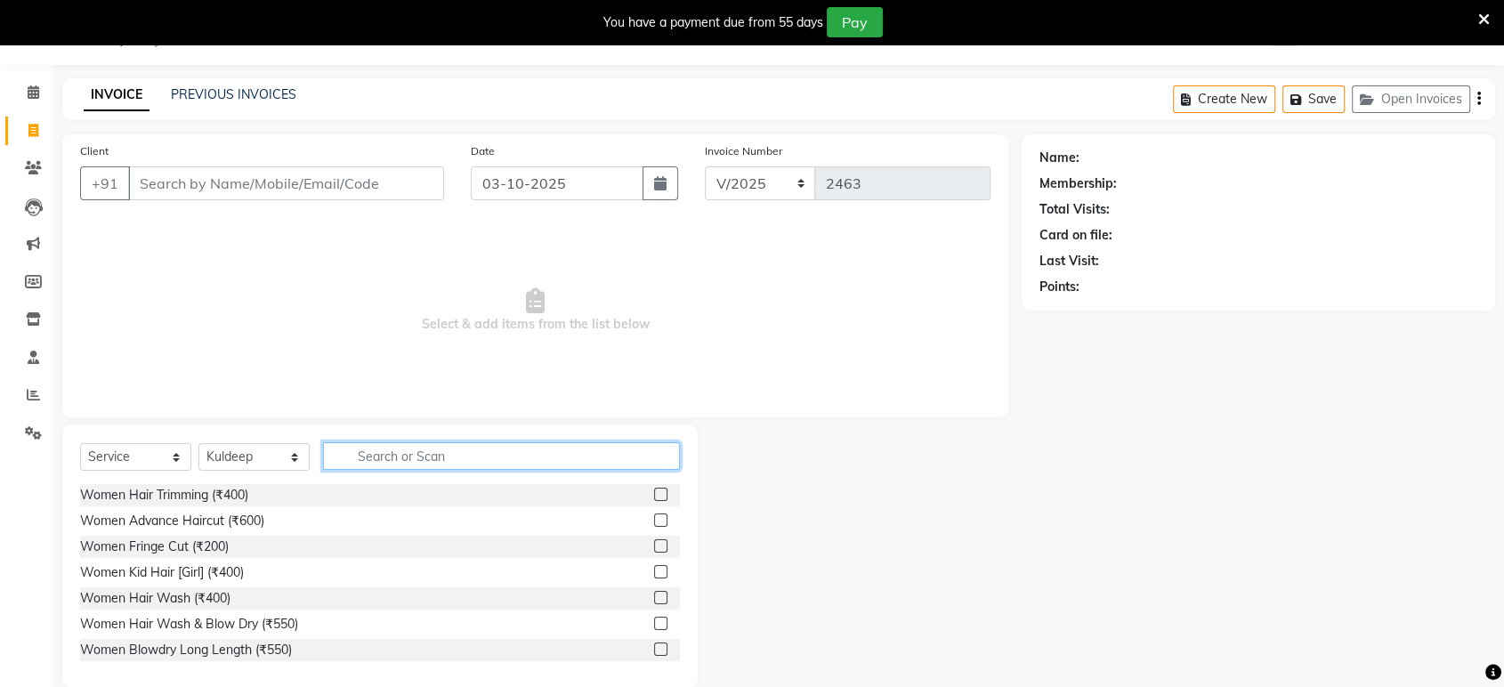
click at [434, 455] on input "text" at bounding box center [501, 456] width 357 height 28
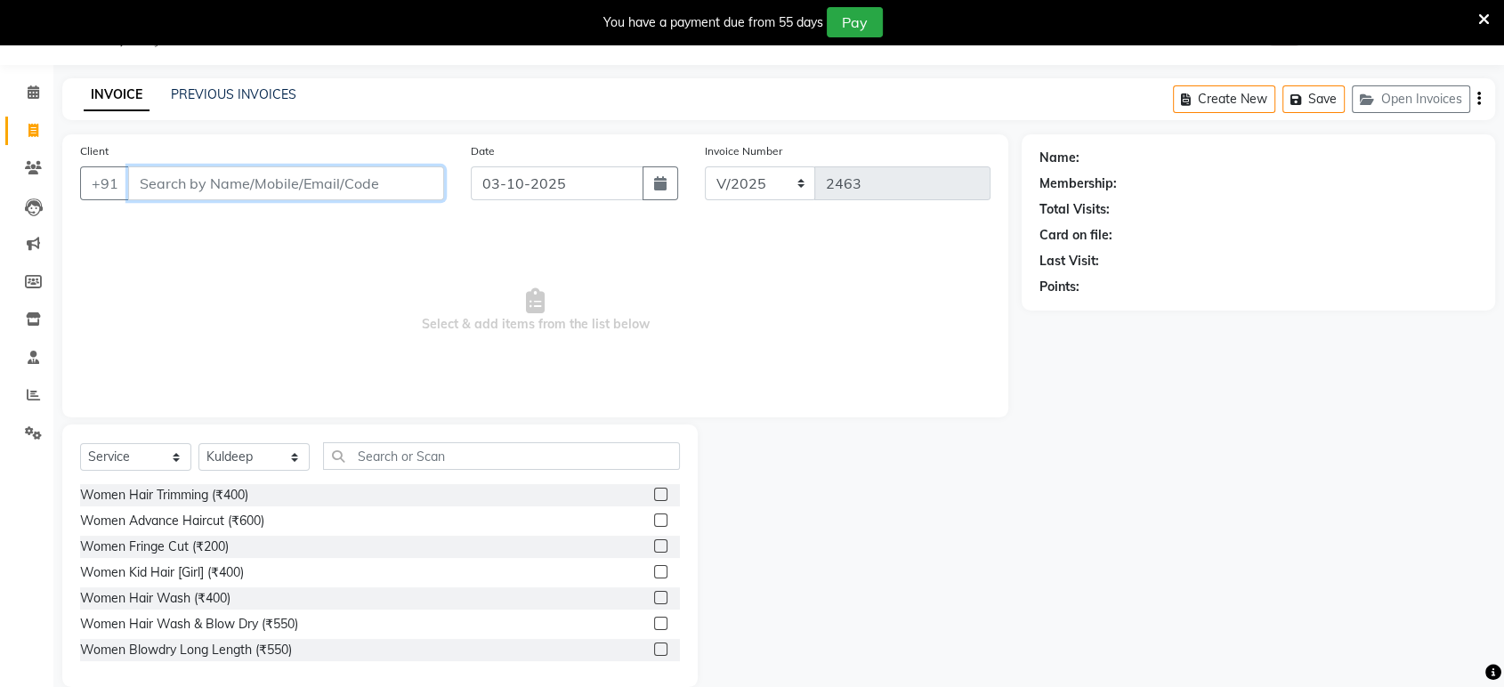
click at [282, 183] on input "Client" at bounding box center [286, 183] width 316 height 34
type input "7506945794"
click at [392, 177] on span "Add Client" at bounding box center [398, 183] width 70 height 18
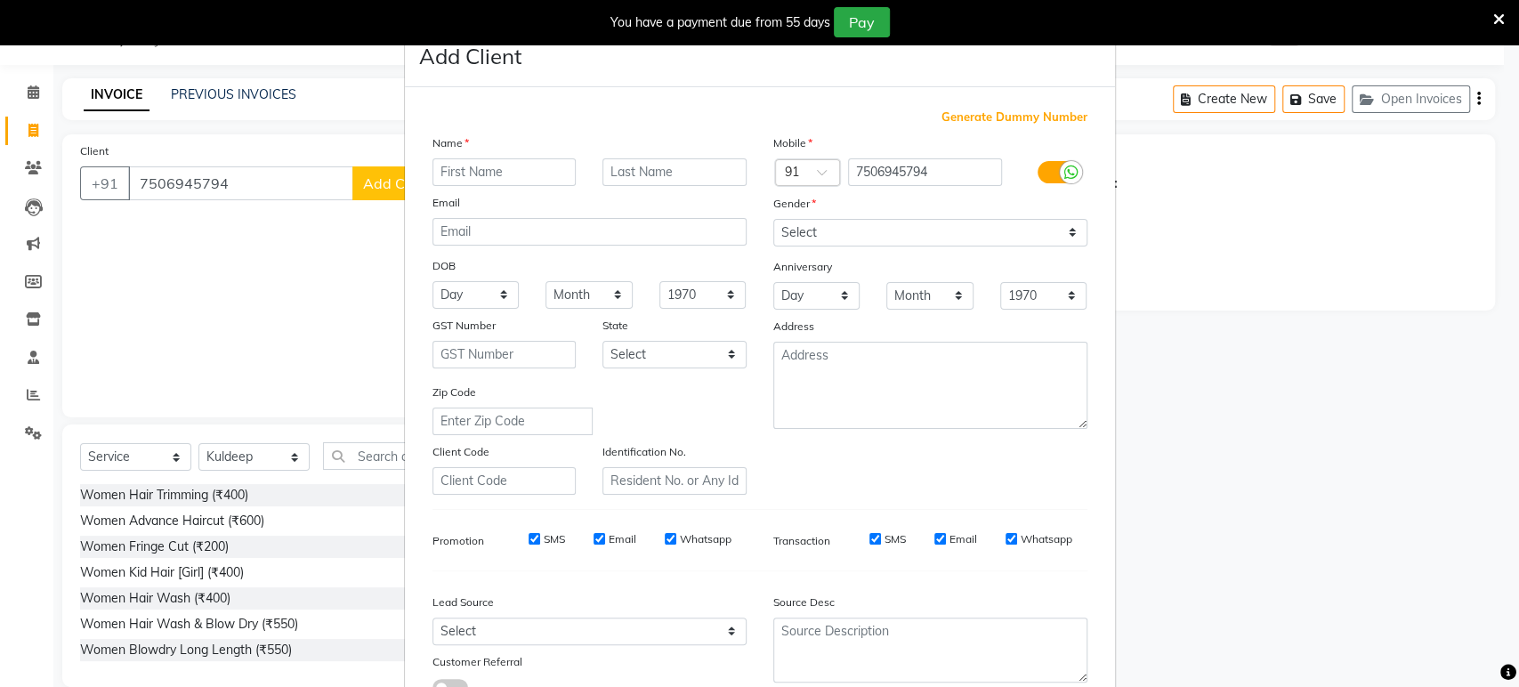
click at [499, 170] on input "text" at bounding box center [504, 172] width 144 height 28
type input "priya"
click at [1011, 232] on select "Select [DEMOGRAPHIC_DATA] [DEMOGRAPHIC_DATA] Other Prefer Not To Say" at bounding box center [930, 233] width 314 height 28
select select "[DEMOGRAPHIC_DATA]"
click at [773, 219] on select "Select [DEMOGRAPHIC_DATA] [DEMOGRAPHIC_DATA] Other Prefer Not To Say" at bounding box center [930, 233] width 314 height 28
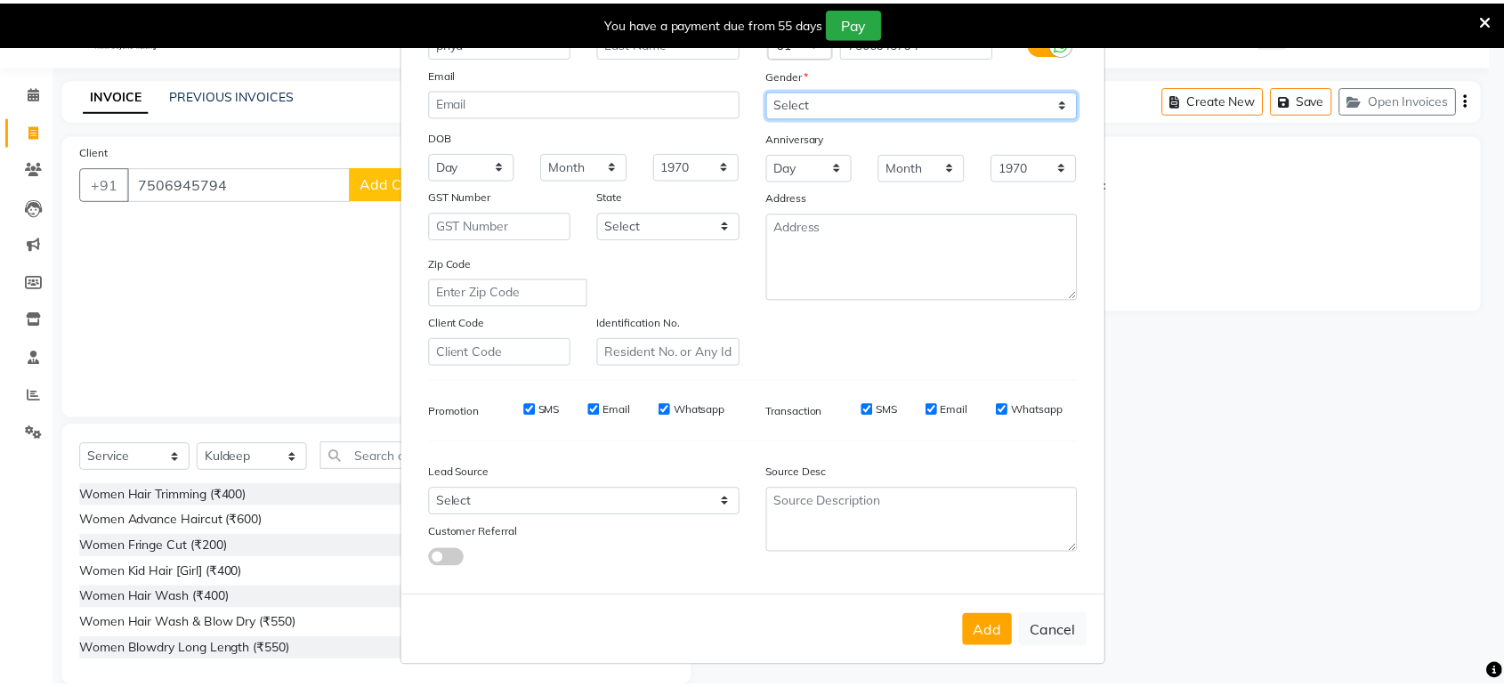
scroll to position [130, 0]
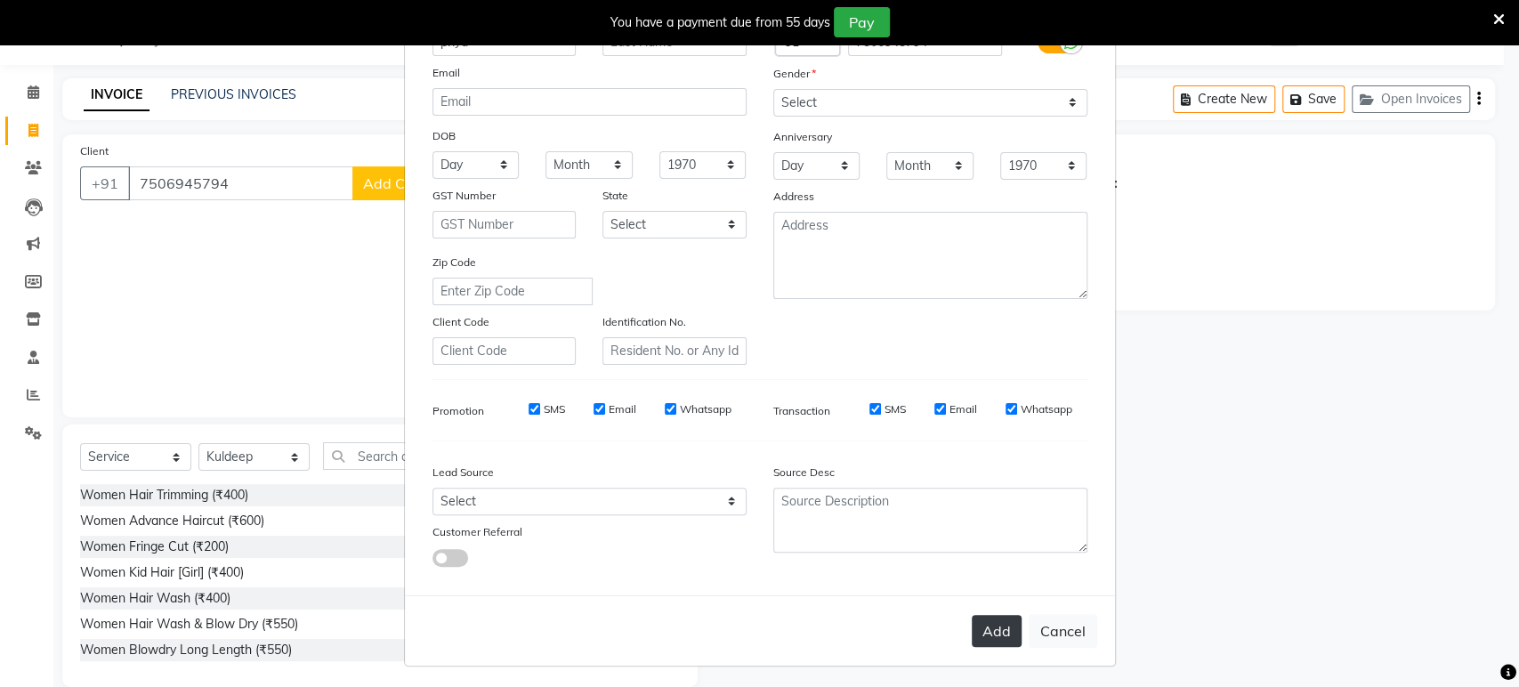
click at [990, 625] on button "Add" at bounding box center [997, 631] width 50 height 32
select select
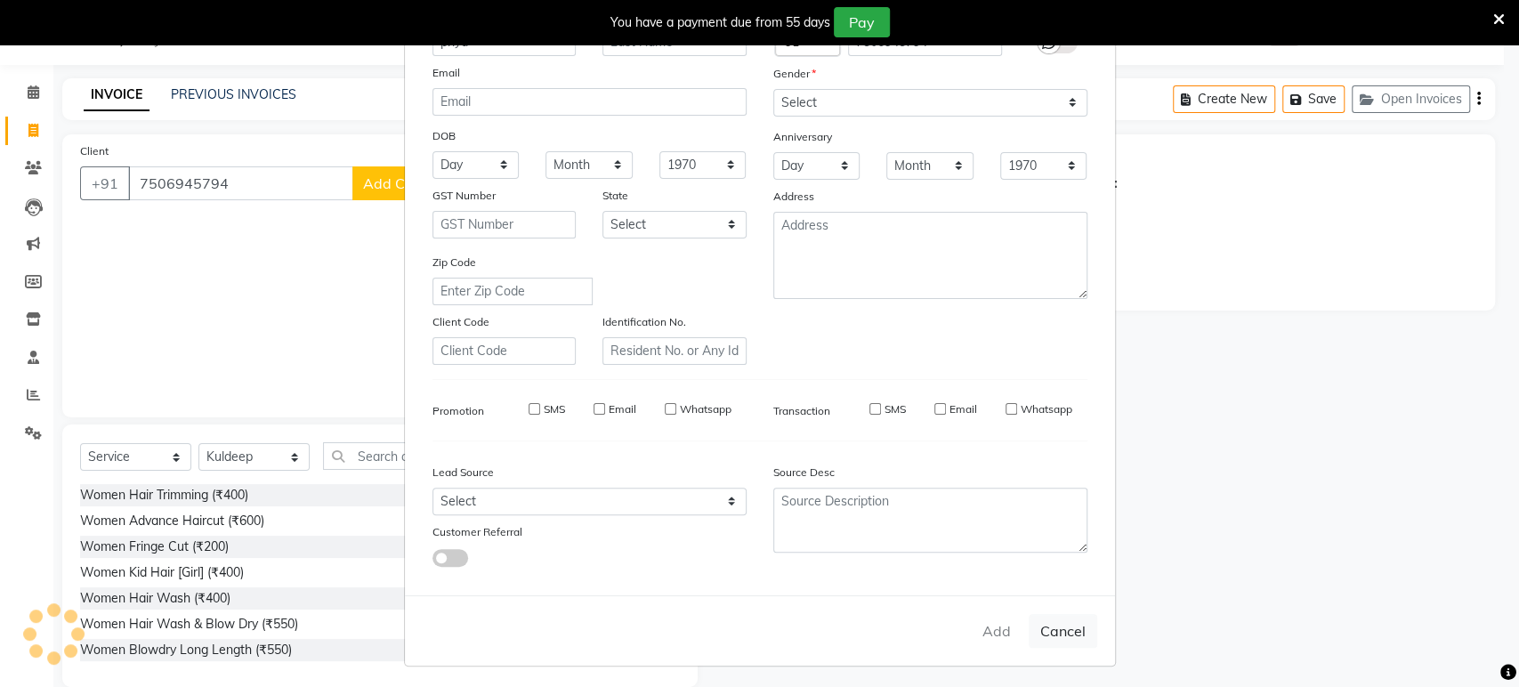
select select
checkbox input "false"
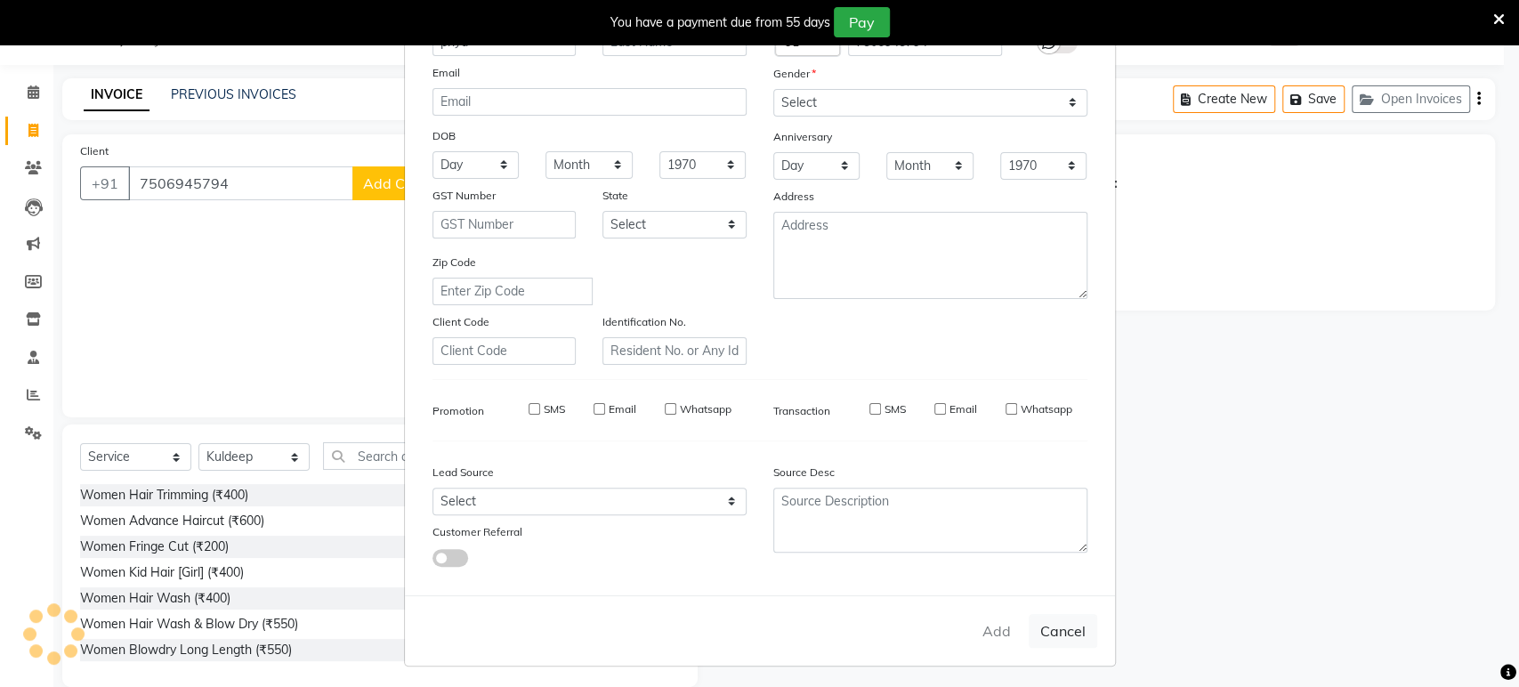
checkbox input "false"
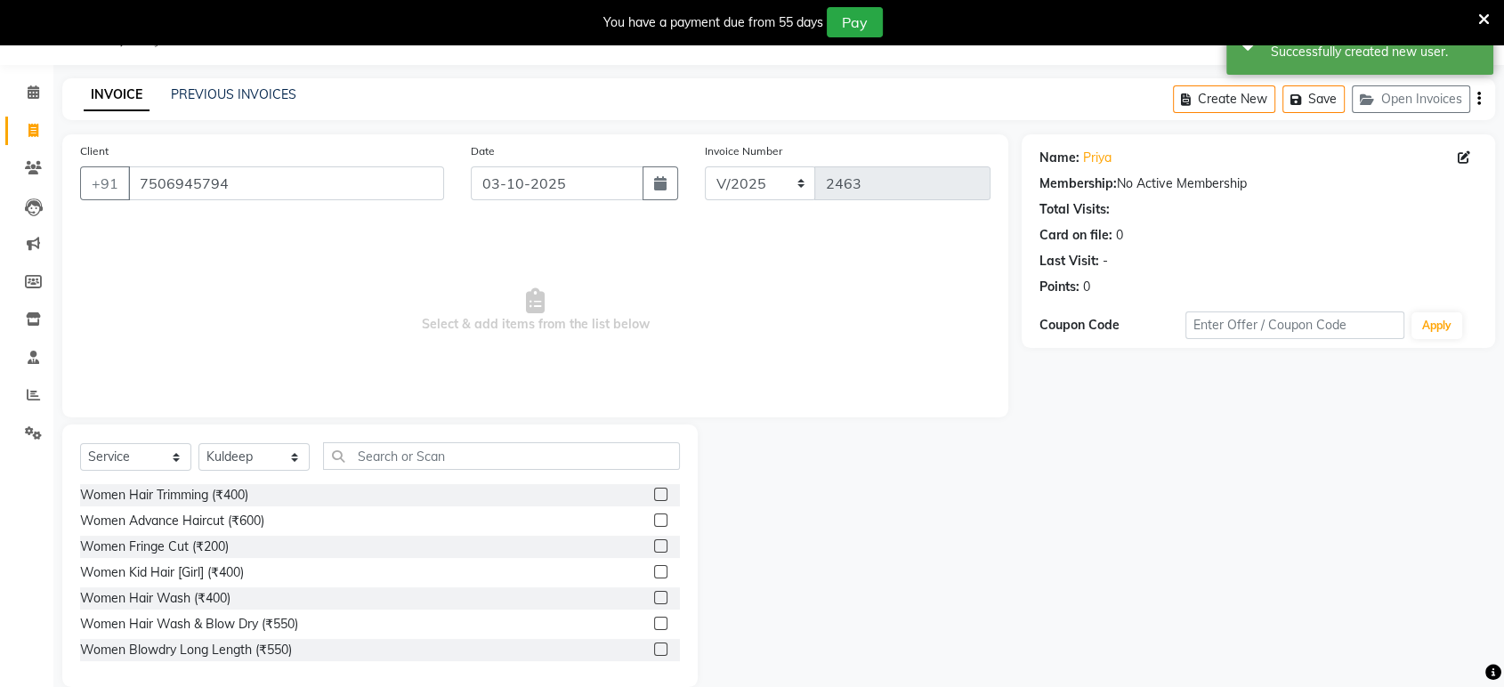
click at [654, 516] on label at bounding box center [660, 519] width 13 height 13
click at [654, 516] on input "checkbox" at bounding box center [660, 521] width 12 height 12
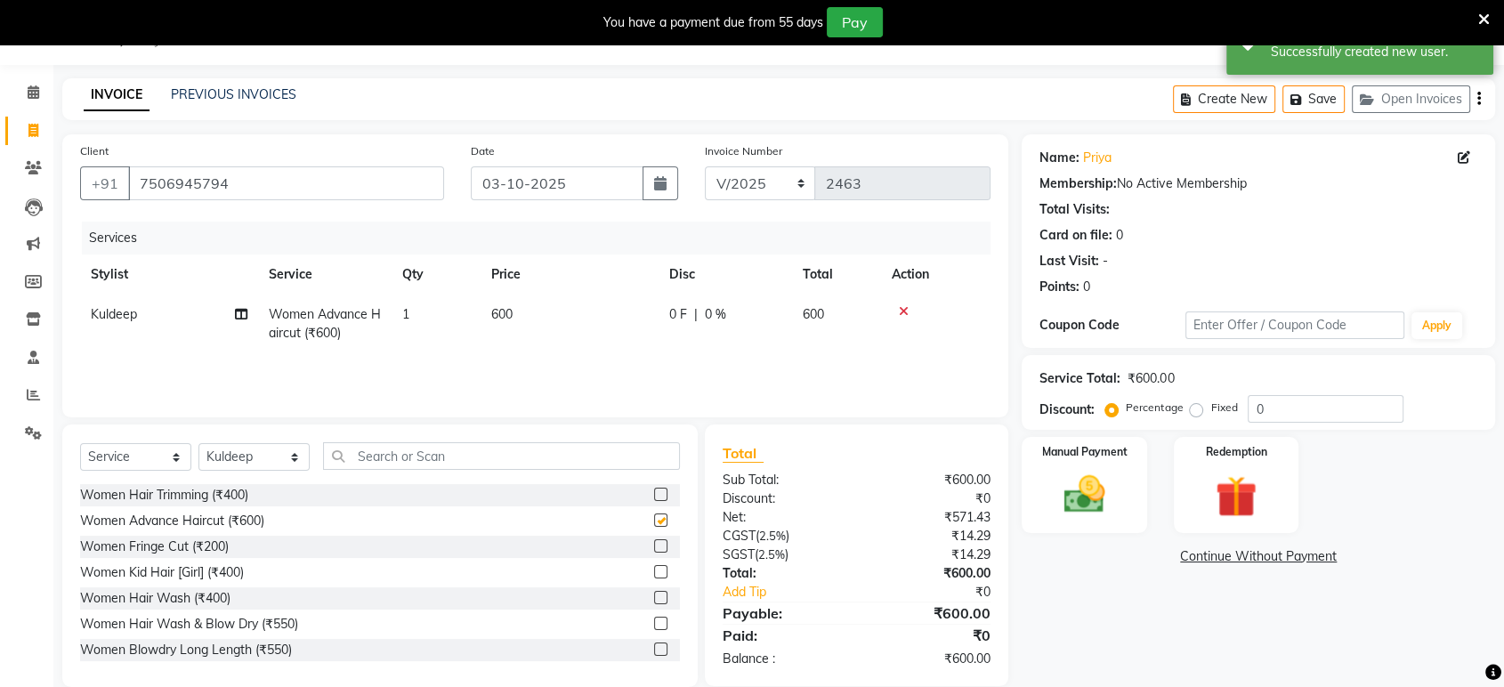
checkbox input "false"
click at [654, 598] on label at bounding box center [660, 597] width 13 height 13
click at [654, 598] on input "checkbox" at bounding box center [660, 599] width 12 height 12
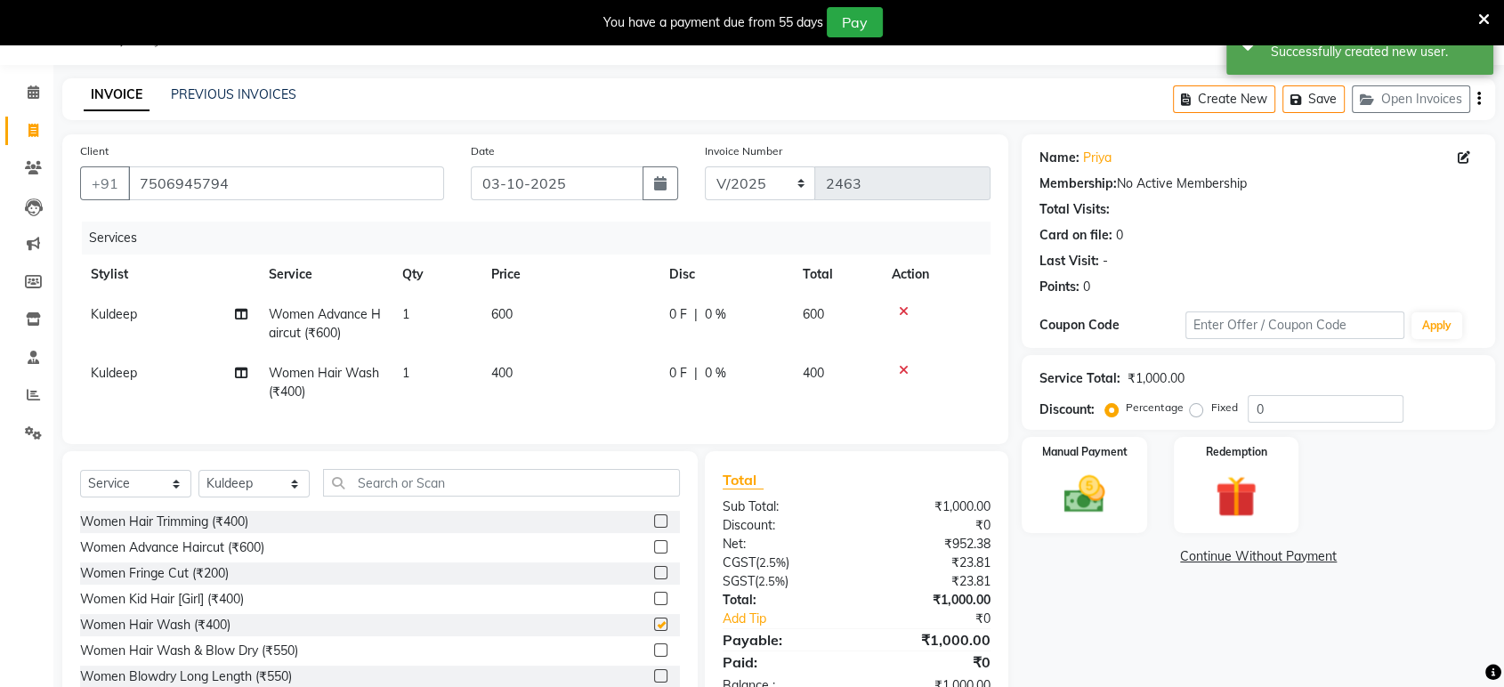
checkbox input "false"
click at [1084, 464] on div "Manual Payment" at bounding box center [1085, 485] width 130 height 100
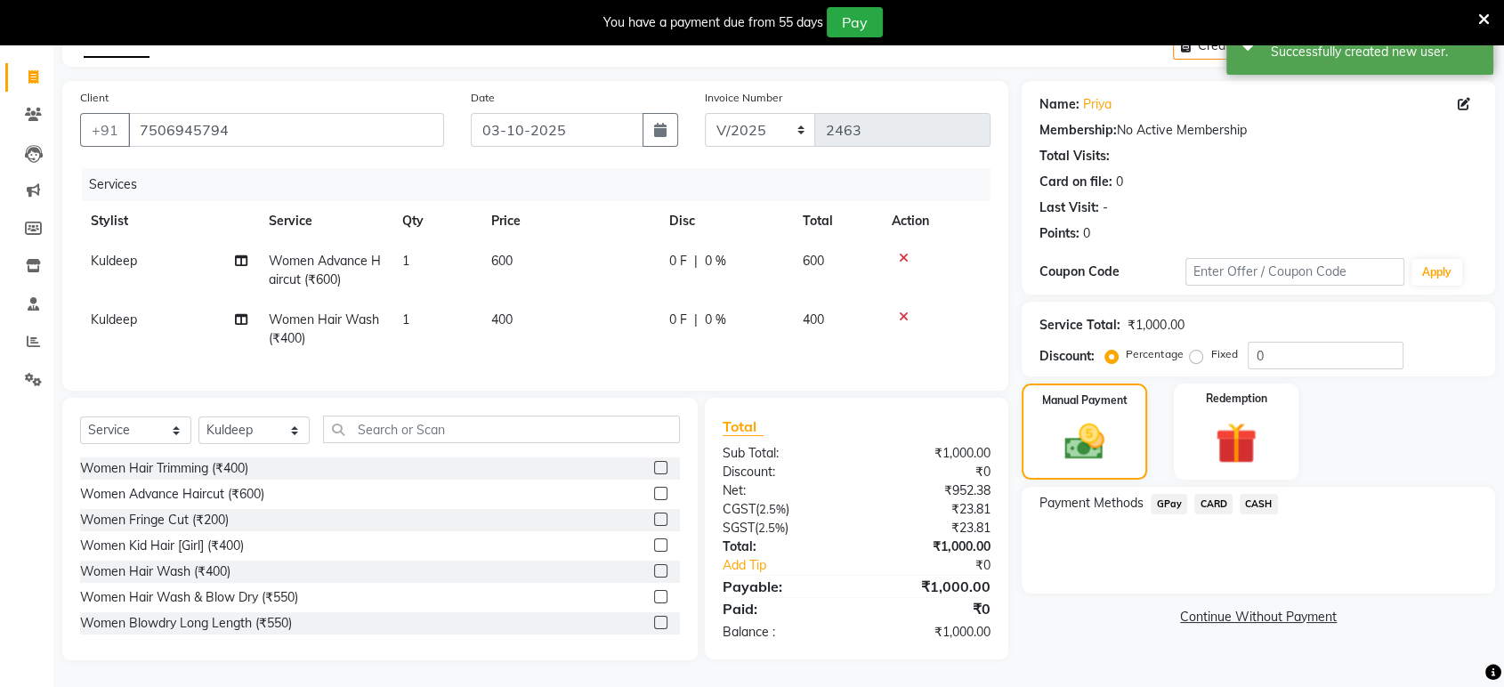
scroll to position [111, 0]
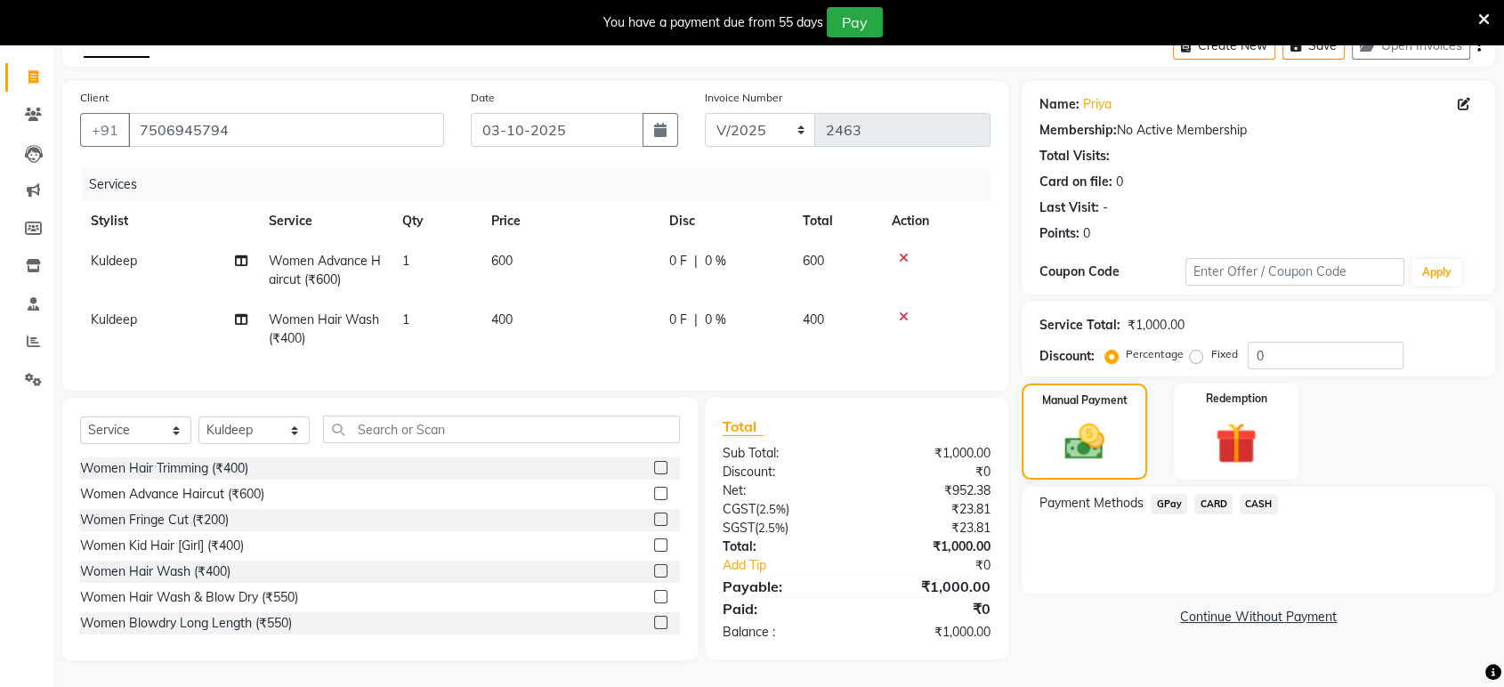
click at [1174, 497] on span "GPay" at bounding box center [1169, 504] width 36 height 20
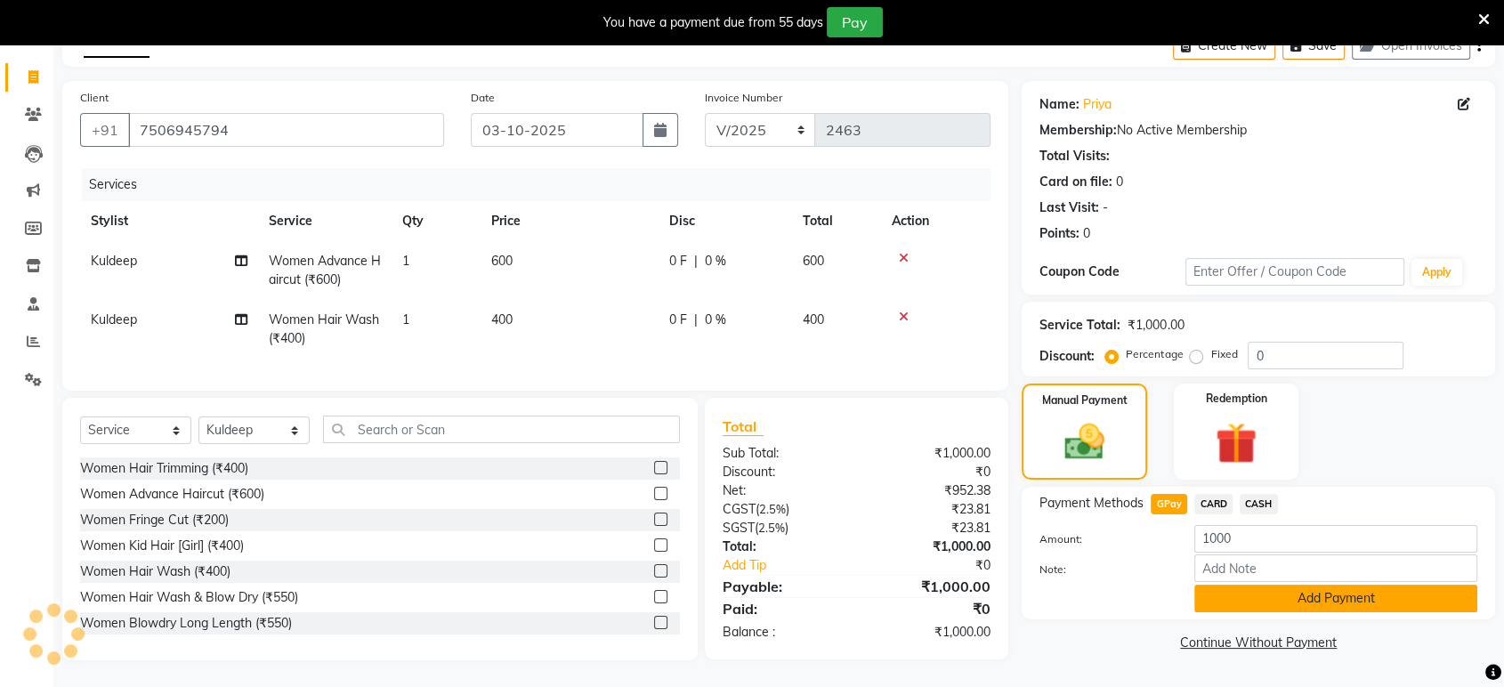
click at [1233, 588] on button "Add Payment" at bounding box center [1335, 599] width 283 height 28
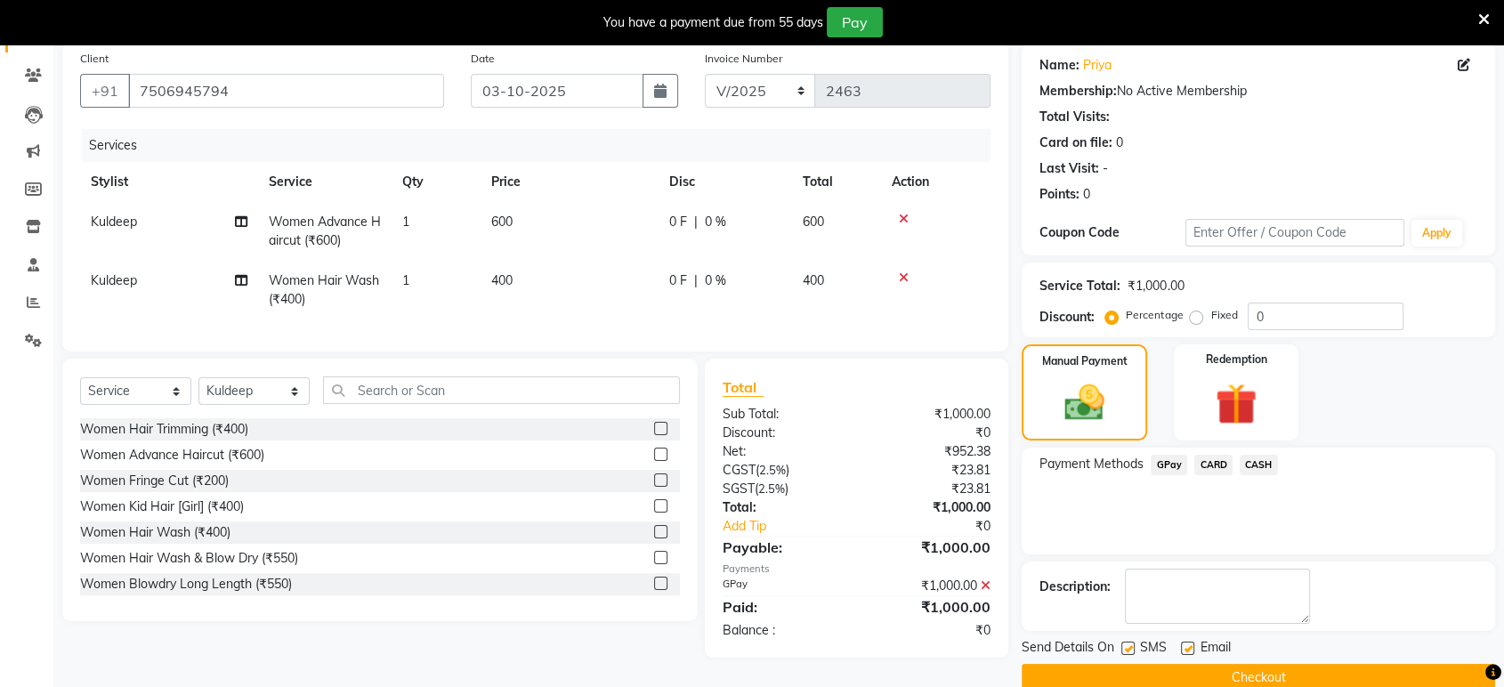
scroll to position [166, 0]
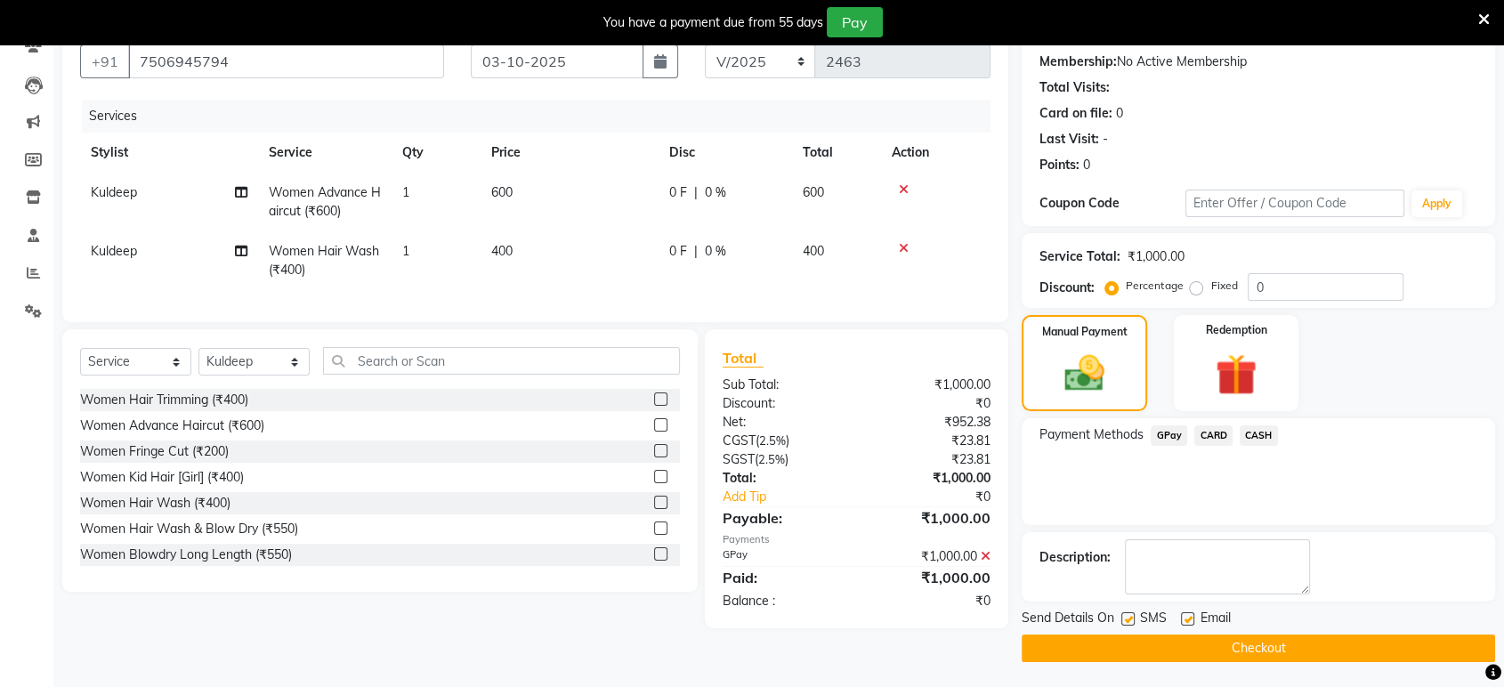
drag, startPoint x: 1184, startPoint y: 610, endPoint x: 1171, endPoint y: 614, distance: 13.8
click at [1184, 612] on label at bounding box center [1187, 618] width 13 height 13
click at [1184, 614] on input "checkbox" at bounding box center [1187, 620] width 12 height 12
checkbox input "false"
click at [1130, 618] on label at bounding box center [1127, 618] width 13 height 13
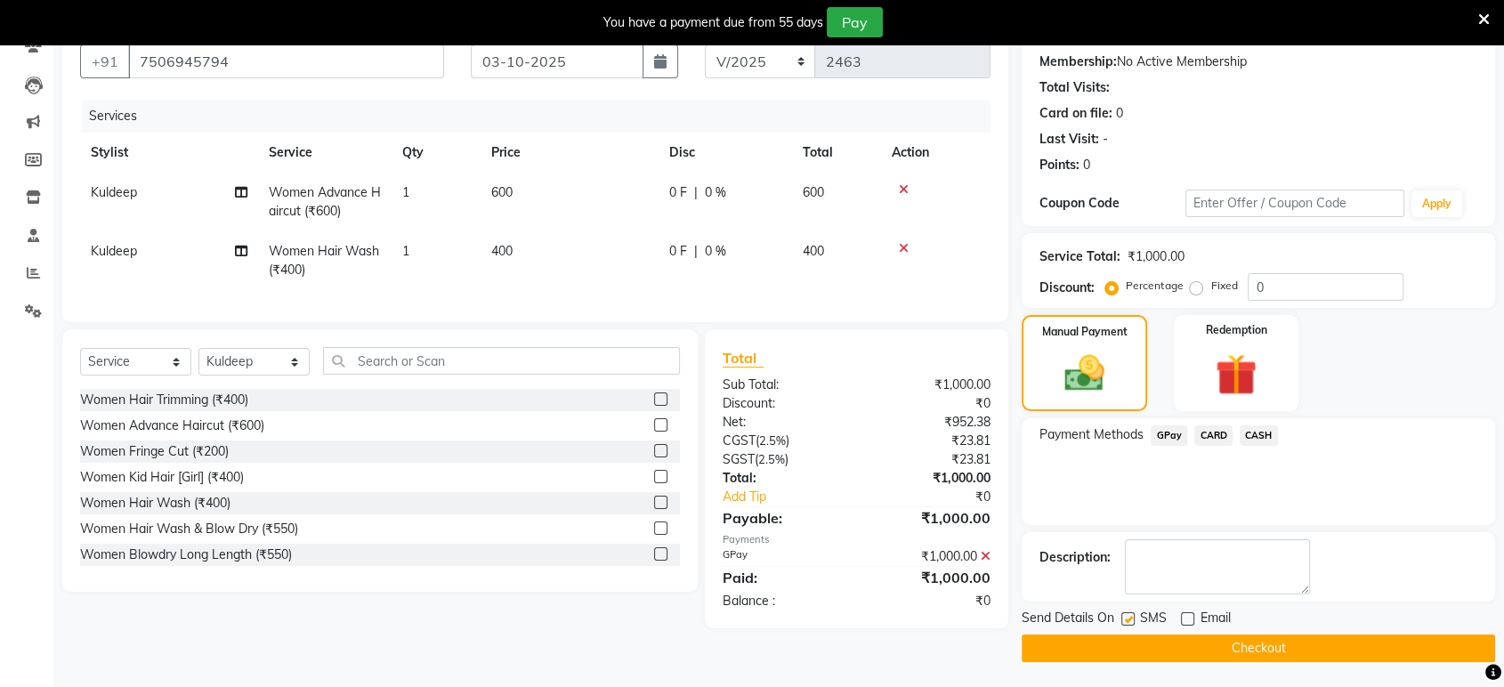
click at [1130, 618] on input "checkbox" at bounding box center [1127, 620] width 12 height 12
checkbox input "false"
click at [1139, 646] on button "Checkout" at bounding box center [1258, 648] width 473 height 28
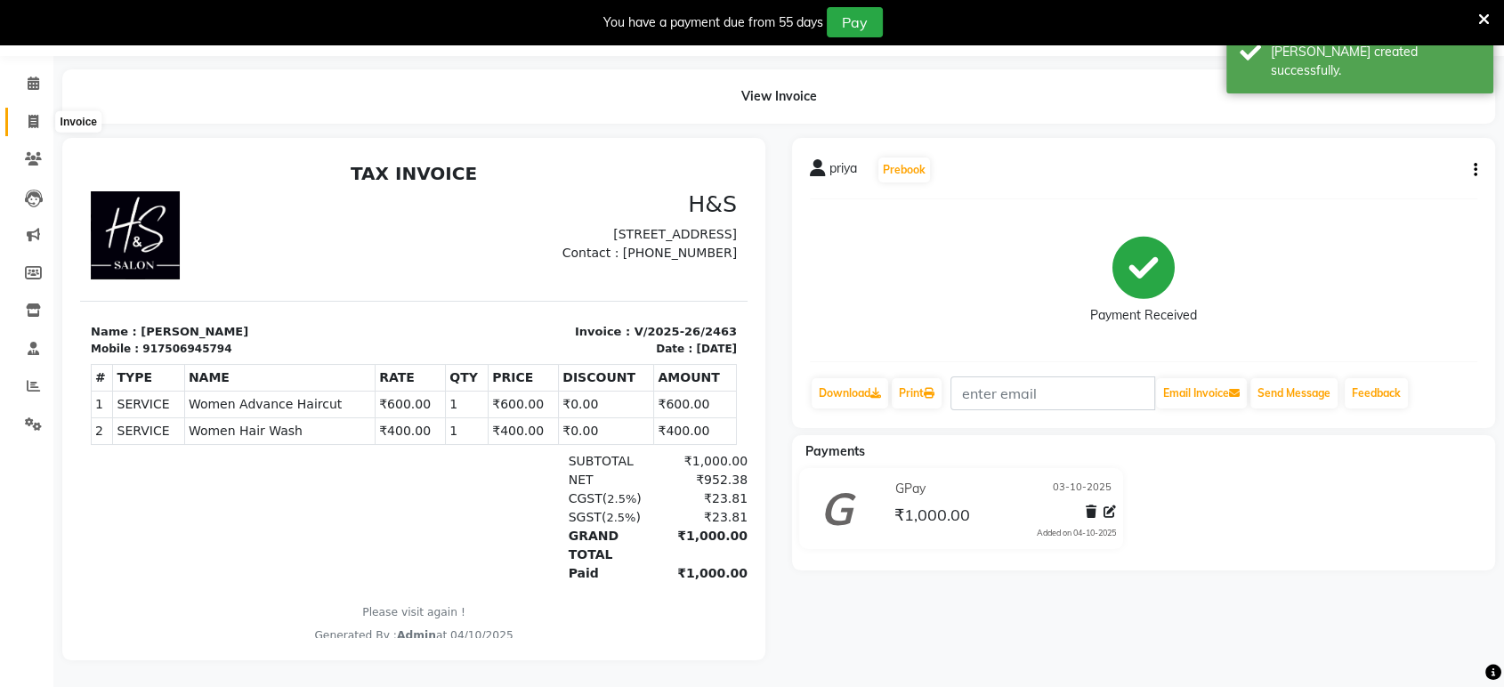
click at [25, 112] on span at bounding box center [33, 122] width 31 height 20
select select "service"
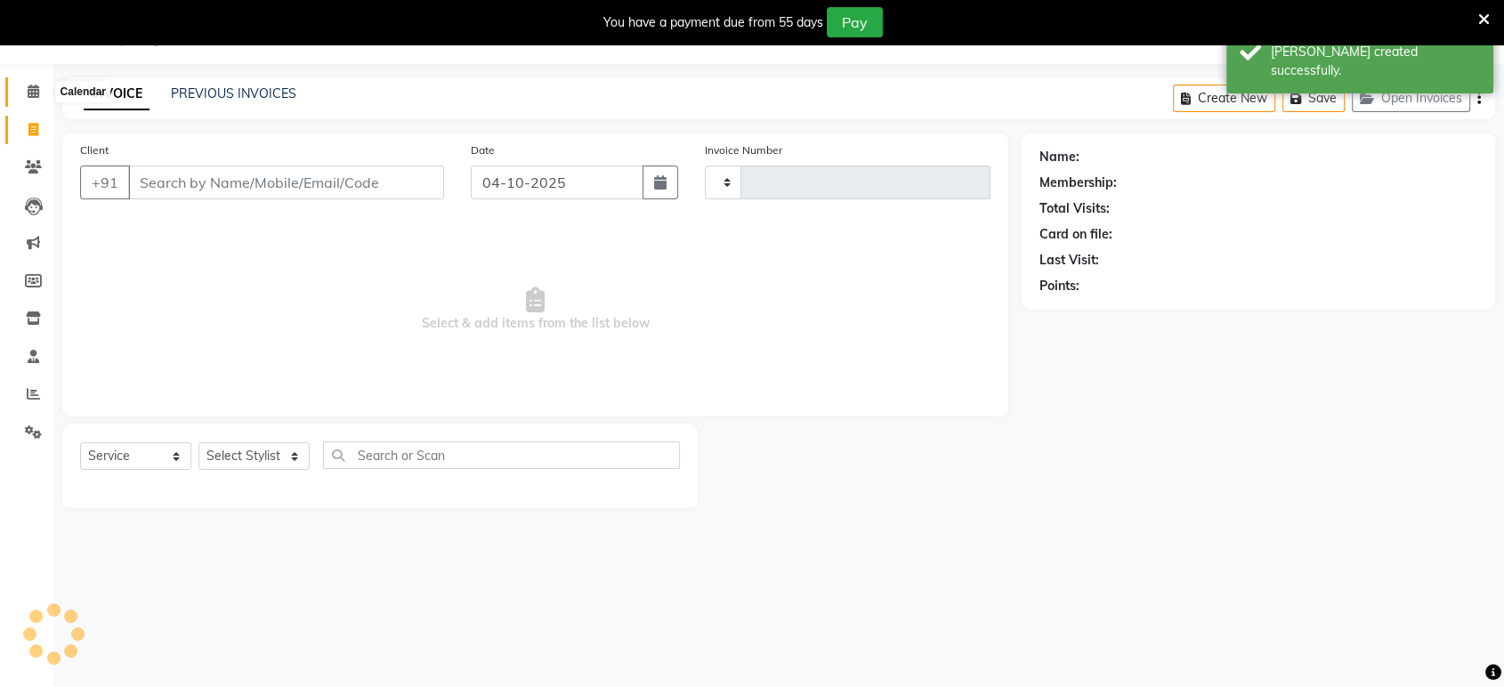
type input "2464"
select select "6419"
click at [306, 446] on select "Select Stylist ankit [PERSON_NAME] Foram [PERSON_NAME] [PERSON_NAME] sheetal" at bounding box center [253, 457] width 111 height 28
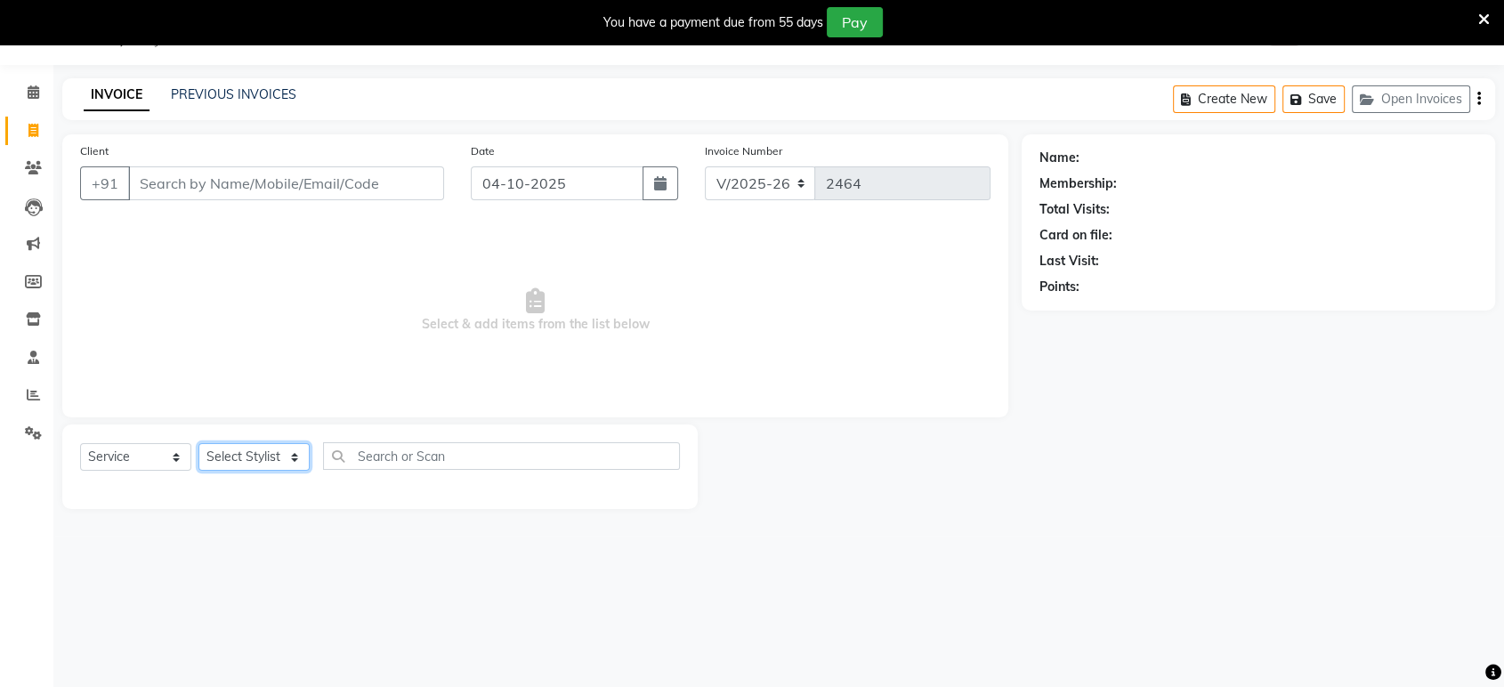
select select "53268"
click at [198, 443] on select "Select Stylist ankit [PERSON_NAME] Foram [PERSON_NAME] [PERSON_NAME] sheetal" at bounding box center [253, 457] width 111 height 28
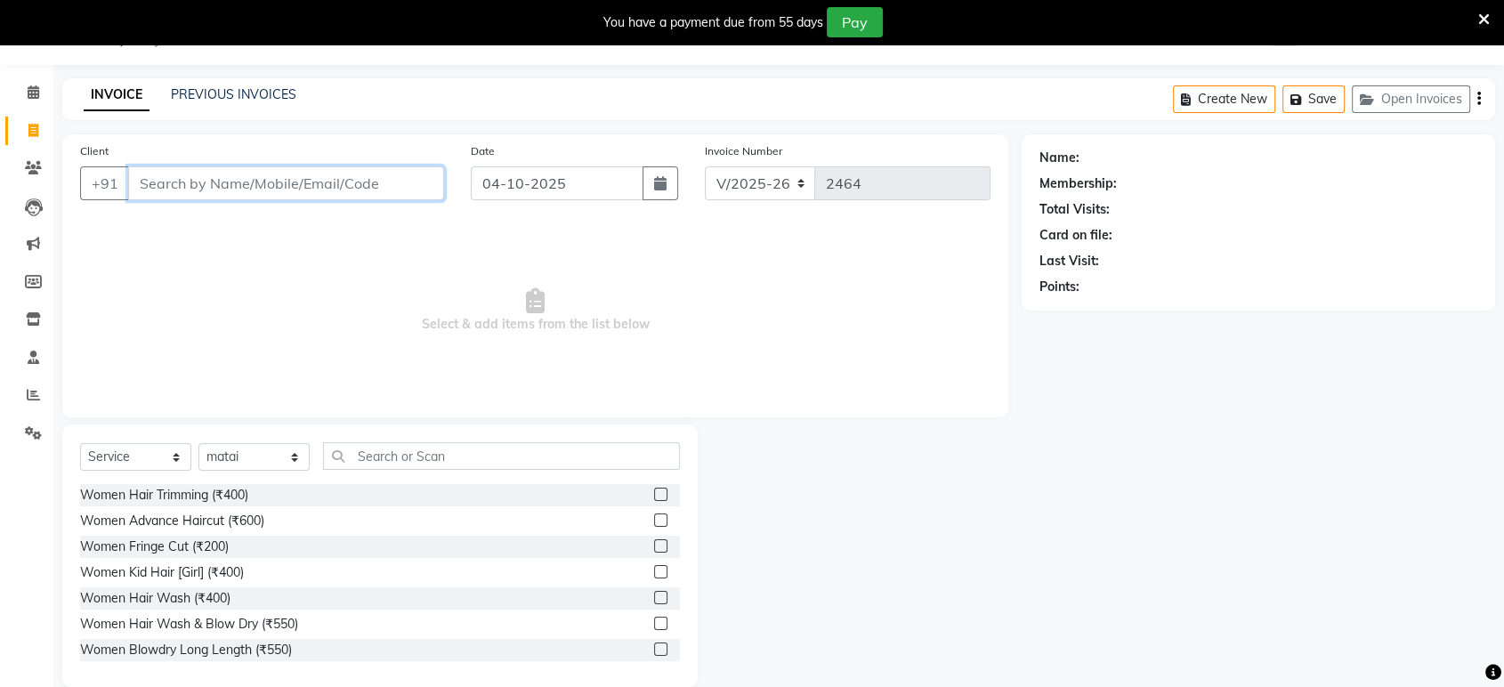
drag, startPoint x: 185, startPoint y: 176, endPoint x: 135, endPoint y: 260, distance: 97.4
click at [168, 219] on div "Client +91 Date [DATE] Invoice Number V/2025 V/[PHONE_NUMBER] Select & add item…" at bounding box center [535, 275] width 946 height 283
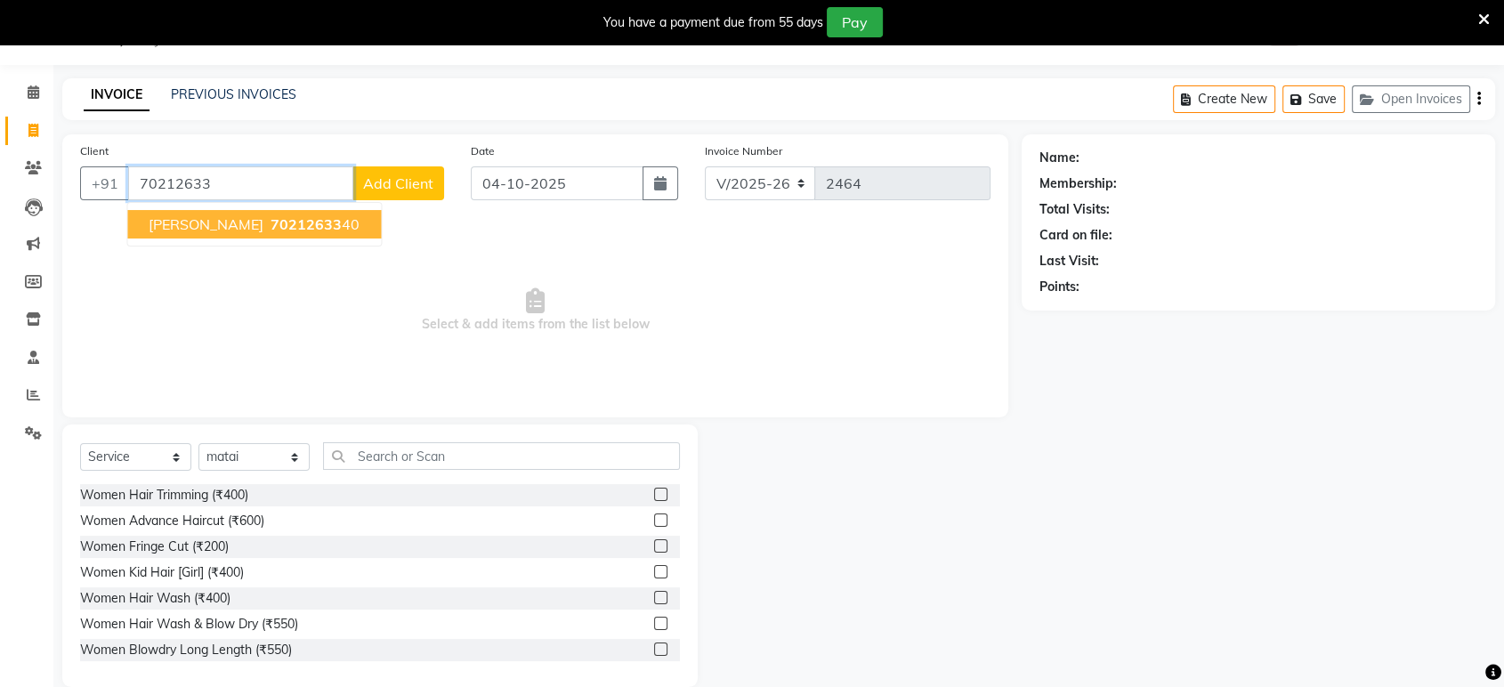
click at [292, 219] on ngb-highlight "70212633 40" at bounding box center [313, 224] width 93 height 18
type input "7021263340"
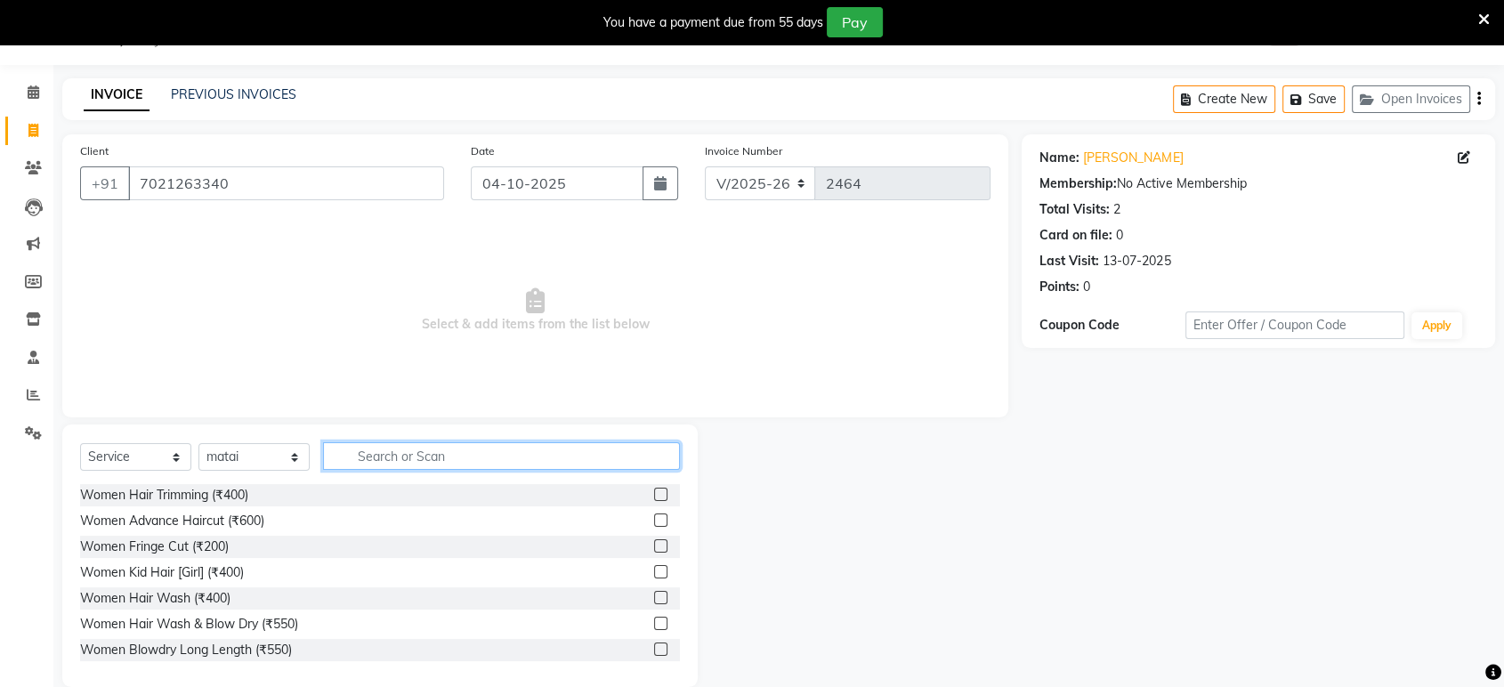
click at [465, 457] on input "text" at bounding box center [501, 456] width 357 height 28
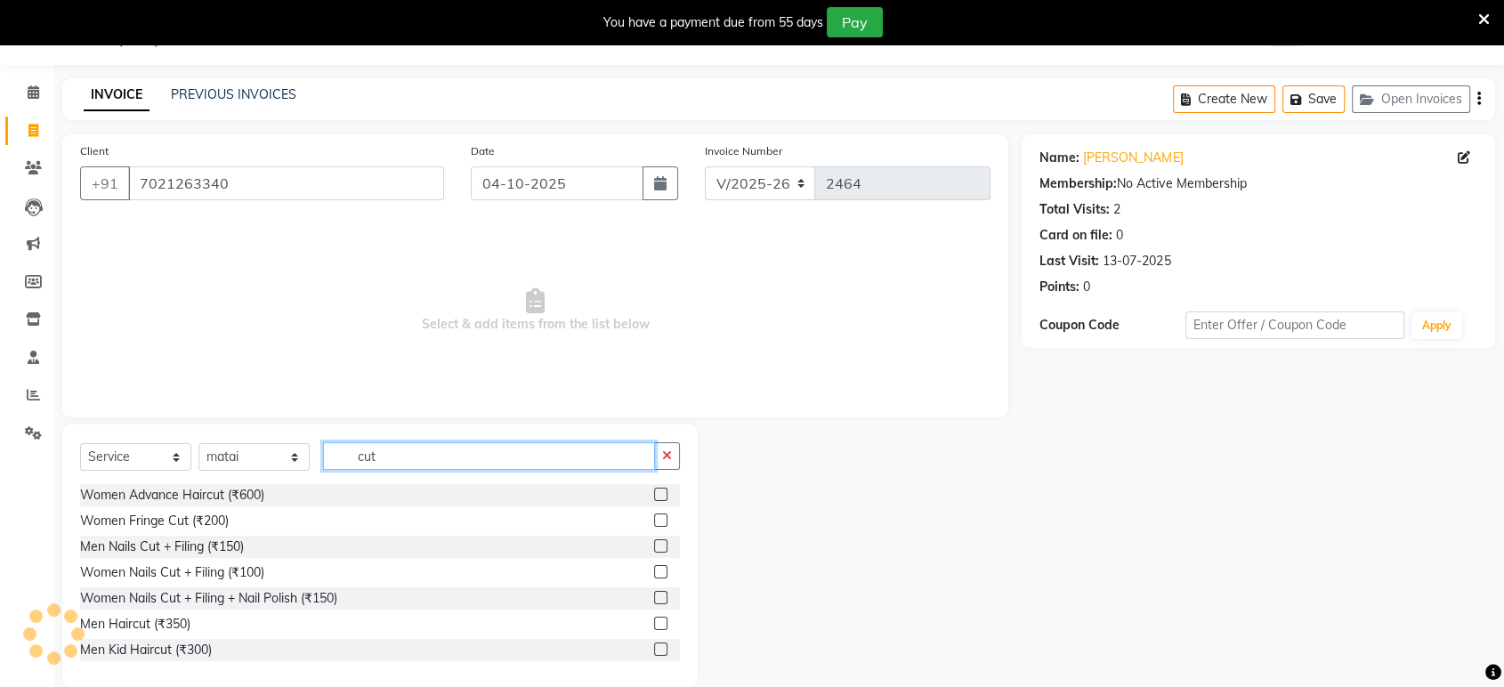
type input "cut"
drag, startPoint x: 652, startPoint y: 619, endPoint x: 638, endPoint y: 623, distance: 14.7
click at [654, 622] on div at bounding box center [667, 624] width 26 height 22
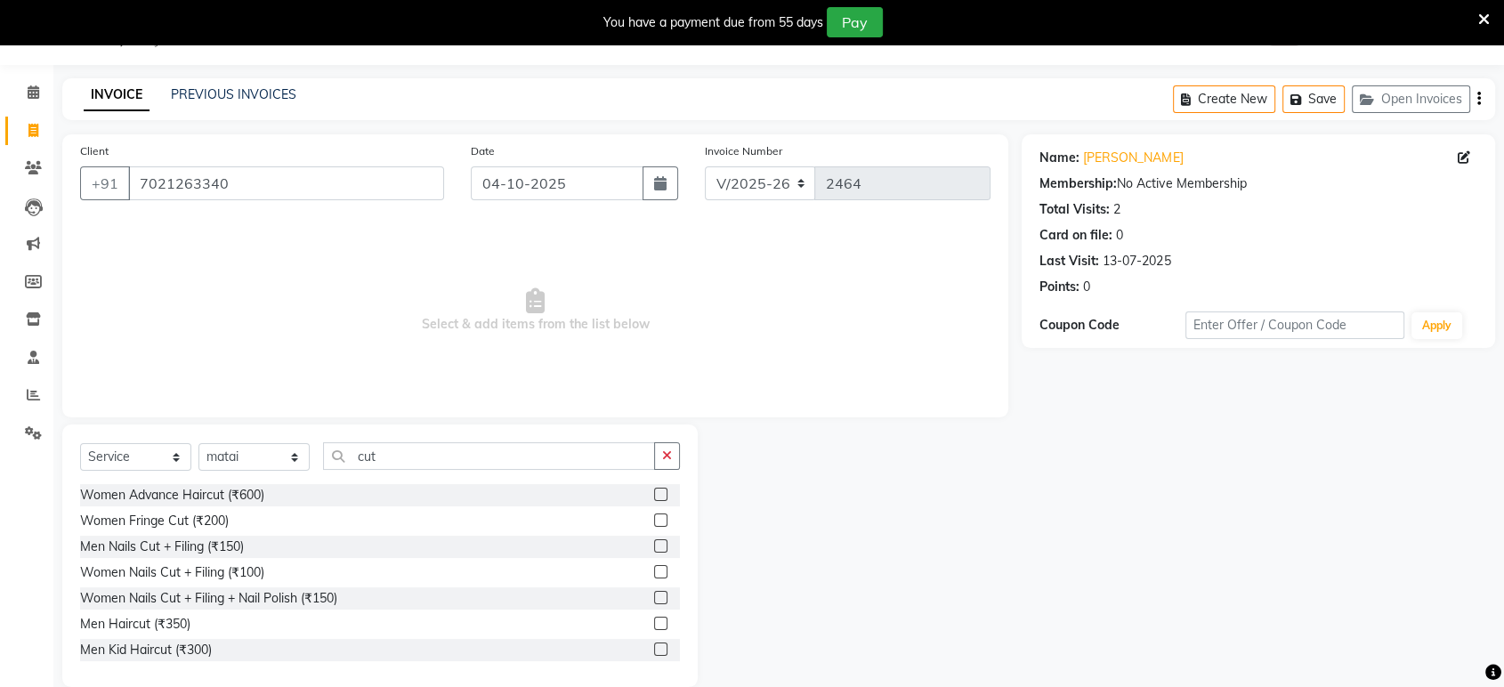
click at [636, 625] on div "Men Haircut (₹350)" at bounding box center [380, 624] width 600 height 22
click at [654, 623] on label at bounding box center [660, 623] width 13 height 13
click at [654, 623] on input "checkbox" at bounding box center [660, 624] width 12 height 12
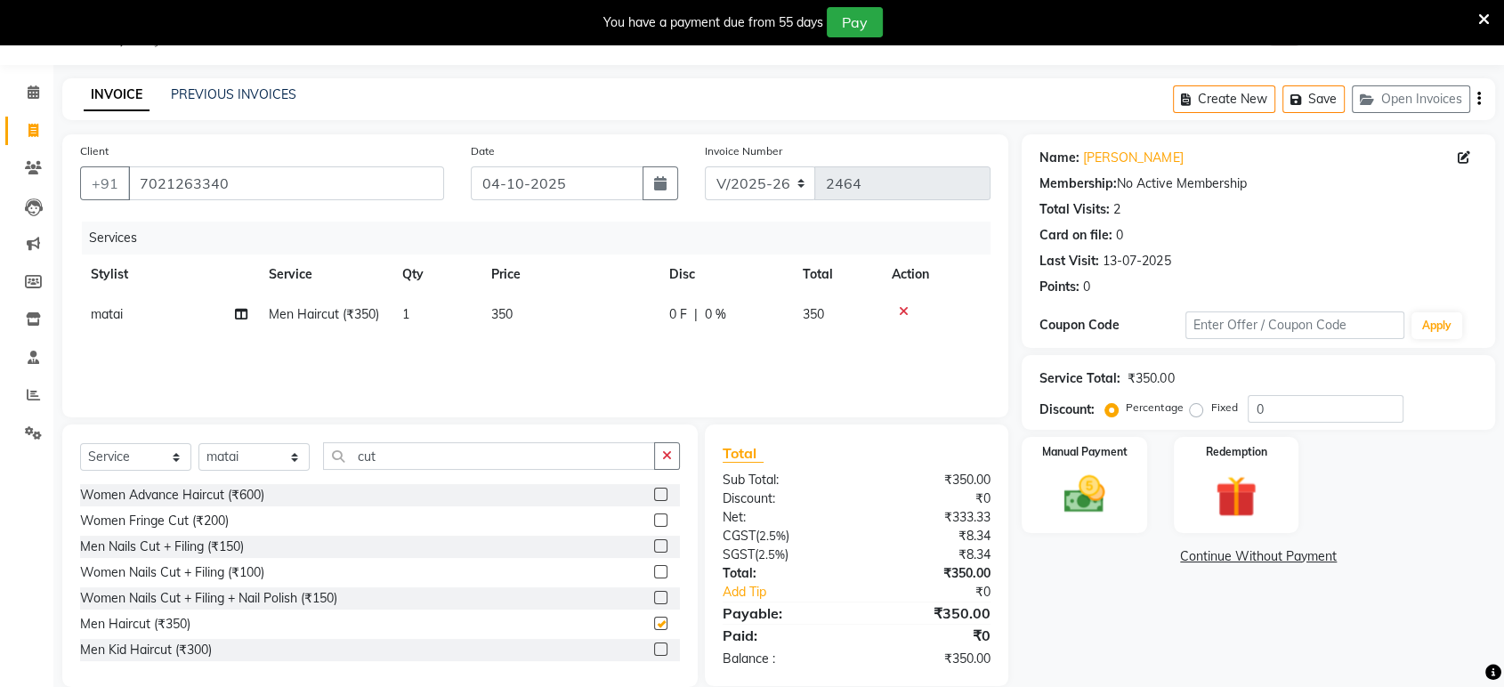
checkbox input "false"
click at [678, 449] on button "button" at bounding box center [667, 456] width 26 height 28
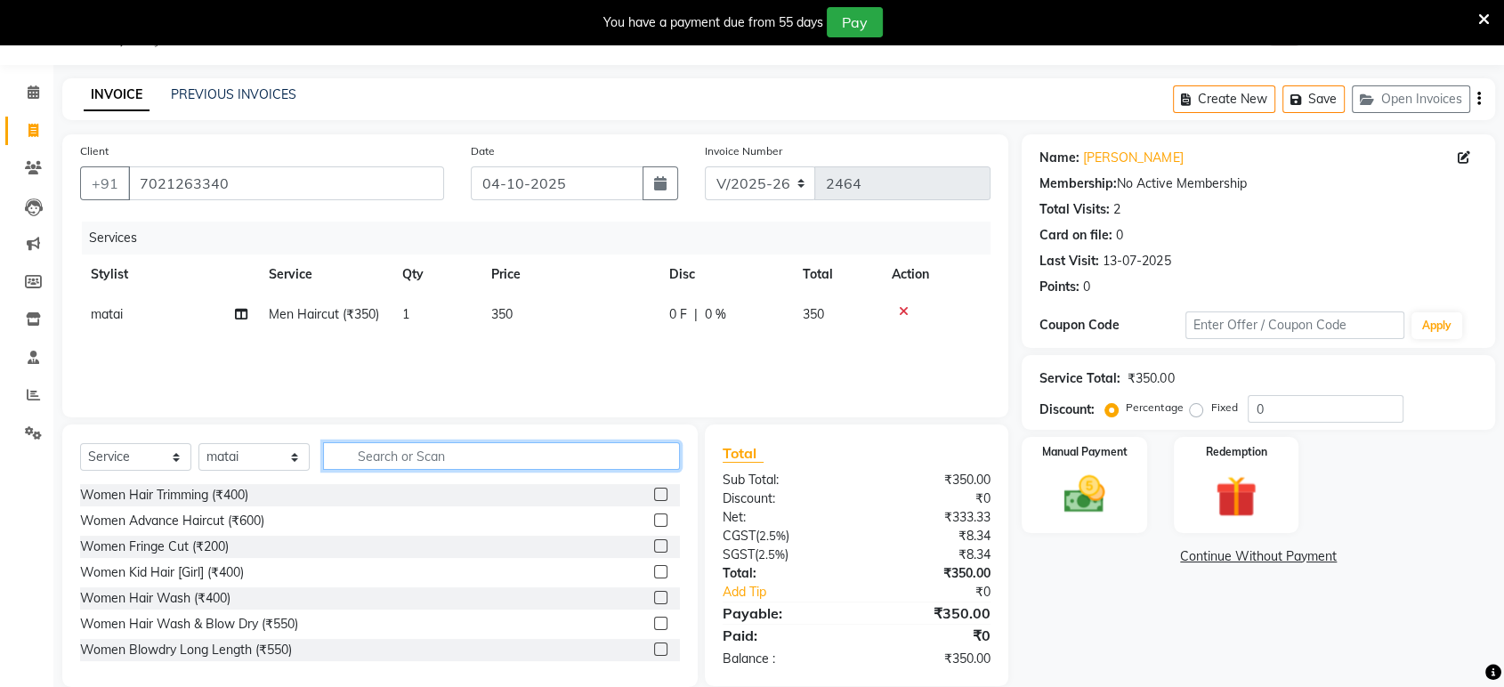
click at [662, 452] on input "text" at bounding box center [501, 456] width 357 height 28
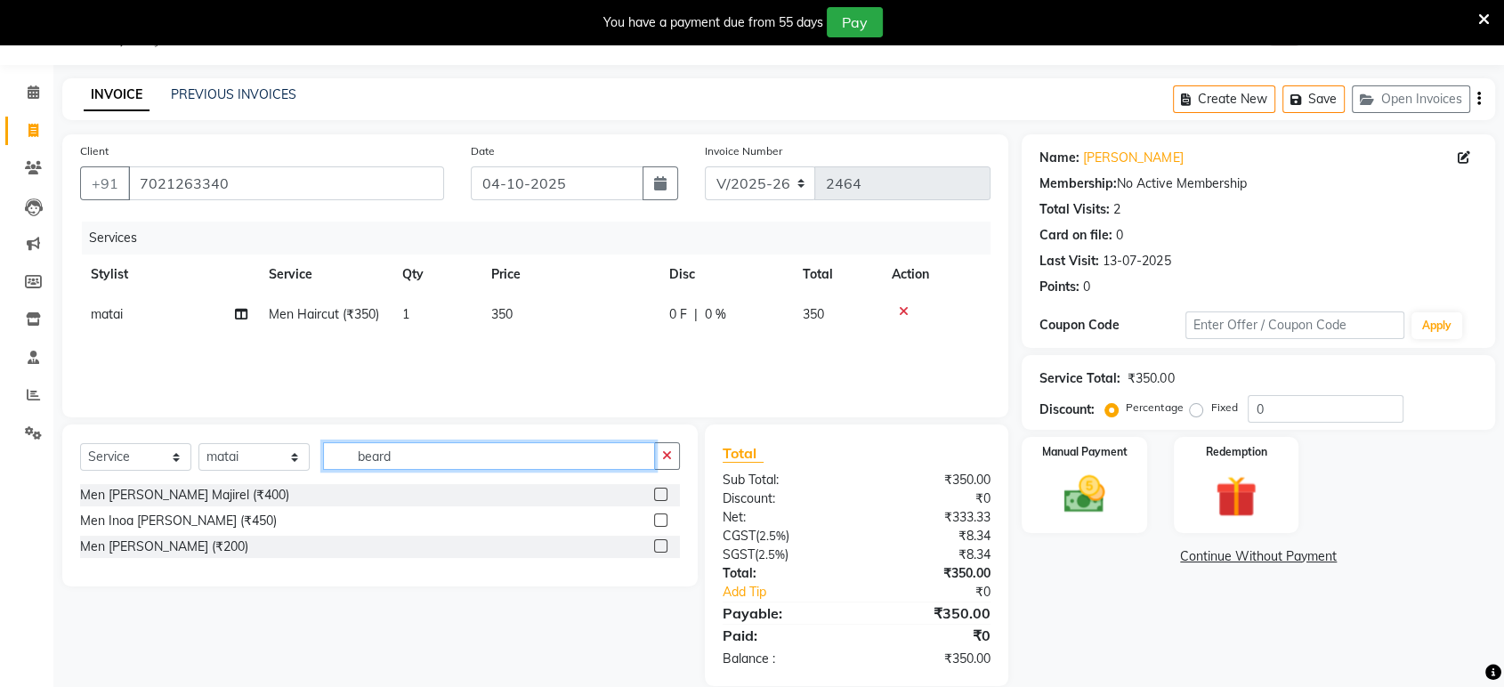
type input "beard"
click at [656, 540] on label at bounding box center [660, 545] width 13 height 13
click at [656, 541] on input "checkbox" at bounding box center [660, 547] width 12 height 12
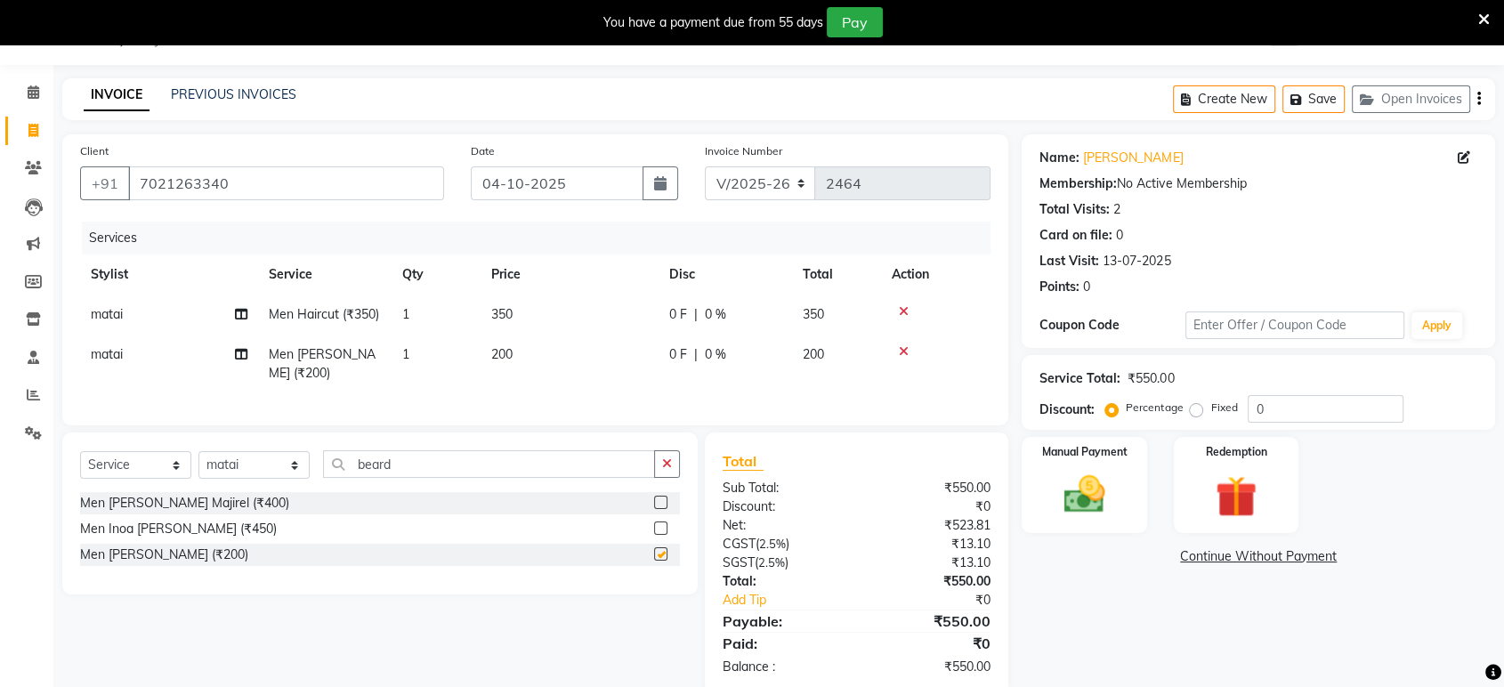
checkbox input "false"
click at [1044, 494] on div "Manual Payment" at bounding box center [1085, 485] width 130 height 100
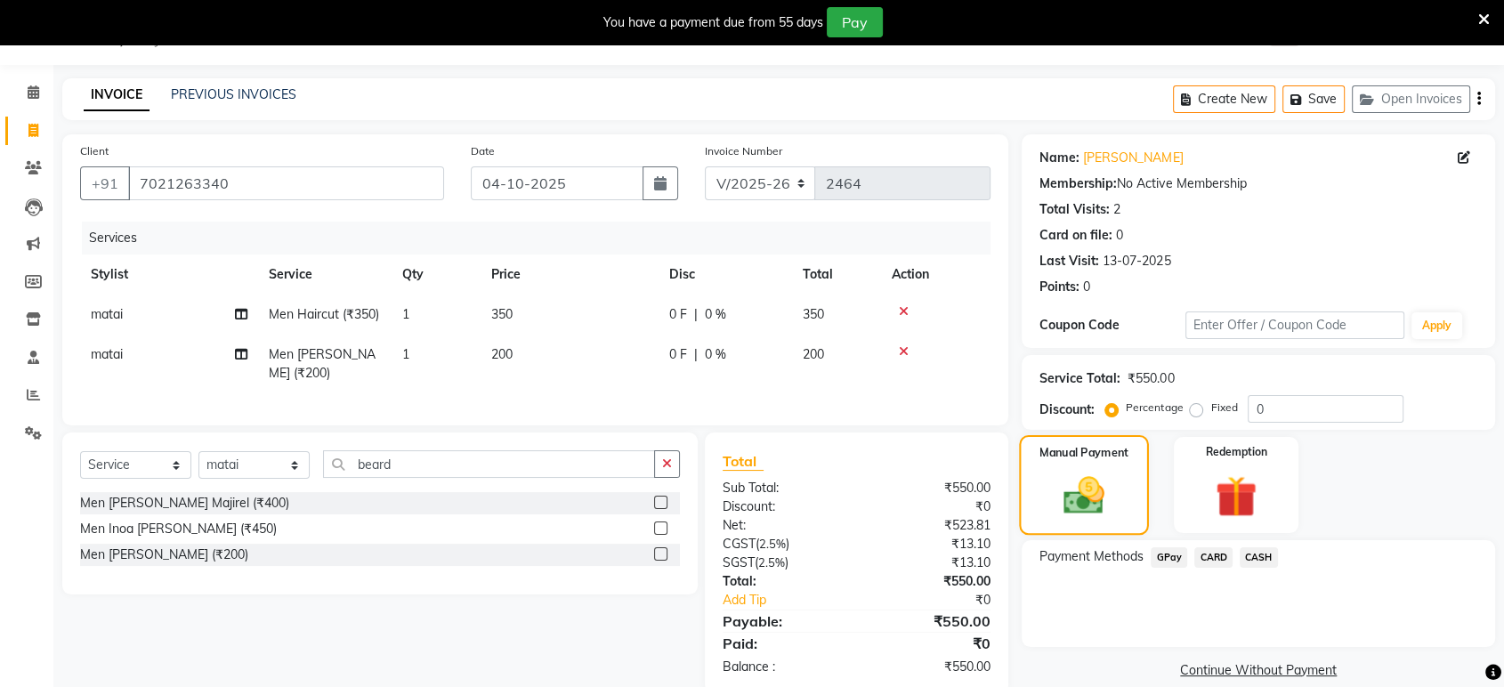
scroll to position [72, 0]
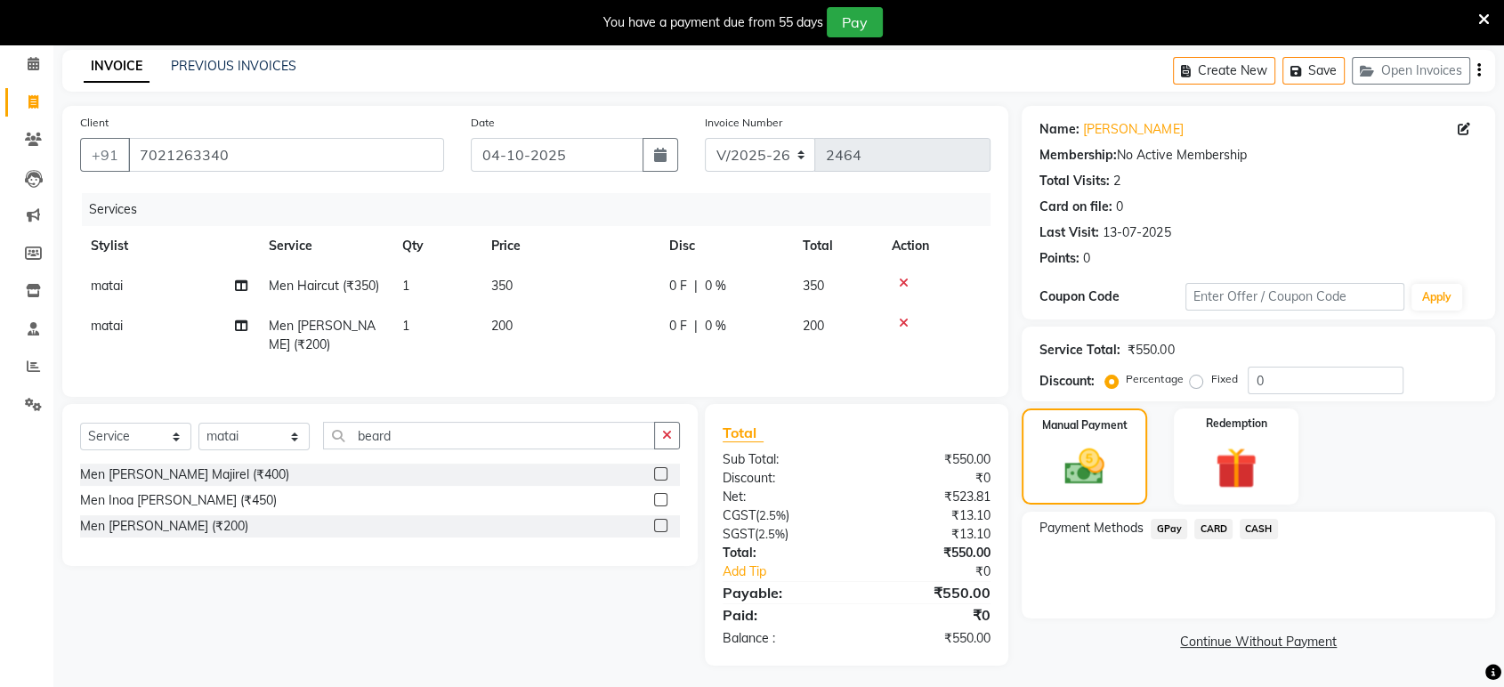
click at [1159, 538] on div "GPay" at bounding box center [1166, 531] width 44 height 24
click at [1160, 526] on span "GPay" at bounding box center [1169, 529] width 36 height 20
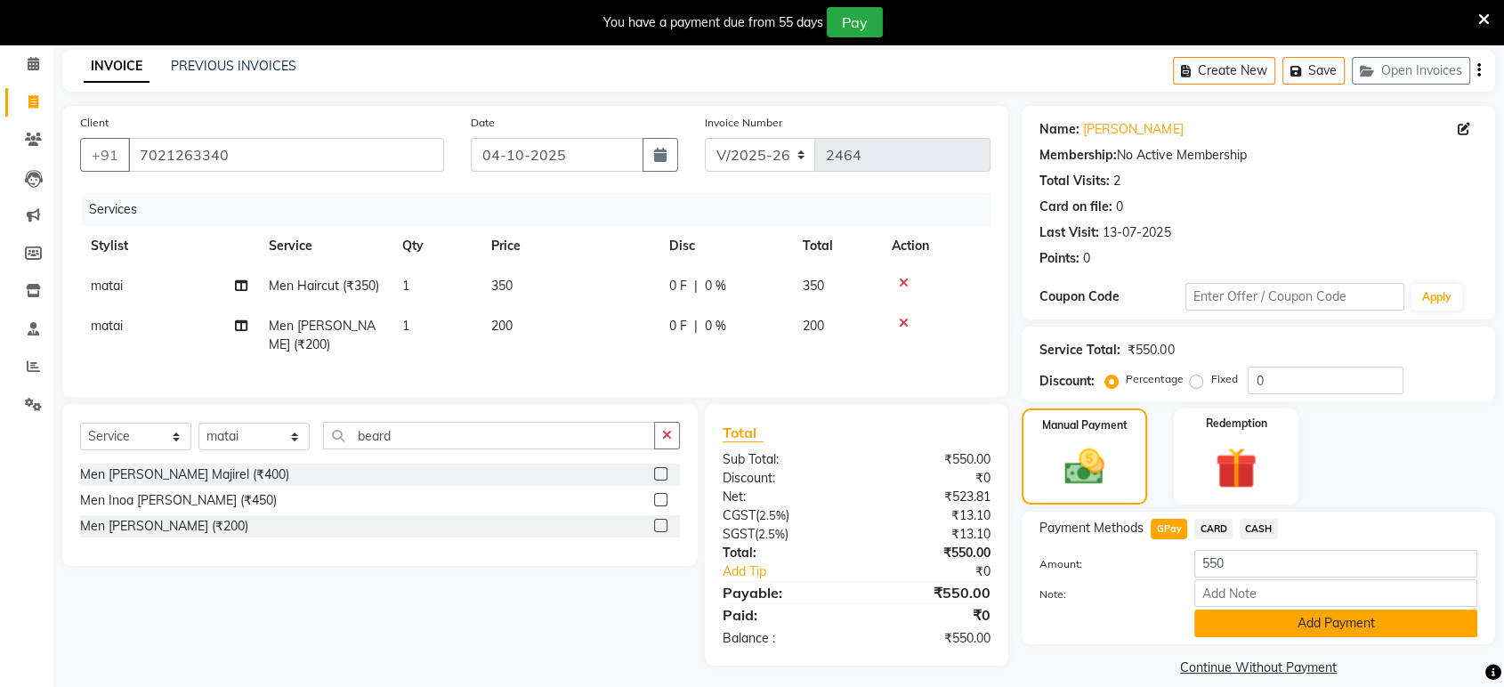
click at [1244, 623] on button "Add Payment" at bounding box center [1335, 624] width 283 height 28
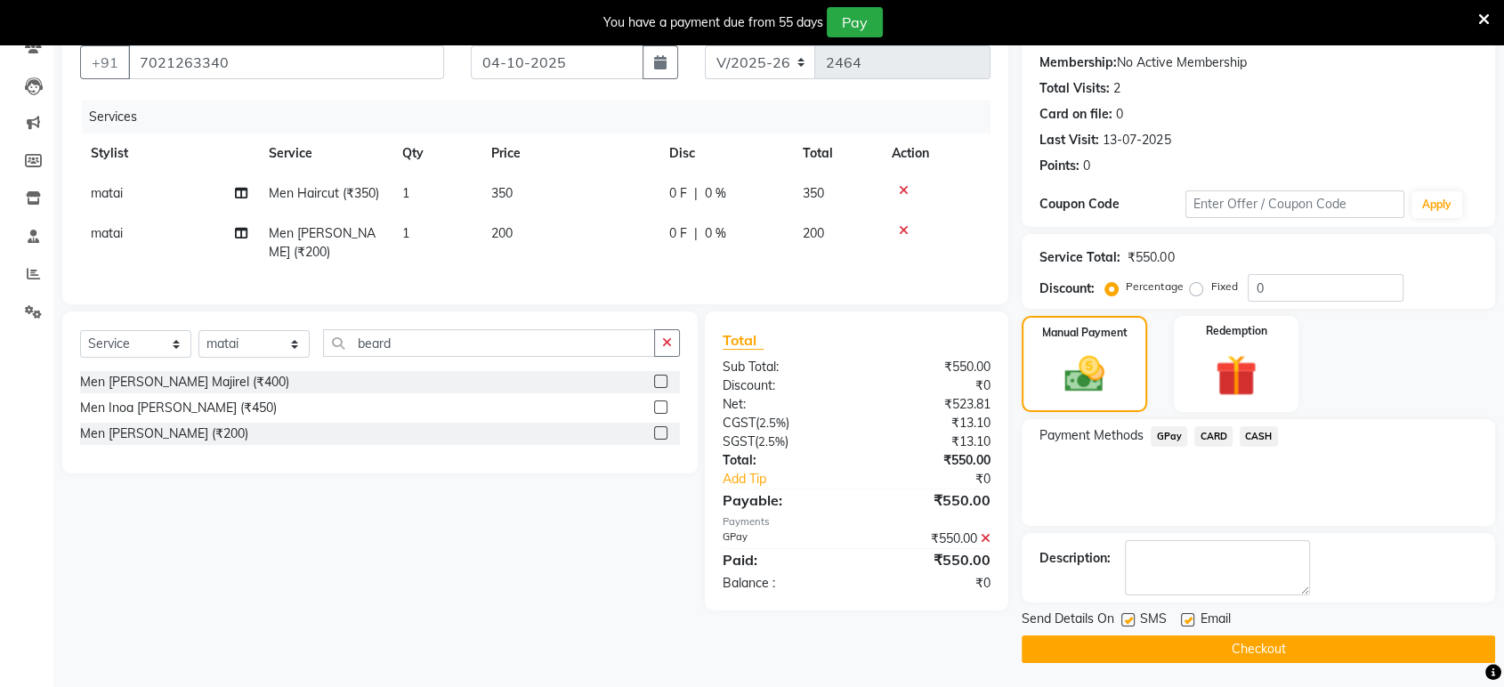
scroll to position [166, 0]
drag, startPoint x: 1189, startPoint y: 624, endPoint x: 1171, endPoint y: 621, distance: 18.0
click at [1188, 622] on label at bounding box center [1187, 618] width 13 height 13
click at [1188, 622] on input "checkbox" at bounding box center [1187, 620] width 12 height 12
checkbox input "false"
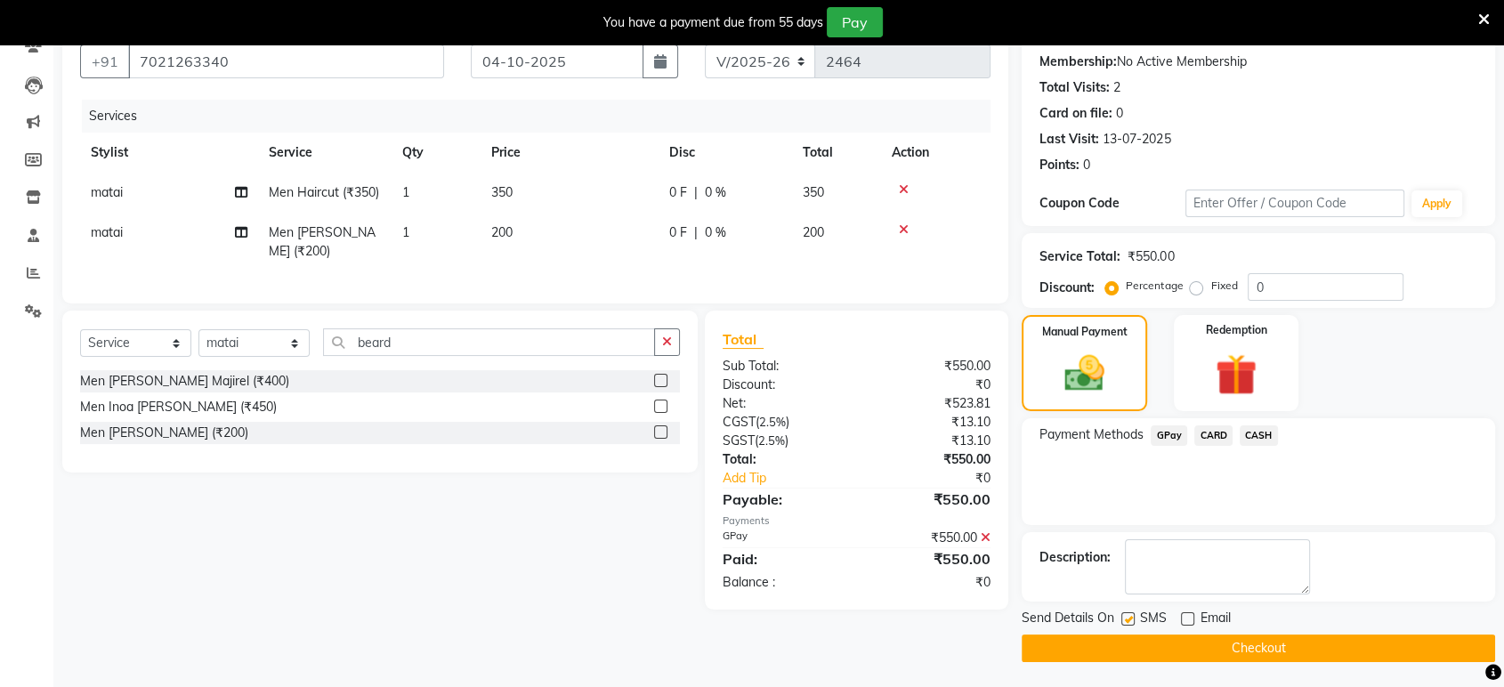
click at [1125, 616] on label at bounding box center [1127, 618] width 13 height 13
click at [1125, 616] on input "checkbox" at bounding box center [1127, 620] width 12 height 12
checkbox input "false"
click at [1125, 644] on button "Checkout" at bounding box center [1258, 648] width 473 height 28
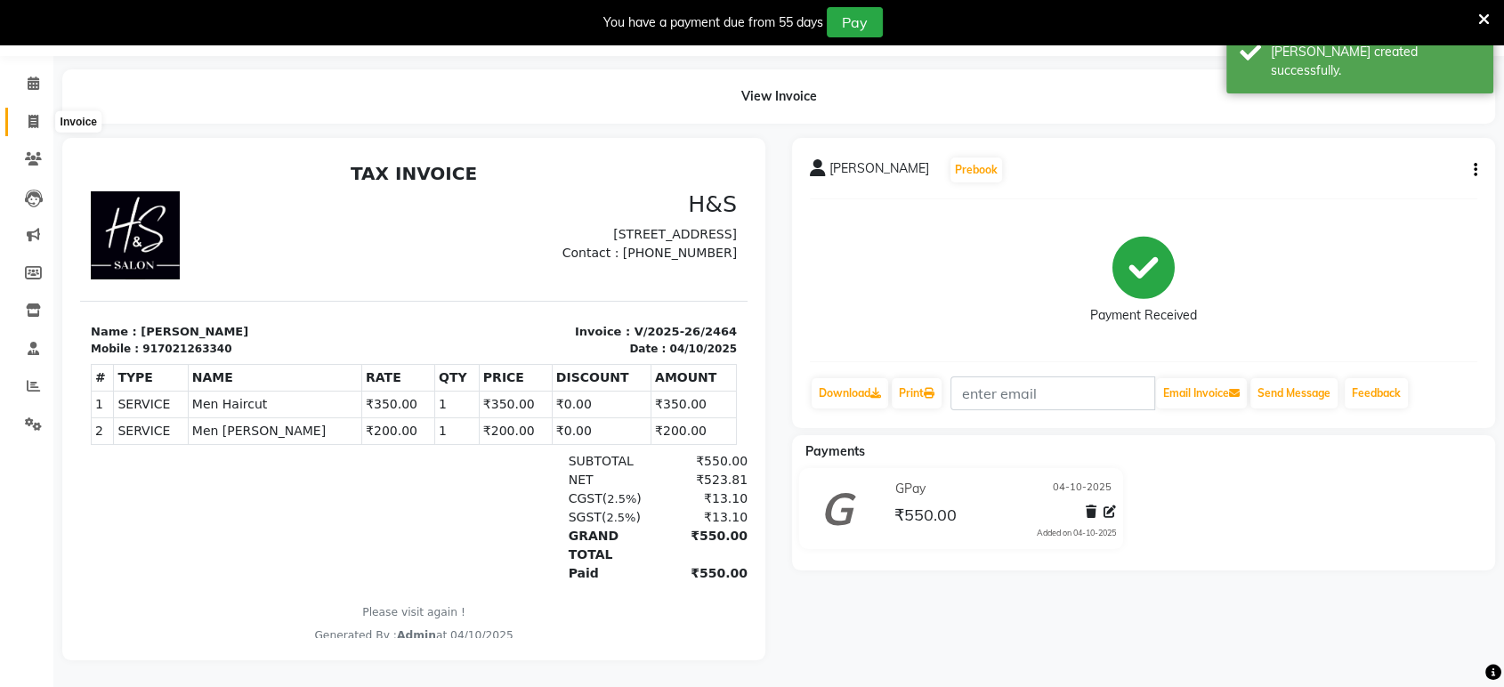
click at [38, 112] on span at bounding box center [33, 122] width 31 height 20
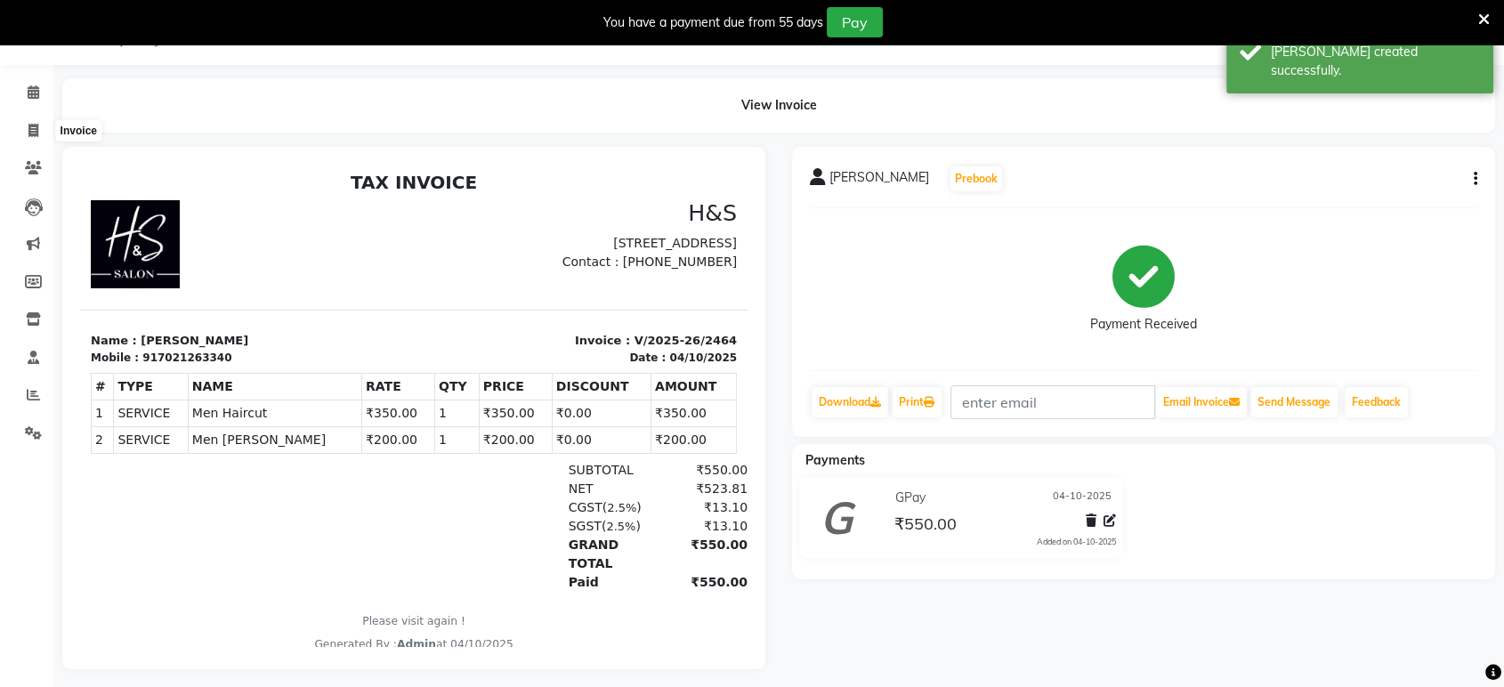
select select "6419"
select select "service"
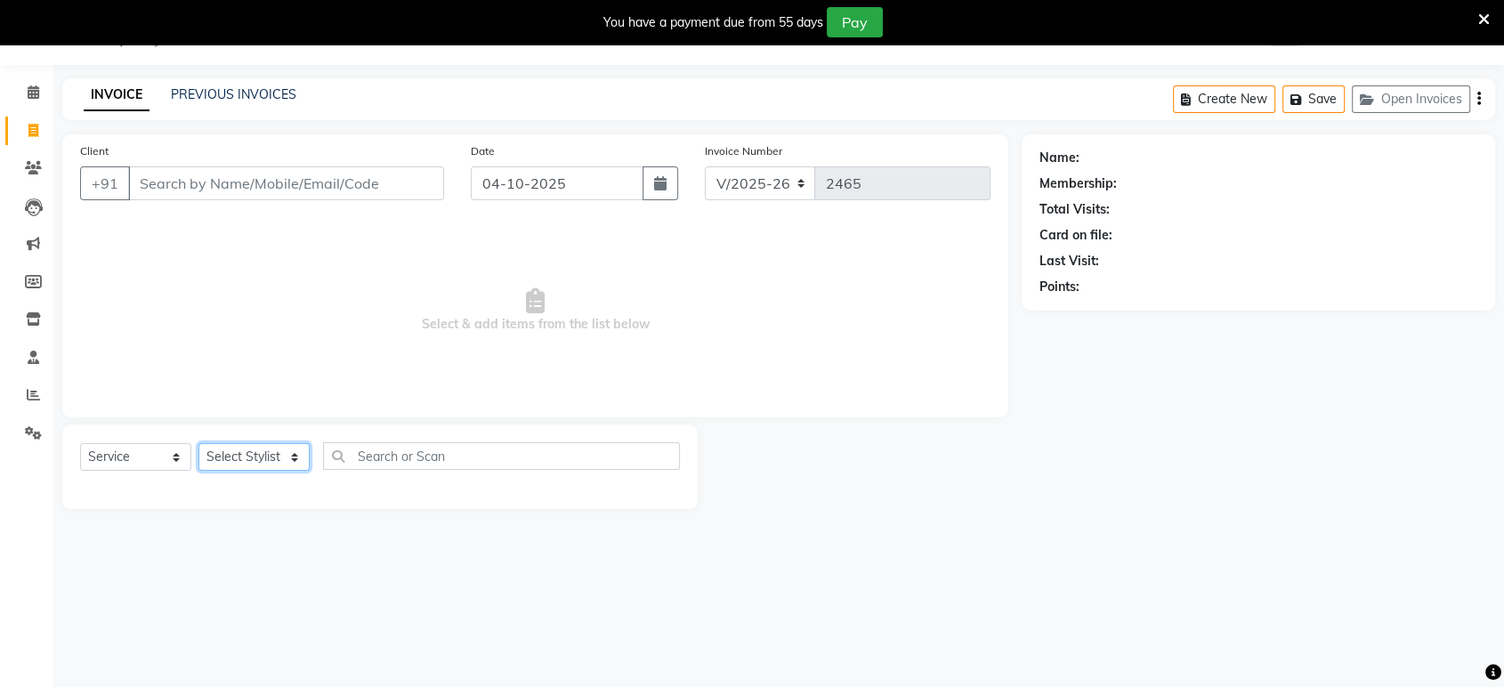
click at [244, 448] on select "Select Stylist ankit [PERSON_NAME] Foram [PERSON_NAME] [PERSON_NAME] sheetal" at bounding box center [253, 457] width 111 height 28
select select "61692"
click at [198, 443] on select "Select Stylist ankit [PERSON_NAME] Foram [PERSON_NAME] [PERSON_NAME] sheetal" at bounding box center [253, 457] width 111 height 28
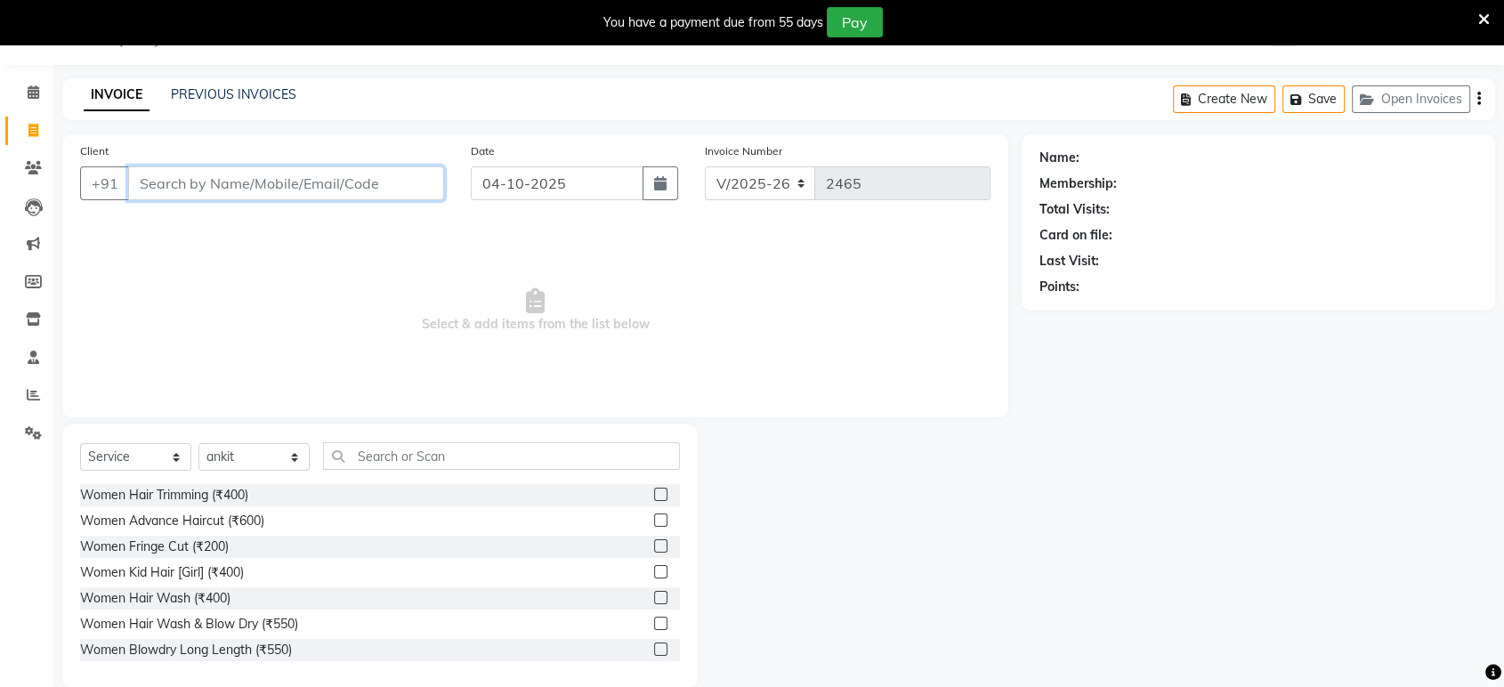
click at [225, 172] on input "Client" at bounding box center [286, 183] width 316 height 34
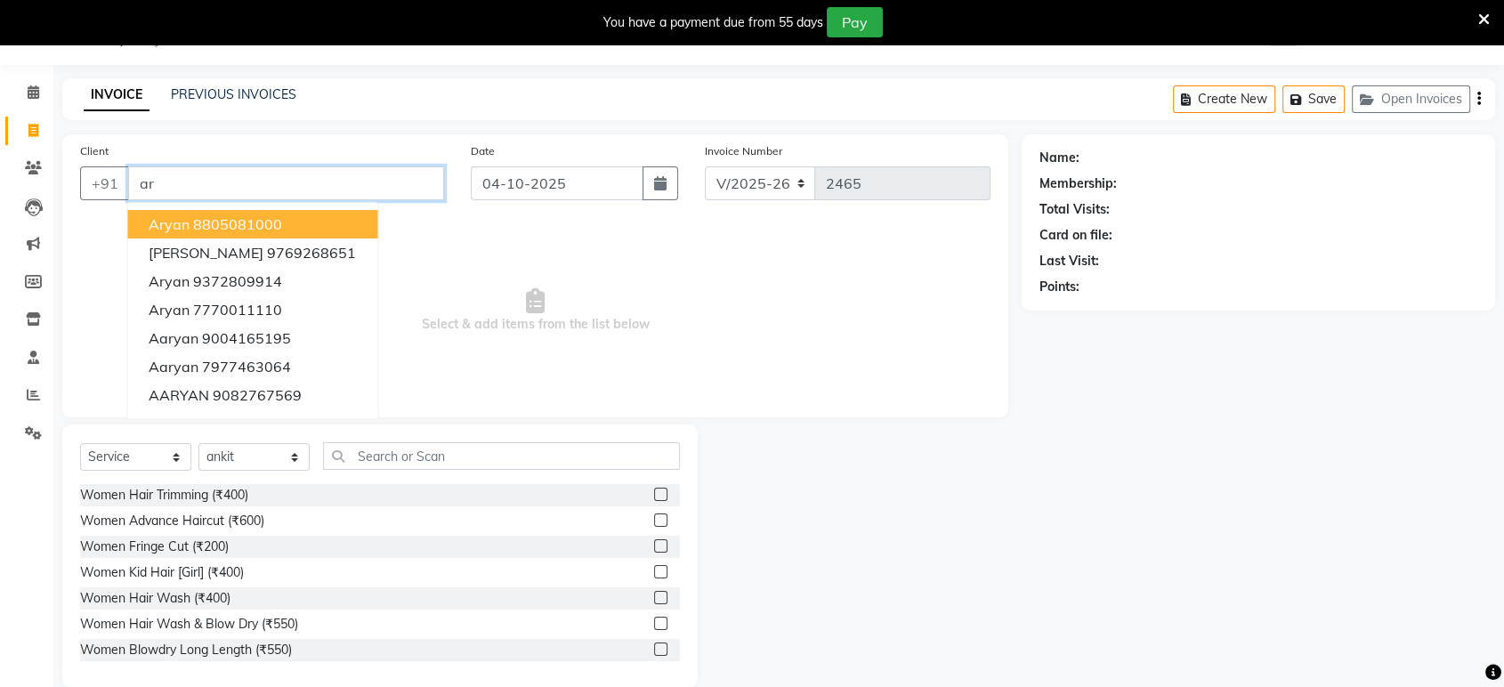
type input "a"
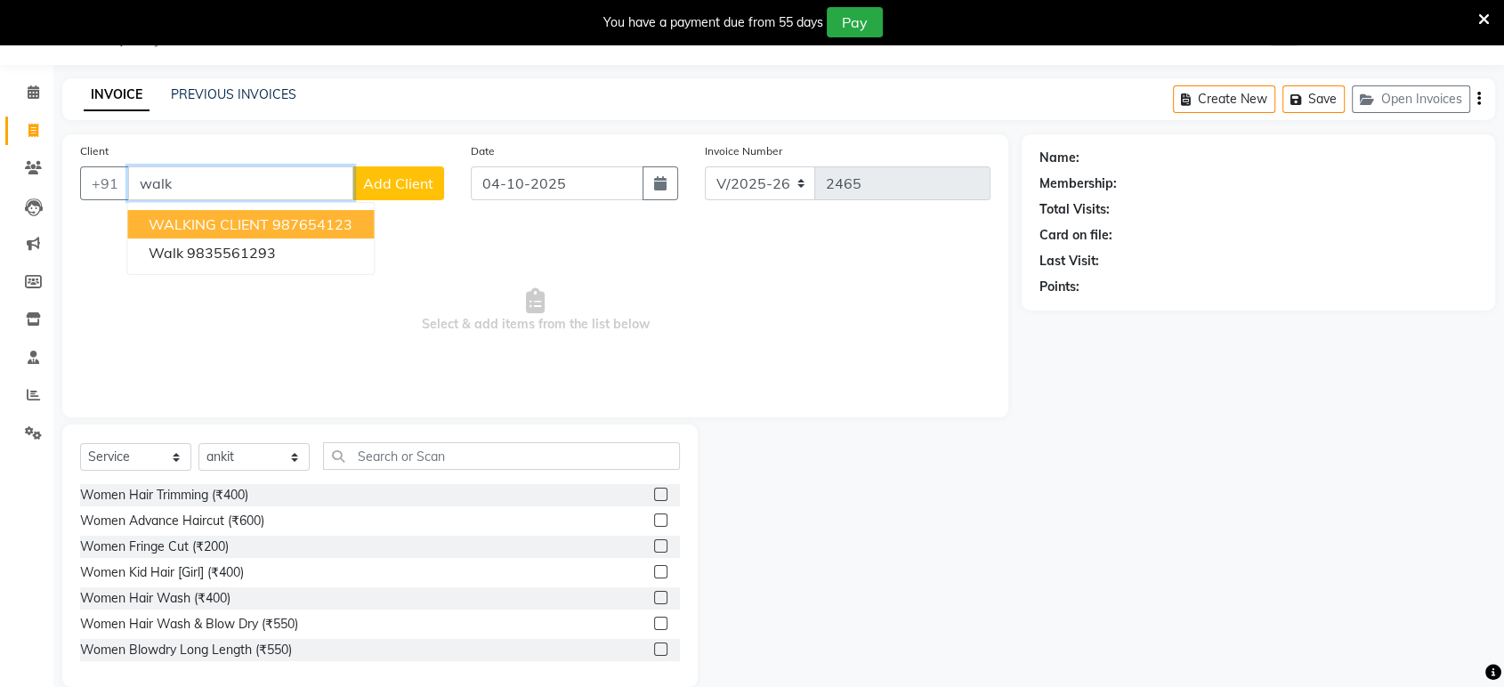
drag, startPoint x: 256, startPoint y: 220, endPoint x: 259, endPoint y: 261, distance: 41.0
click at [256, 228] on span "WALKING CLIENT" at bounding box center [209, 224] width 120 height 18
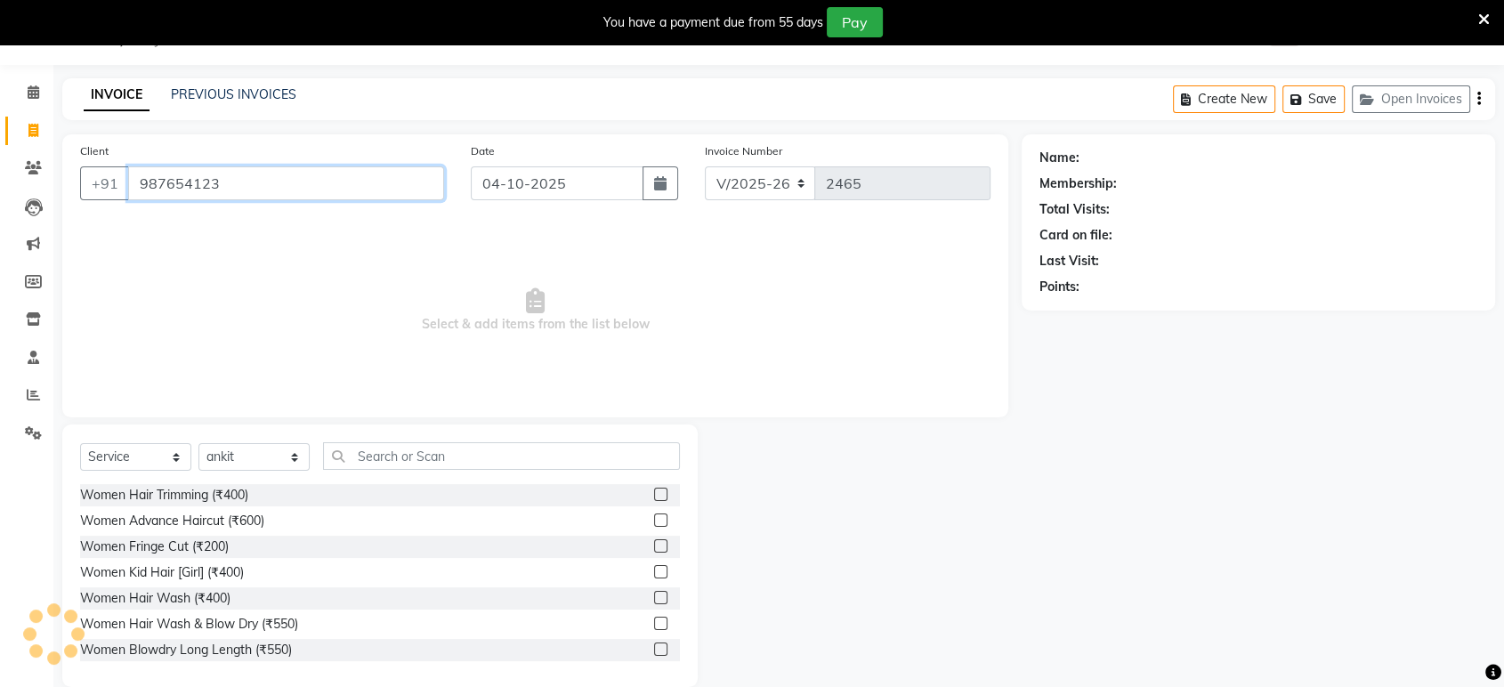
type input "987654123"
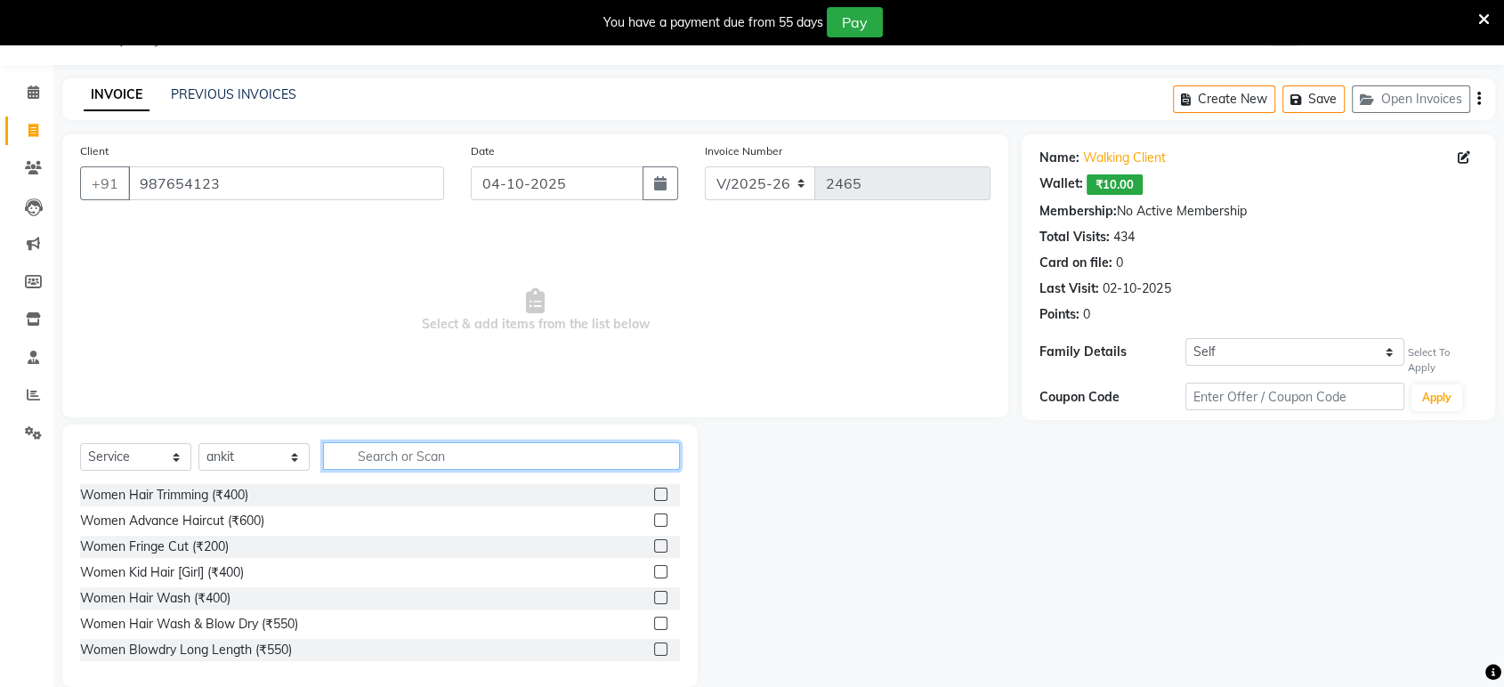
click at [375, 461] on input "text" at bounding box center [501, 456] width 357 height 28
type input "h"
type input "cut"
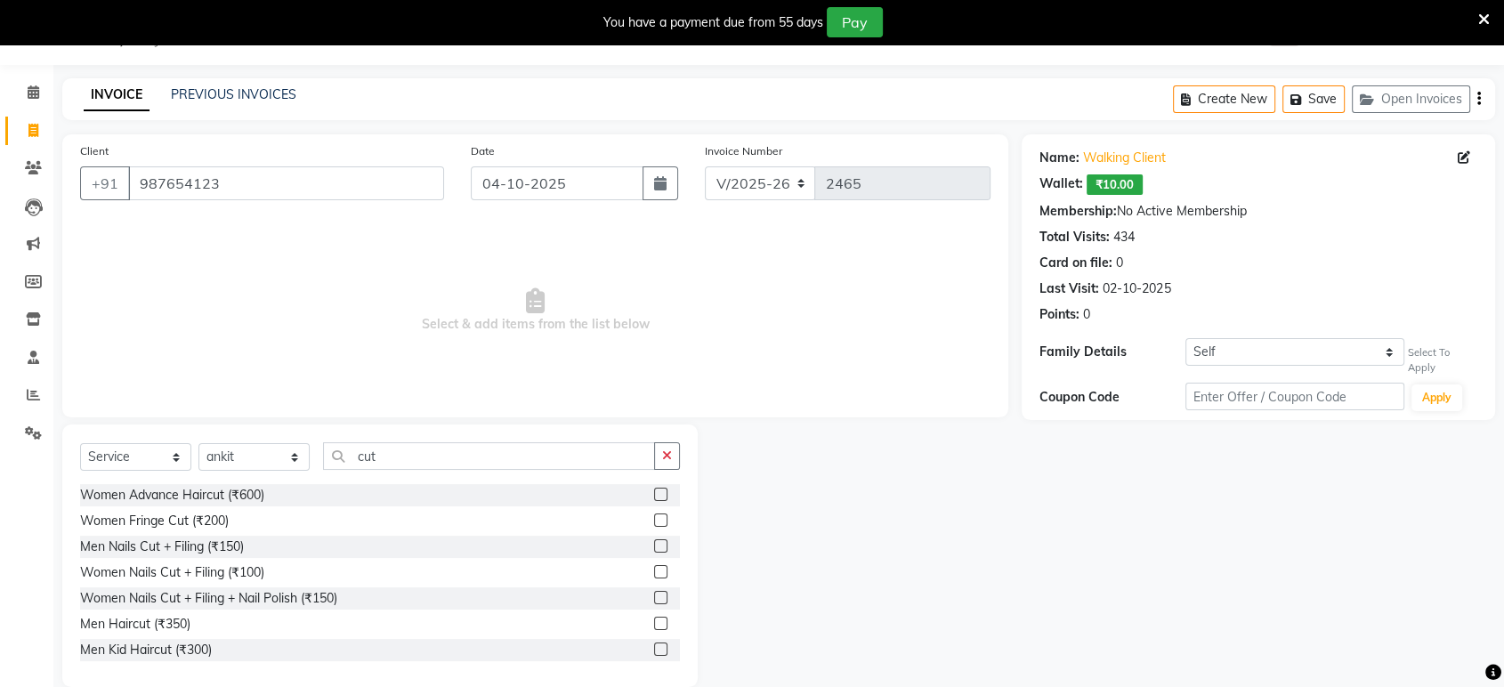
click at [654, 618] on div at bounding box center [667, 624] width 26 height 22
click at [654, 619] on label at bounding box center [660, 623] width 13 height 13
click at [654, 619] on input "checkbox" at bounding box center [660, 624] width 12 height 12
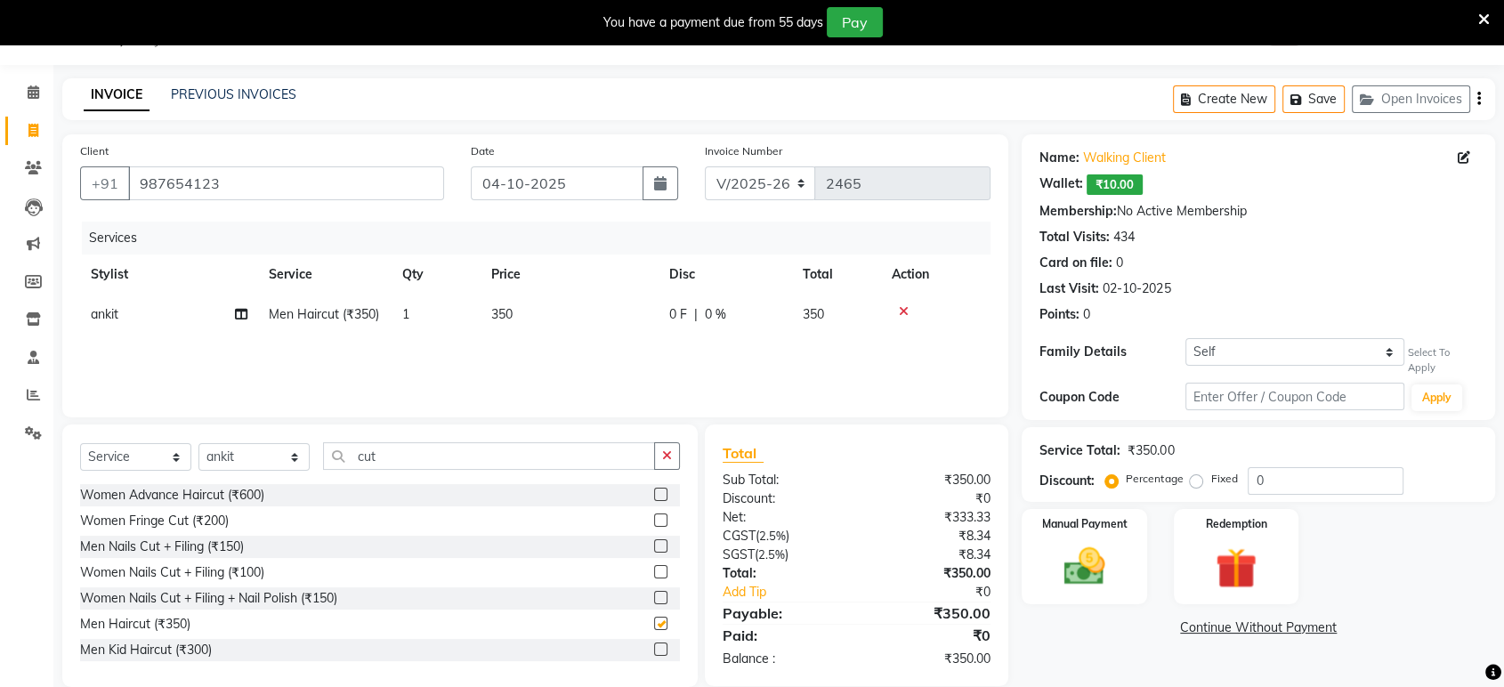
checkbox input "false"
click at [1051, 546] on img at bounding box center [1083, 567] width 69 height 50
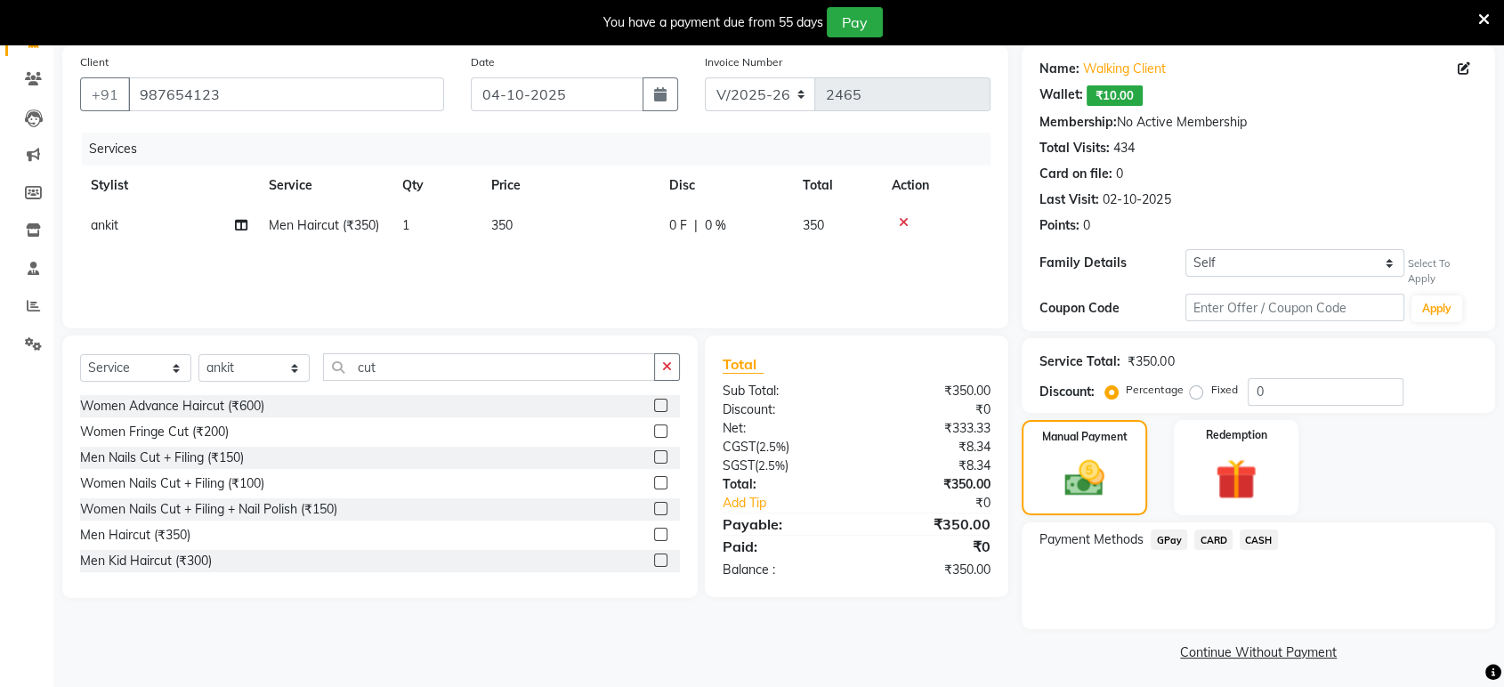
scroll to position [136, 0]
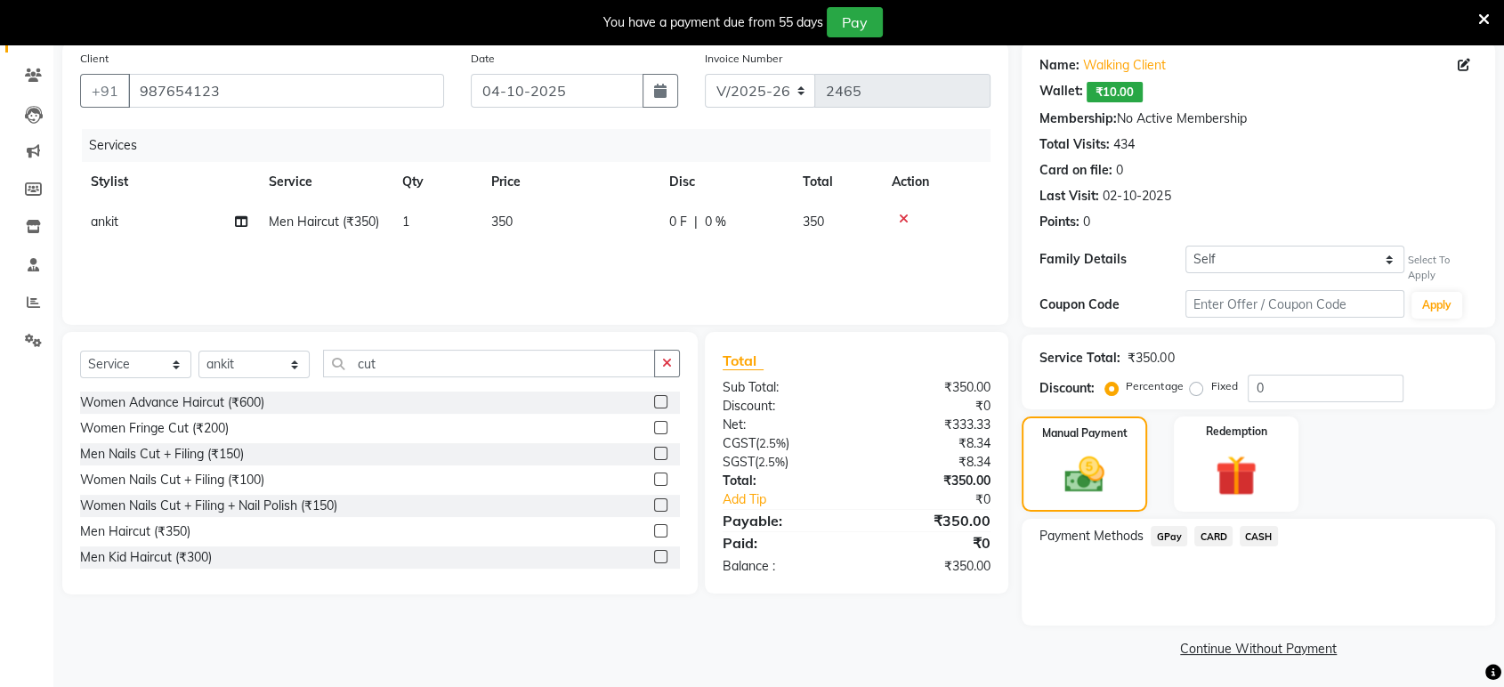
click at [1266, 537] on span "CASH" at bounding box center [1259, 536] width 38 height 20
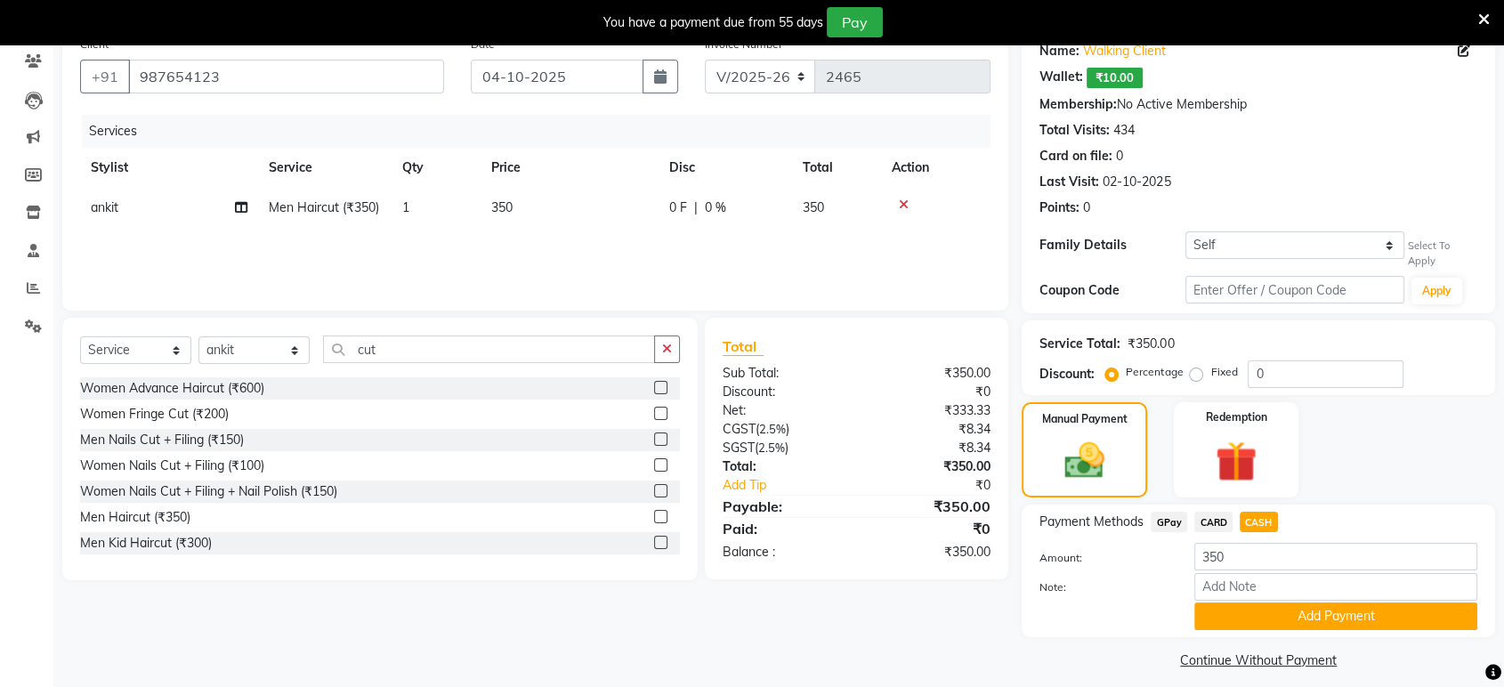
scroll to position [163, 0]
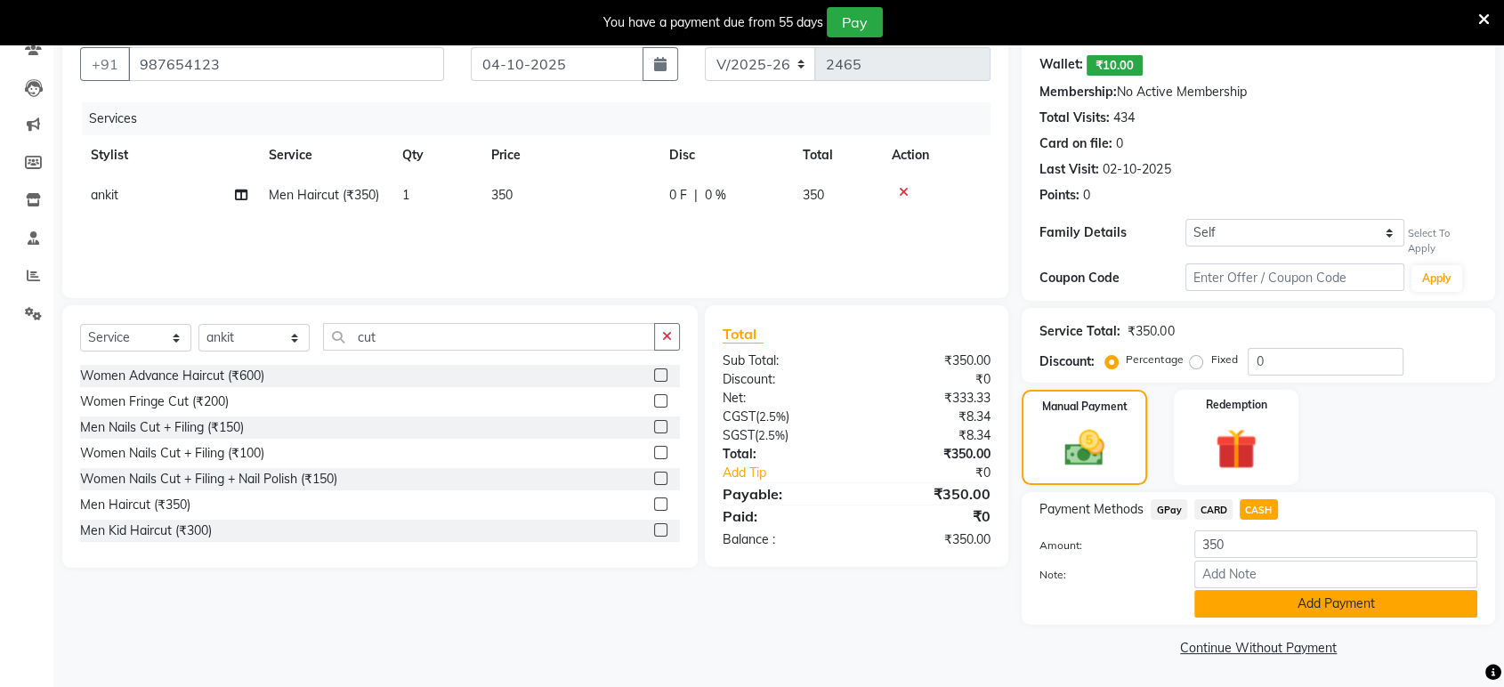
click at [1267, 593] on button "Add Payment" at bounding box center [1335, 604] width 283 height 28
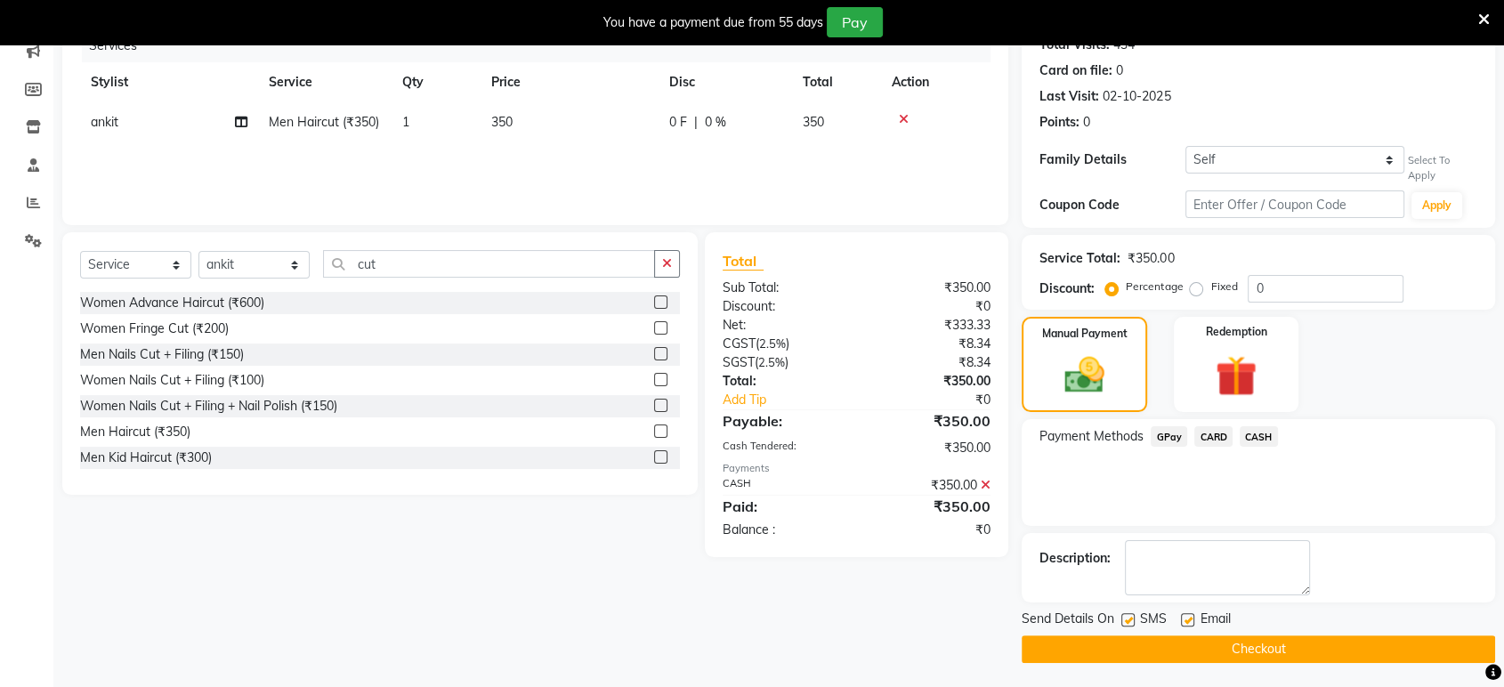
scroll to position [237, 0]
click at [1183, 613] on label at bounding box center [1187, 618] width 13 height 13
click at [1183, 614] on input "checkbox" at bounding box center [1187, 620] width 12 height 12
checkbox input "false"
click at [1131, 618] on label at bounding box center [1127, 618] width 13 height 13
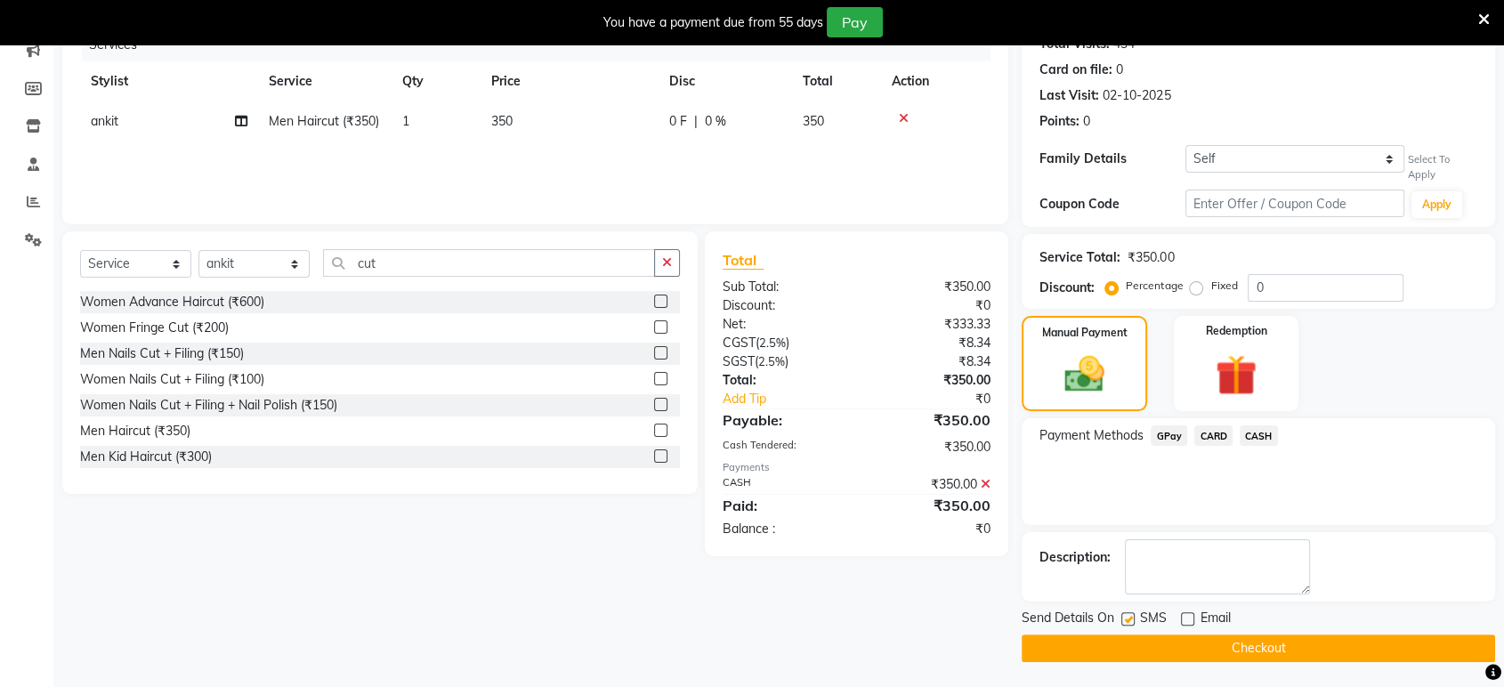
click at [1131, 618] on input "checkbox" at bounding box center [1127, 620] width 12 height 12
checkbox input "false"
click at [1139, 644] on button "Checkout" at bounding box center [1258, 648] width 473 height 28
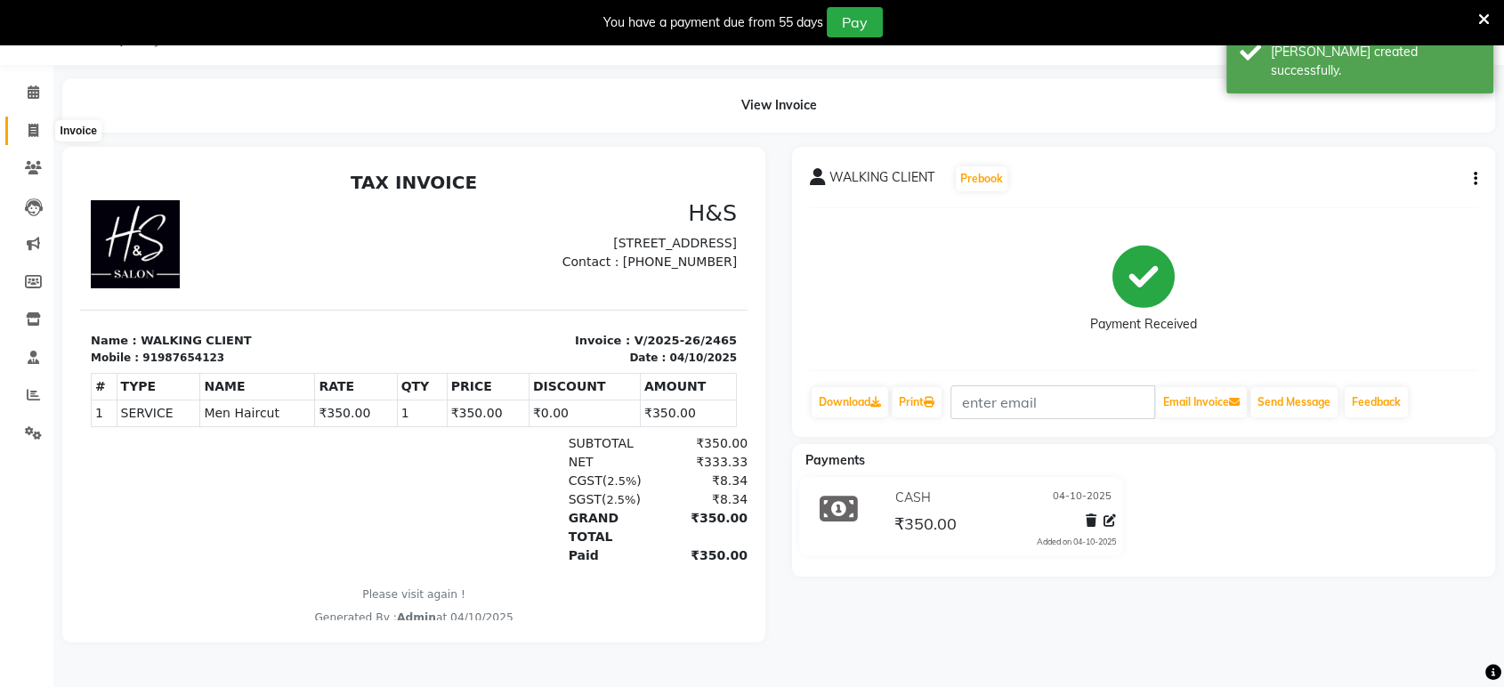
click at [25, 129] on span at bounding box center [33, 131] width 31 height 20
select select "6419"
select select "service"
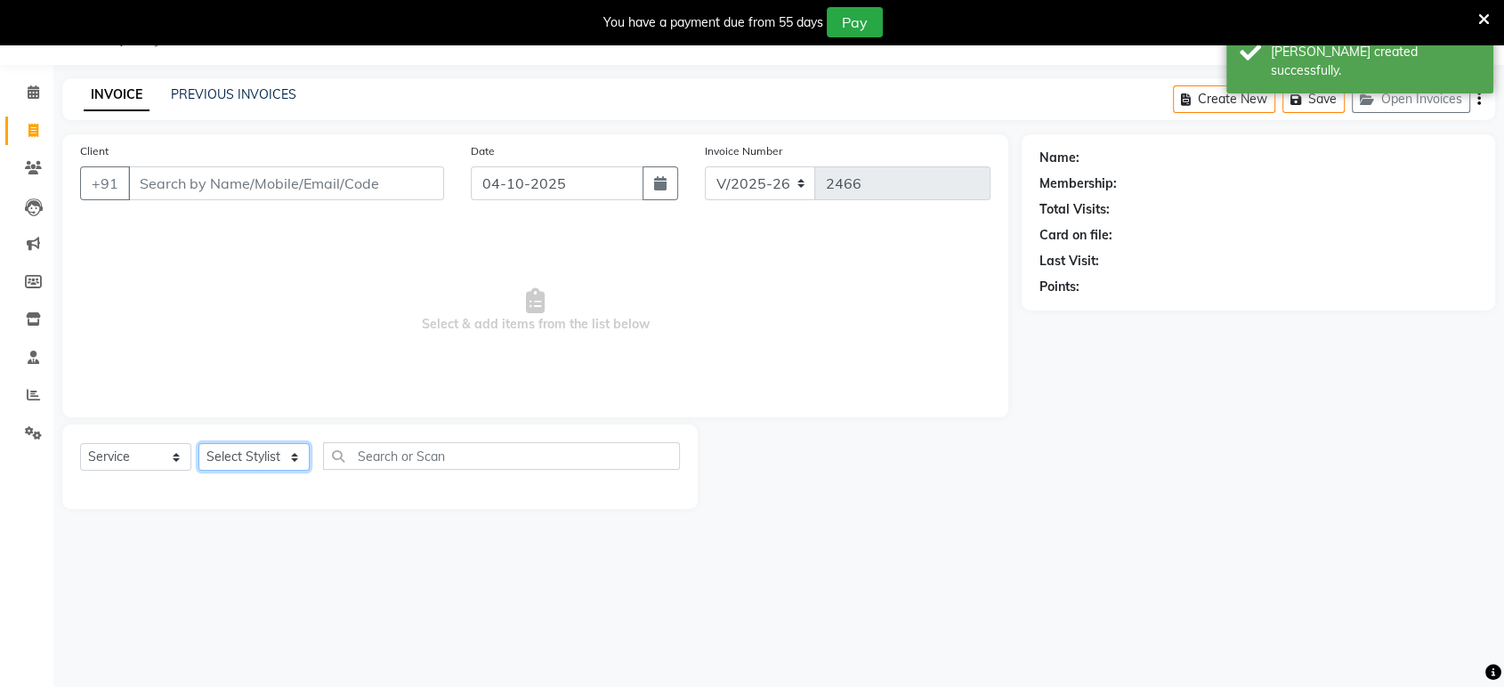
click at [283, 456] on select "Select Stylist ankit [PERSON_NAME] Foram [PERSON_NAME] [PERSON_NAME] sheetal" at bounding box center [253, 457] width 111 height 28
select select "61692"
click at [198, 443] on select "Select Stylist ankit [PERSON_NAME] Foram [PERSON_NAME] [PERSON_NAME] sheetal" at bounding box center [253, 457] width 111 height 28
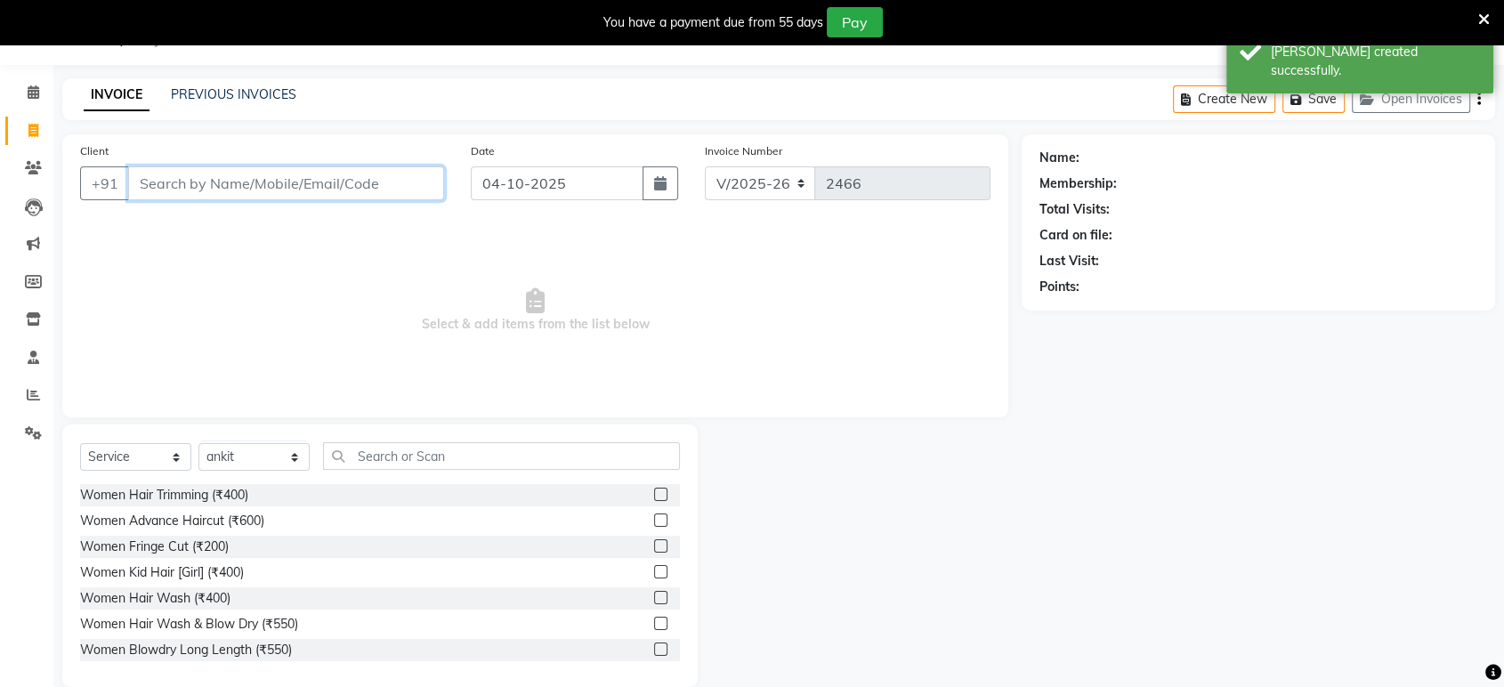
click at [229, 190] on input "Client" at bounding box center [286, 183] width 316 height 34
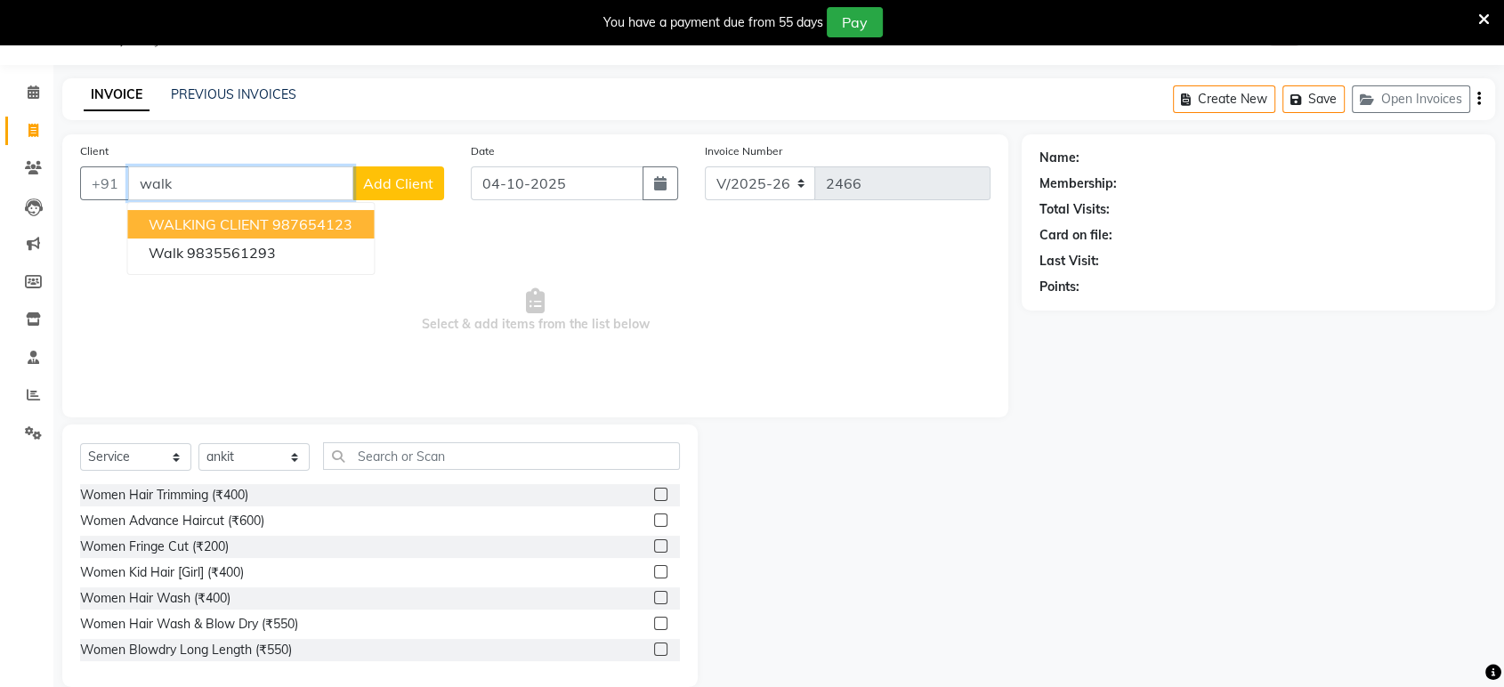
click at [230, 228] on span "WALKING CLIENT" at bounding box center [209, 224] width 120 height 18
type input "987654123"
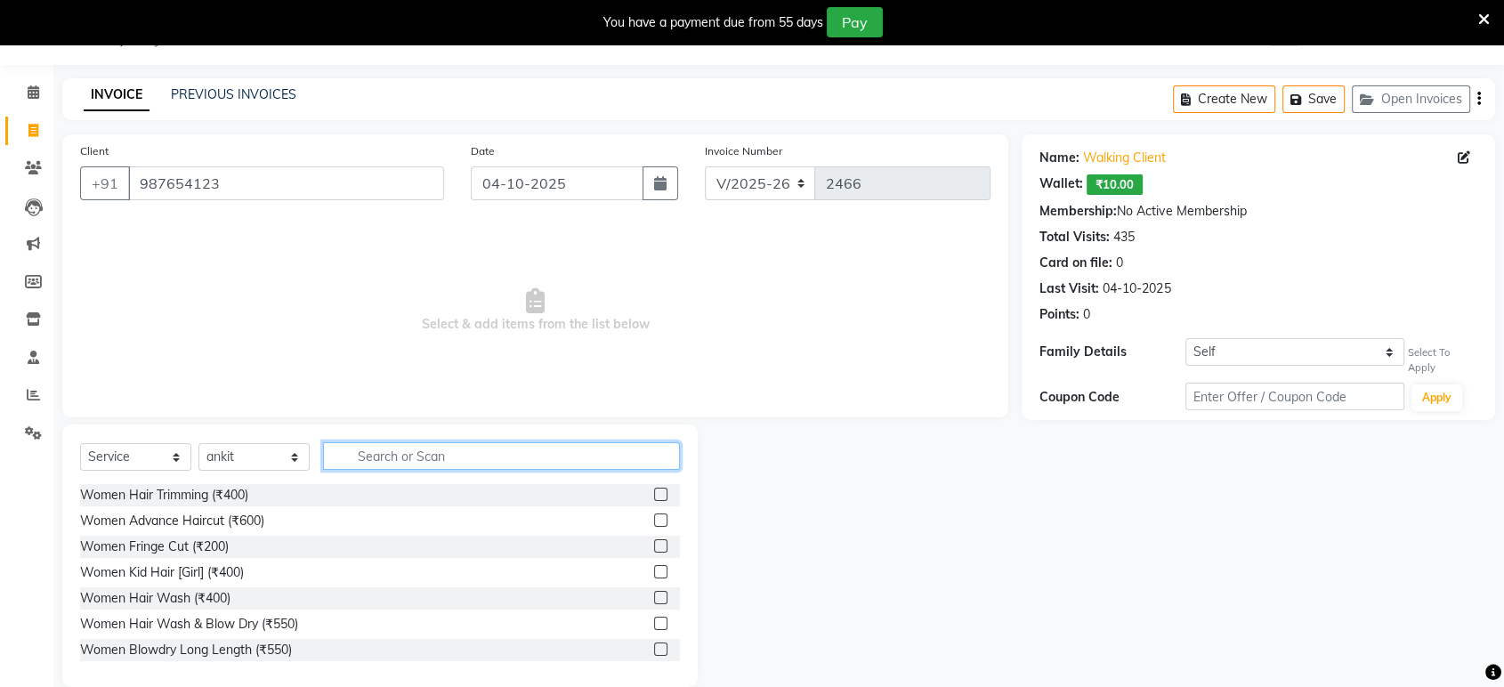
click at [451, 461] on input "text" at bounding box center [501, 456] width 357 height 28
click at [654, 490] on label at bounding box center [660, 494] width 13 height 13
click at [654, 490] on input "checkbox" at bounding box center [660, 495] width 12 height 12
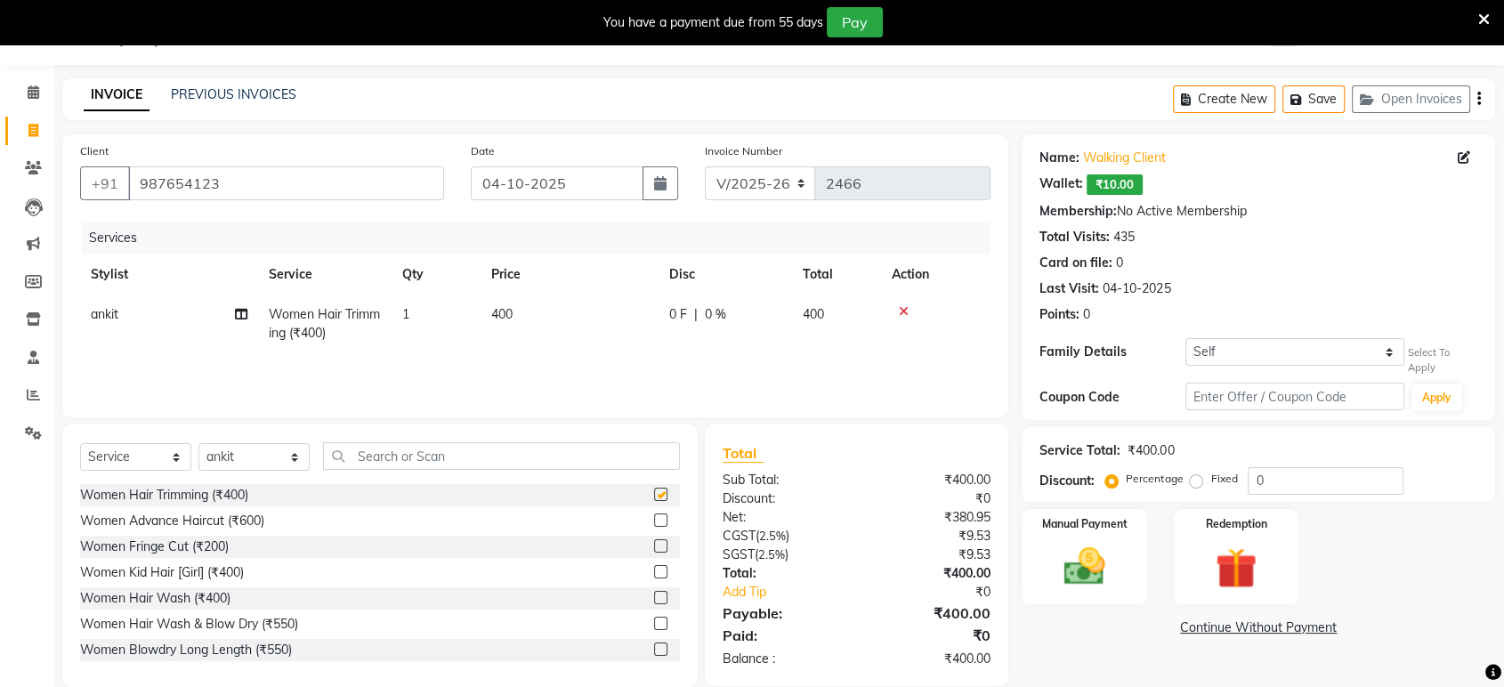
checkbox input "false"
click at [295, 461] on select "Select Stylist ankit [PERSON_NAME] Foram [PERSON_NAME] [PERSON_NAME] sheetal" at bounding box center [253, 457] width 111 height 28
select select "92646"
click at [198, 443] on select "Select Stylist ankit [PERSON_NAME] Foram [PERSON_NAME] [PERSON_NAME] sheetal" at bounding box center [253, 457] width 111 height 28
click at [427, 440] on div "Select Service Product Membership Package Voucher Prepaid Gift Card Select Styl…" at bounding box center [379, 555] width 635 height 263
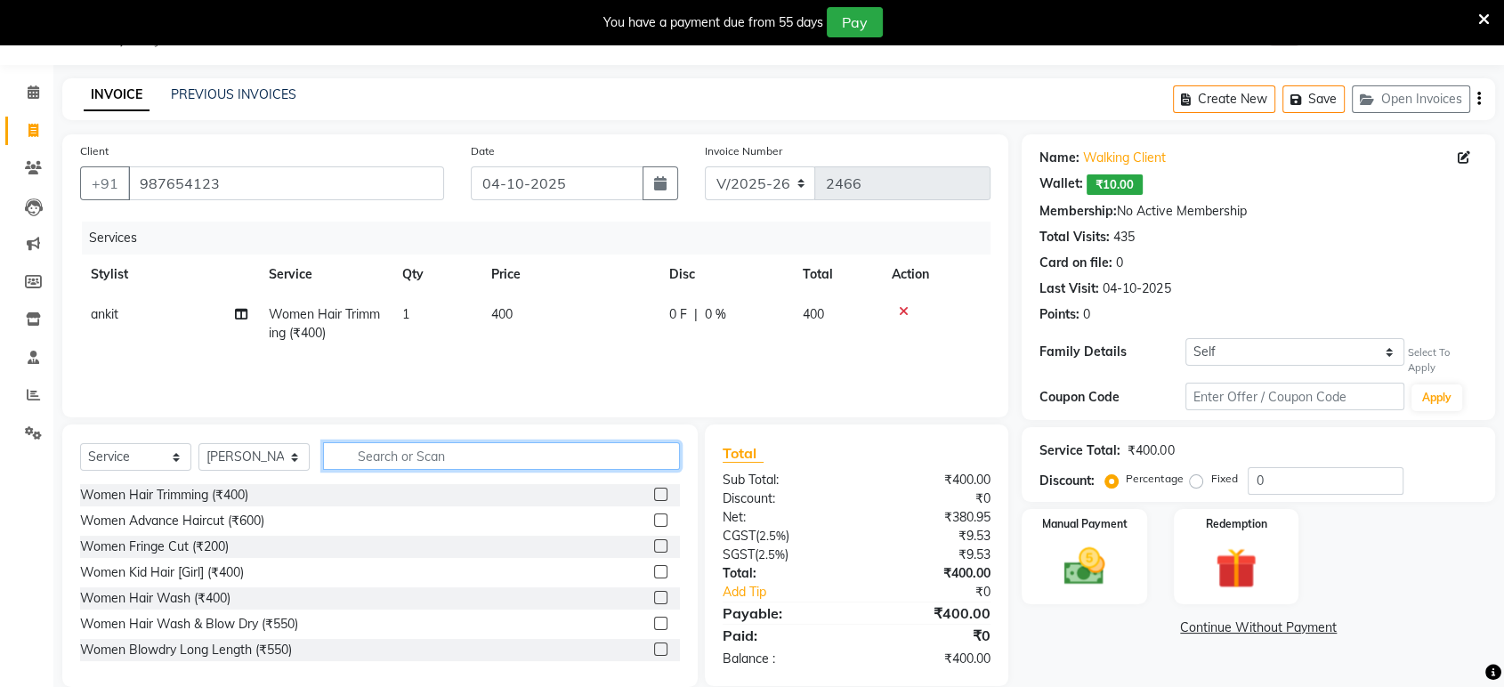
click at [416, 457] on input "text" at bounding box center [501, 456] width 357 height 28
type input "r"
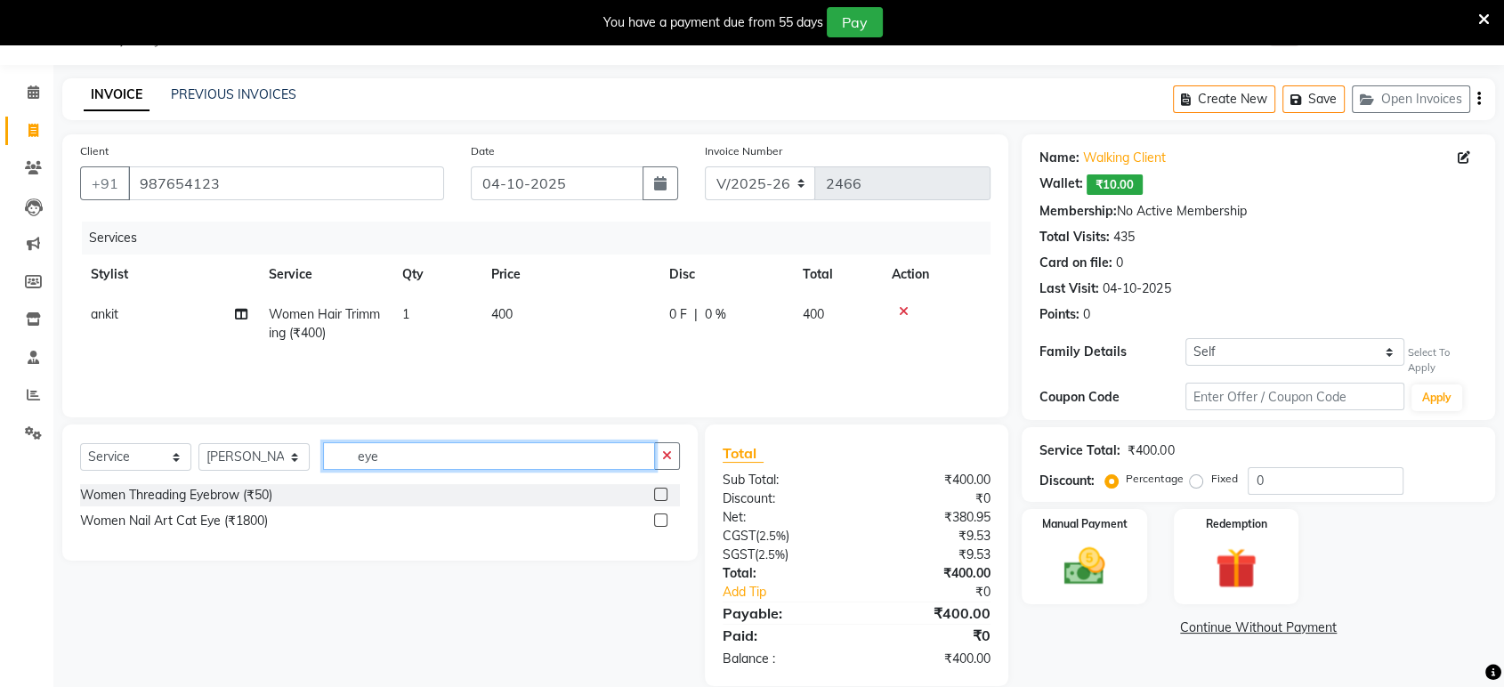
type input "eye"
click at [655, 498] on label at bounding box center [660, 494] width 13 height 13
click at [655, 498] on input "checkbox" at bounding box center [660, 495] width 12 height 12
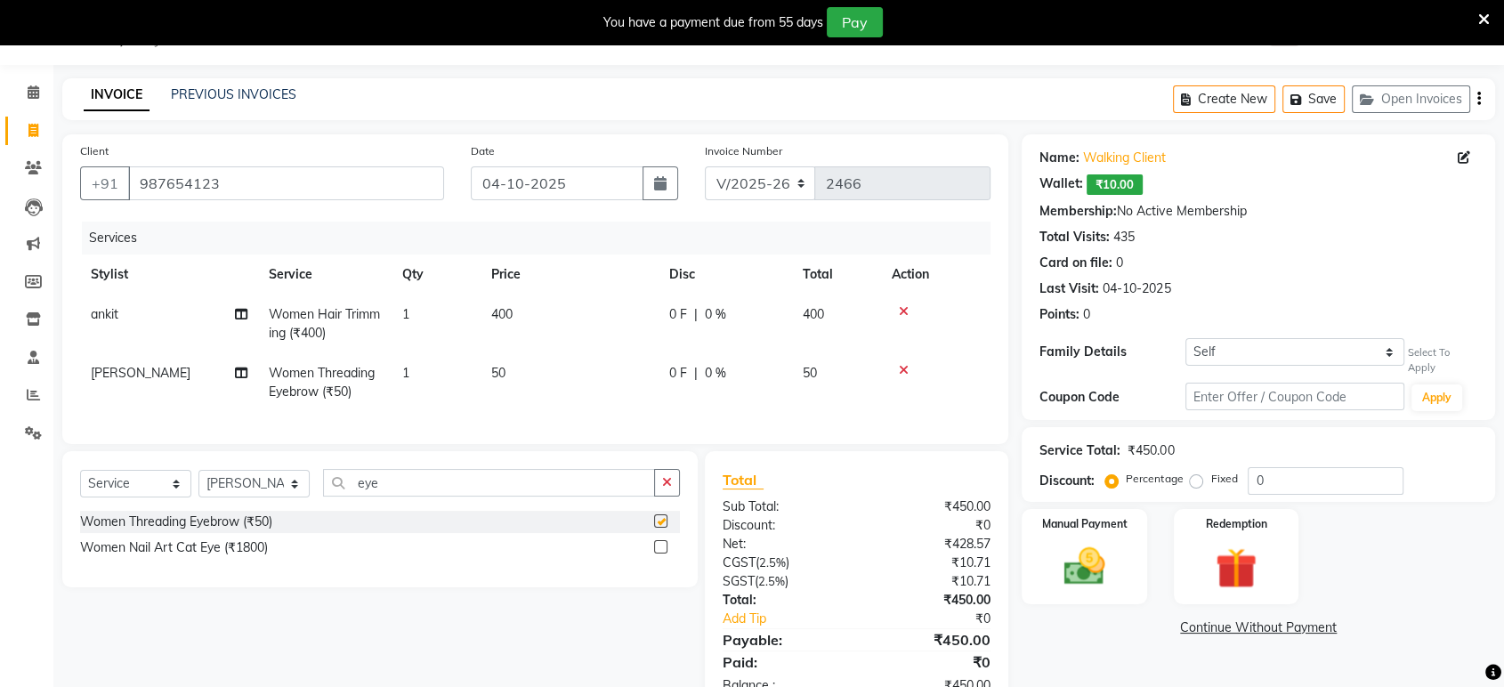
checkbox input "false"
click at [1079, 539] on div "Manual Payment" at bounding box center [1085, 556] width 130 height 100
click at [1249, 626] on span "CASH" at bounding box center [1259, 628] width 38 height 20
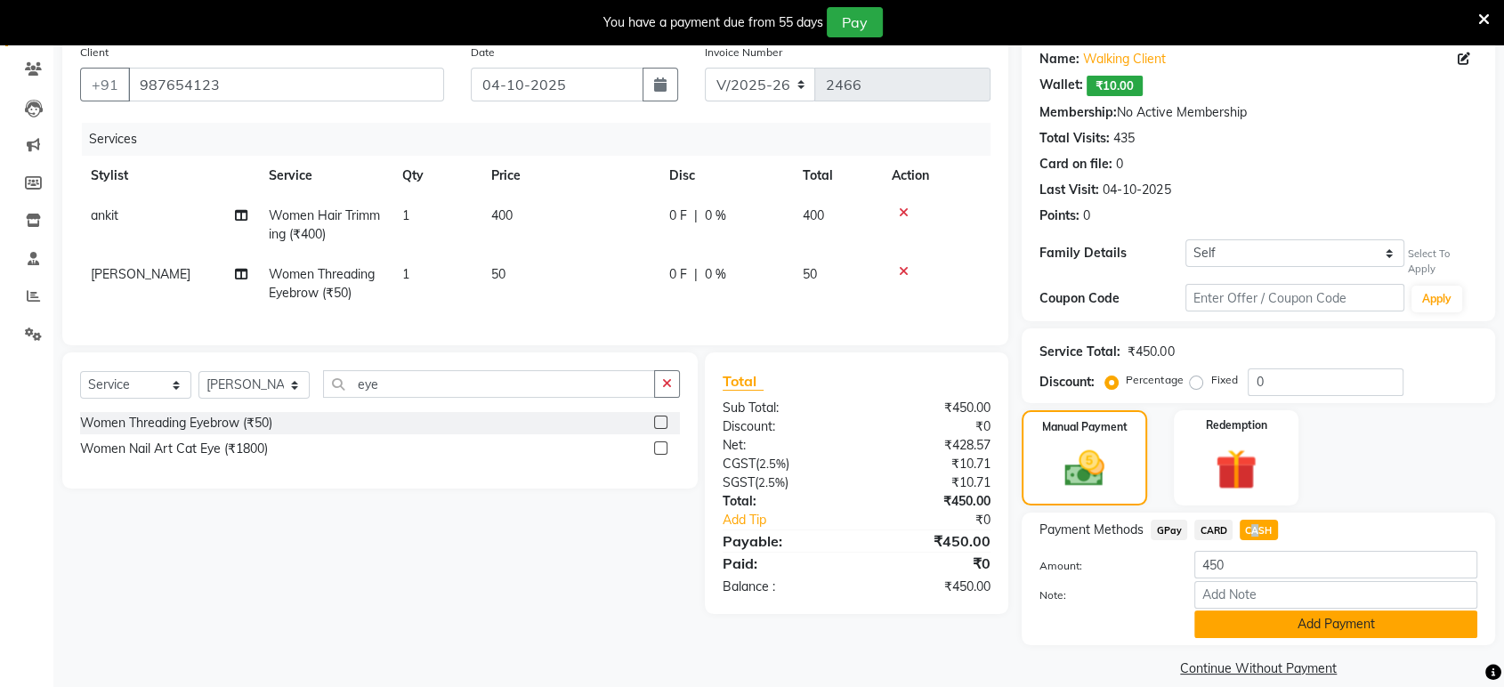
click at [1265, 632] on button "Add Payment" at bounding box center [1335, 624] width 283 height 28
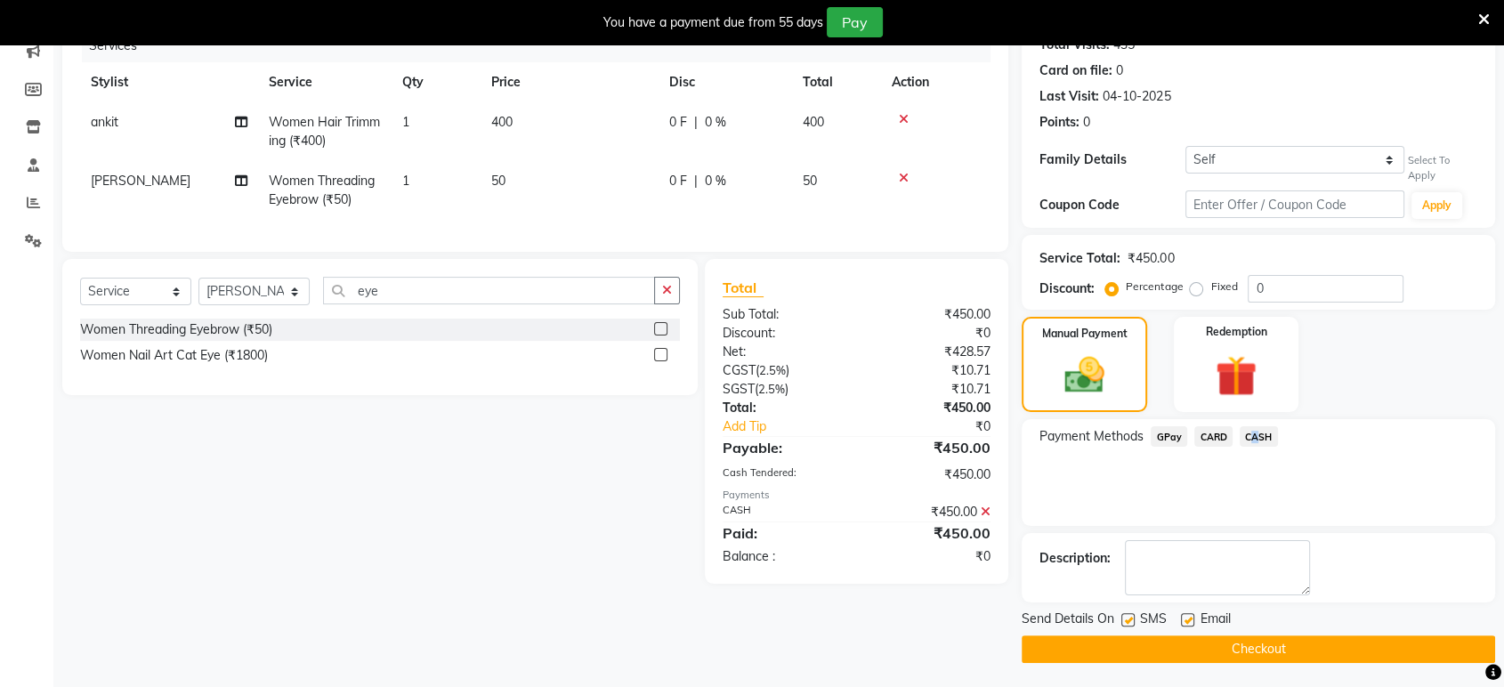
scroll to position [237, 0]
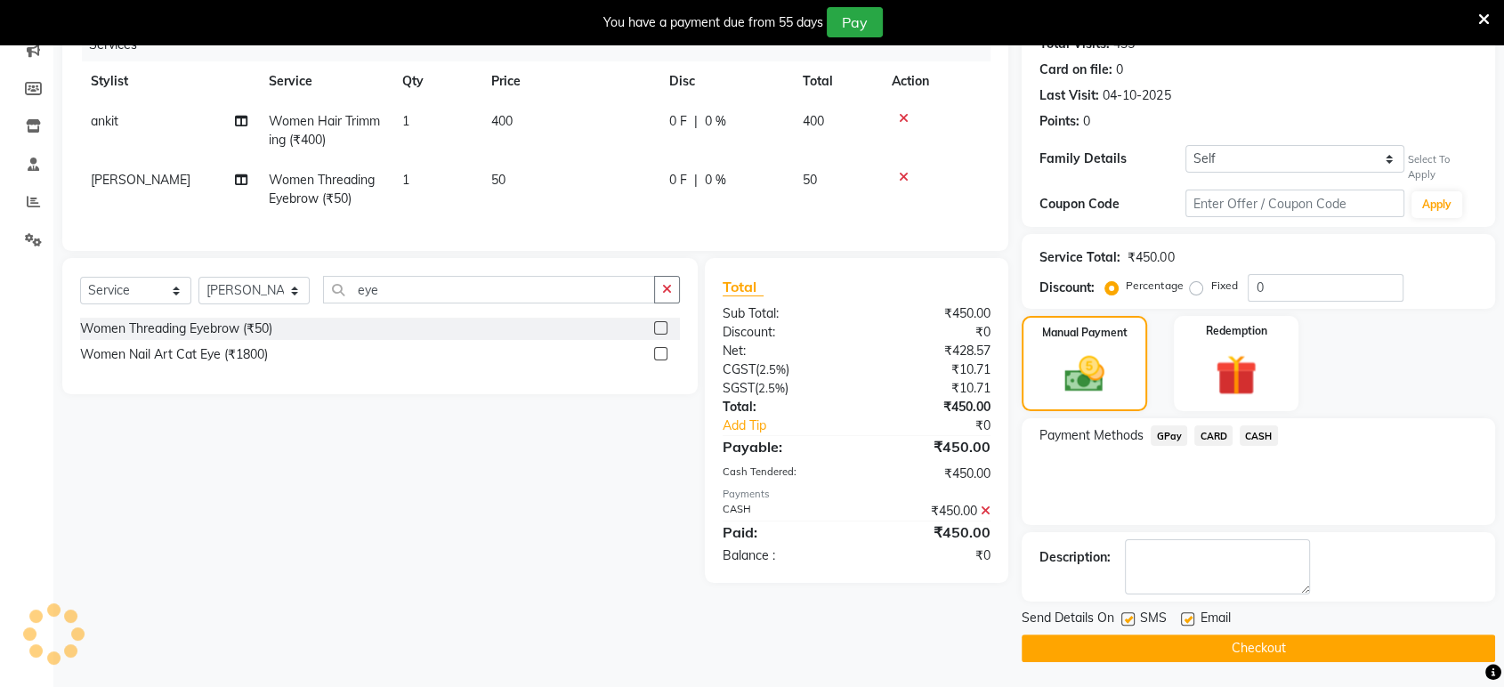
click at [1189, 618] on label at bounding box center [1187, 618] width 13 height 13
click at [1189, 618] on input "checkbox" at bounding box center [1187, 620] width 12 height 12
checkbox input "false"
click at [1128, 618] on label at bounding box center [1127, 618] width 13 height 13
click at [1128, 618] on input "checkbox" at bounding box center [1127, 620] width 12 height 12
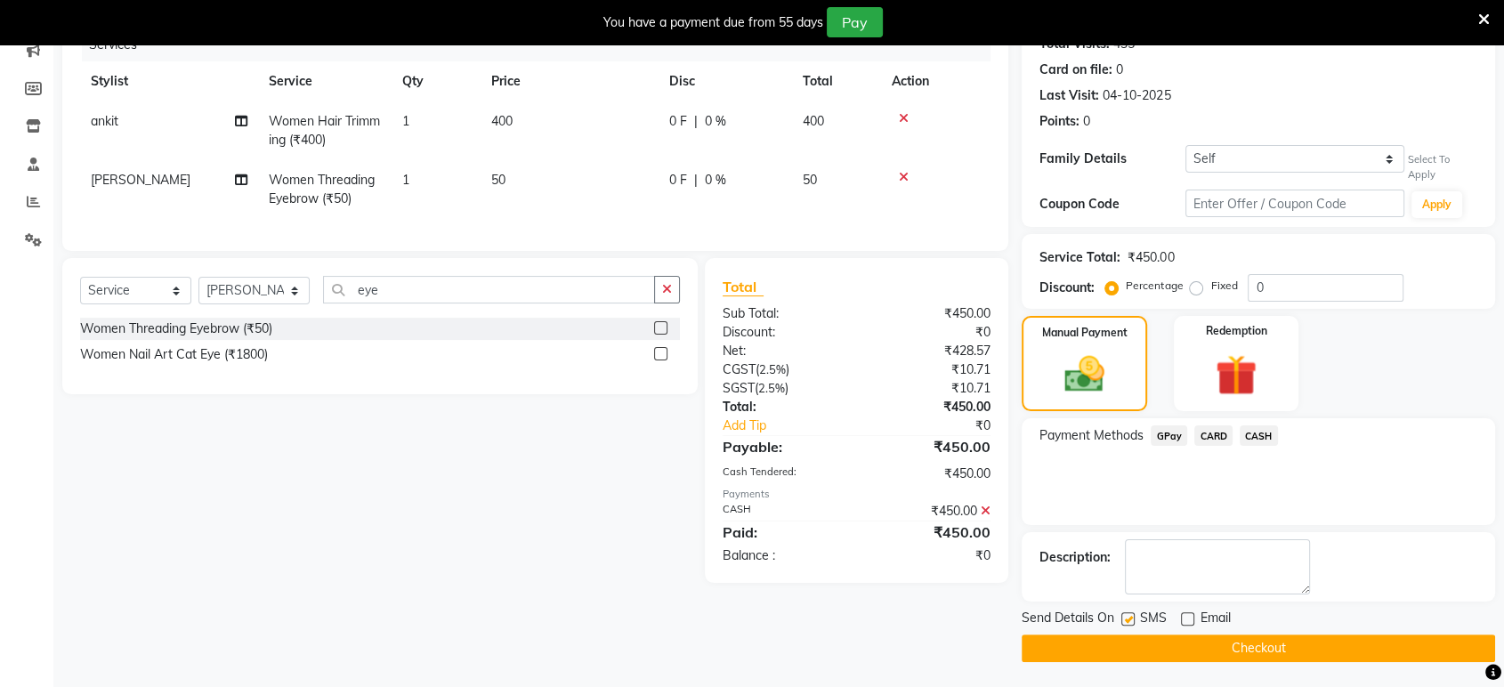
checkbox input "false"
click at [1156, 643] on button "Checkout" at bounding box center [1258, 648] width 473 height 28
